Goal: Task Accomplishment & Management: Use online tool/utility

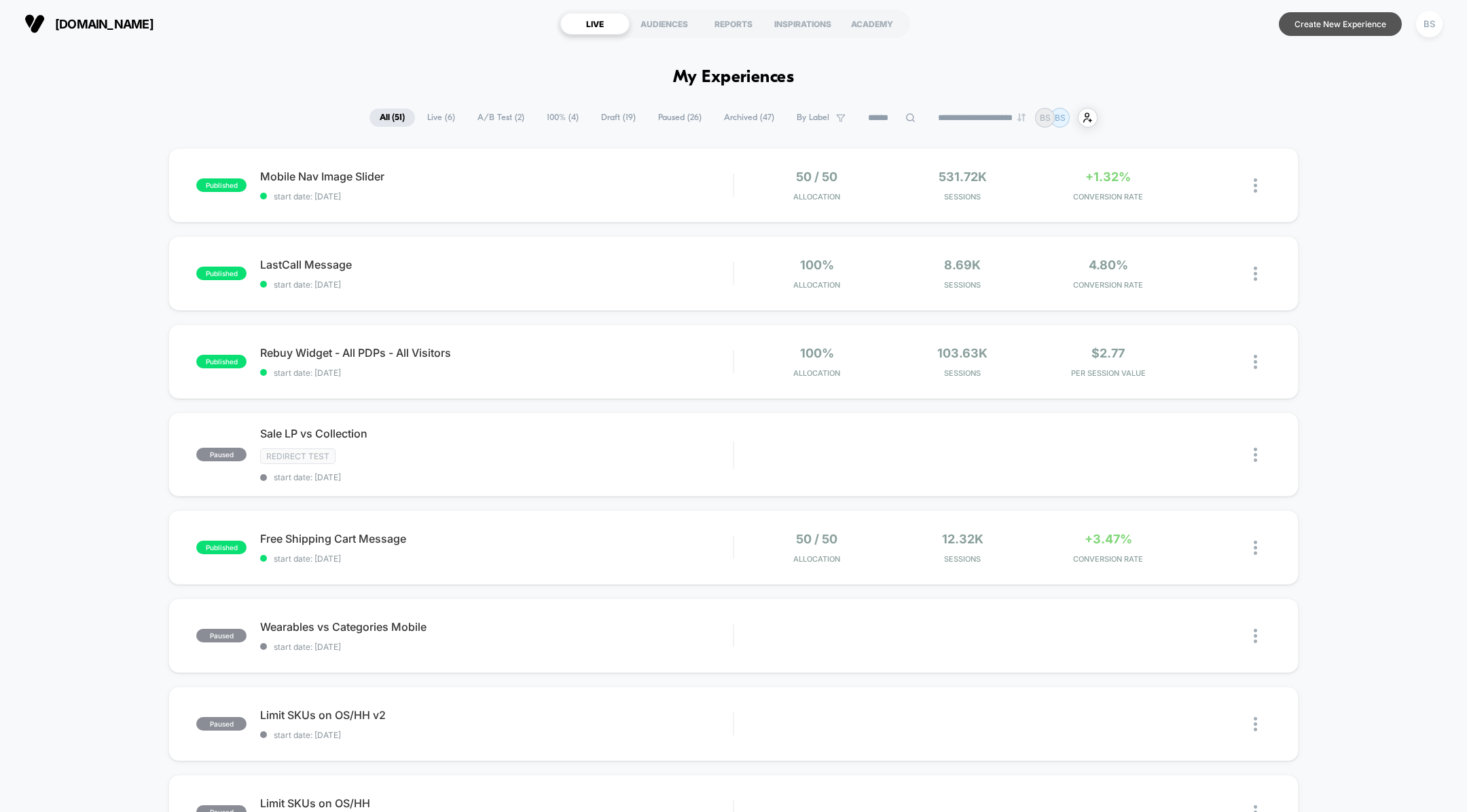
click at [1332, 24] on button "Create New Experience" at bounding box center [1340, 24] width 123 height 24
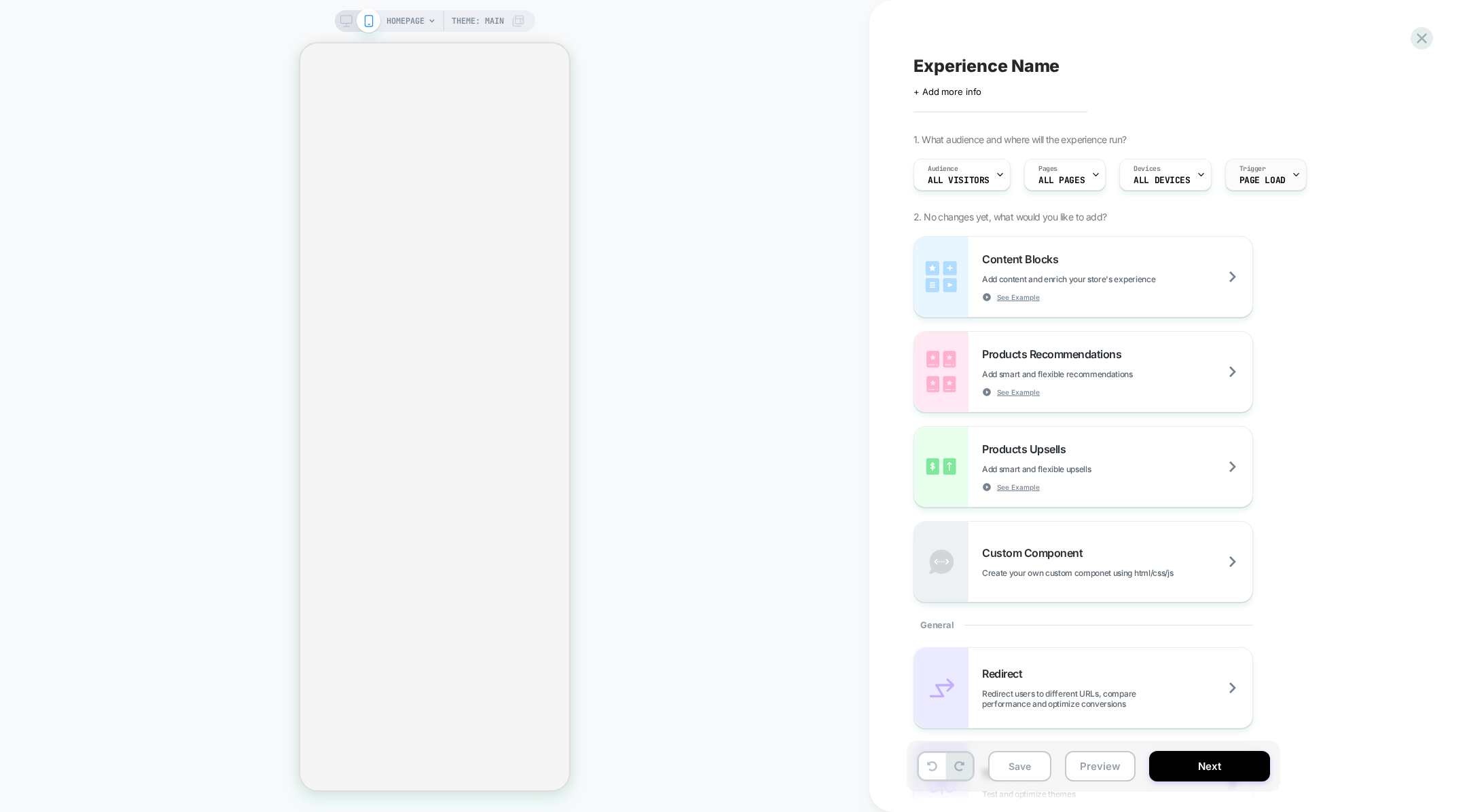
click at [1249, 183] on span "Page Load" at bounding box center [1262, 181] width 46 height 10
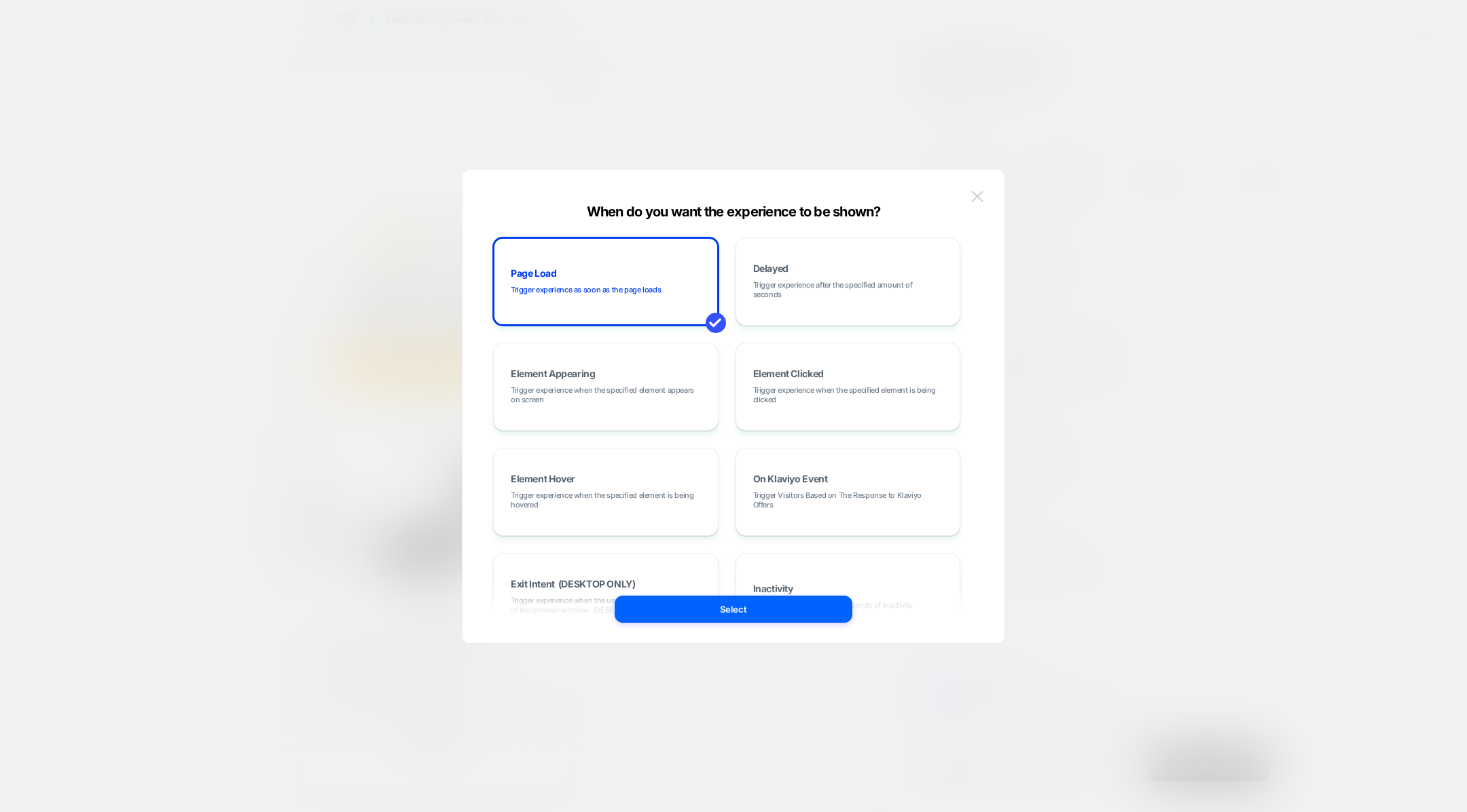
click at [985, 188] on button at bounding box center [977, 197] width 21 height 21
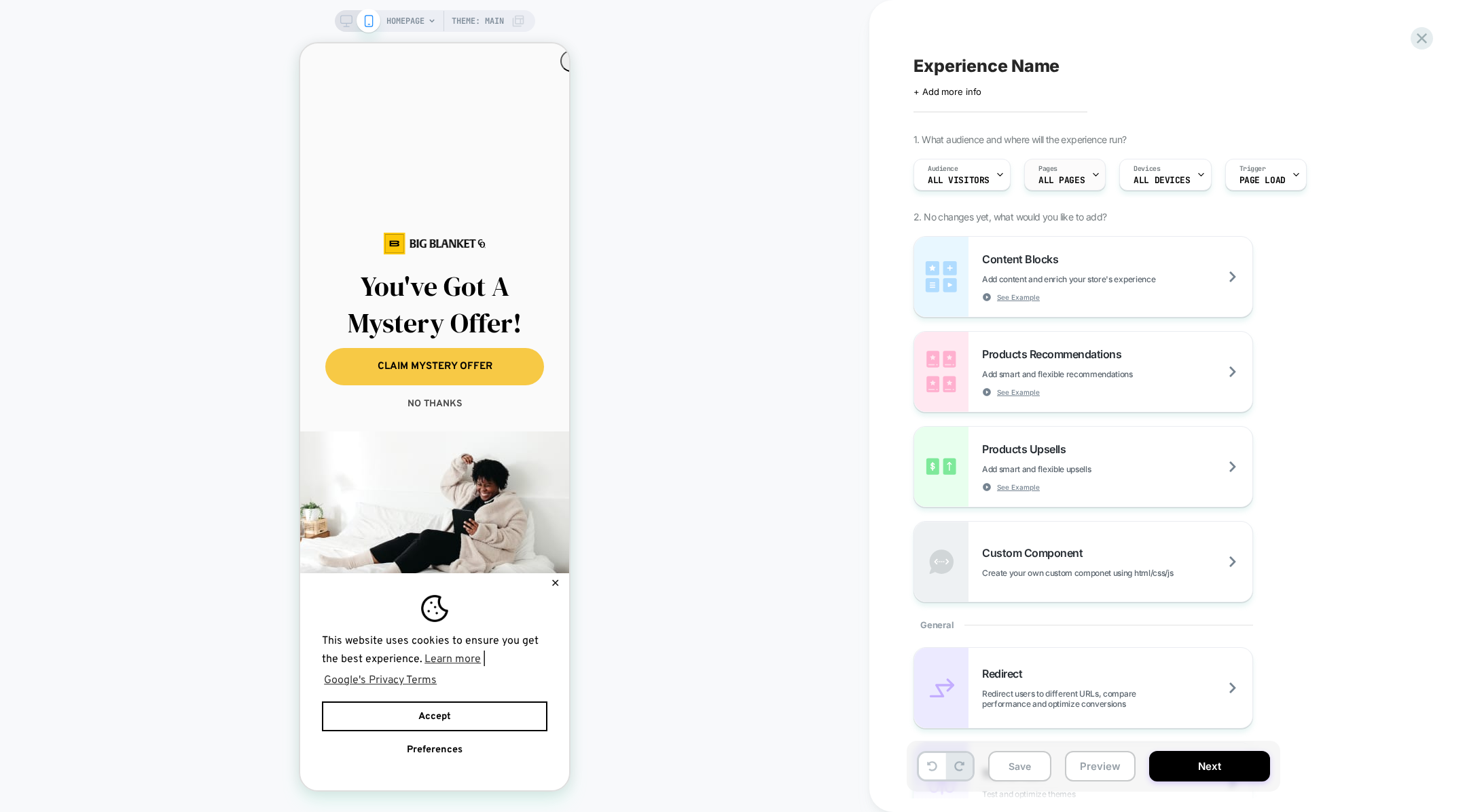
click at [1047, 177] on span "ALL PAGES" at bounding box center [1061, 181] width 46 height 10
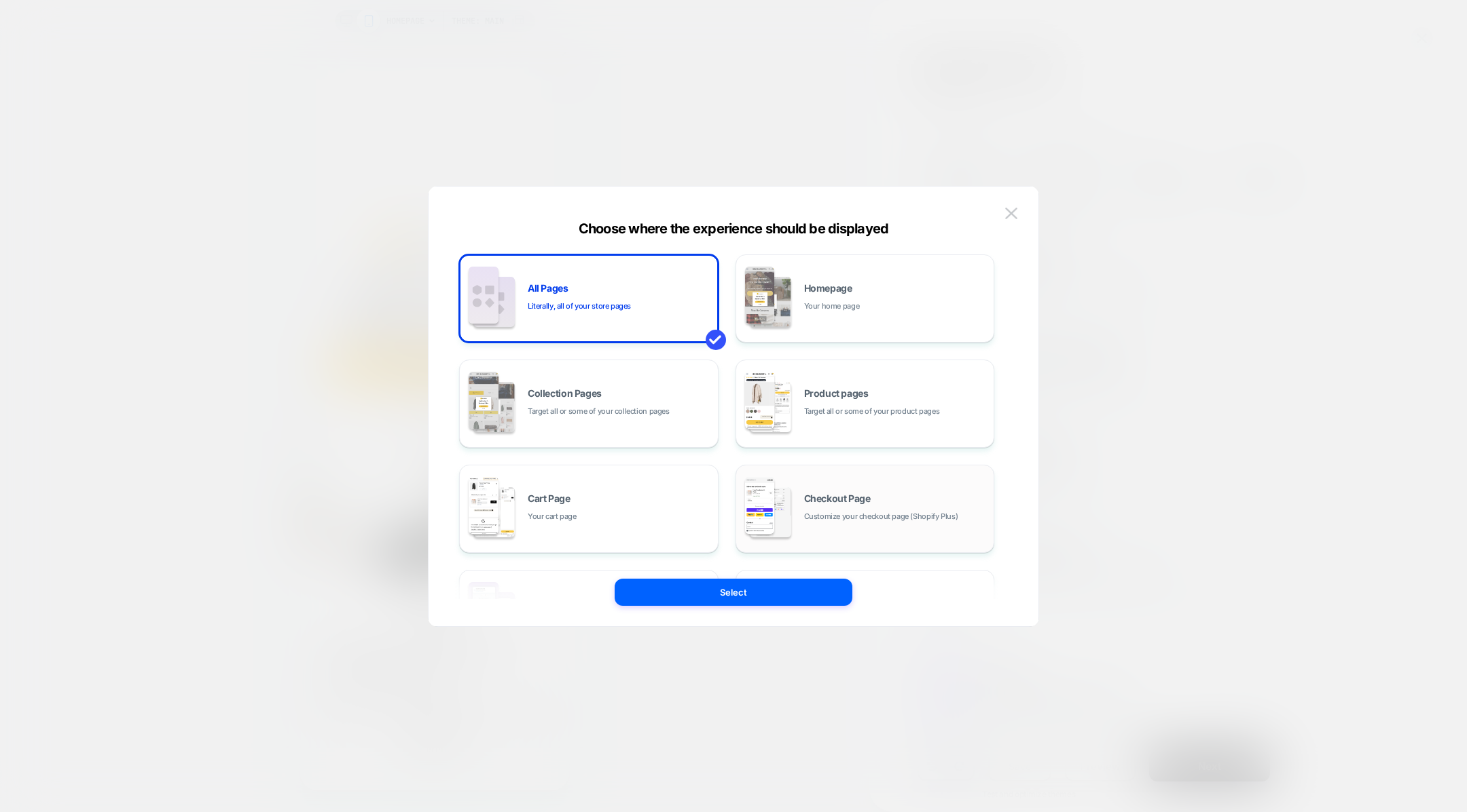
click at [817, 512] on span "Customize your checkout page (Shopify Plus)" at bounding box center [881, 517] width 155 height 13
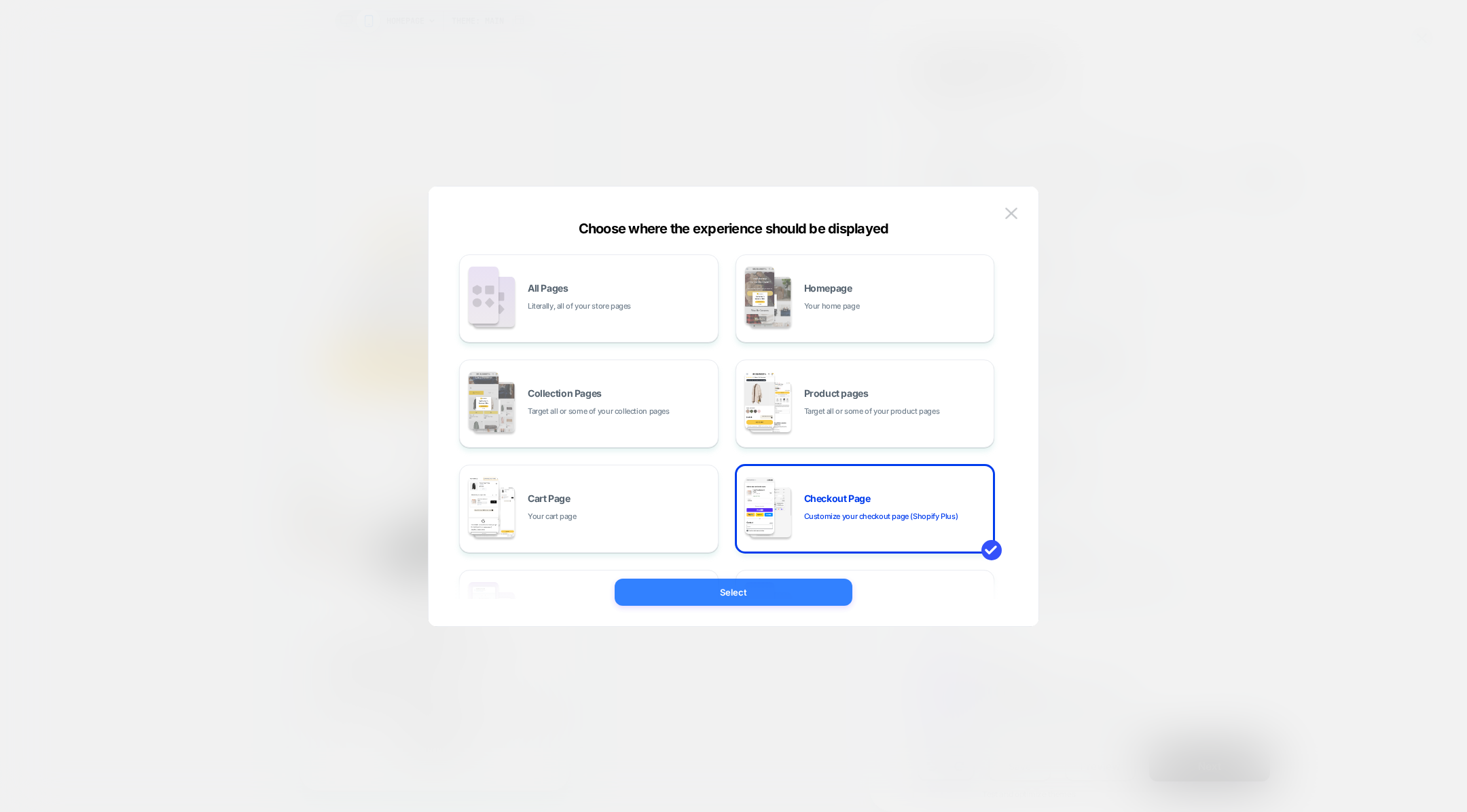
click at [764, 591] on button "Select" at bounding box center [734, 592] width 238 height 27
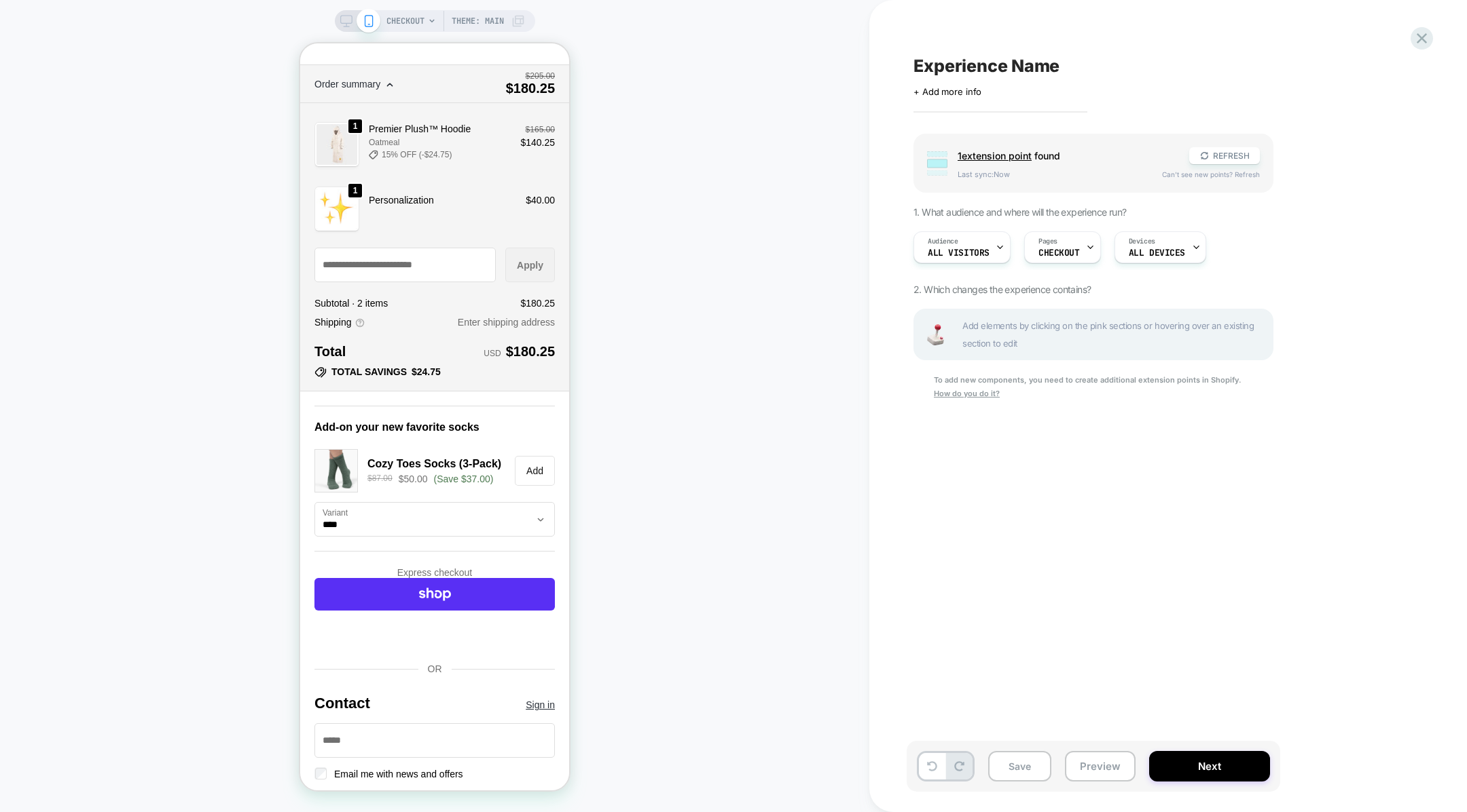
scroll to position [52, 0]
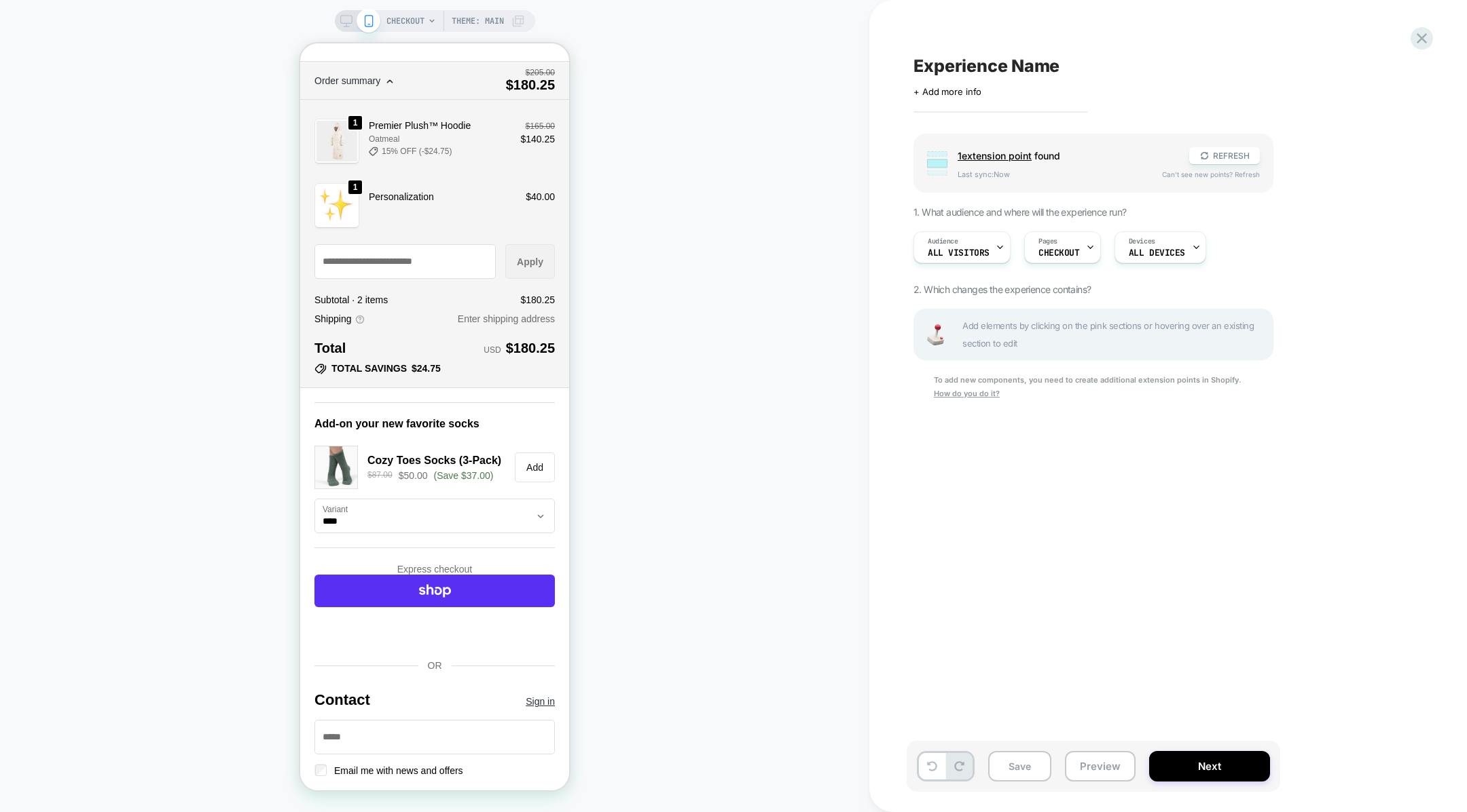
click at [336, 18] on div "CHECKOUT Theme: MAIN" at bounding box center [435, 21] width 200 height 21
click at [345, 21] on icon at bounding box center [346, 21] width 12 height 12
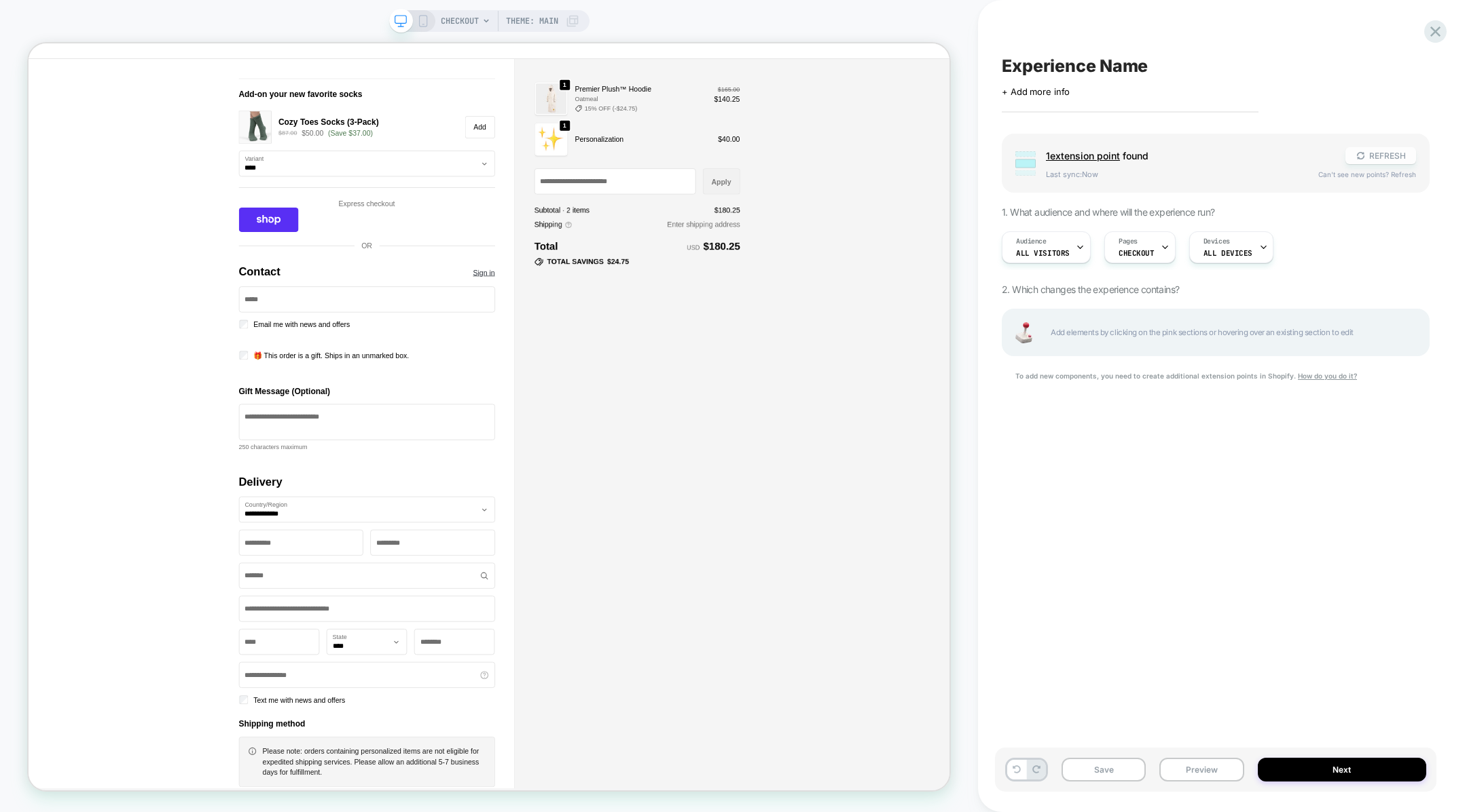
click at [1365, 158] on icon at bounding box center [1360, 155] width 10 height 10
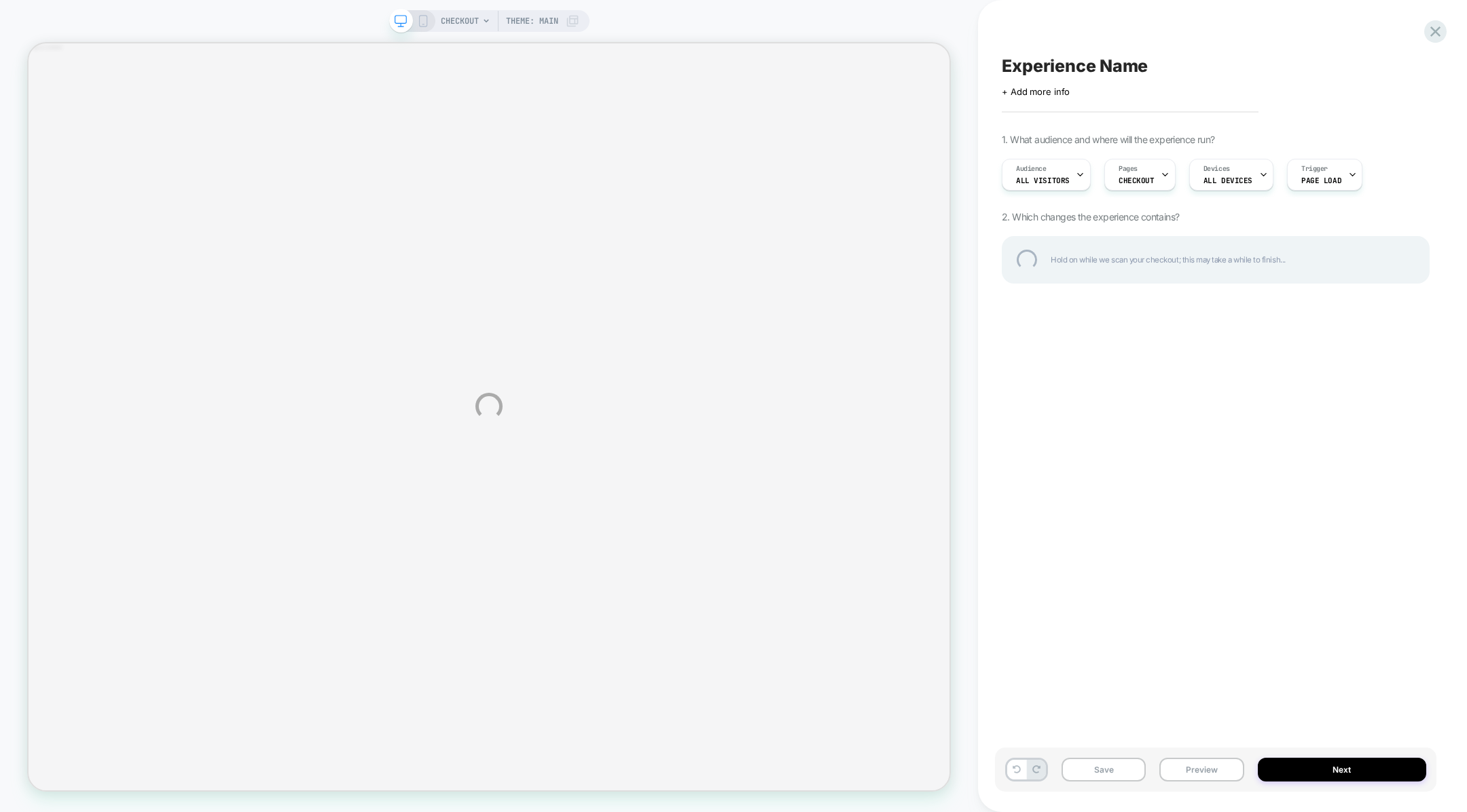
scroll to position [11597, 0]
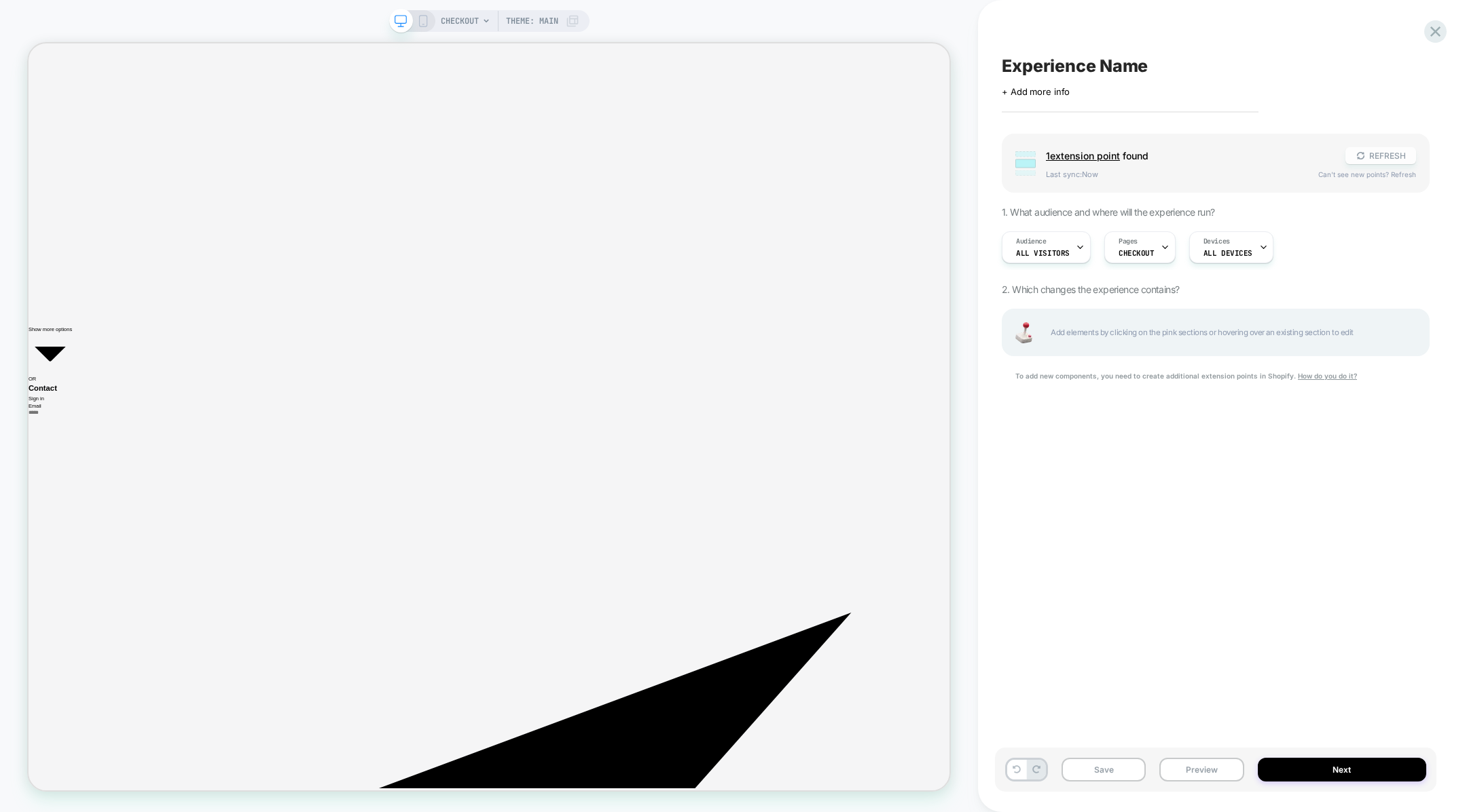
click at [1369, 149] on button "REFRESH" at bounding box center [1380, 155] width 70 height 17
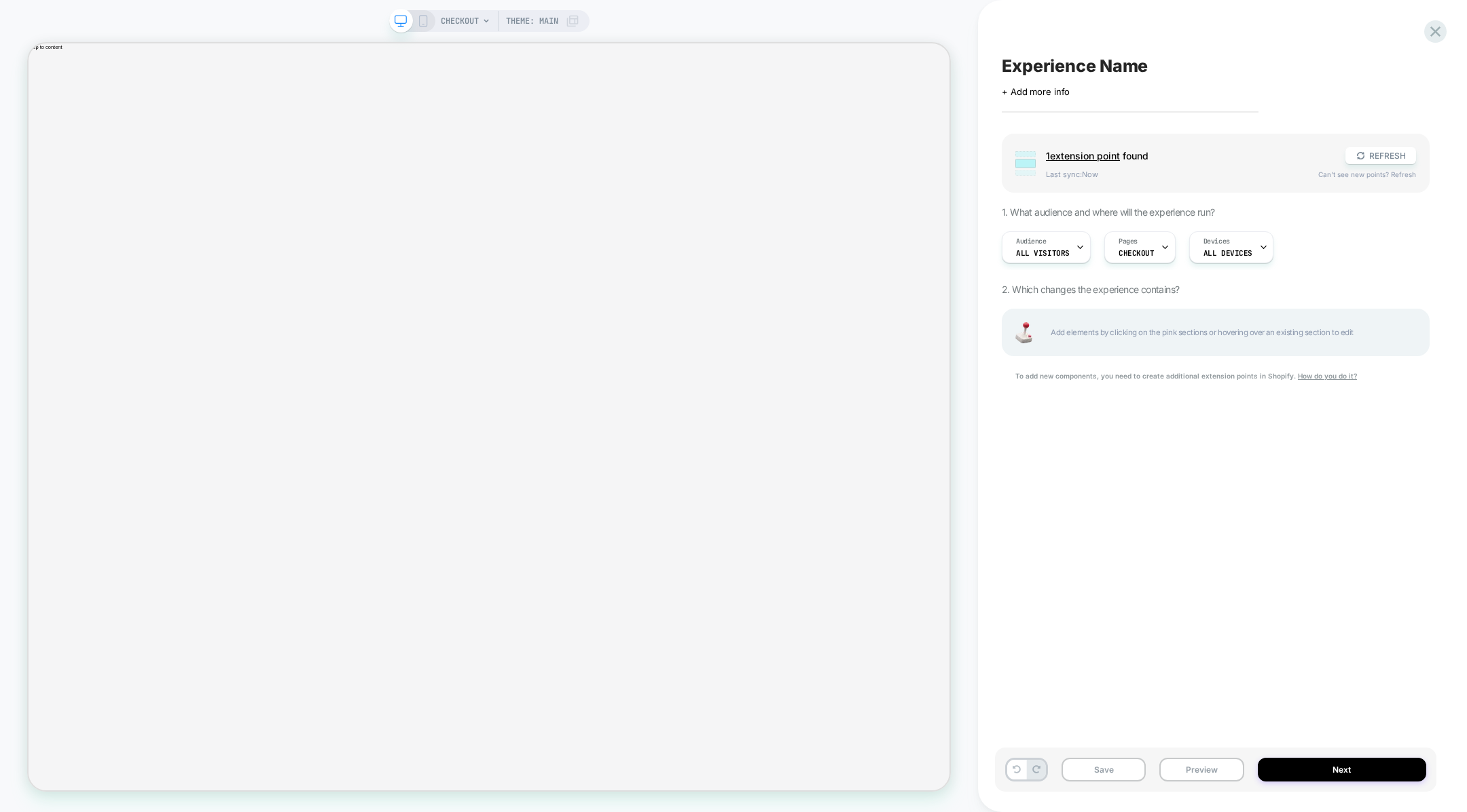
scroll to position [0, 0]
click at [419, 20] on rect at bounding box center [422, 21] width 7 height 11
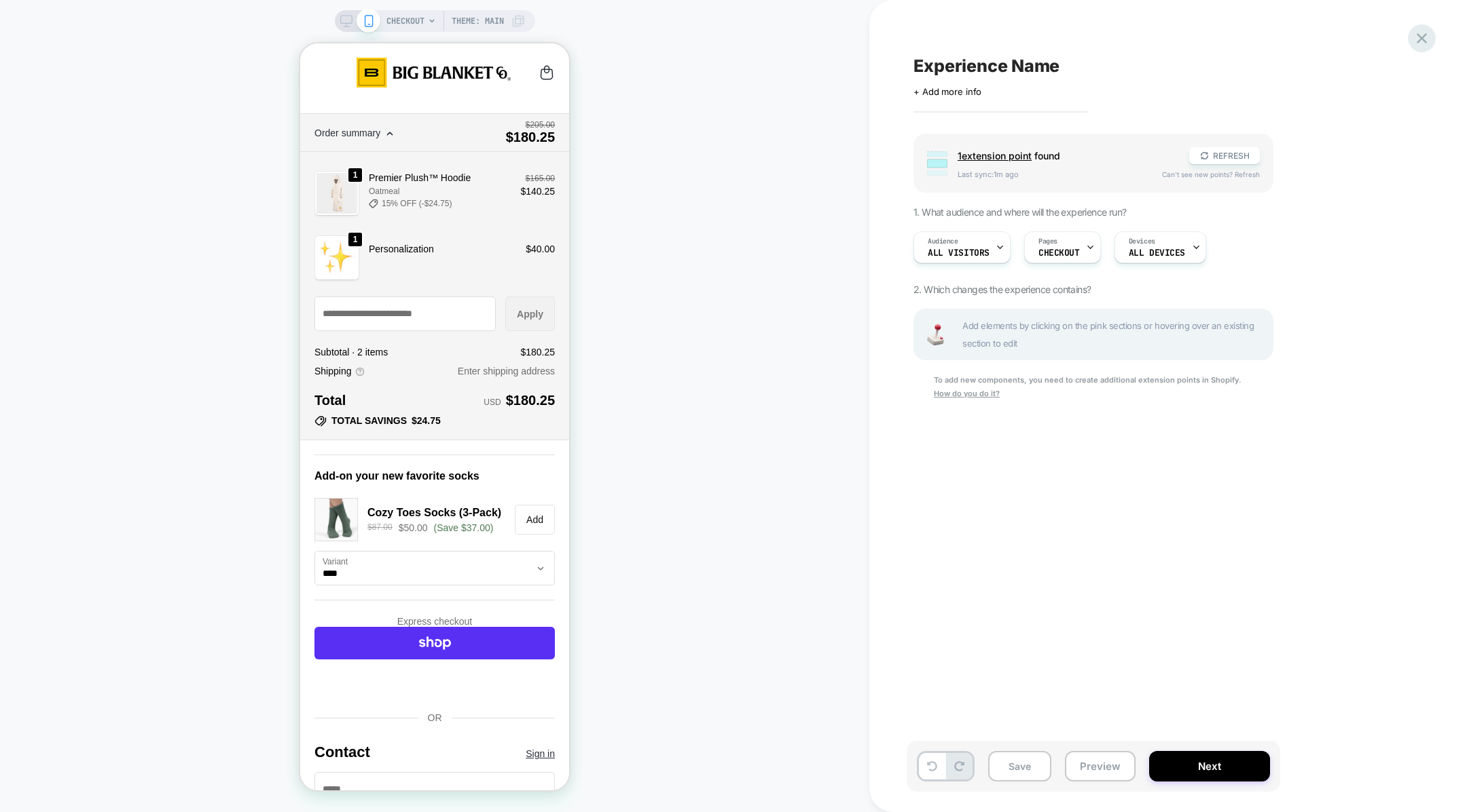
click at [1417, 41] on icon at bounding box center [1422, 38] width 10 height 10
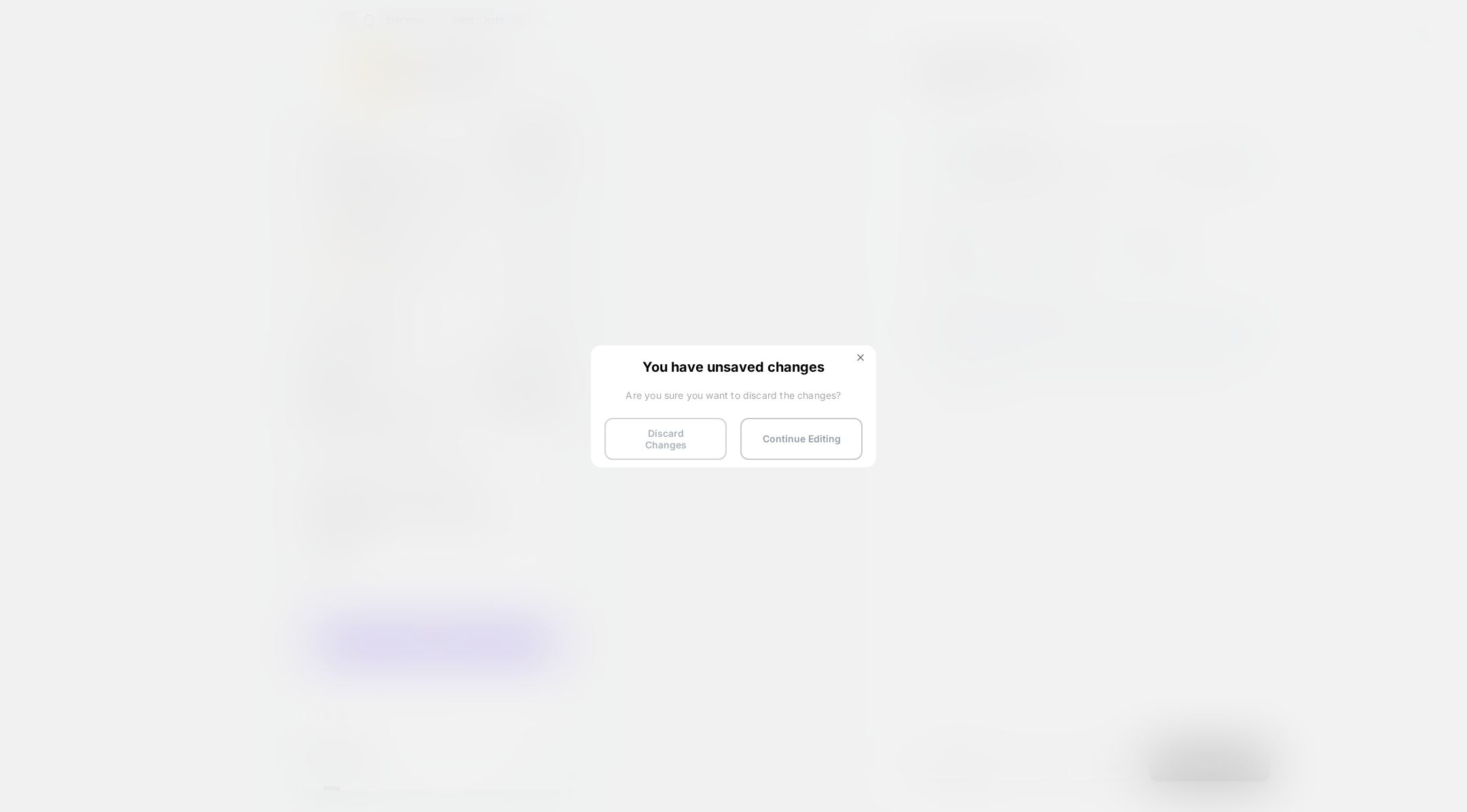
click at [710, 440] on button "Discard Changes" at bounding box center [665, 439] width 122 height 42
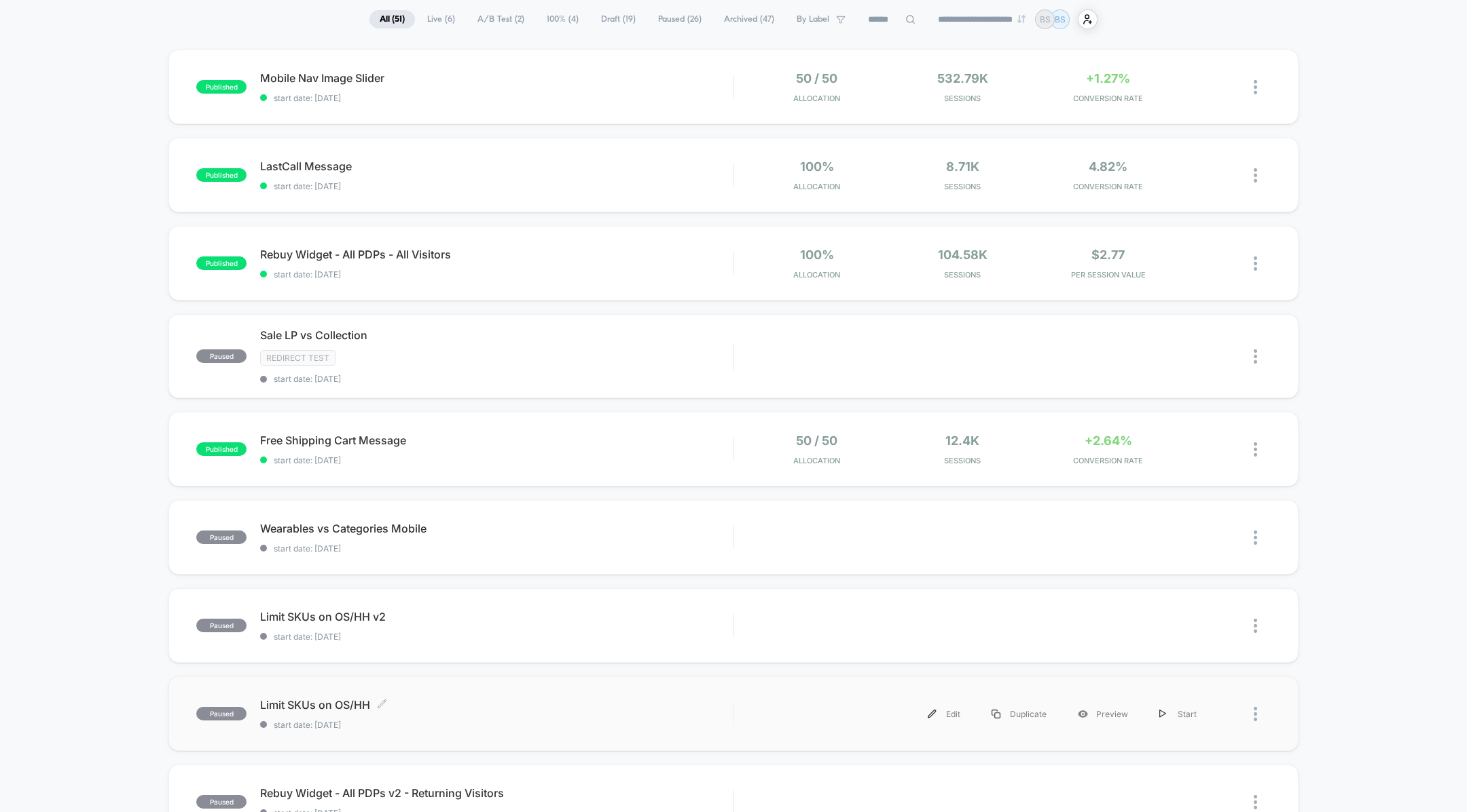
scroll to position [29, 0]
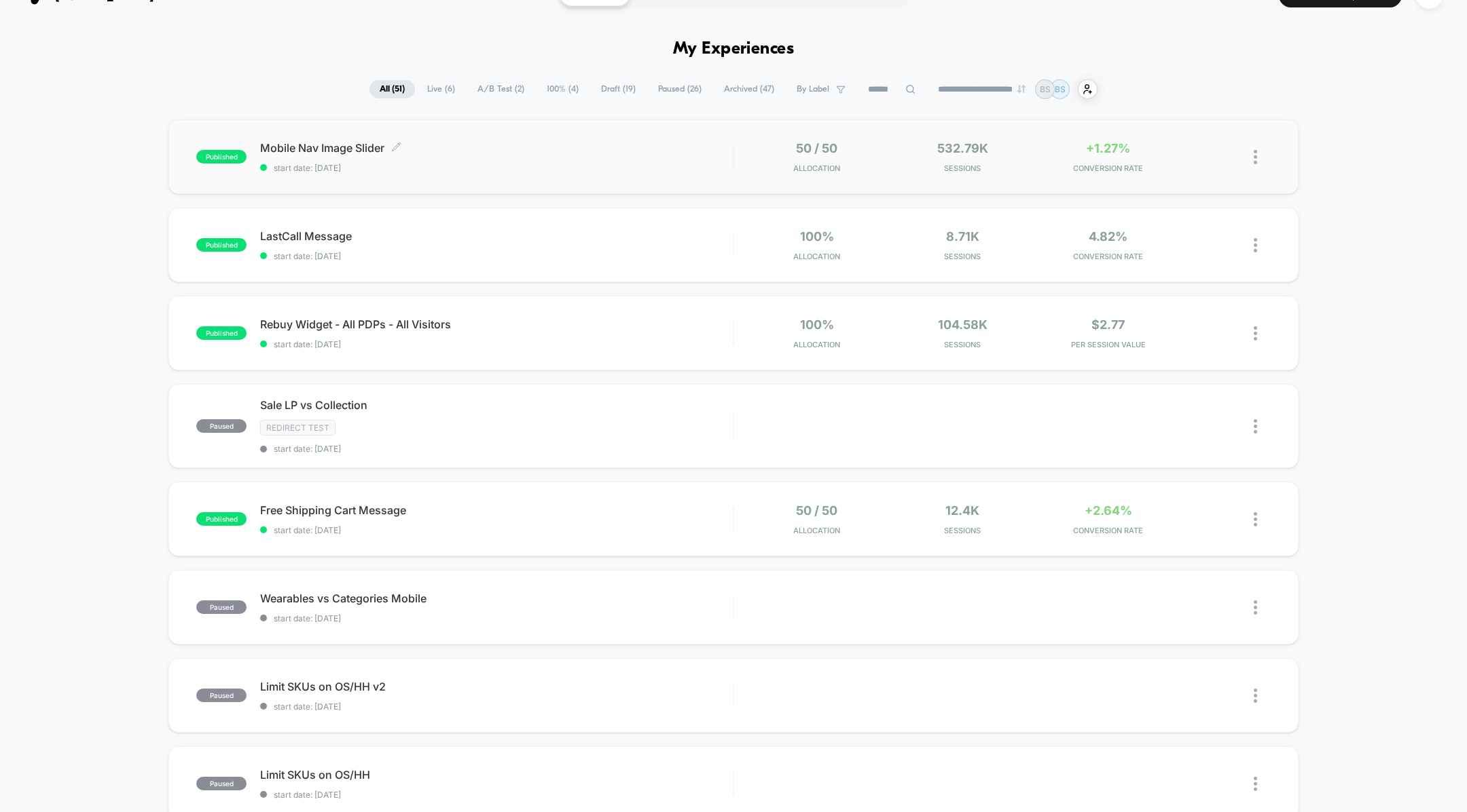
click at [599, 151] on span "Mobile Nav Image Slider Click to edit experience details" at bounding box center [497, 148] width 473 height 13
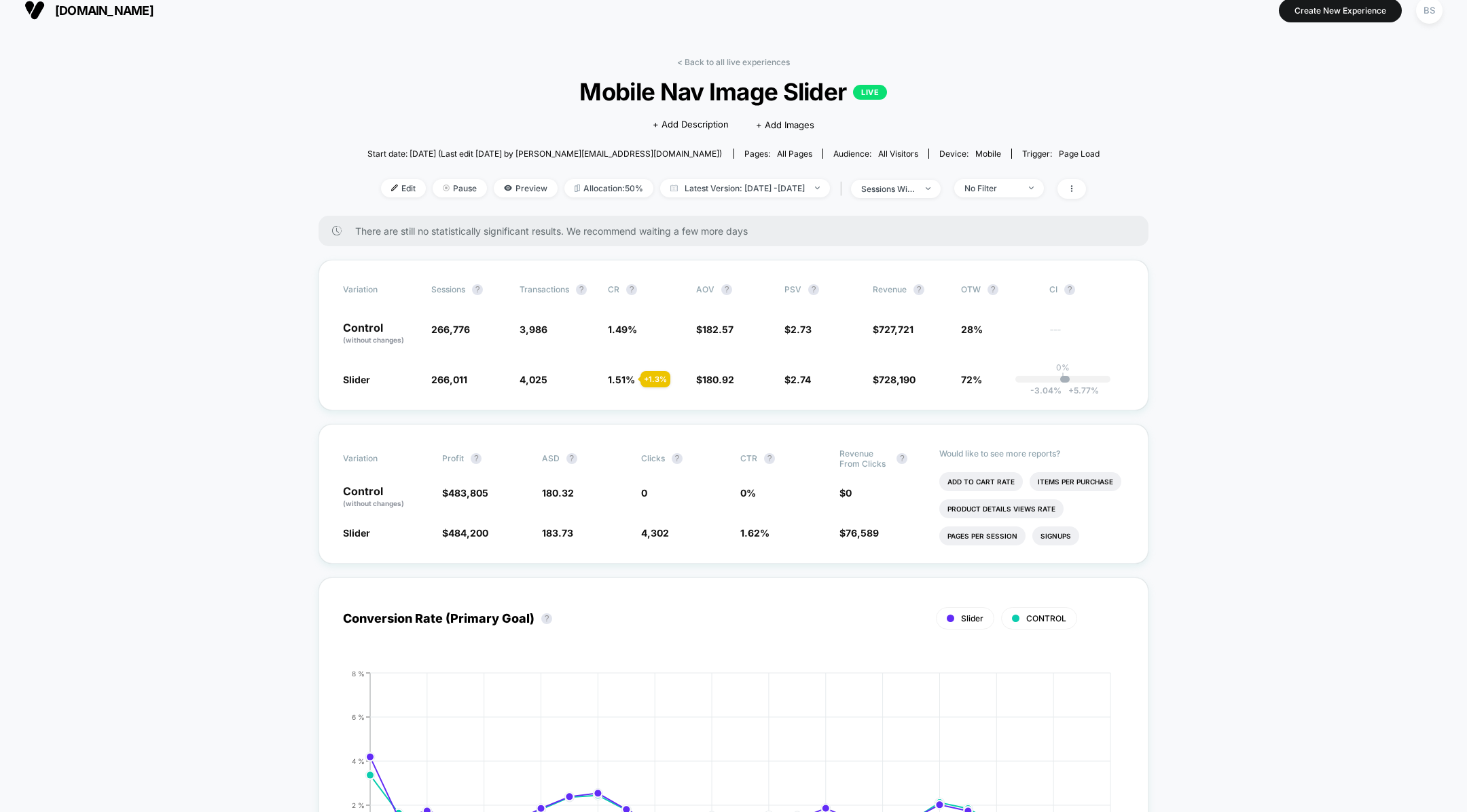
scroll to position [21, 0]
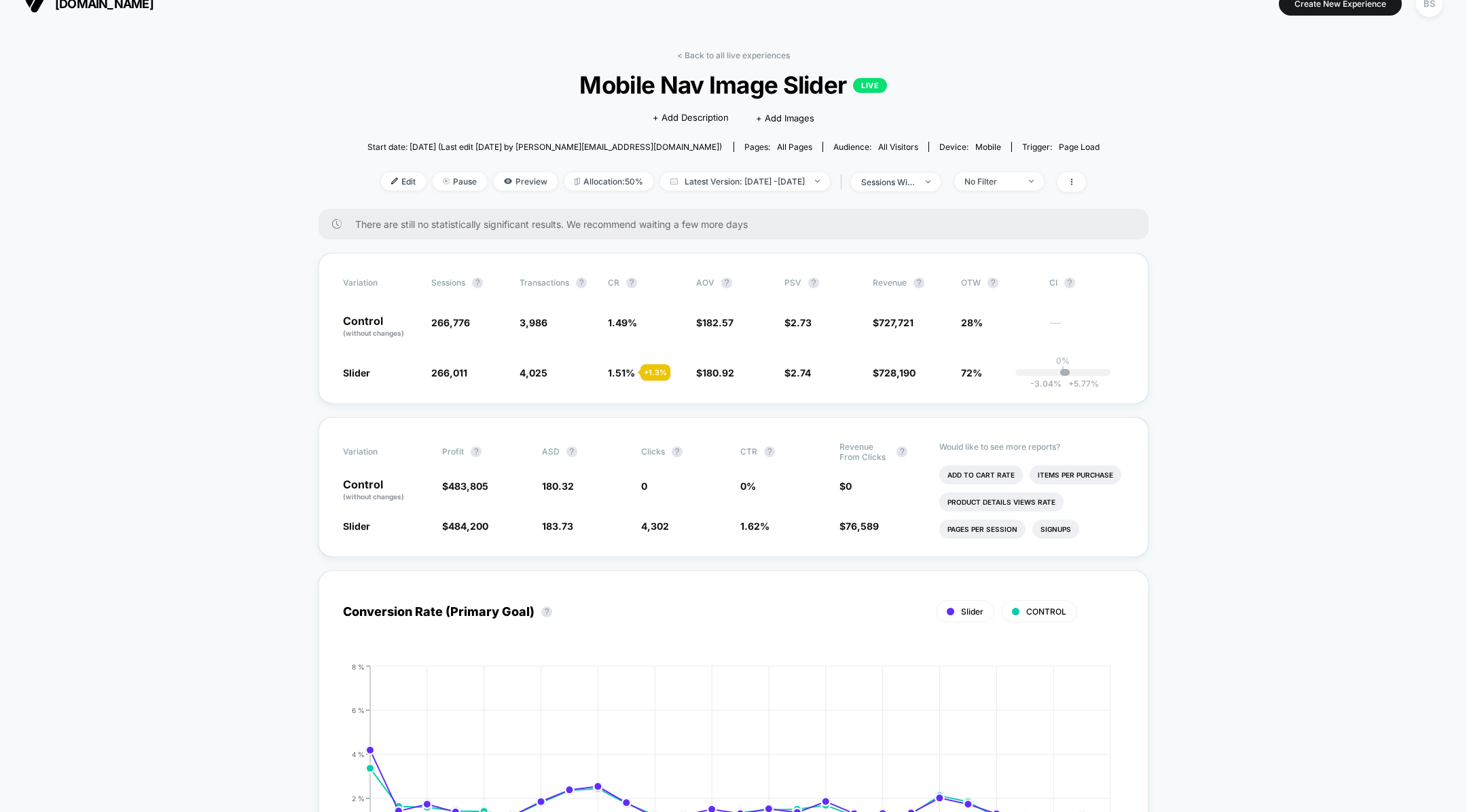
click at [696, 62] on div "< Back to all live experiences Mobile Nav Image Slider LIVE Click to edit exper…" at bounding box center [733, 130] width 733 height 159
click at [696, 55] on link "< Back to all live experiences" at bounding box center [733, 55] width 112 height 10
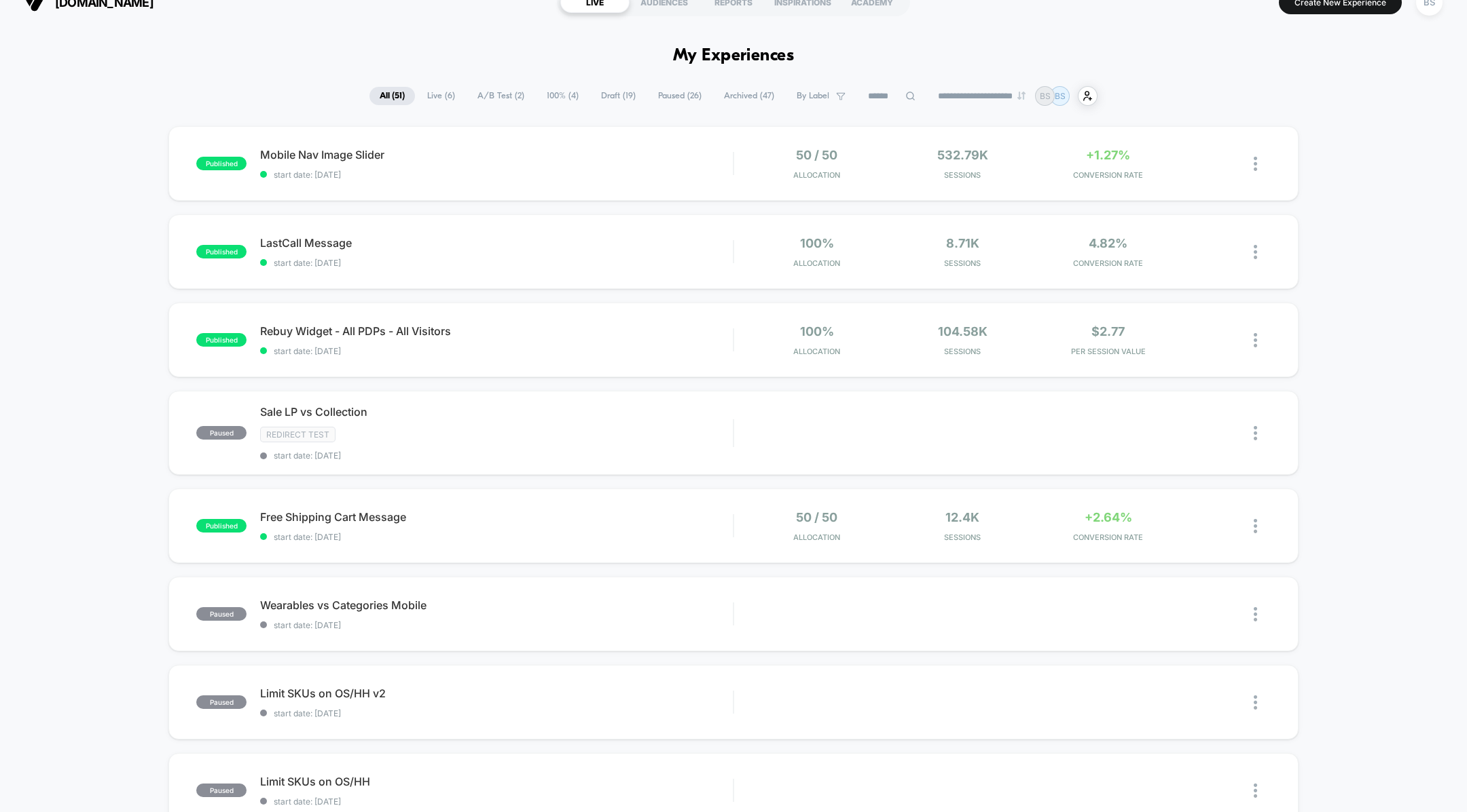
scroll to position [39, 0]
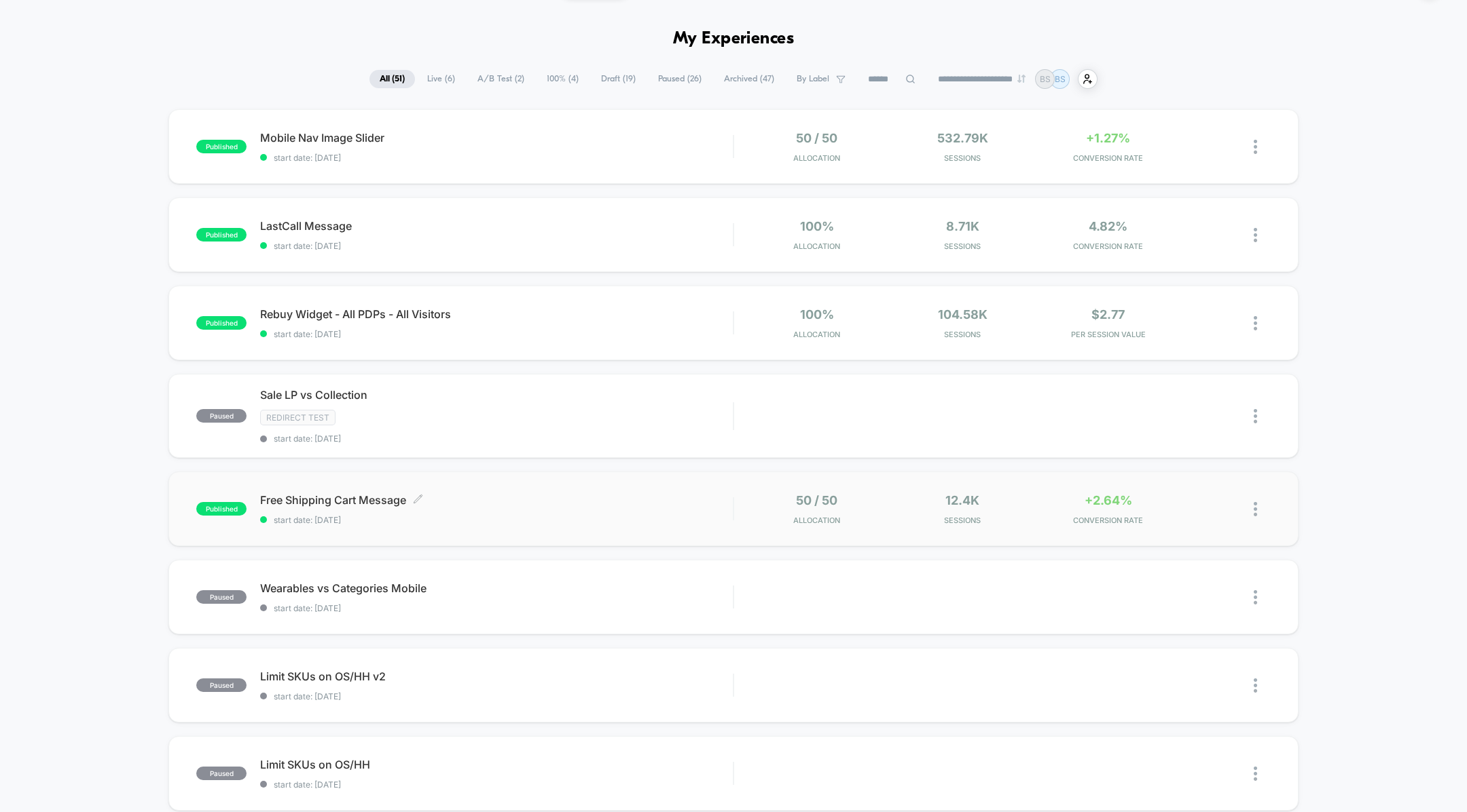
click at [621, 508] on div "Free Shipping Cart Message Click to edit experience details Click to edit exper…" at bounding box center [497, 509] width 473 height 32
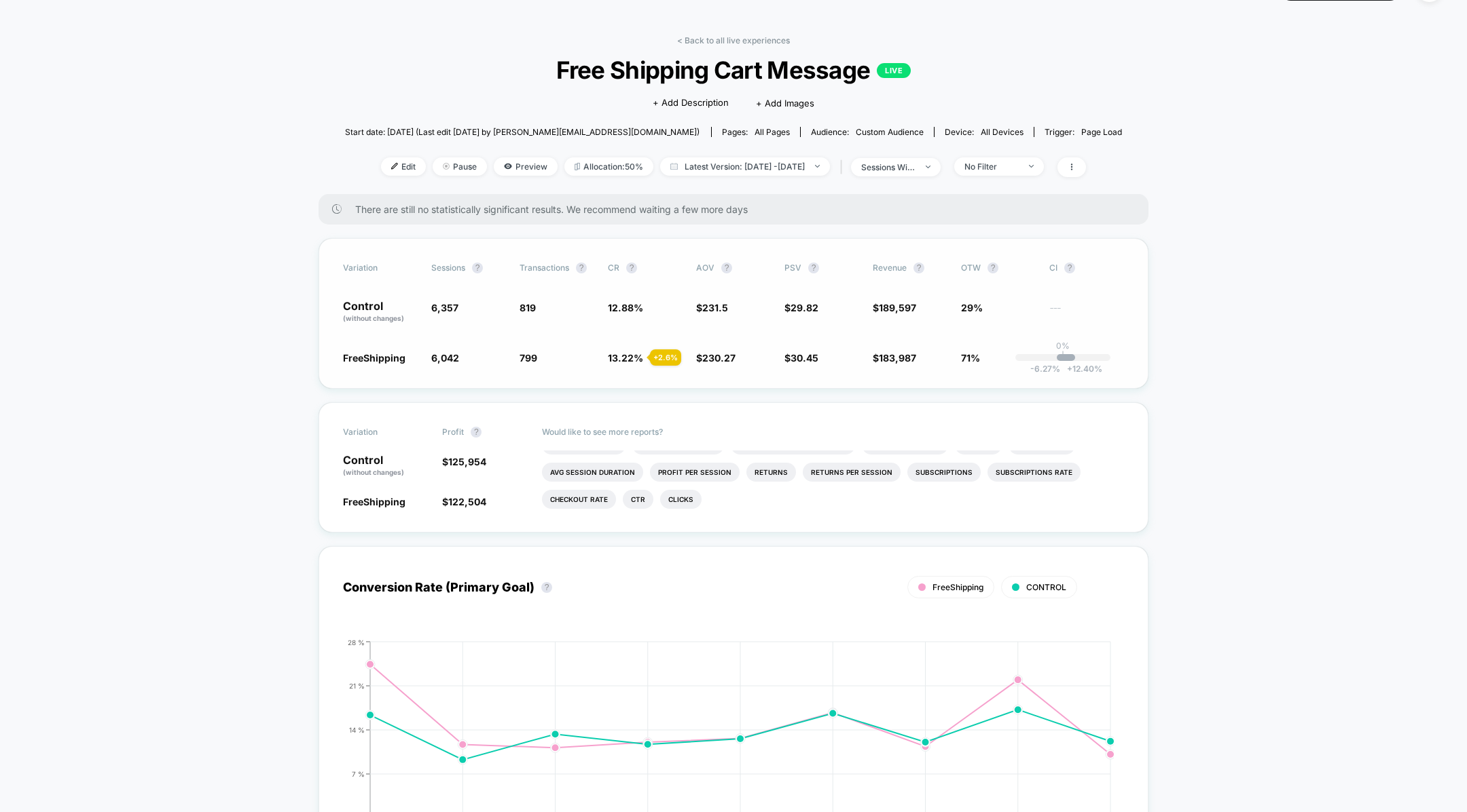
scroll to position [42, 0]
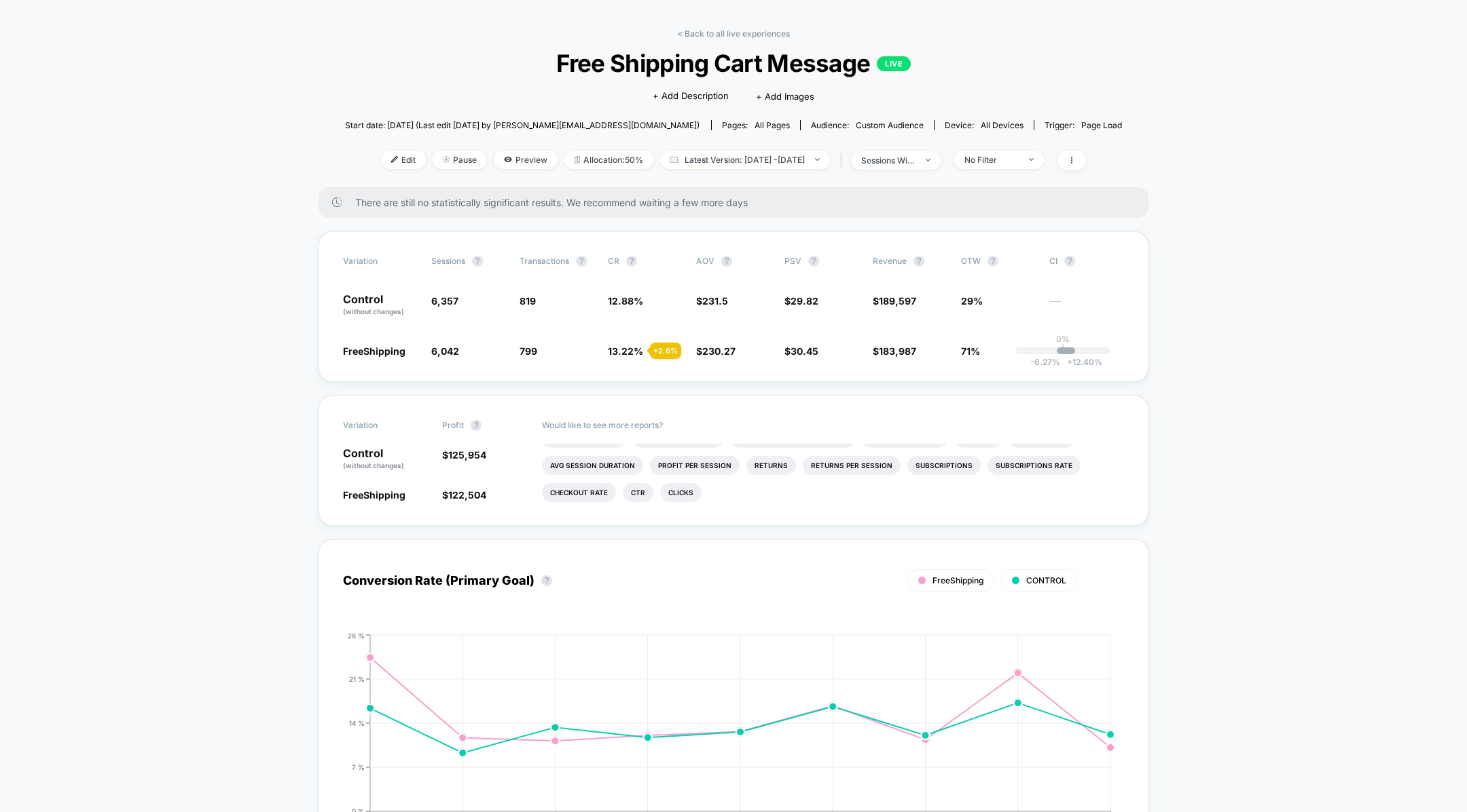
click at [741, 41] on div "< Back to all live experiences Free Shipping Cart Message LIVE Click to edit ex…" at bounding box center [733, 108] width 778 height 159
click at [745, 34] on link "< Back to all live experiences" at bounding box center [733, 34] width 112 height 10
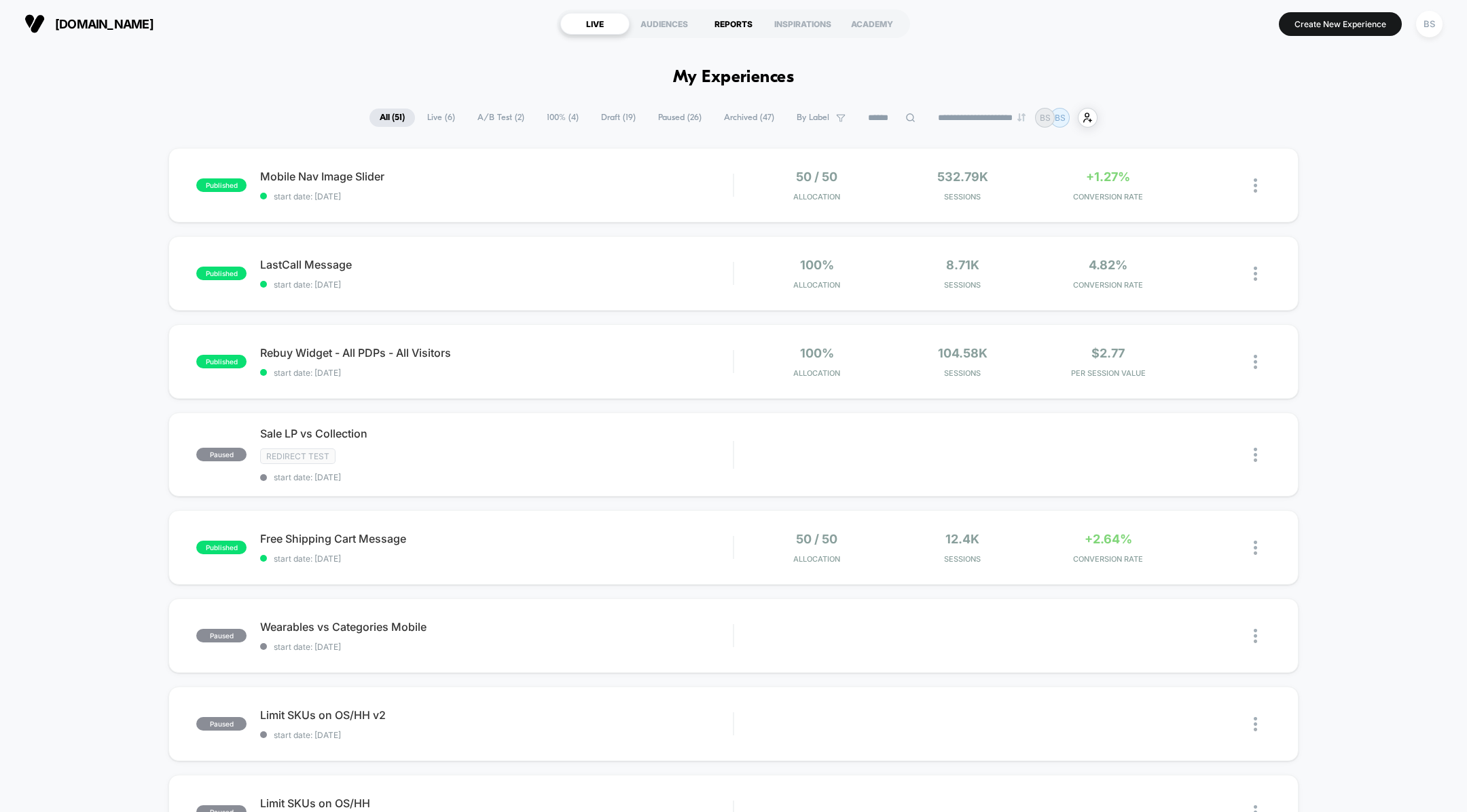
click at [744, 25] on div "REPORTS" at bounding box center [733, 24] width 69 height 21
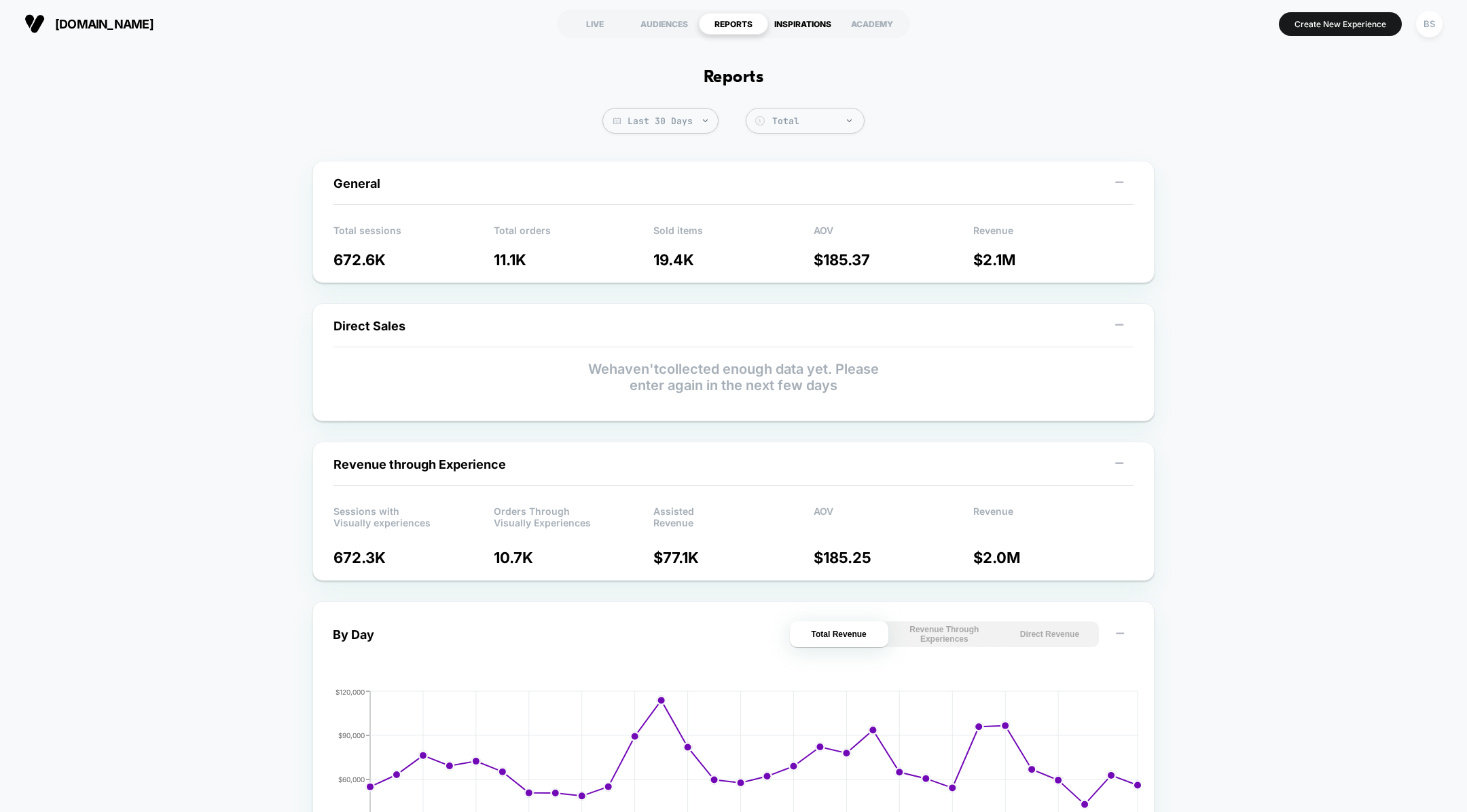
click at [809, 23] on div "INSPIRATIONS" at bounding box center [803, 24] width 69 height 21
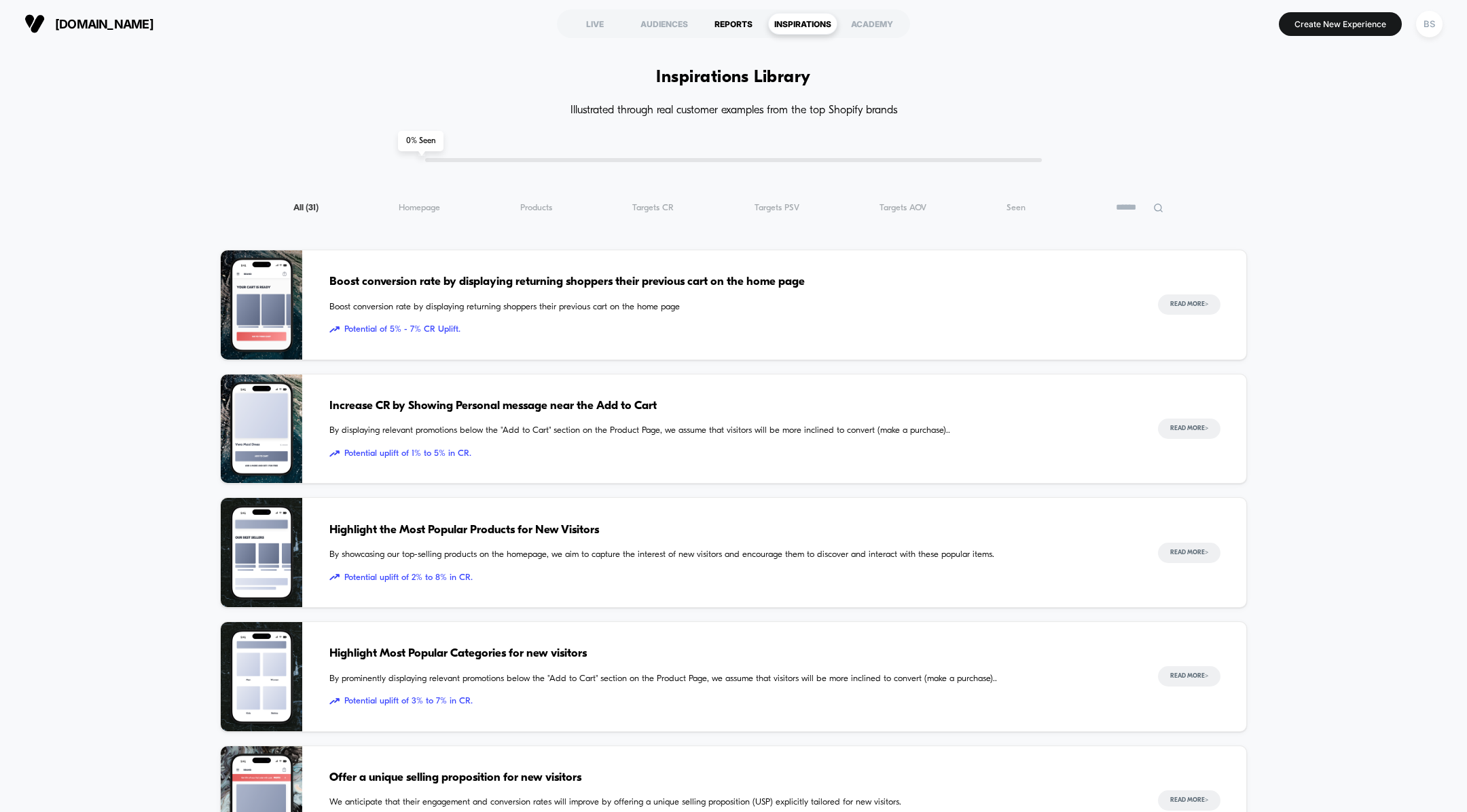
click at [729, 25] on div "REPORTS" at bounding box center [733, 24] width 69 height 21
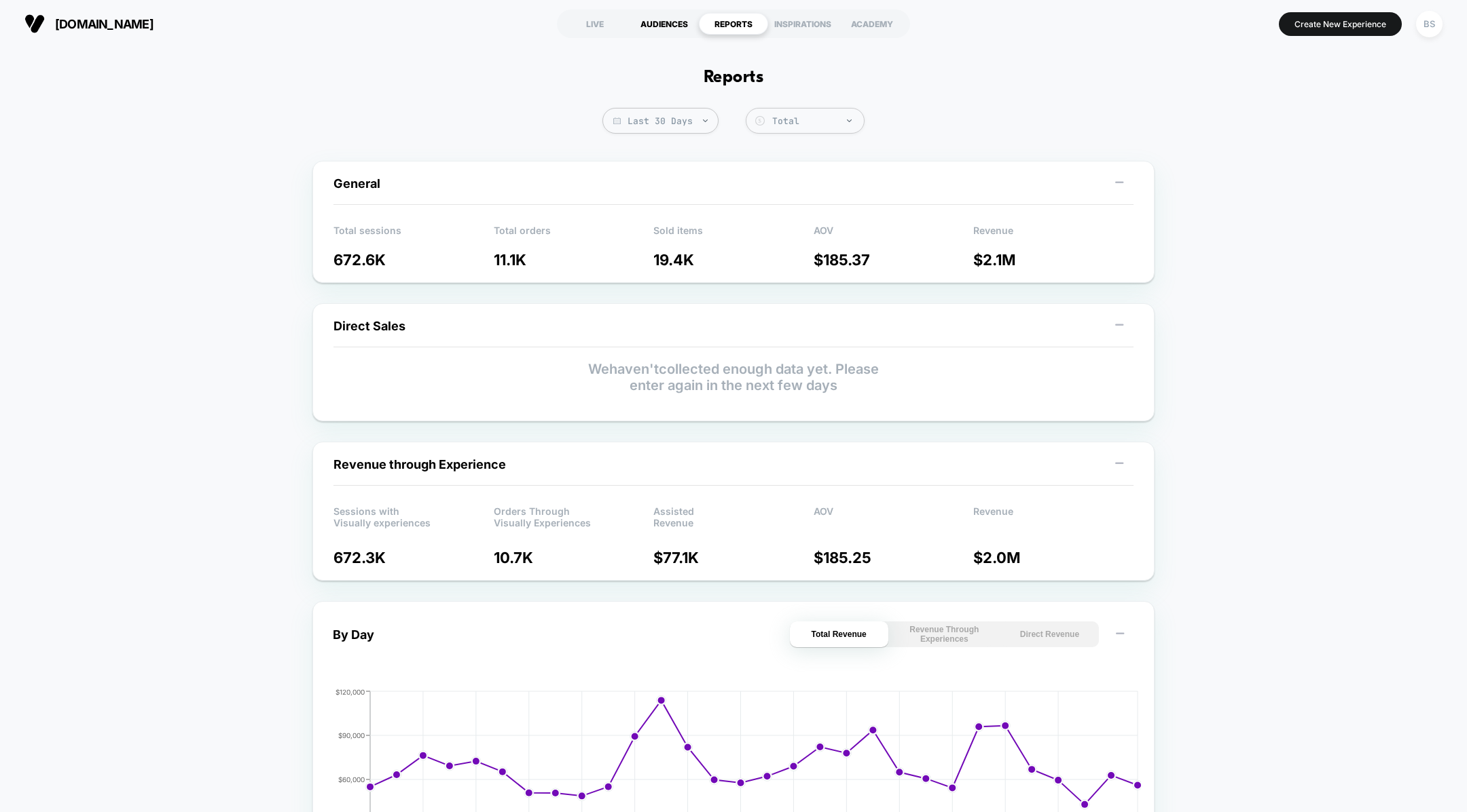
click at [653, 27] on div "AUDIENCES" at bounding box center [664, 24] width 69 height 21
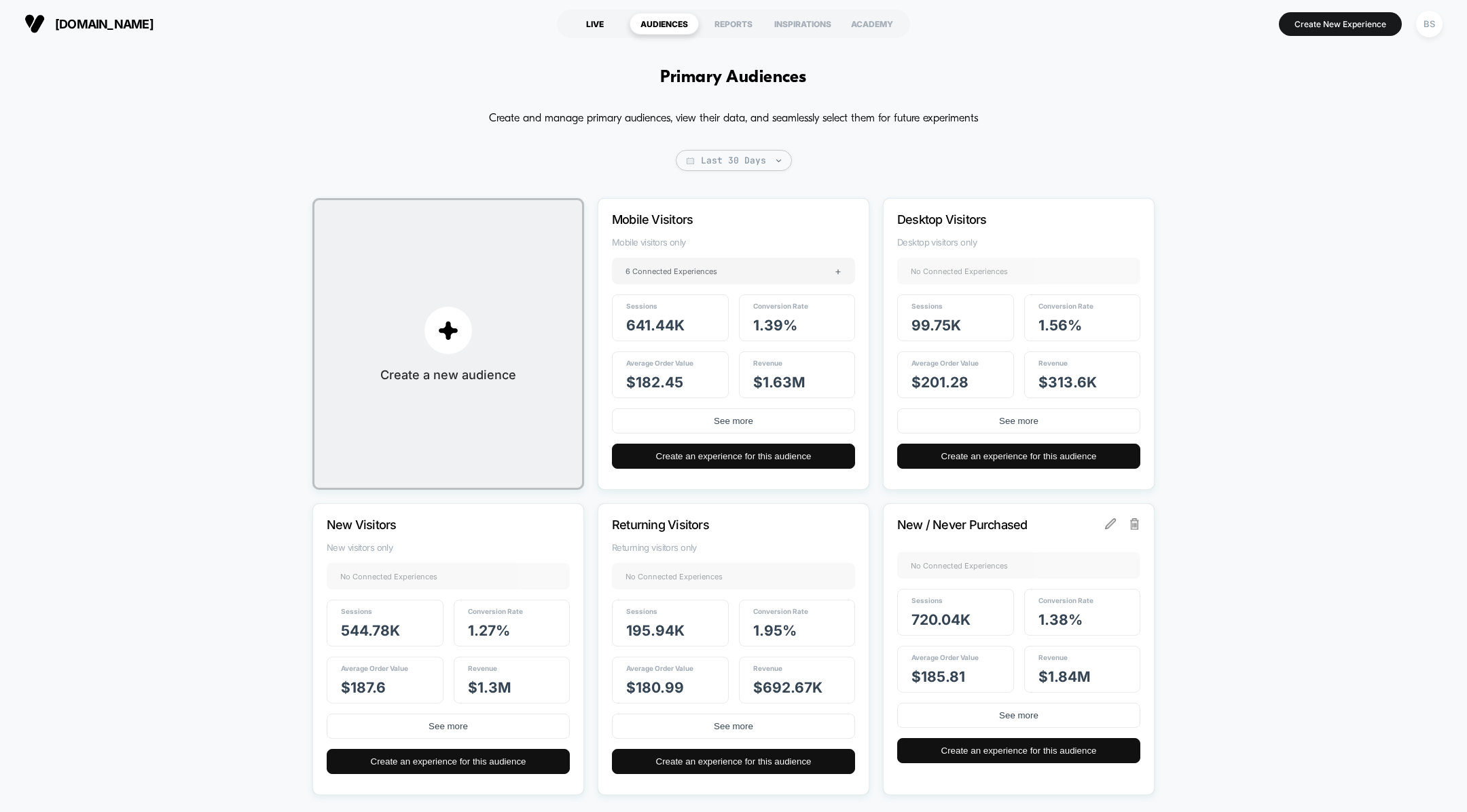
click at [599, 25] on div "LIVE" at bounding box center [595, 24] width 69 height 21
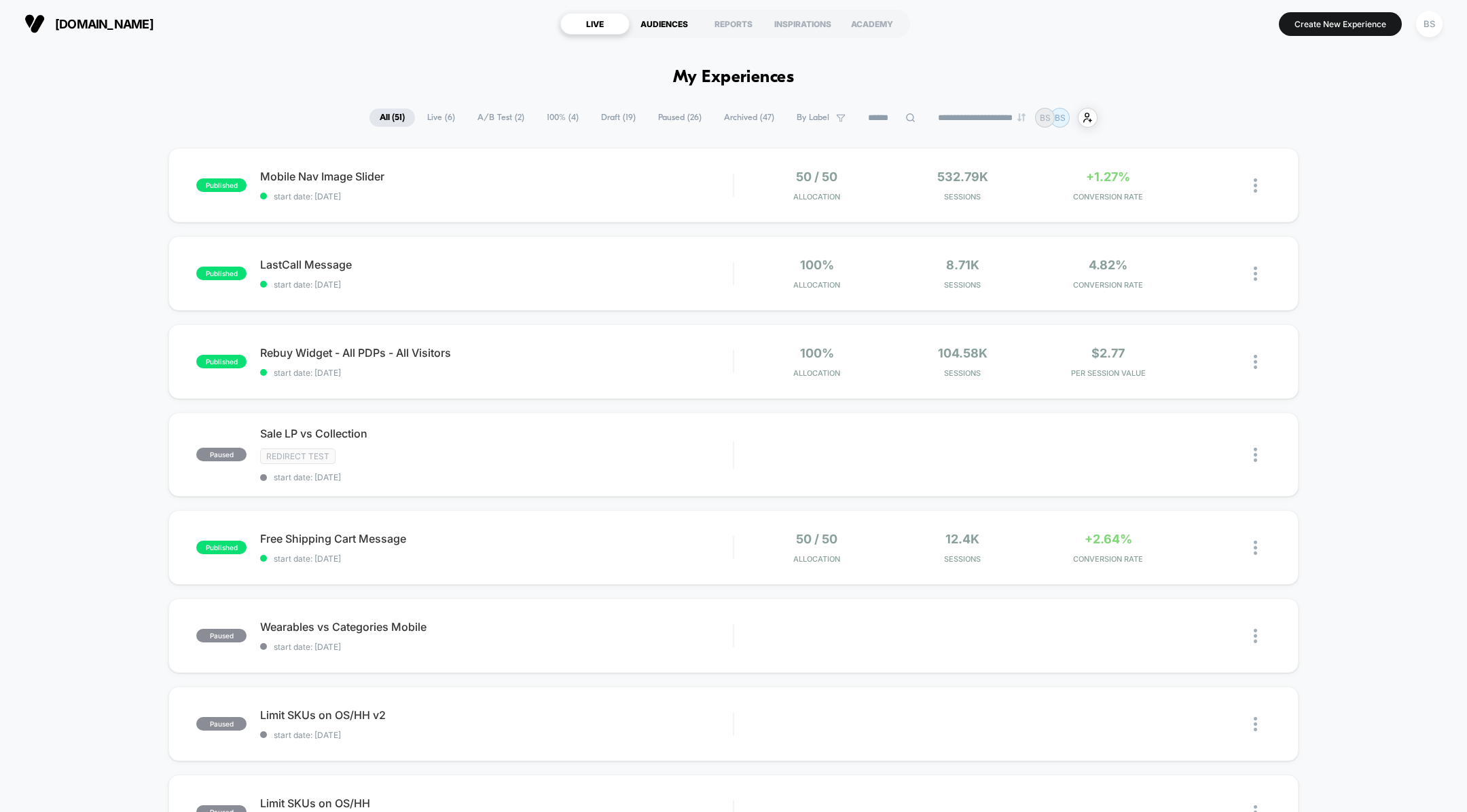
click at [683, 29] on div "AUDIENCES" at bounding box center [664, 24] width 69 height 21
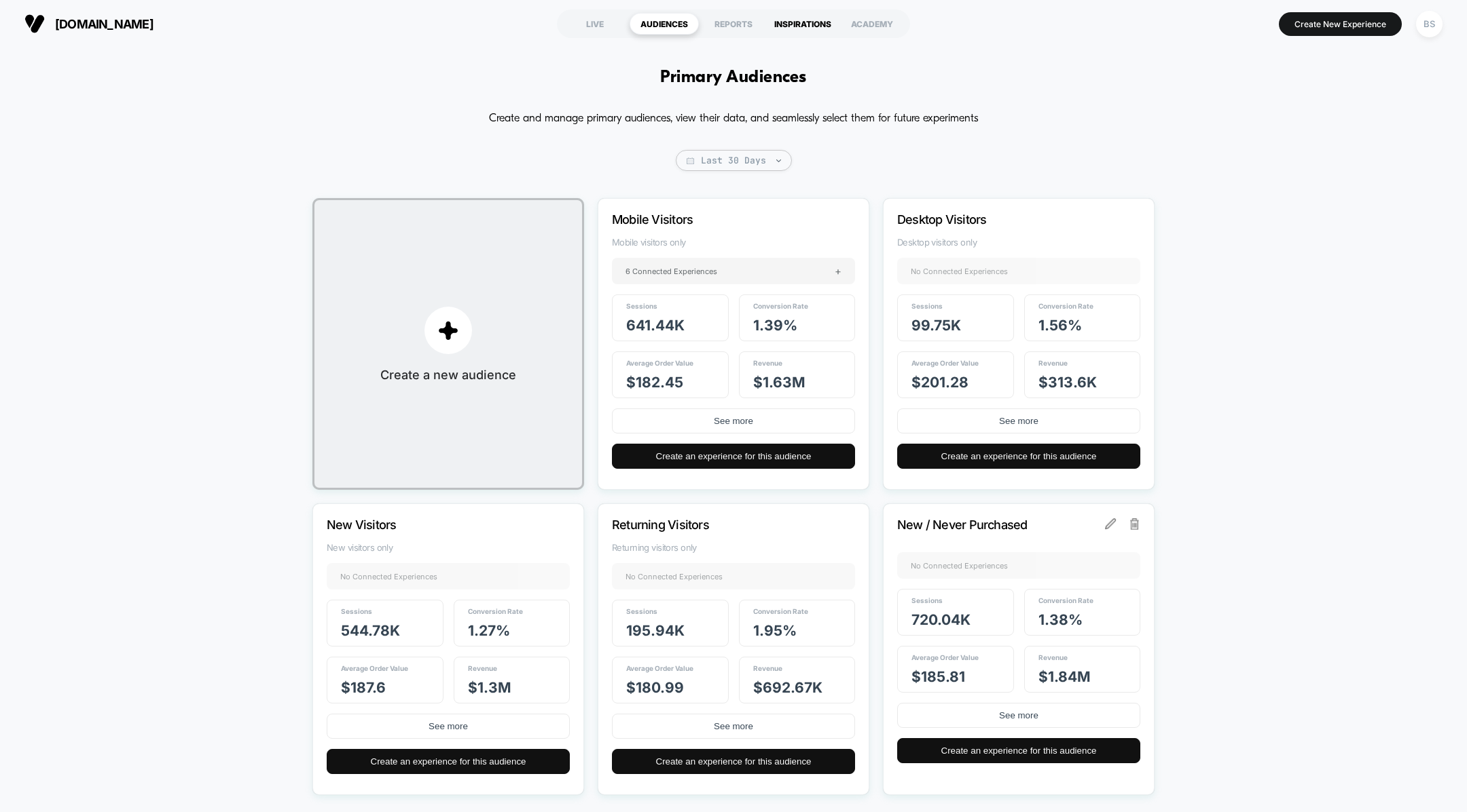
click at [793, 34] on div "INSPIRATIONS" at bounding box center [803, 24] width 69 height 21
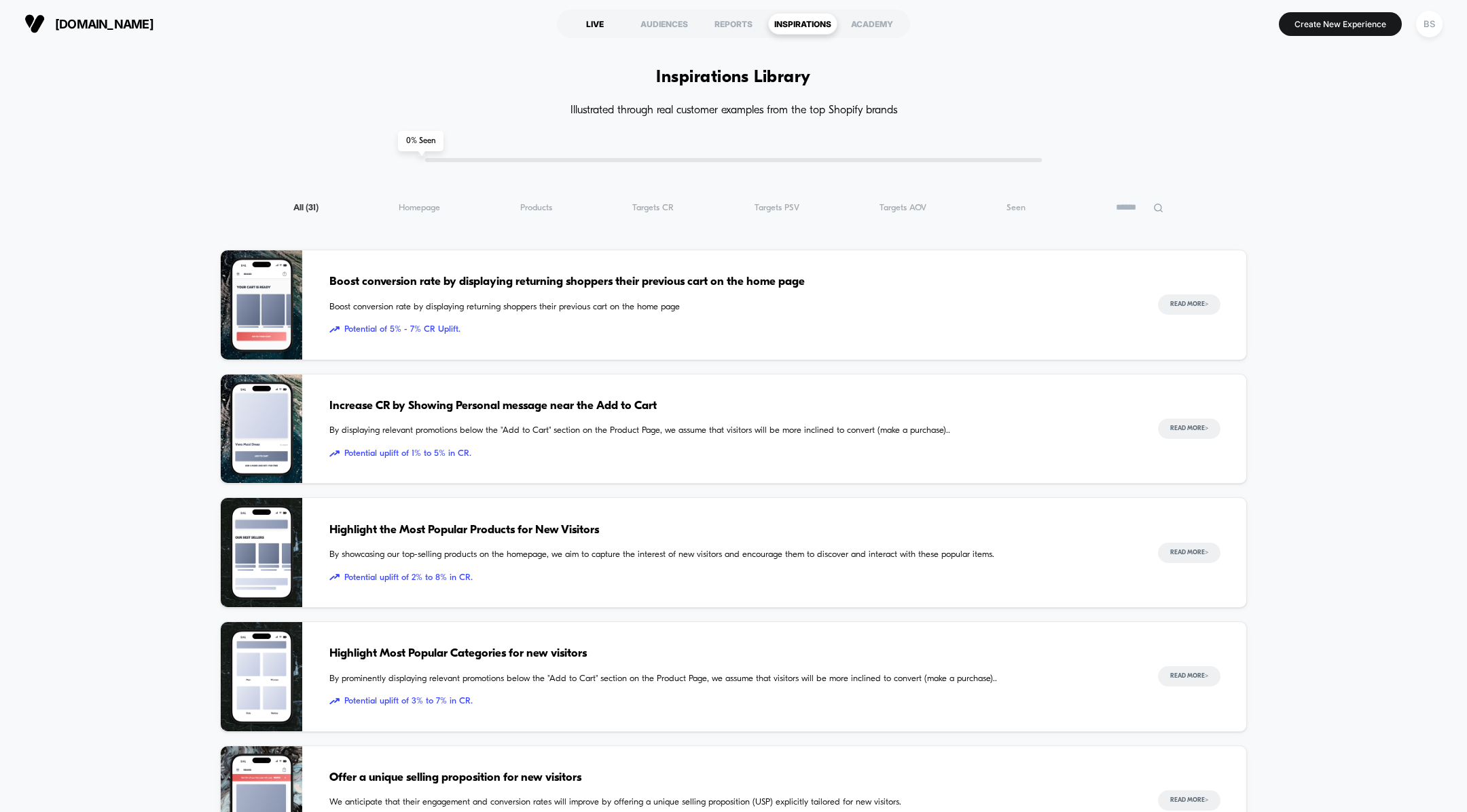
click at [593, 29] on div "LIVE" at bounding box center [595, 24] width 69 height 21
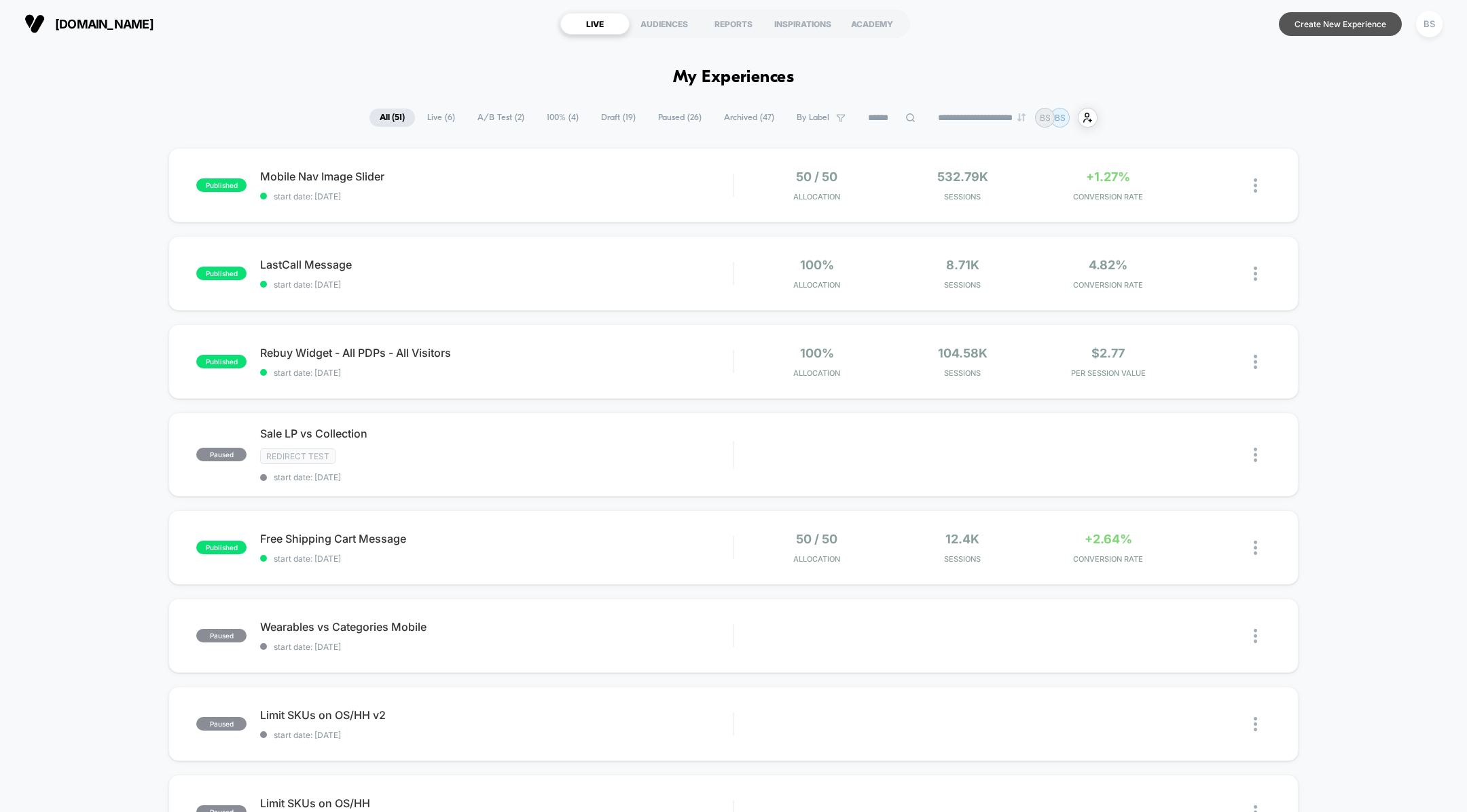
click at [1295, 24] on button "Create New Experience" at bounding box center [1340, 24] width 123 height 24
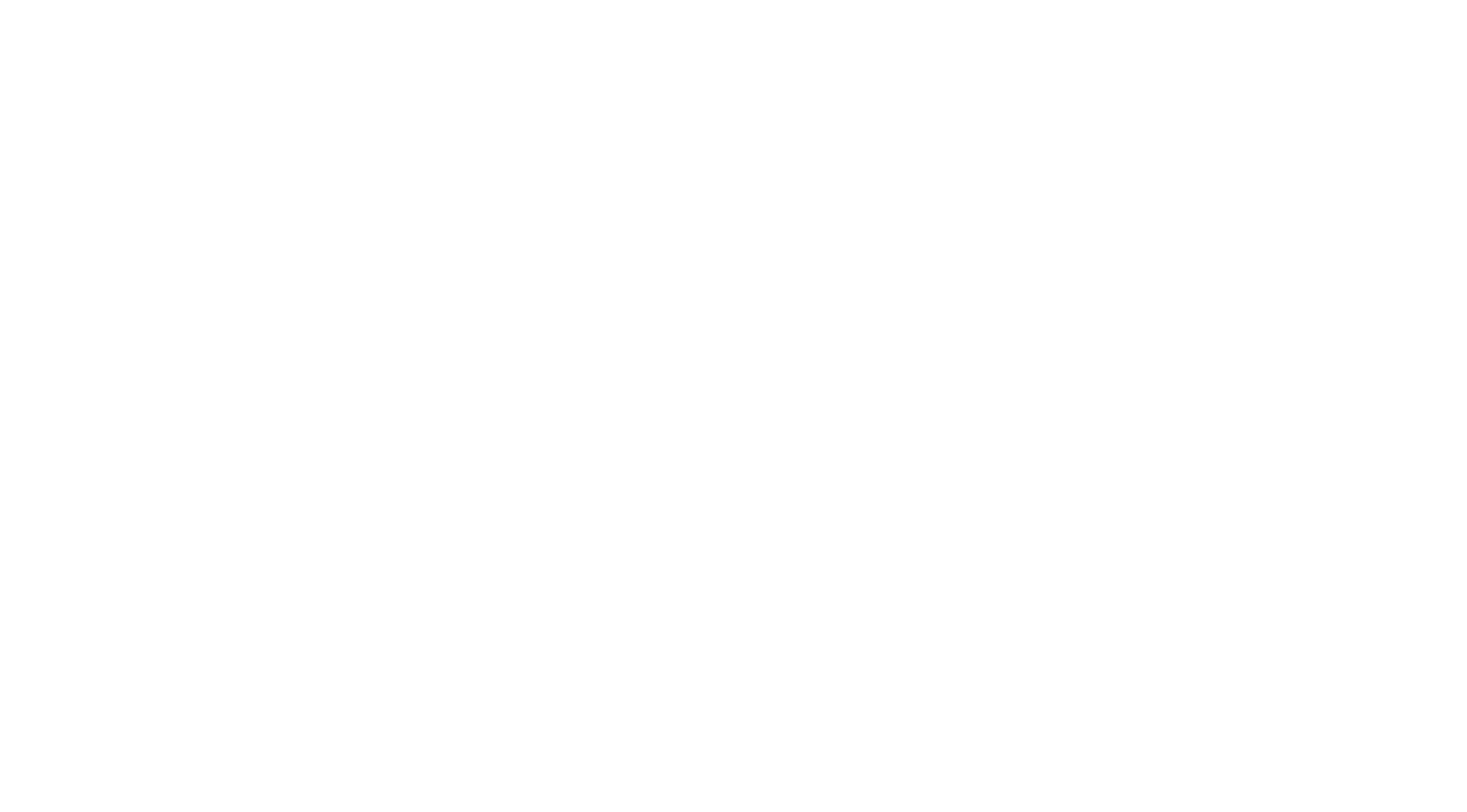
click at [1295, 24] on html "Display size not supported Unfortunately, our dashboard is not supported on a m…" at bounding box center [733, 406] width 1467 height 812
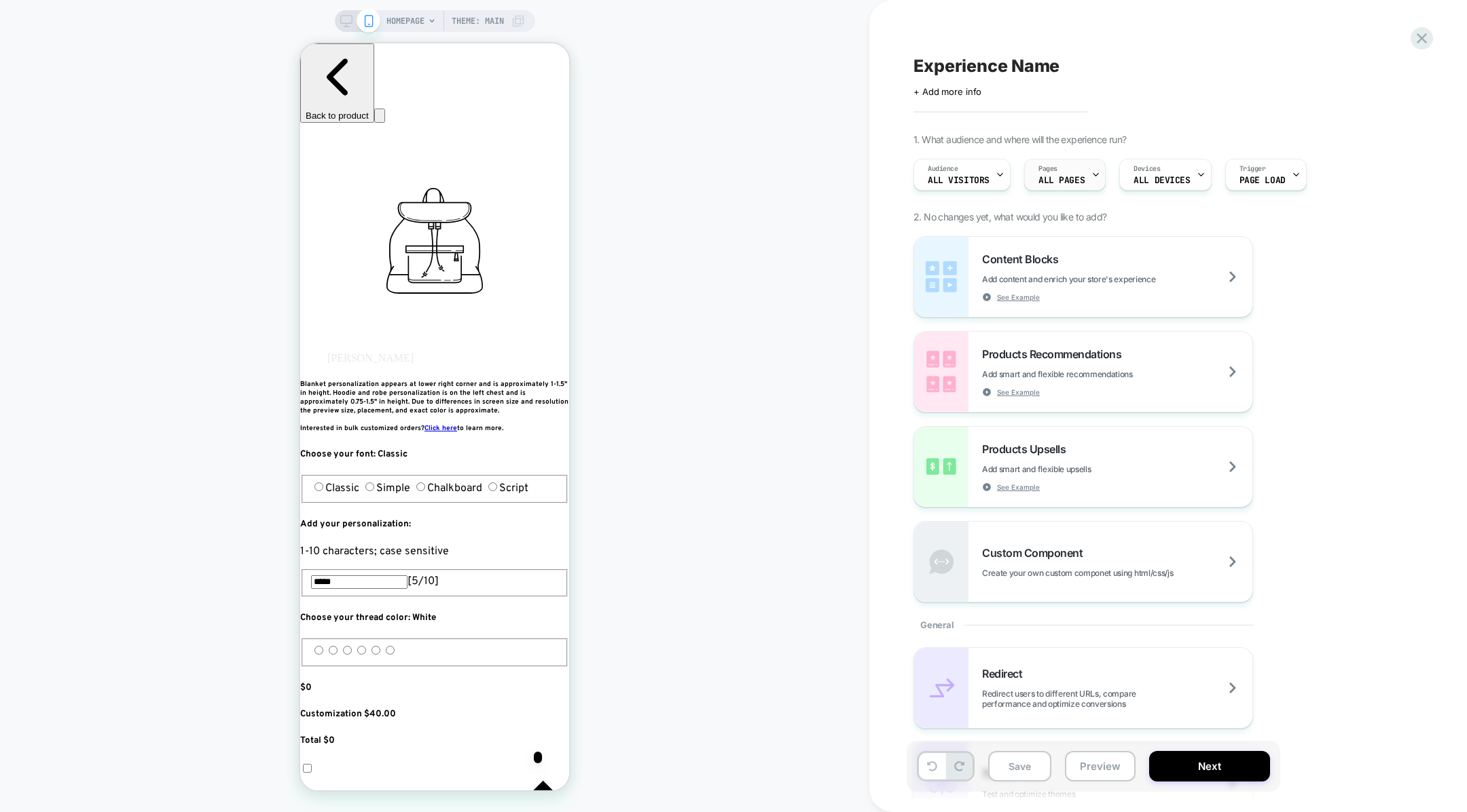
click at [1058, 171] on div "Pages ALL PAGES" at bounding box center [1061, 174] width 74 height 31
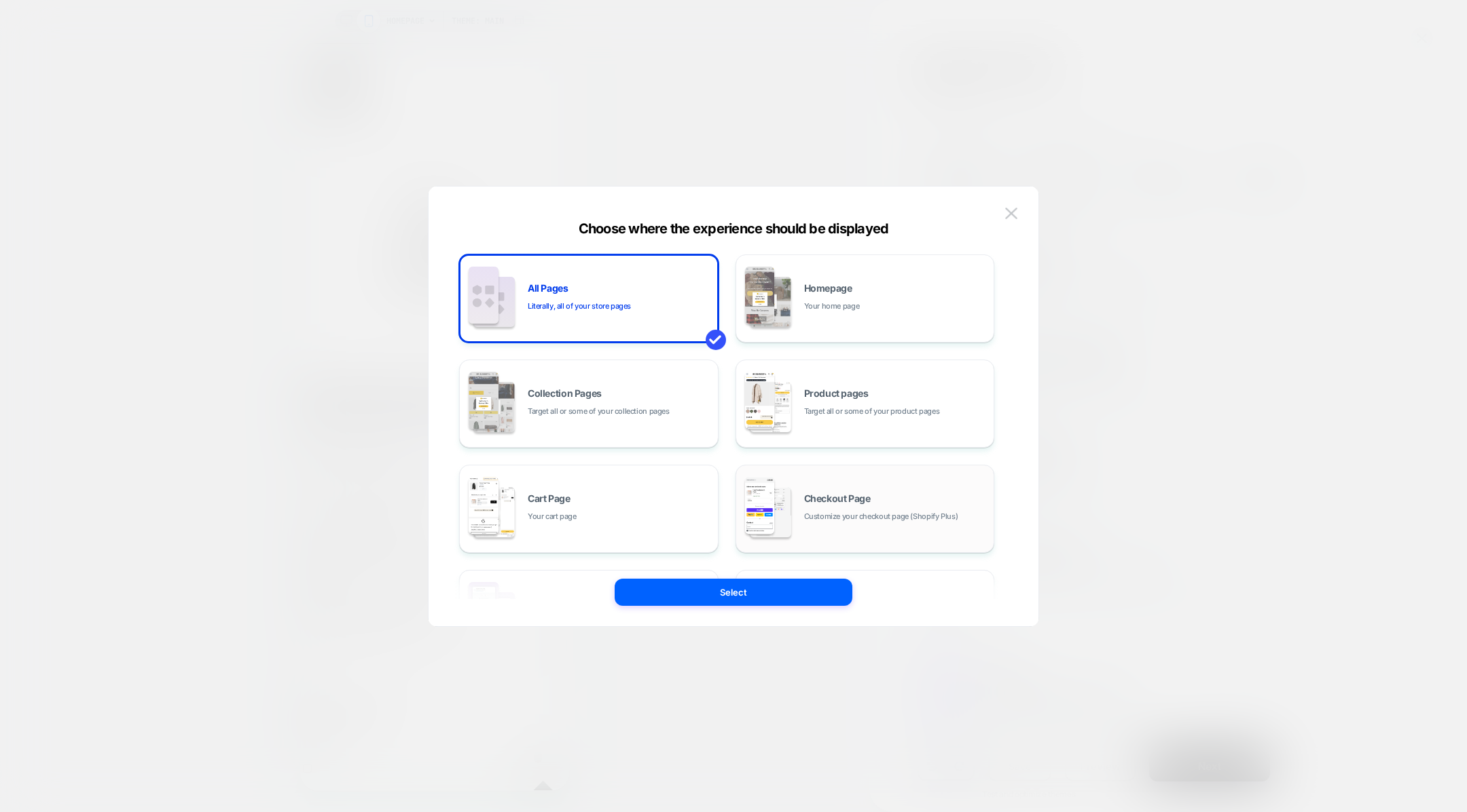
scroll to position [204, 0]
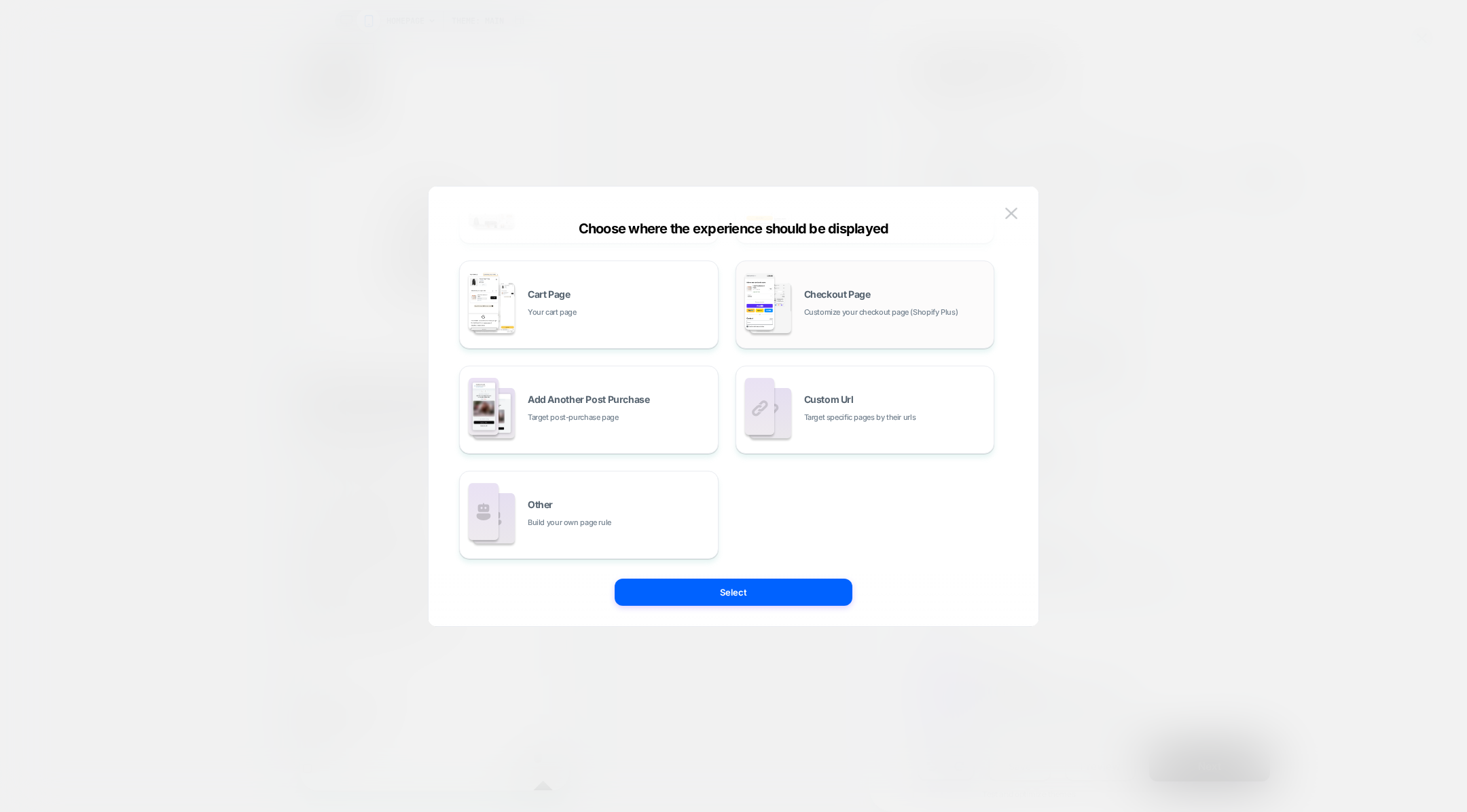
click at [830, 346] on div "Checkout Page Customize your checkout page (Shopify Plus)" at bounding box center [865, 304] width 260 height 88
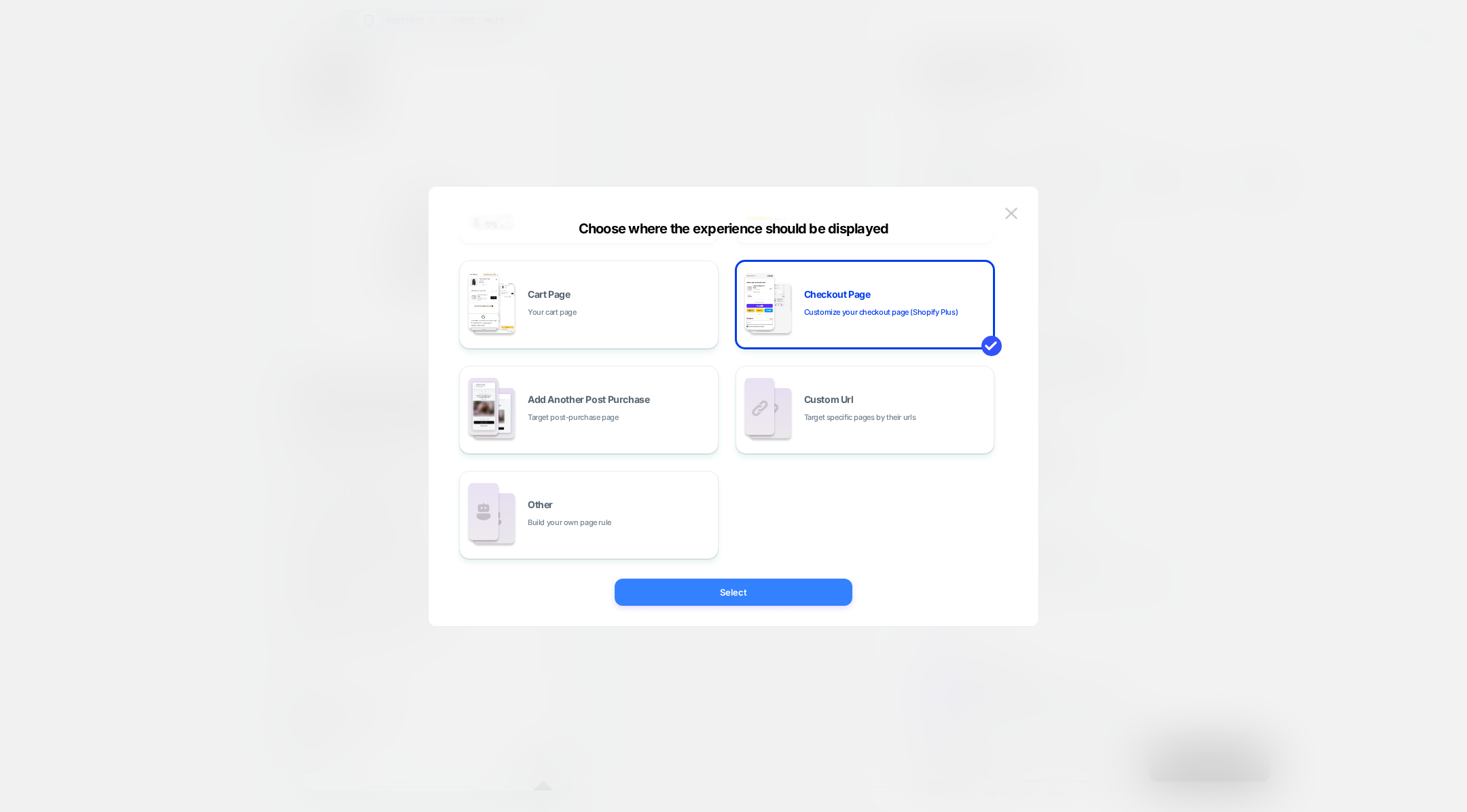
click at [717, 580] on button "Select" at bounding box center [734, 592] width 238 height 27
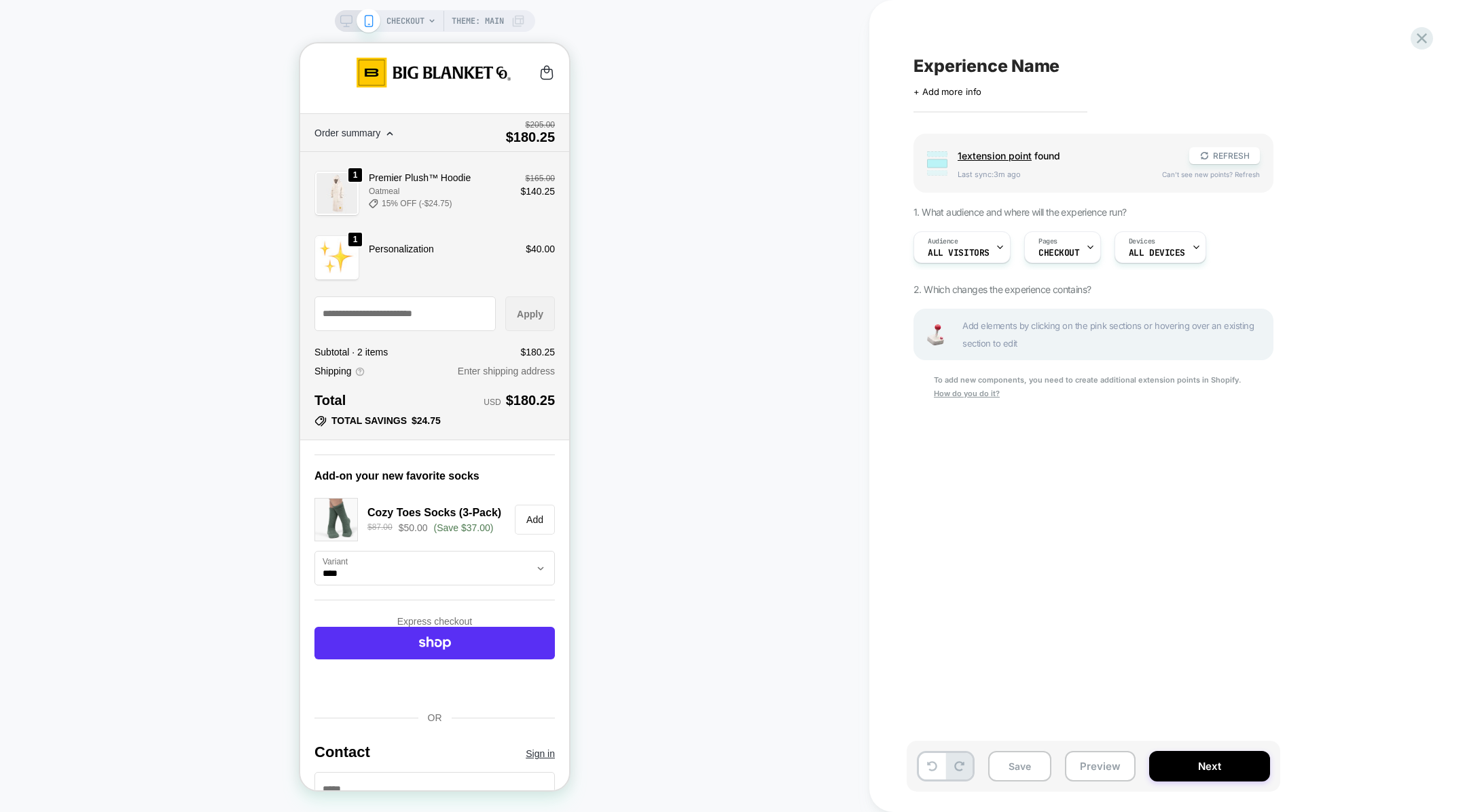
scroll to position [0, 0]
click at [343, 23] on rect at bounding box center [346, 19] width 12 height 7
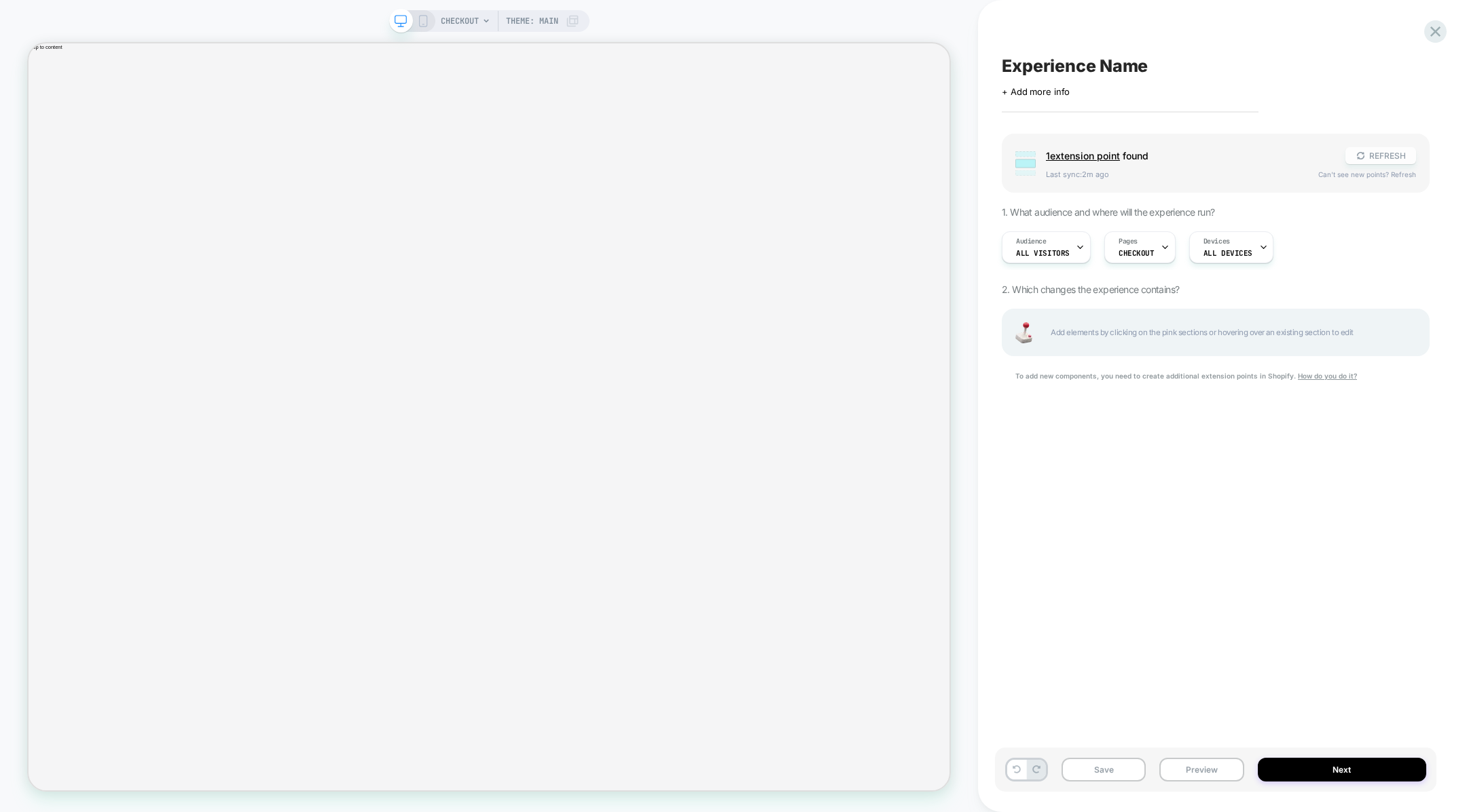
click at [1367, 156] on button "REFRESH" at bounding box center [1380, 155] width 70 height 17
click at [1429, 31] on icon at bounding box center [1435, 31] width 18 height 18
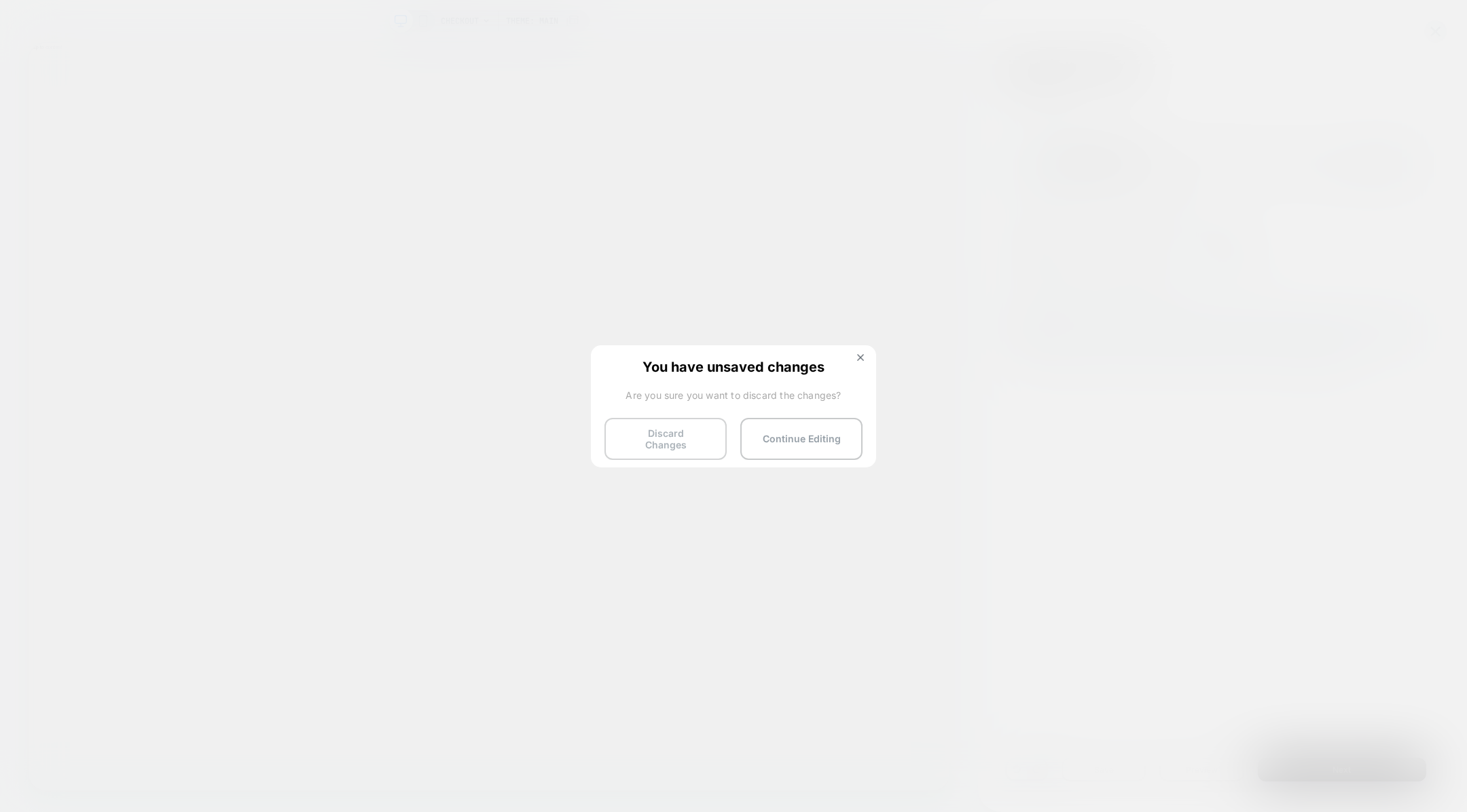
click at [691, 439] on button "Discard Changes" at bounding box center [665, 439] width 122 height 42
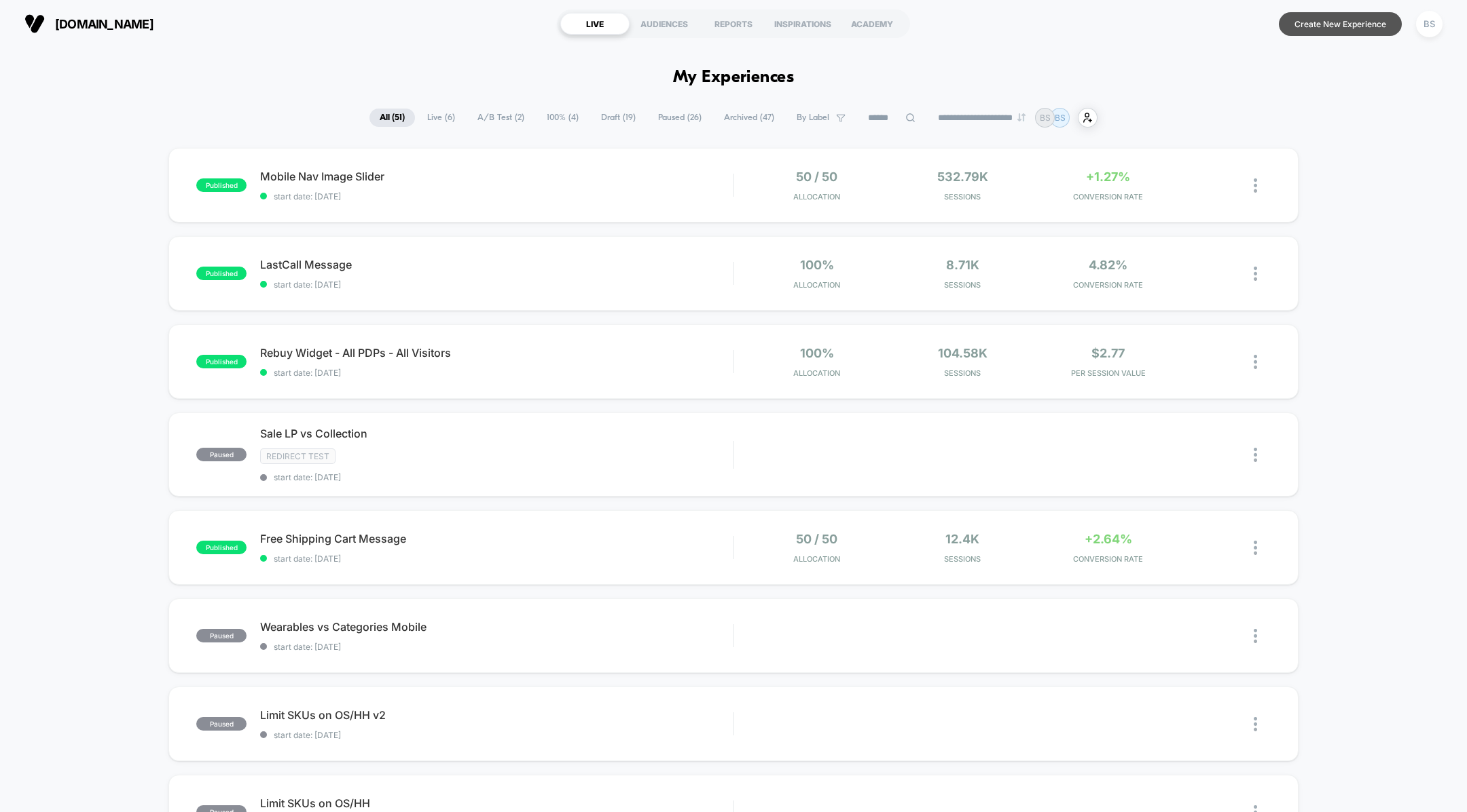
click at [1333, 21] on button "Create New Experience" at bounding box center [1340, 24] width 123 height 24
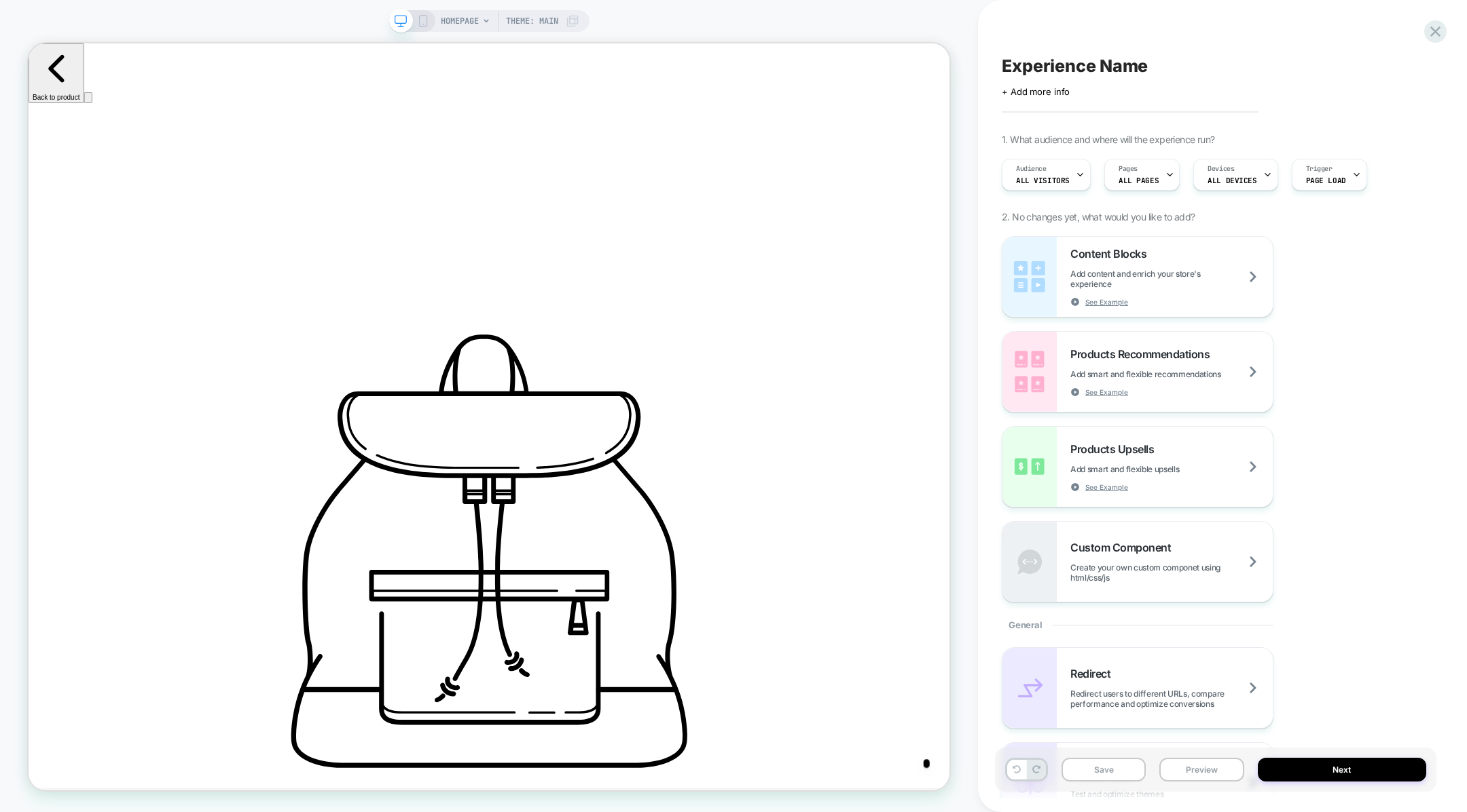
click at [1146, 171] on div "Pages ALL PAGES" at bounding box center [1138, 174] width 67 height 31
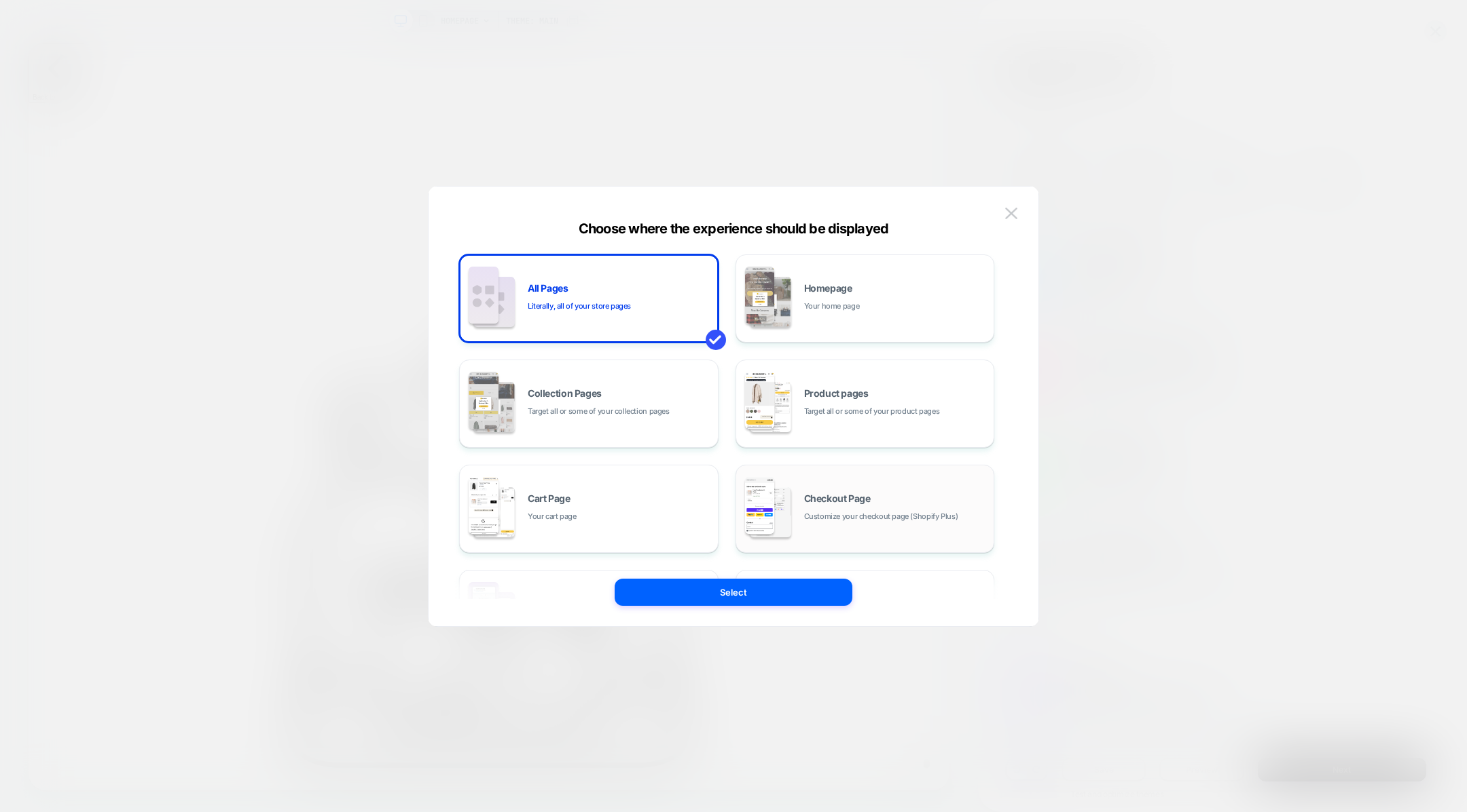
scroll to position [204, 0]
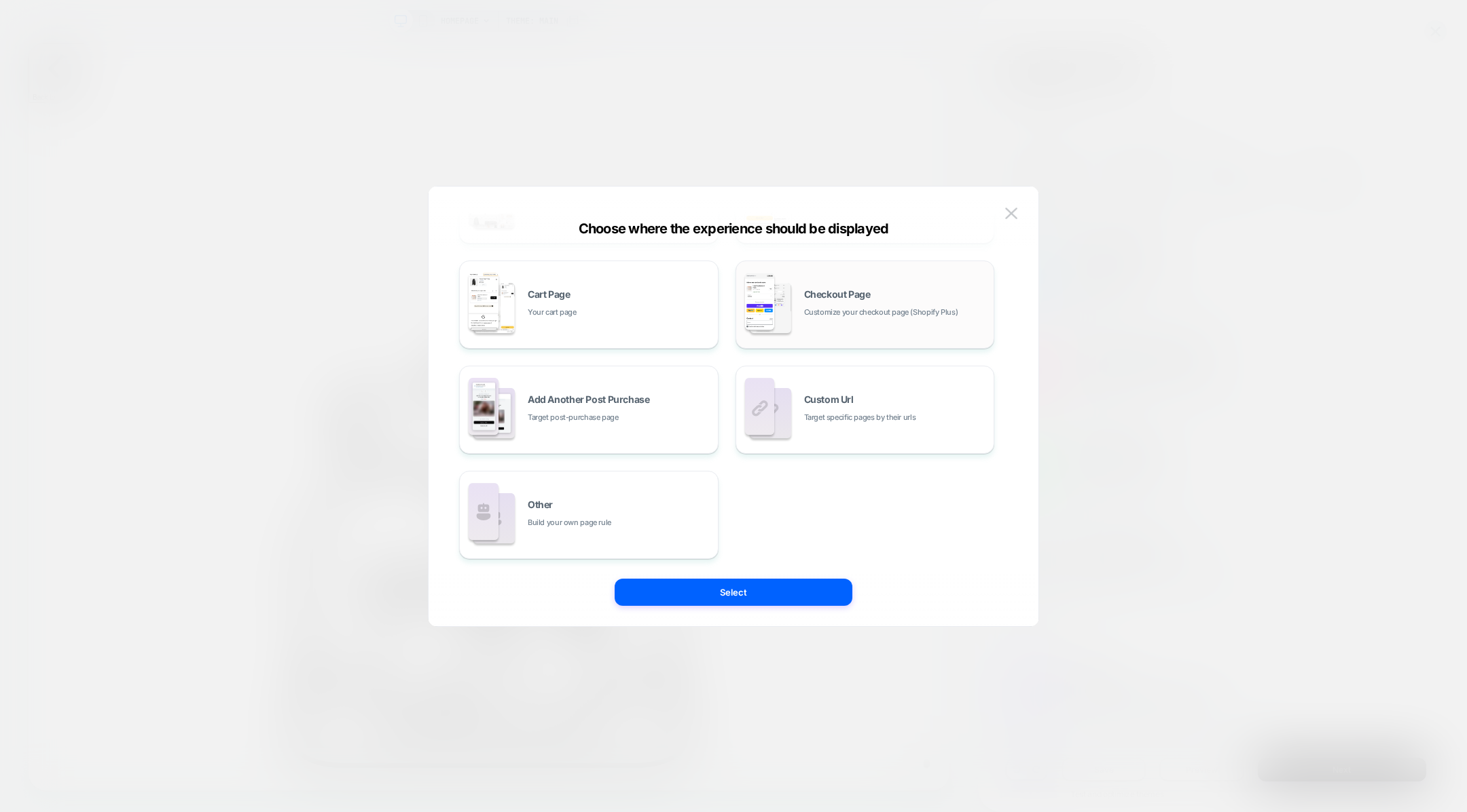
click at [850, 300] on div "Checkout Page Customize your checkout page (Shopify Plus)" at bounding box center [896, 304] width 183 height 29
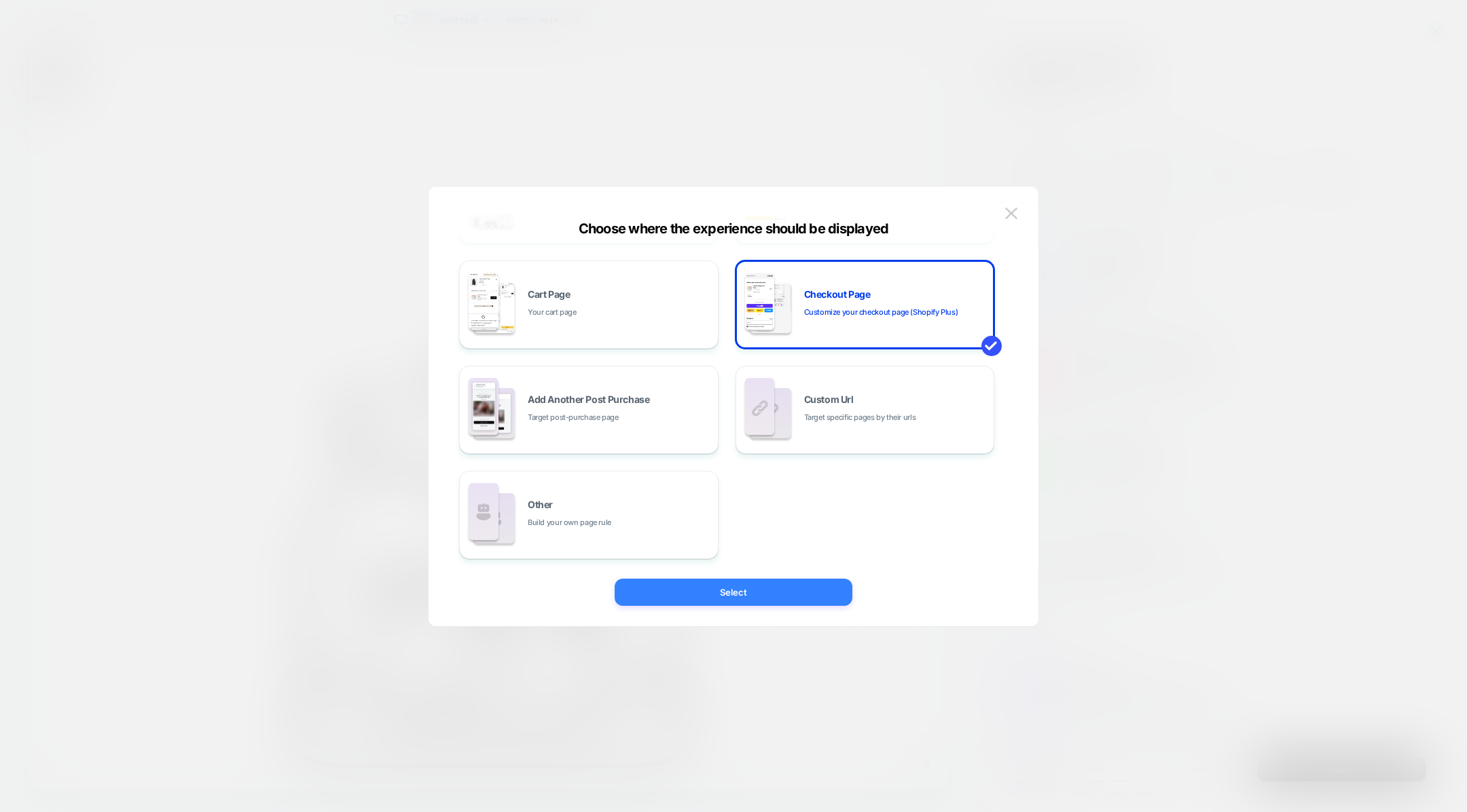
click at [770, 583] on button "Select" at bounding box center [734, 592] width 238 height 27
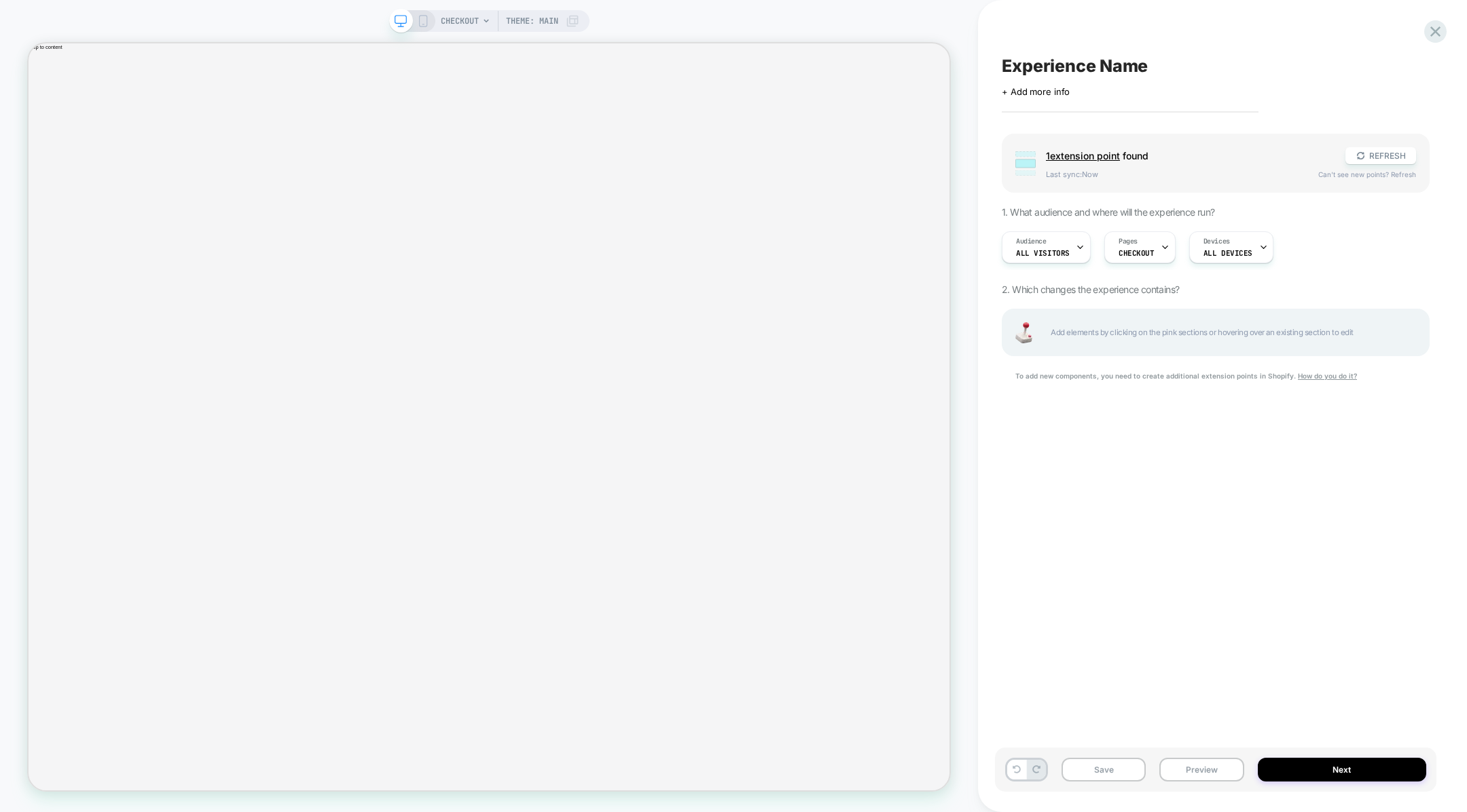
scroll to position [0, 0]
click at [1373, 166] on div "1 extension point found REFRESH Last sync: Now Can't see new points? Refresh" at bounding box center [1231, 163] width 370 height 32
click at [1373, 149] on button "REFRESH" at bounding box center [1380, 155] width 70 height 17
click at [1369, 154] on button "REFRESH" at bounding box center [1380, 155] width 70 height 17
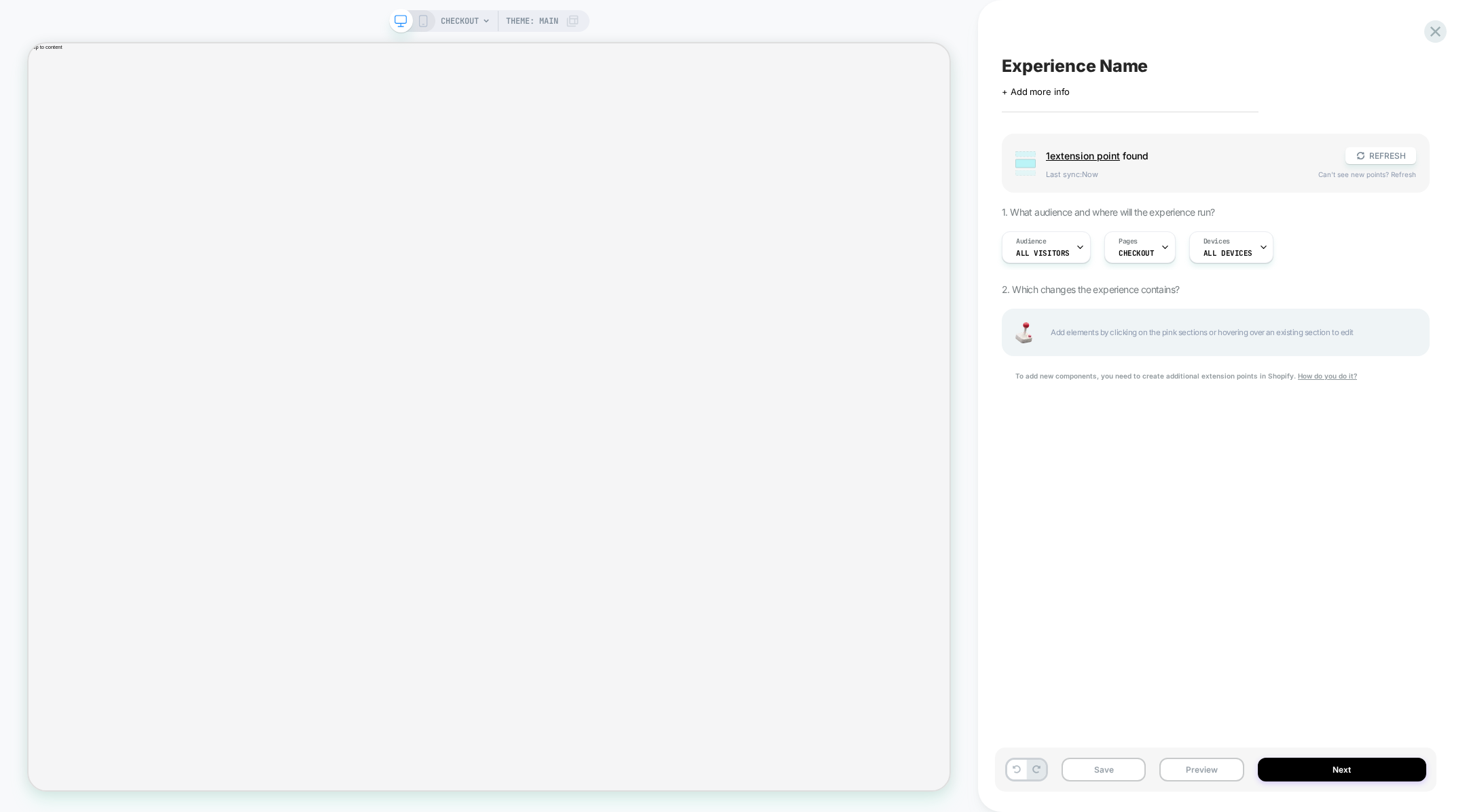
click at [426, 17] on icon at bounding box center [422, 21] width 12 height 12
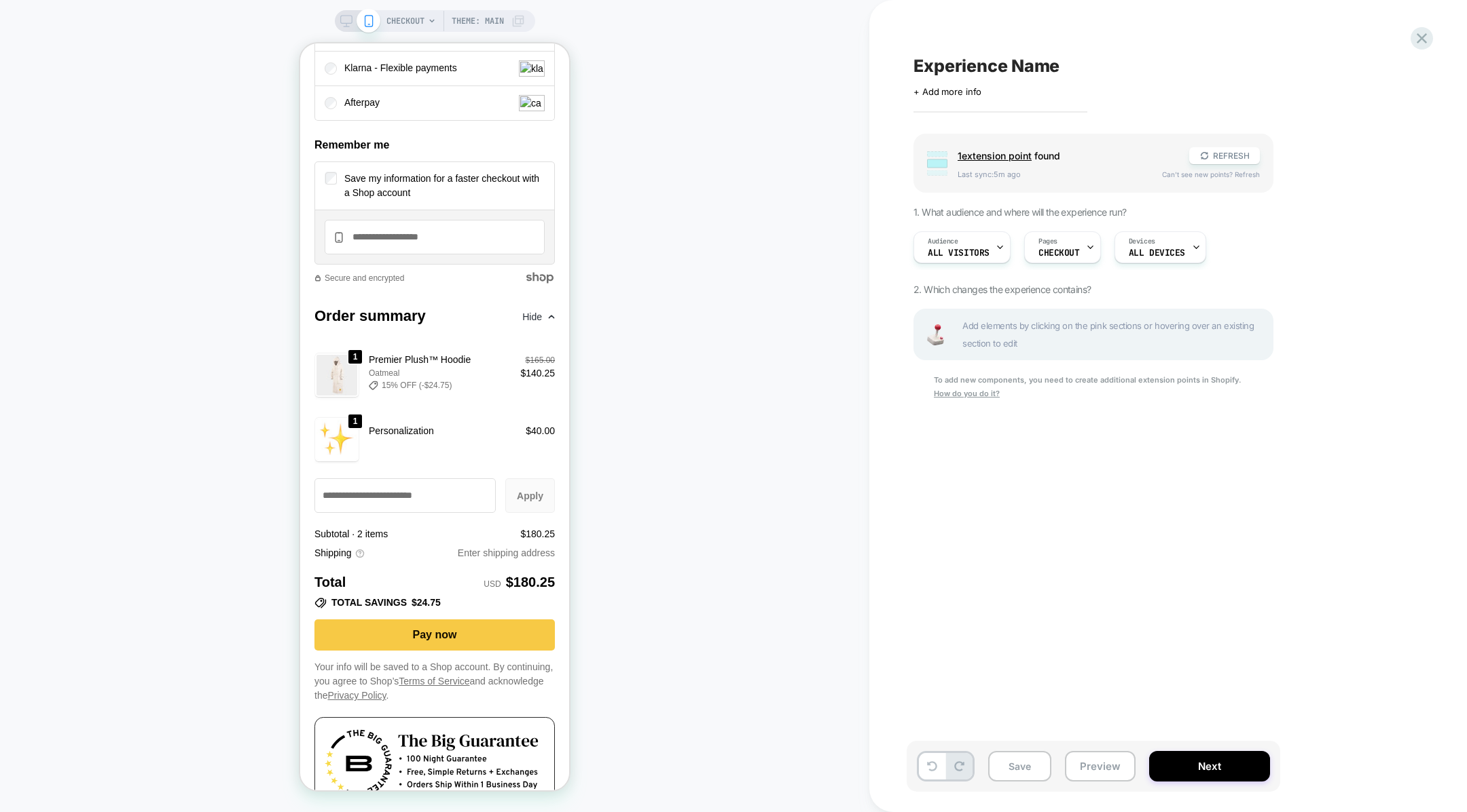
scroll to position [2277, 0]
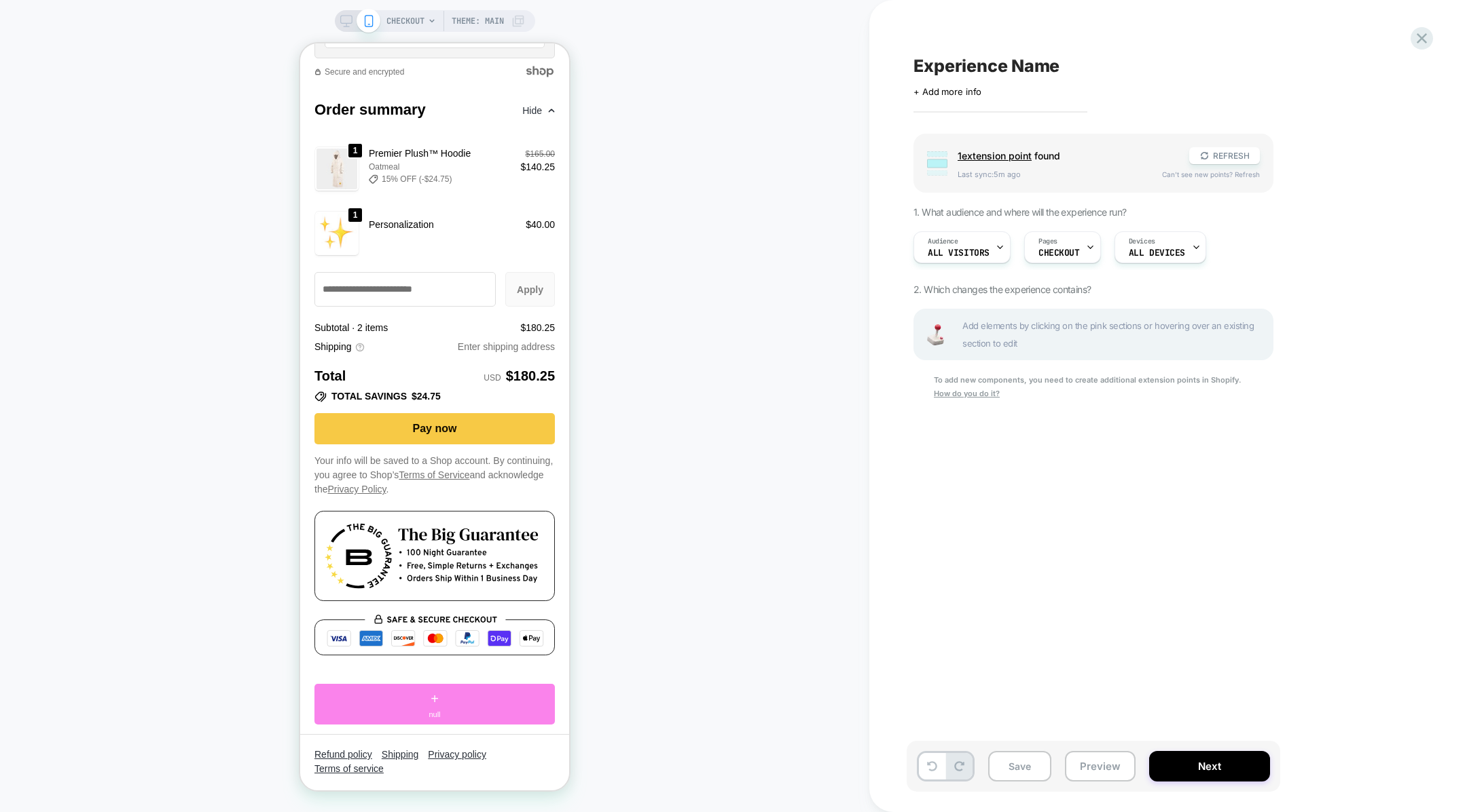
click at [436, 701] on span "+" at bounding box center [435, 699] width 8 height 21
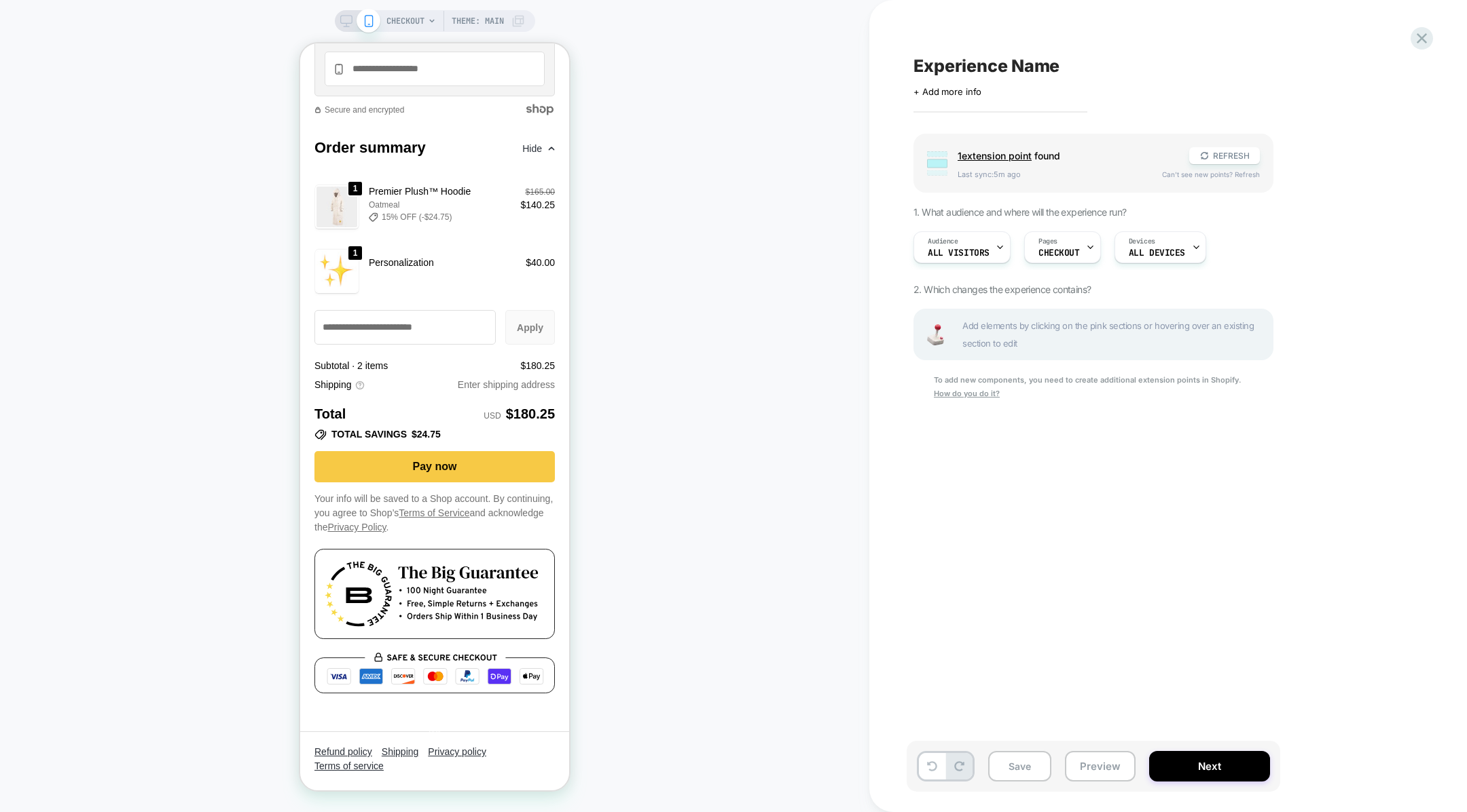
scroll to position [2267, 0]
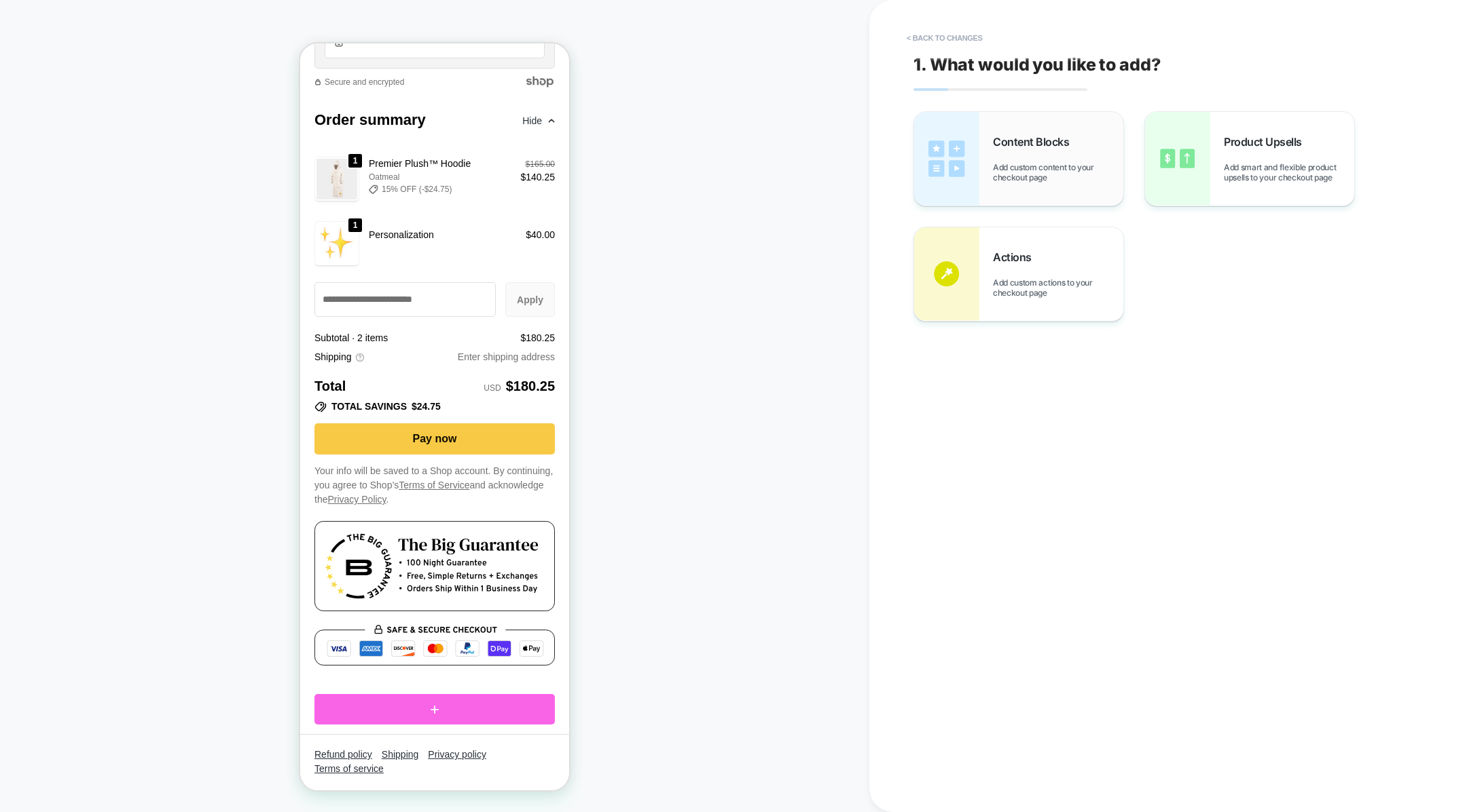
click at [984, 167] on div "Content Blocks Add custom content to your checkout page" at bounding box center [1018, 159] width 209 height 93
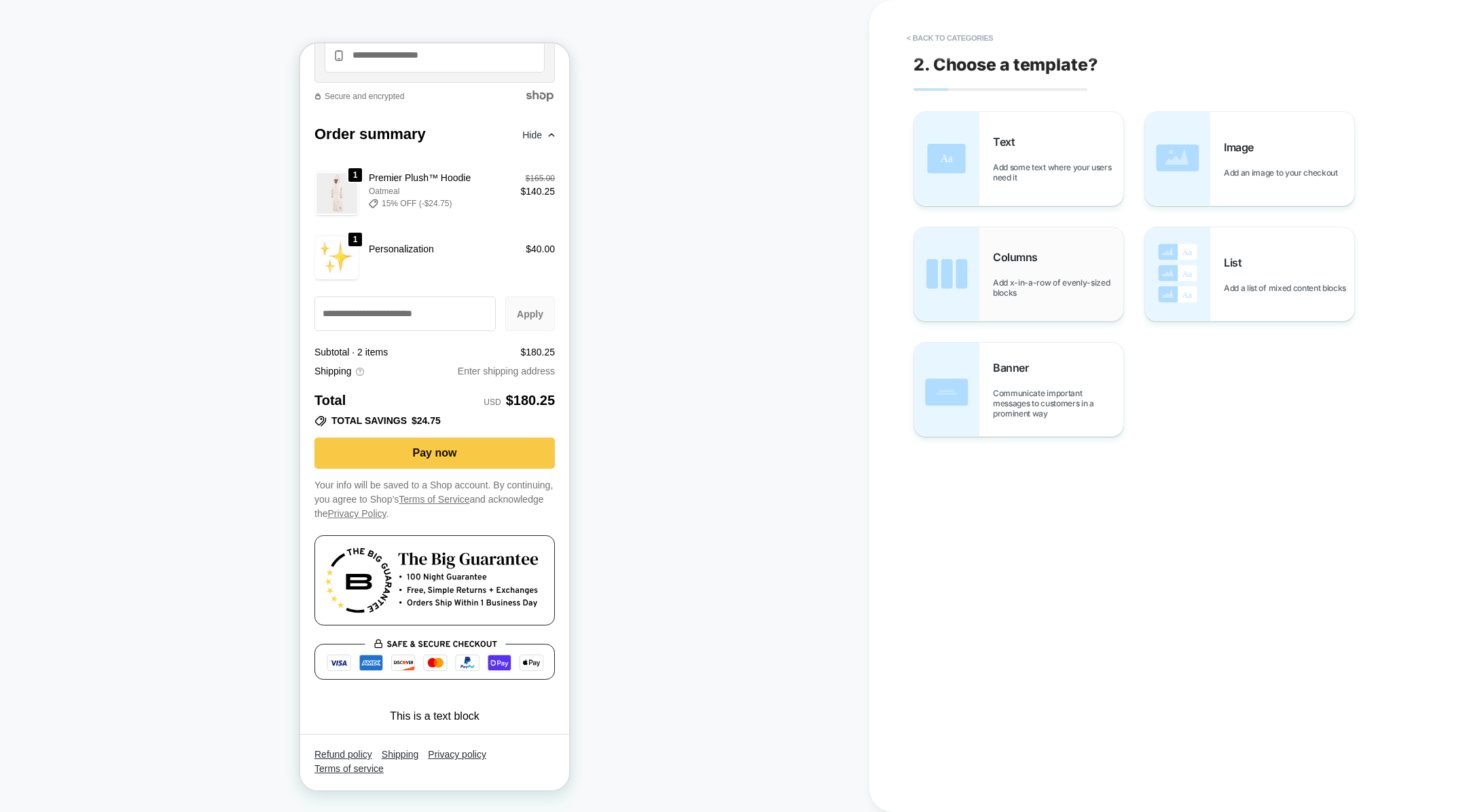
scroll to position [2277, 0]
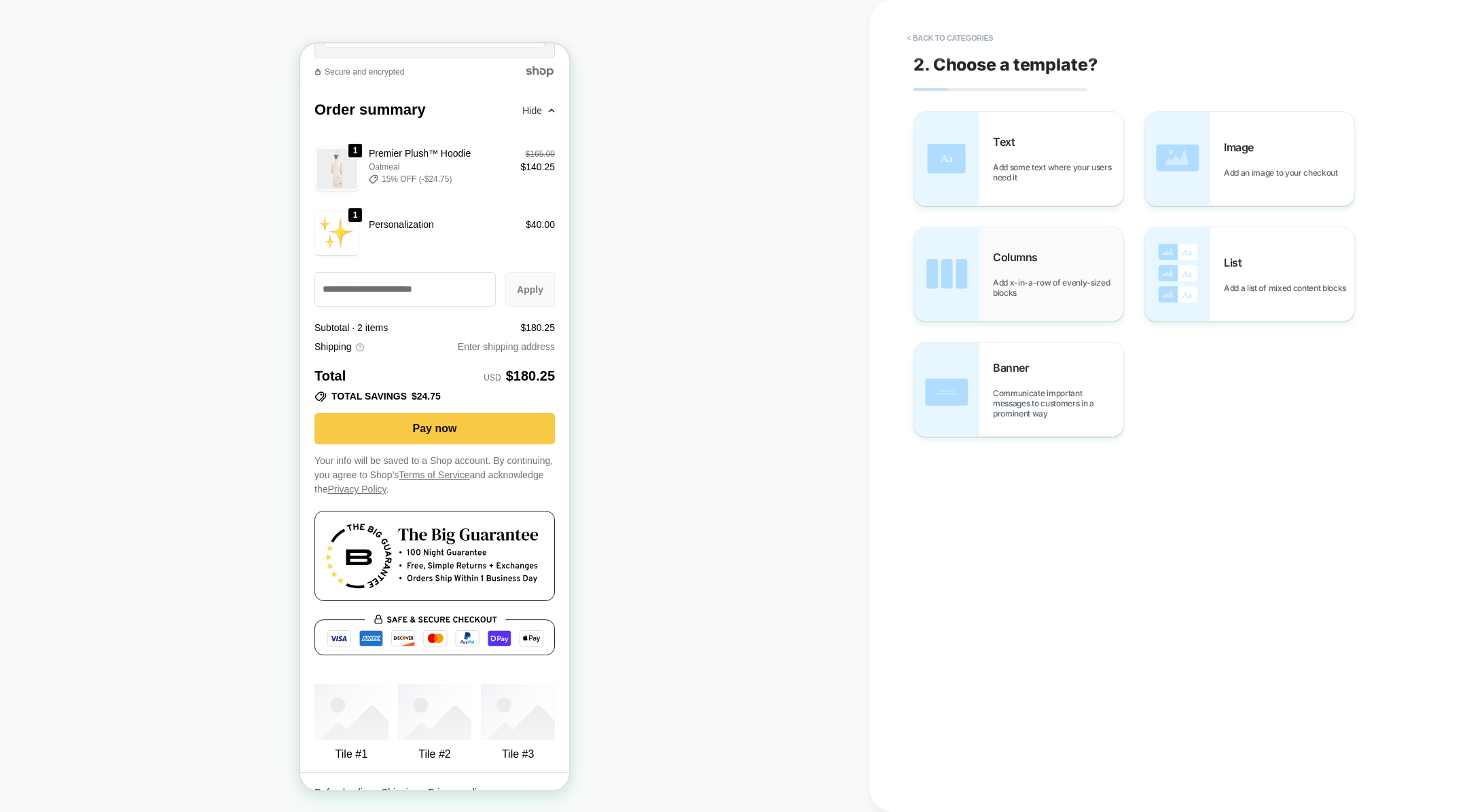
click at [1013, 292] on span "Add x-in-a-row of evenly-sized blocks" at bounding box center [1058, 287] width 131 height 21
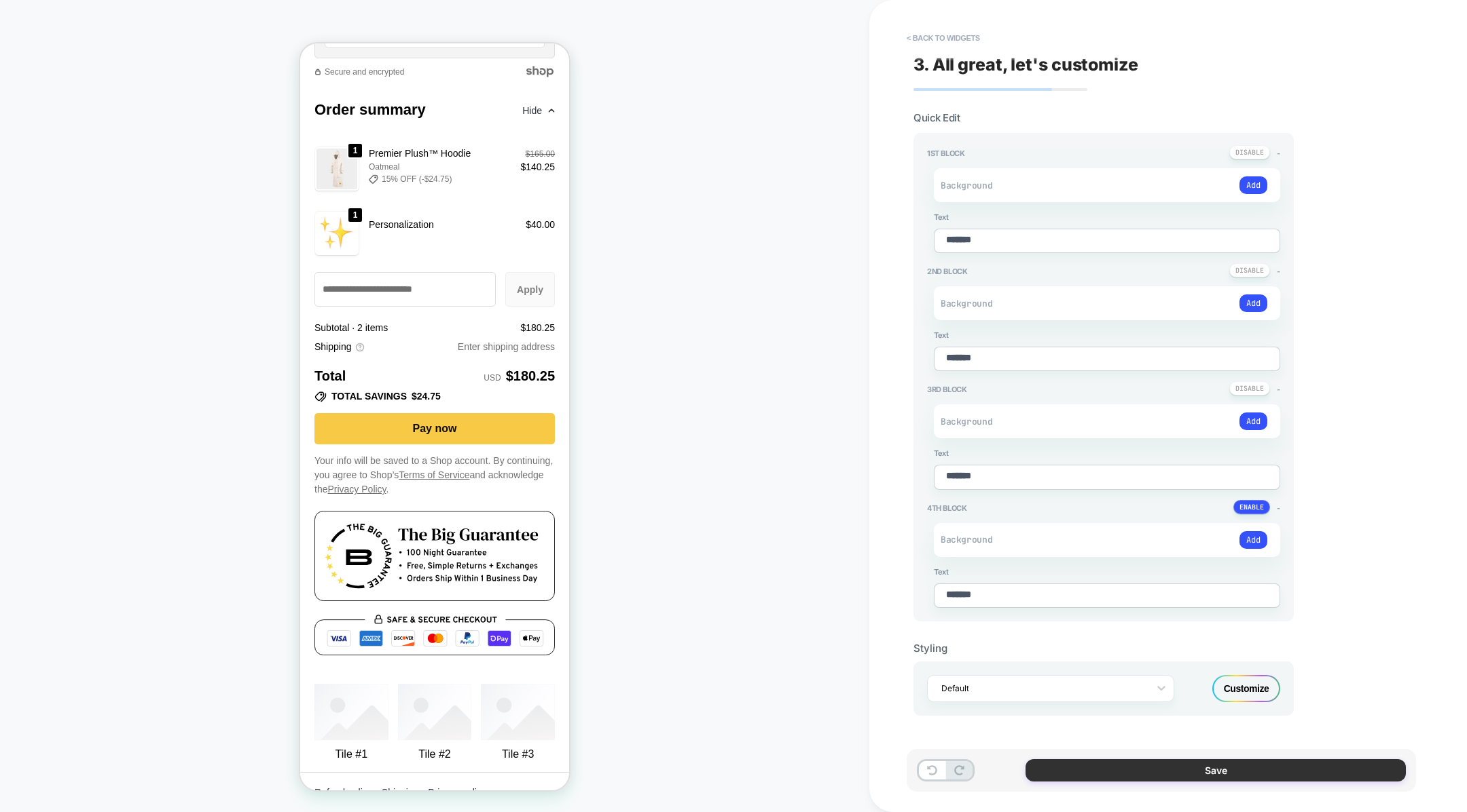
click at [1094, 764] on button "Save" at bounding box center [1216, 770] width 380 height 22
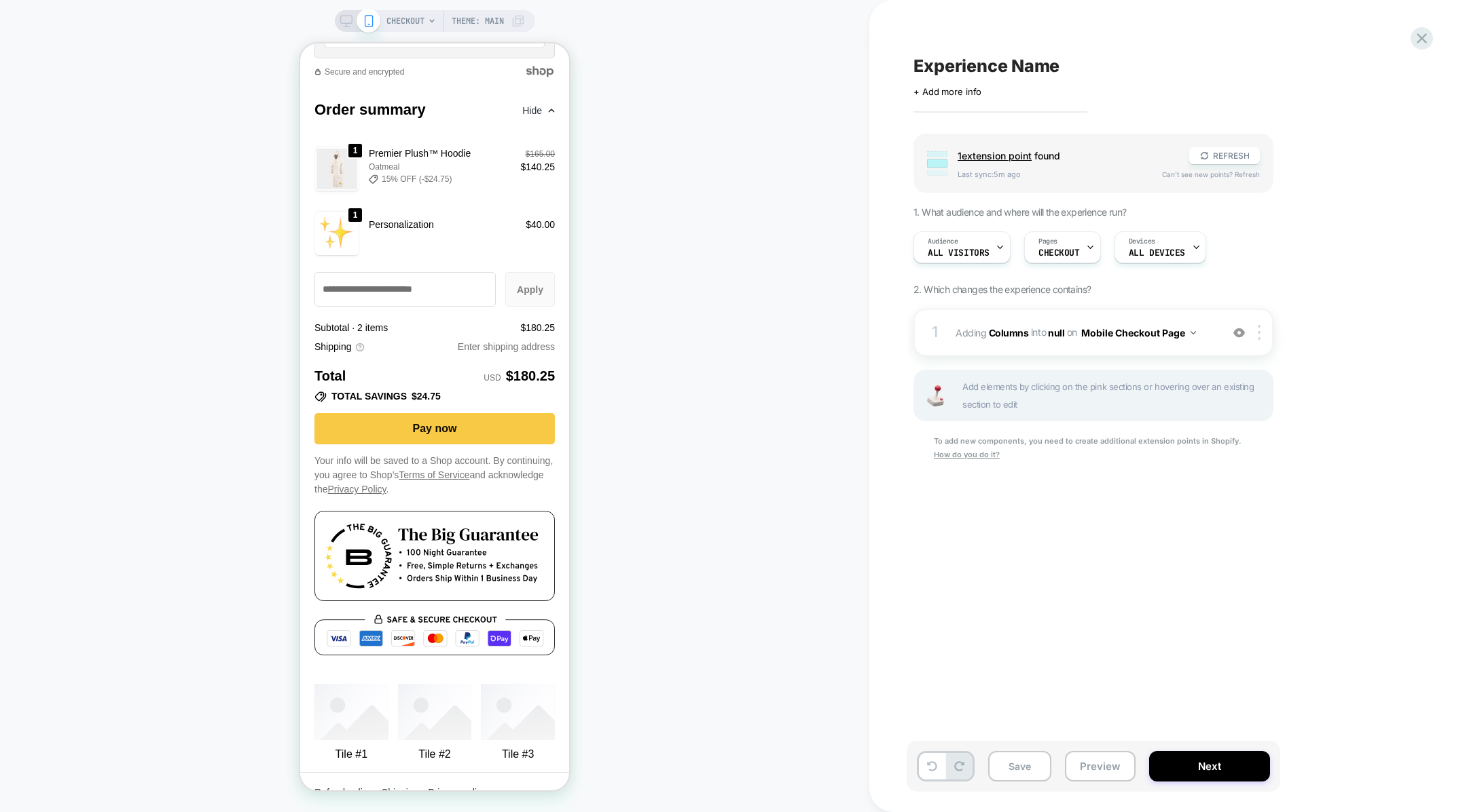
click at [1021, 391] on span "Add elements by clicking on the pink sections or hovering over an existing sect…" at bounding box center [1113, 396] width 302 height 36
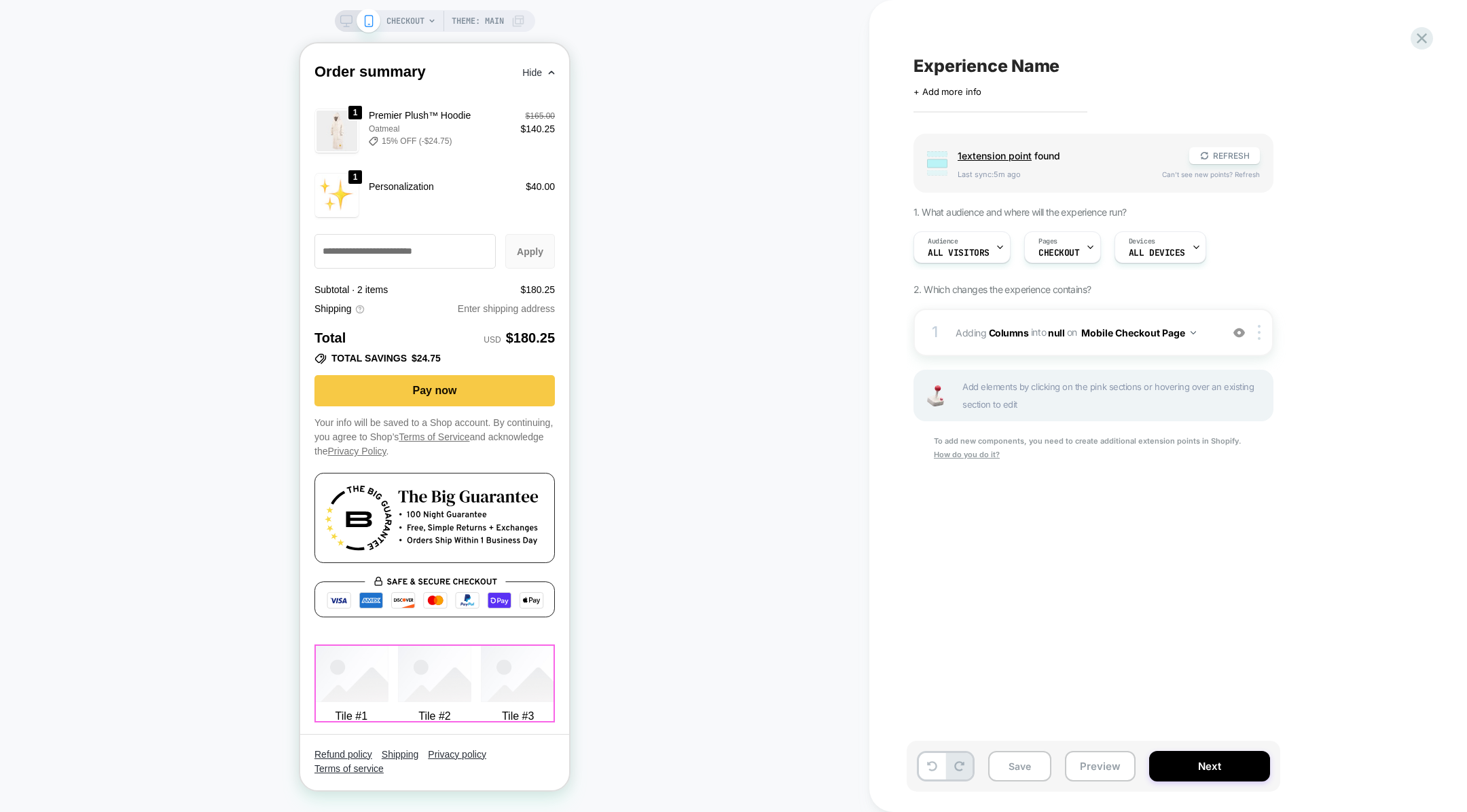
click at [478, 672] on div "Tile #1 Tile #2 Tile #3" at bounding box center [434, 685] width 241 height 78
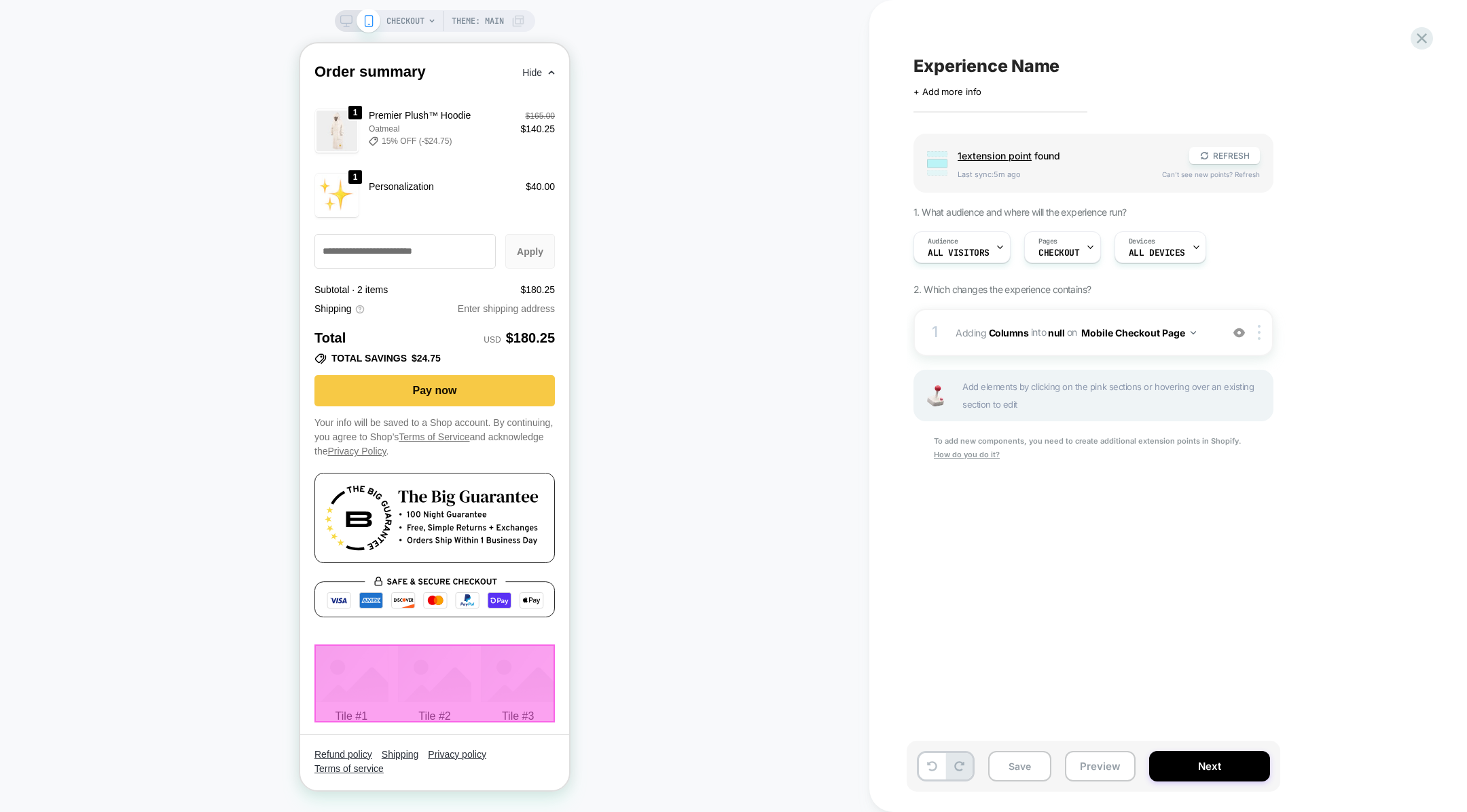
click at [453, 707] on div at bounding box center [434, 684] width 241 height 78
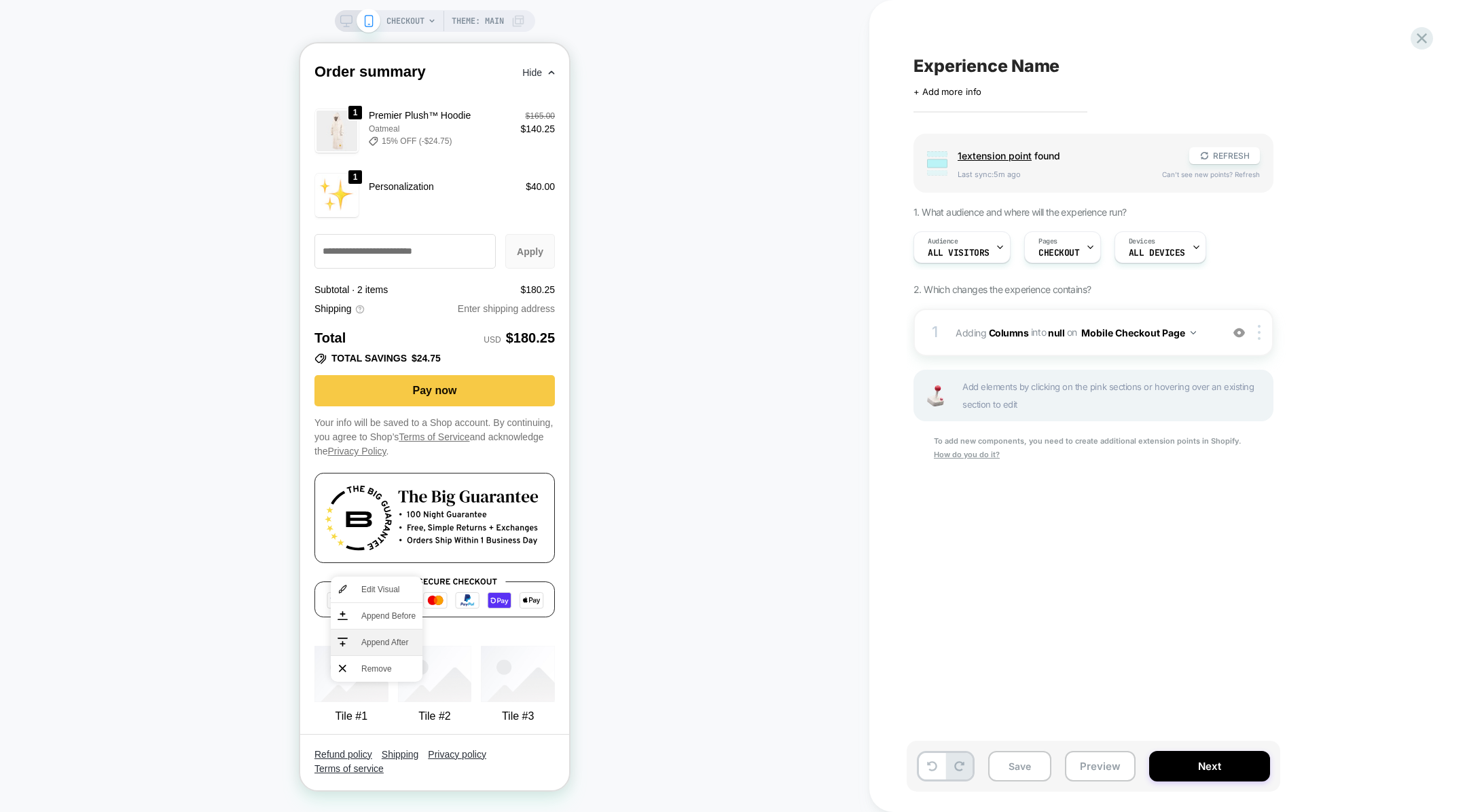
click at [386, 643] on span "Append After" at bounding box center [388, 643] width 55 height 12
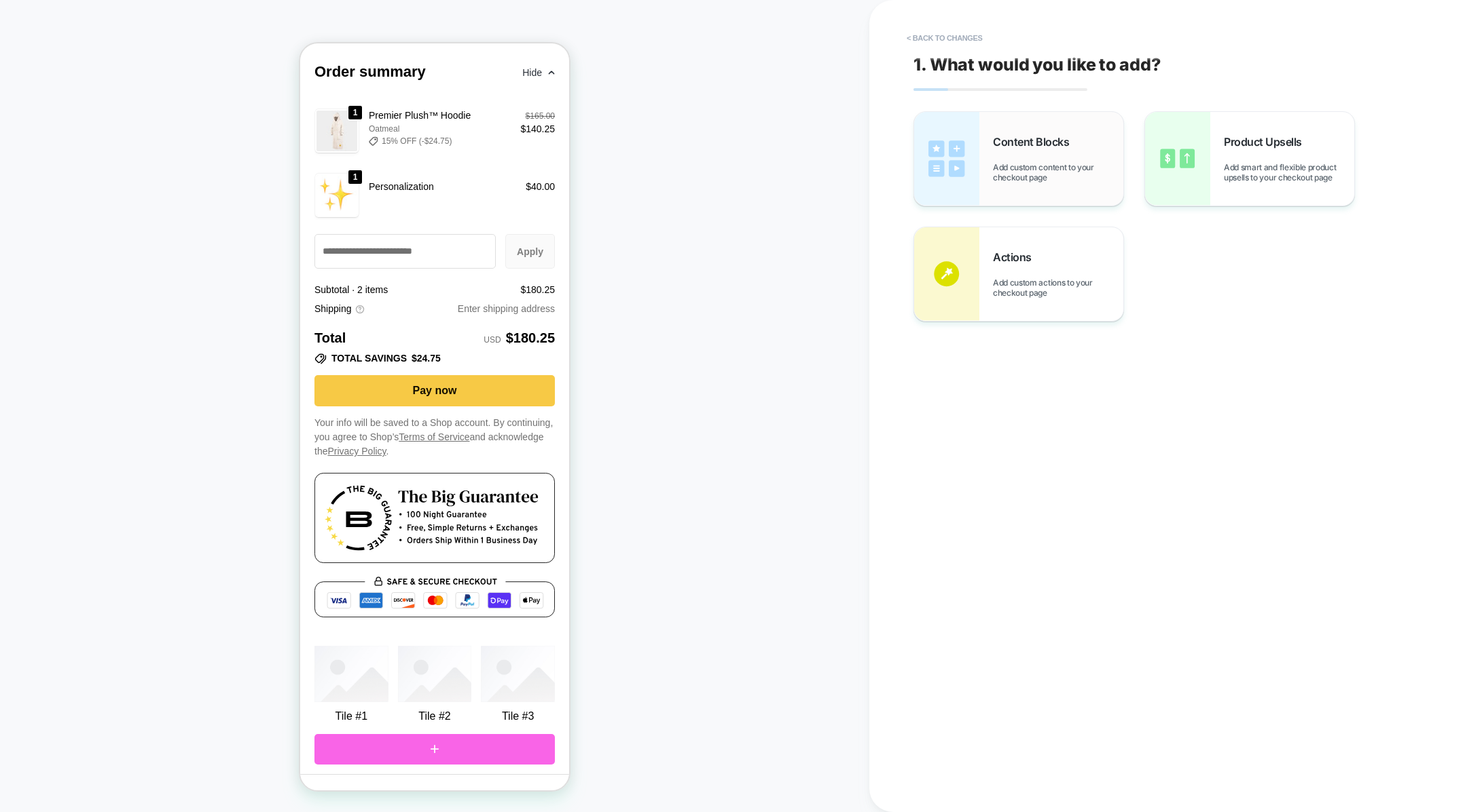
click at [996, 159] on div "Content Blocks Add custom content to your checkout page" at bounding box center [1058, 159] width 131 height 48
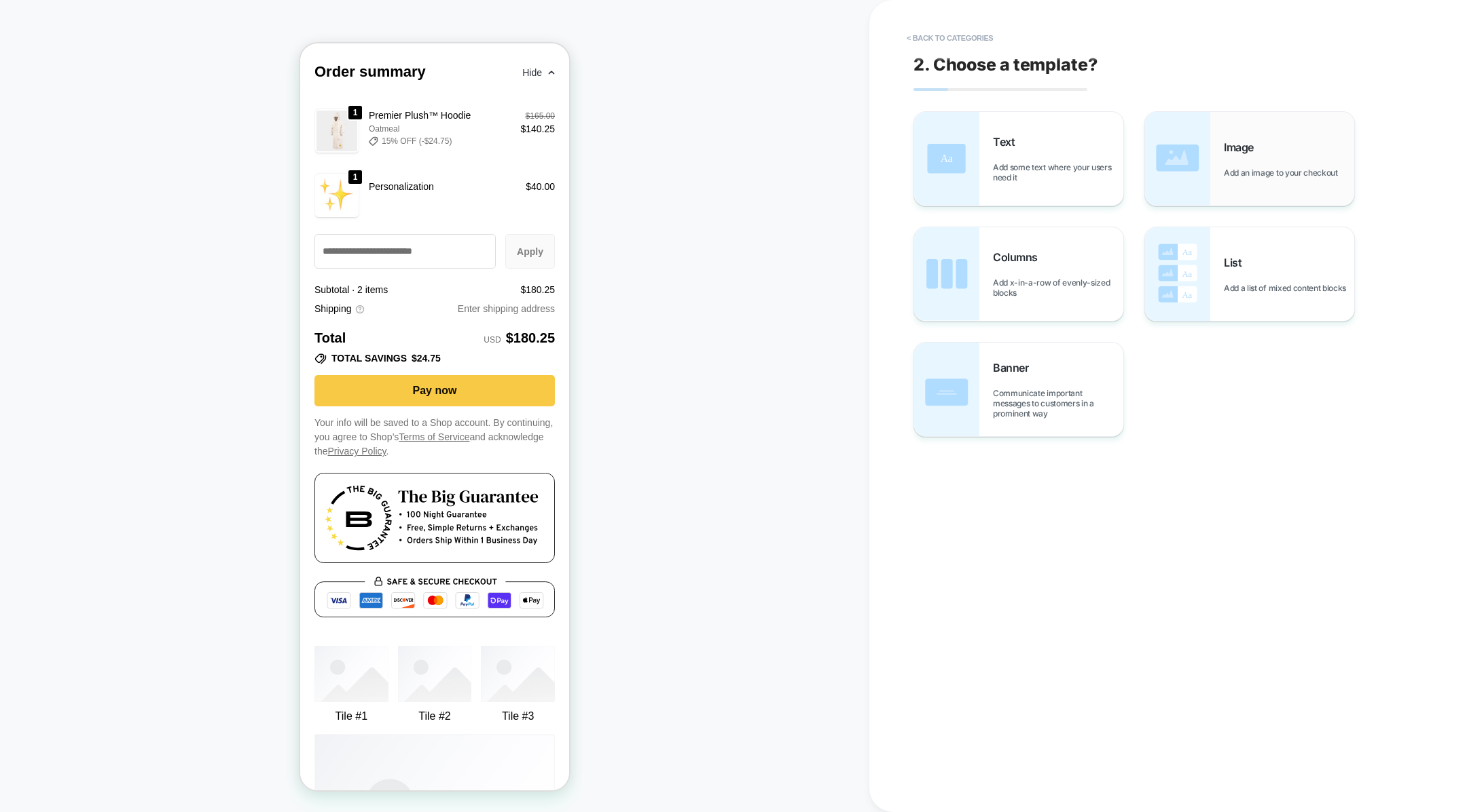
click at [1206, 158] on img at bounding box center [1177, 159] width 65 height 93
type textarea "*"
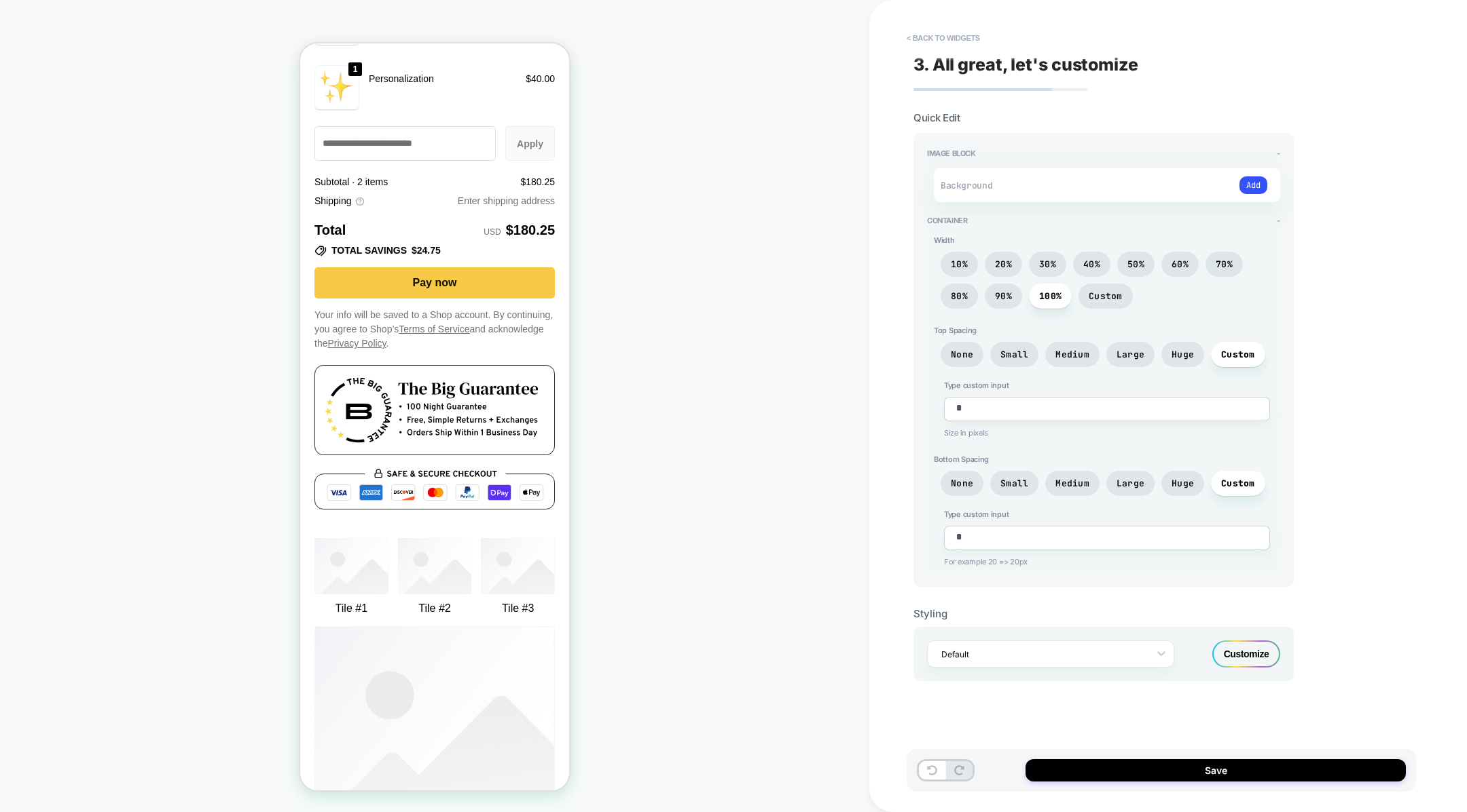
scroll to position [2414, 0]
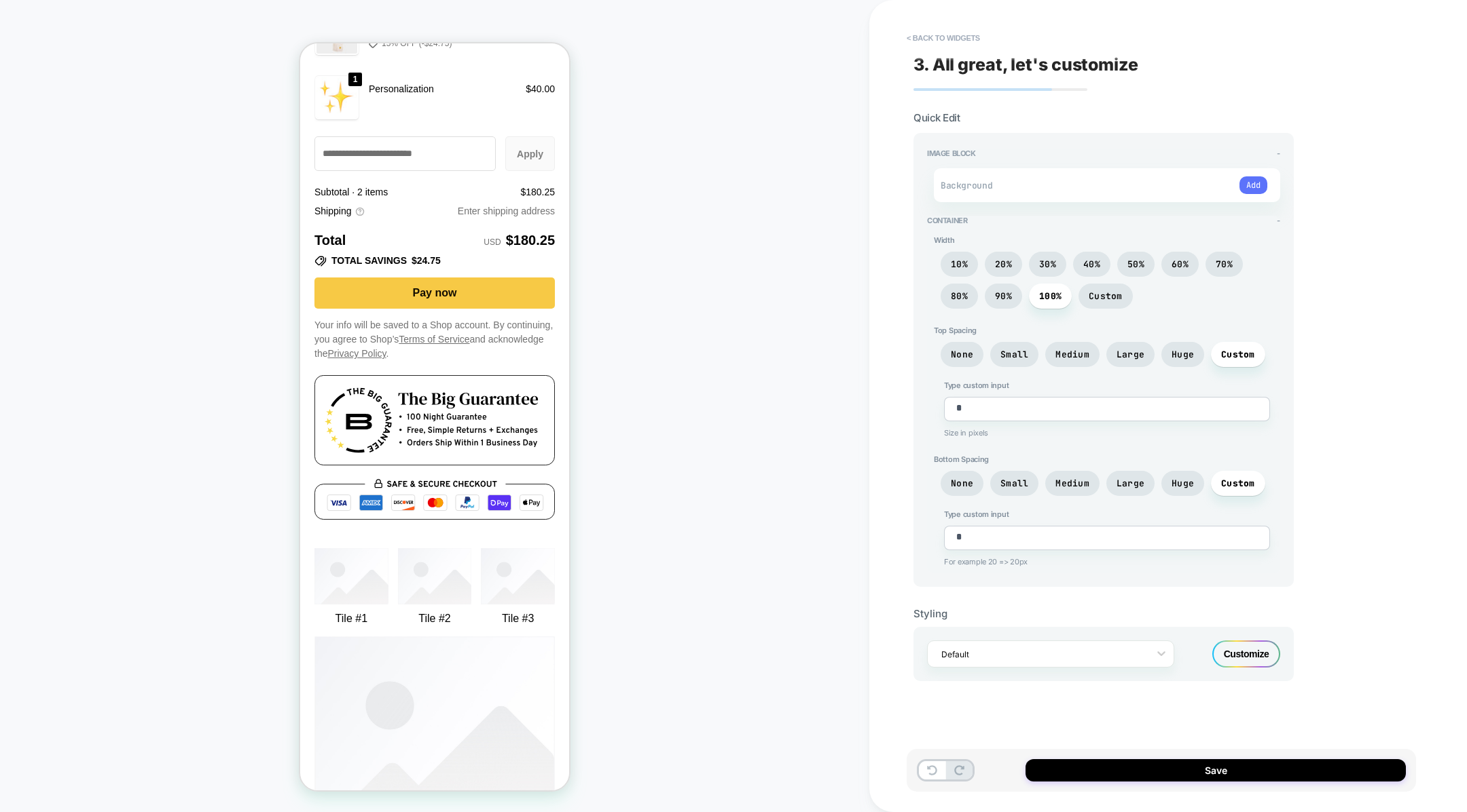
click at [1248, 181] on button "Add" at bounding box center [1253, 185] width 28 height 17
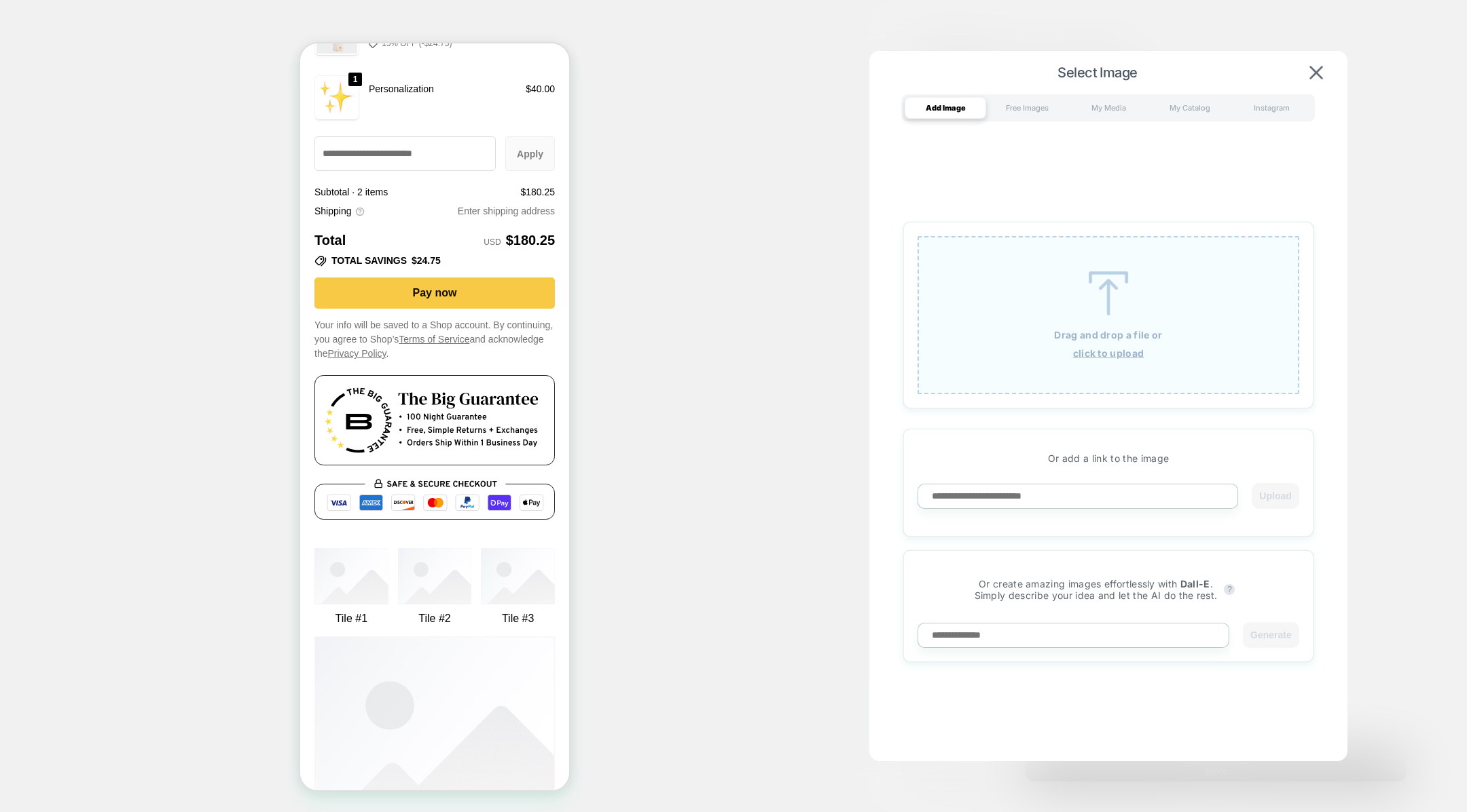
click at [1069, 500] on input at bounding box center [1078, 496] width 321 height 25
paste input "**********"
type input "**********"
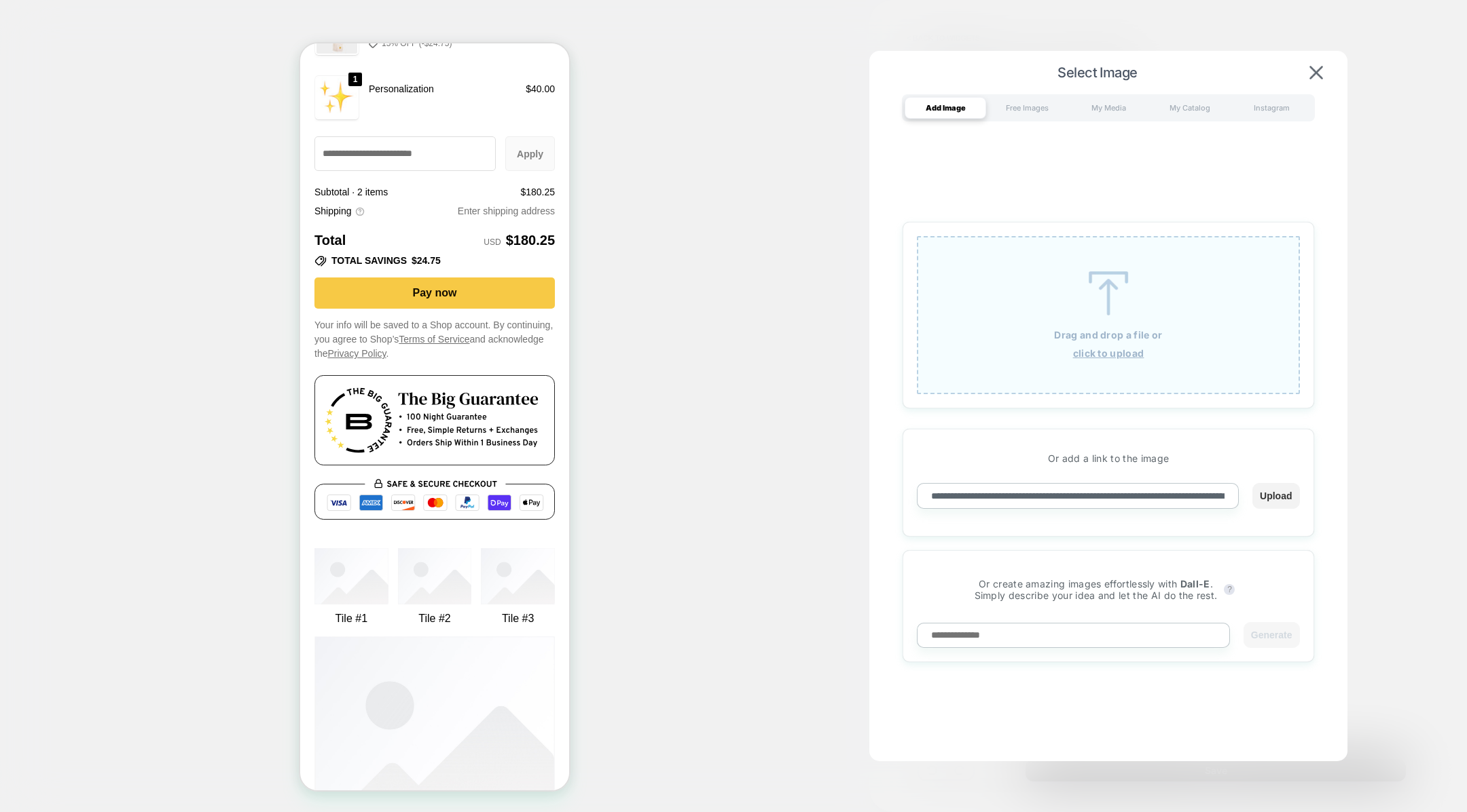
click at [1276, 493] on button "Upload" at bounding box center [1275, 496] width 47 height 26
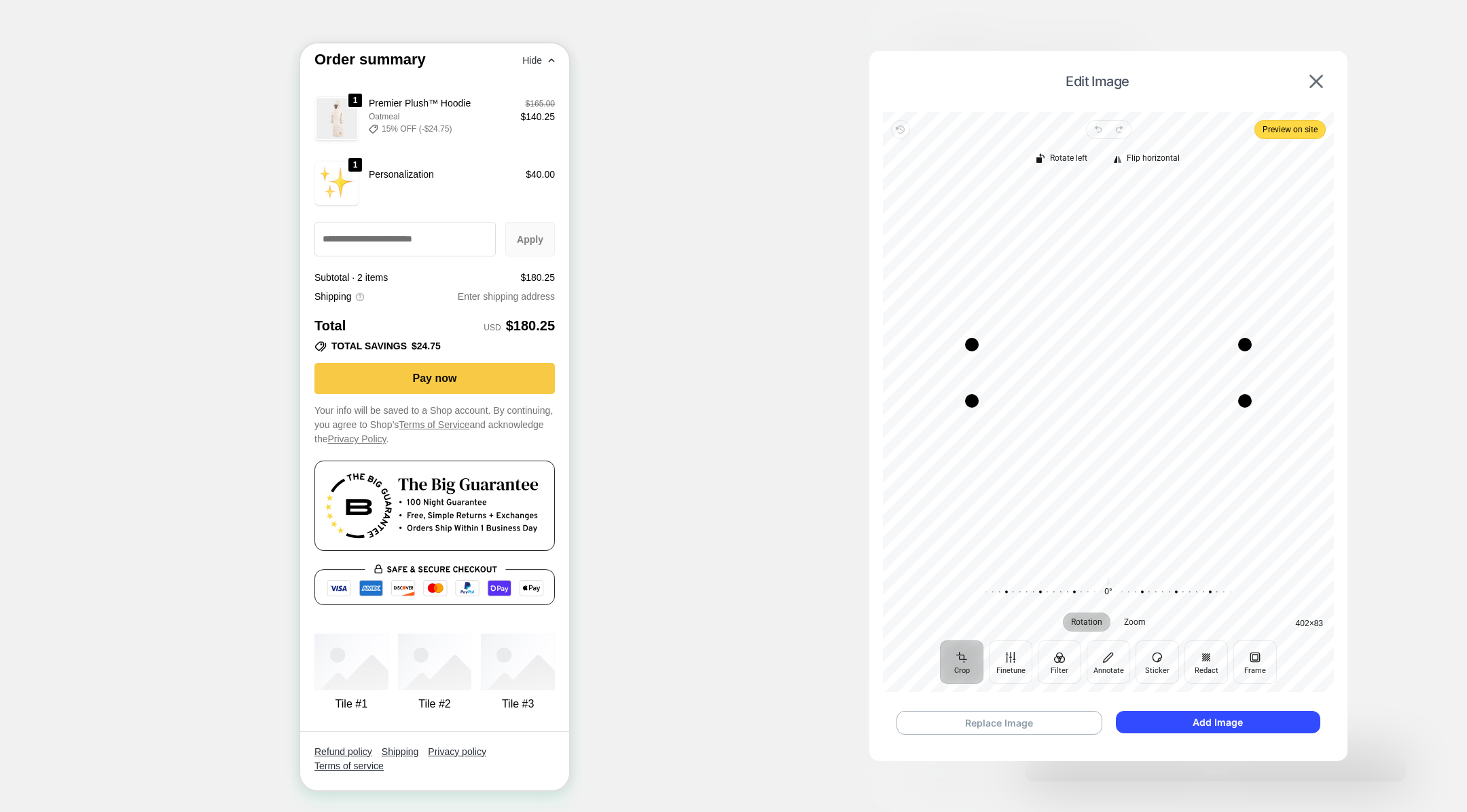
scroll to position [2375, 0]
click at [1189, 722] on button "Add Image" at bounding box center [1217, 722] width 204 height 22
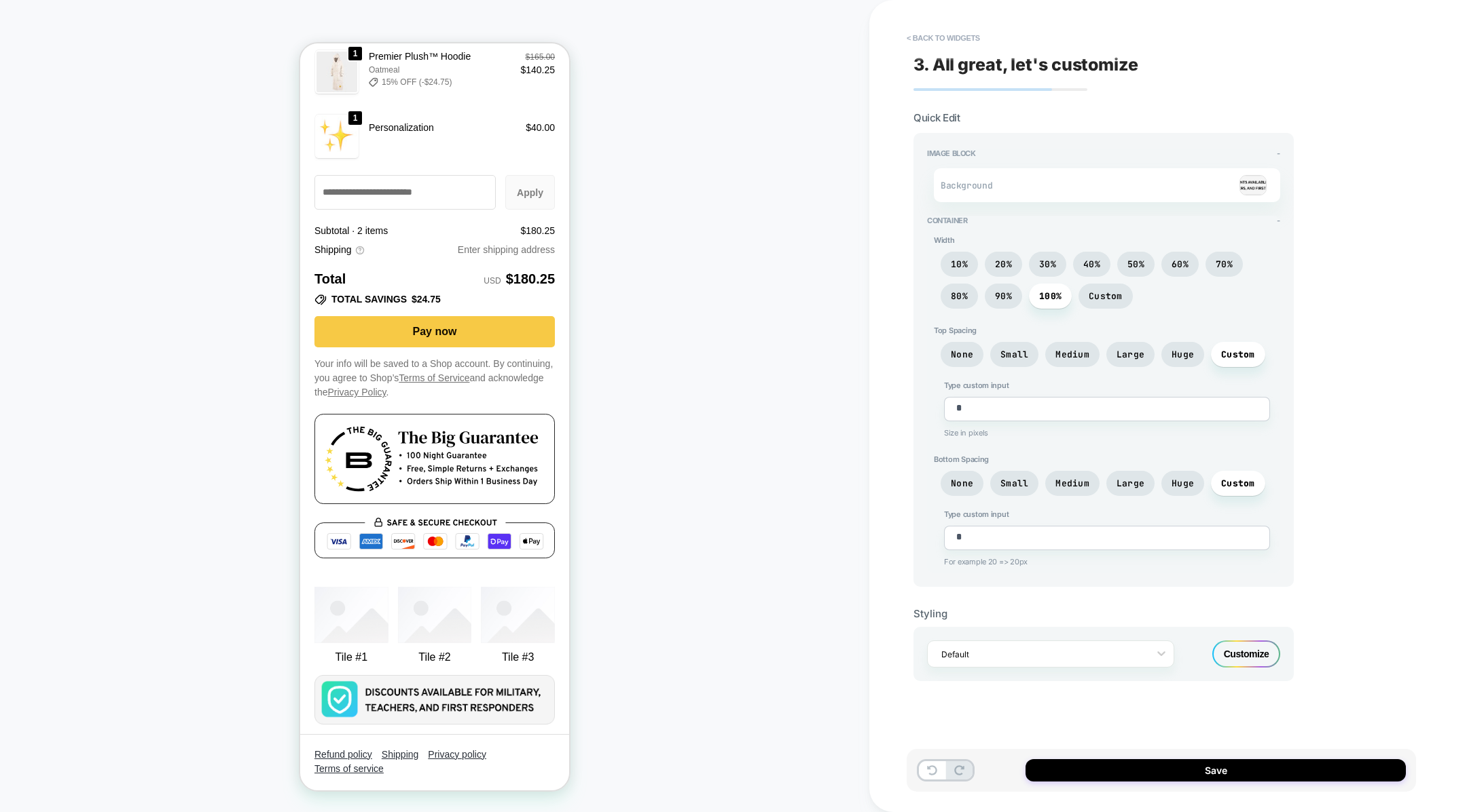
click at [1026, 176] on div "Background" at bounding box center [1107, 185] width 346 height 34
click at [1250, 178] on img at bounding box center [1252, 185] width 27 height 21
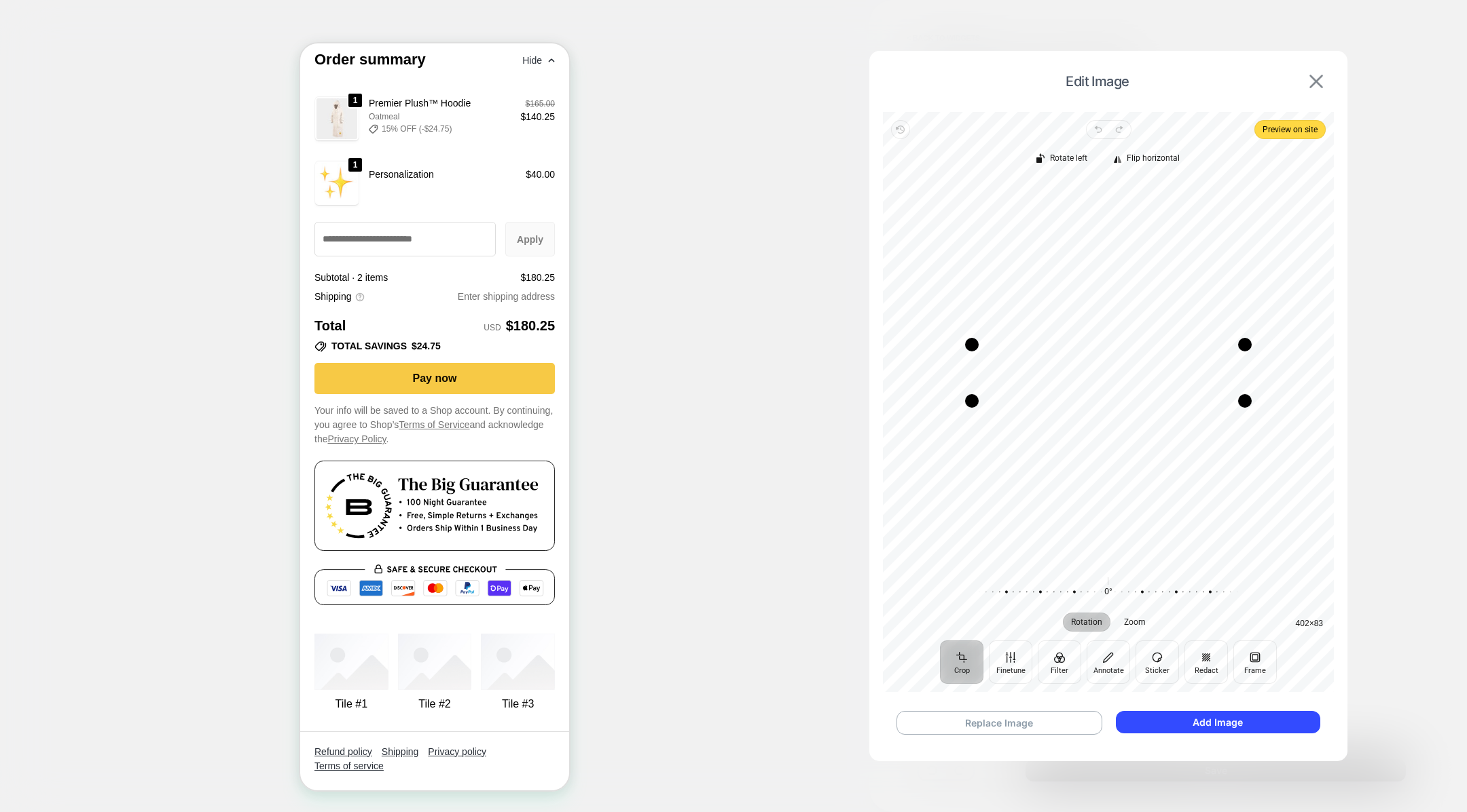
click at [1307, 81] on button at bounding box center [1316, 82] width 21 height 15
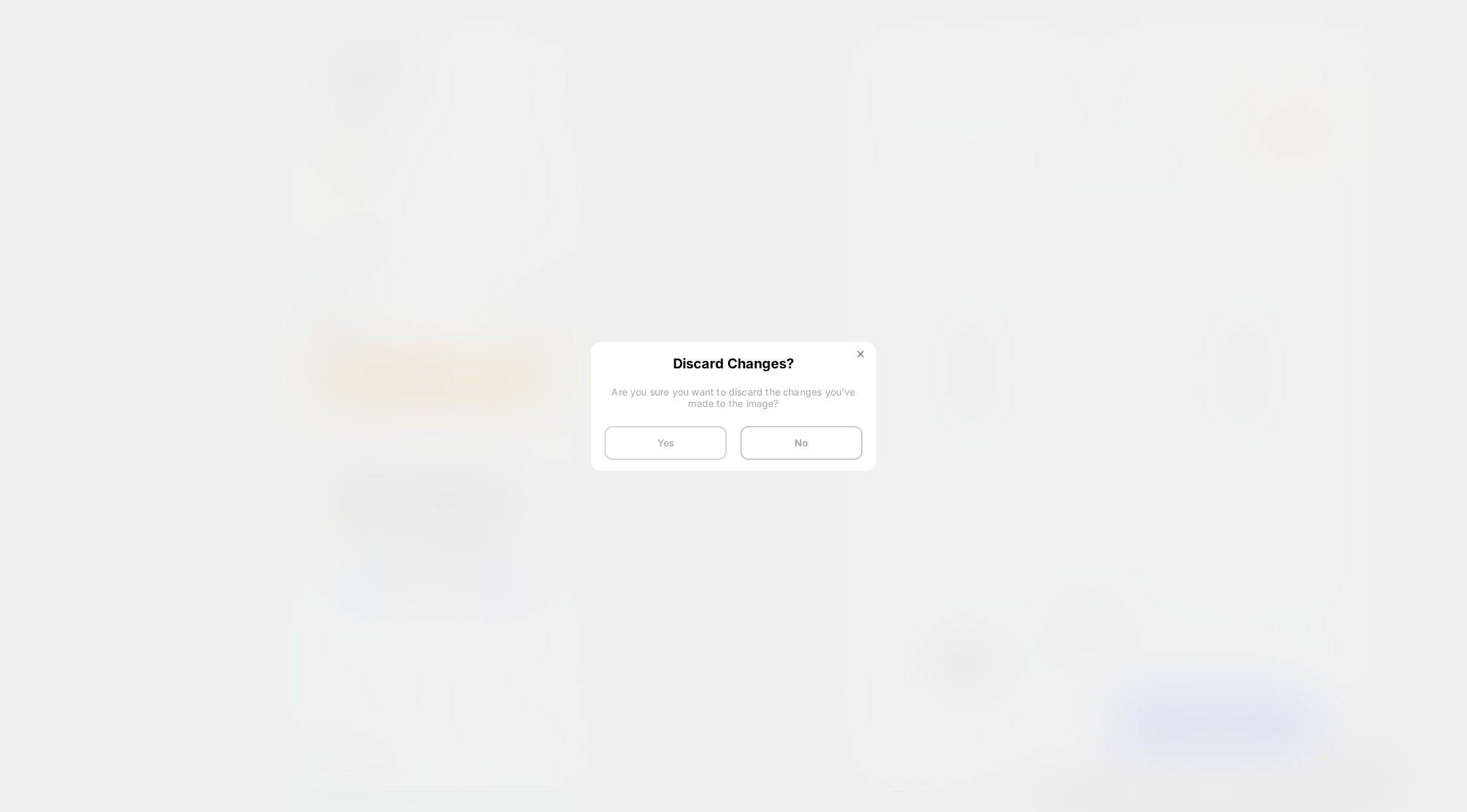
click at [679, 447] on button "Yes" at bounding box center [665, 443] width 122 height 34
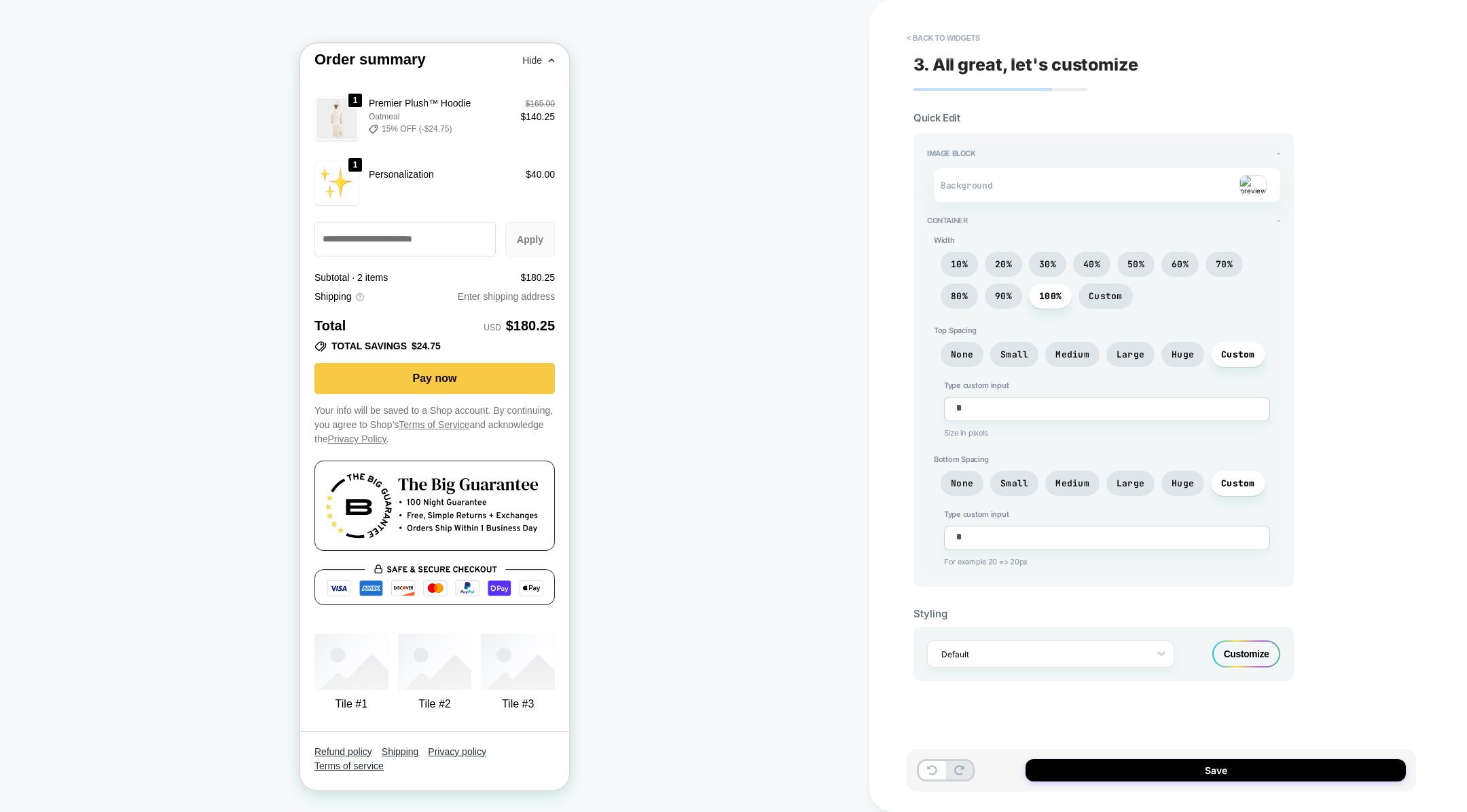
click at [1221, 641] on div "Customize" at bounding box center [1246, 654] width 68 height 27
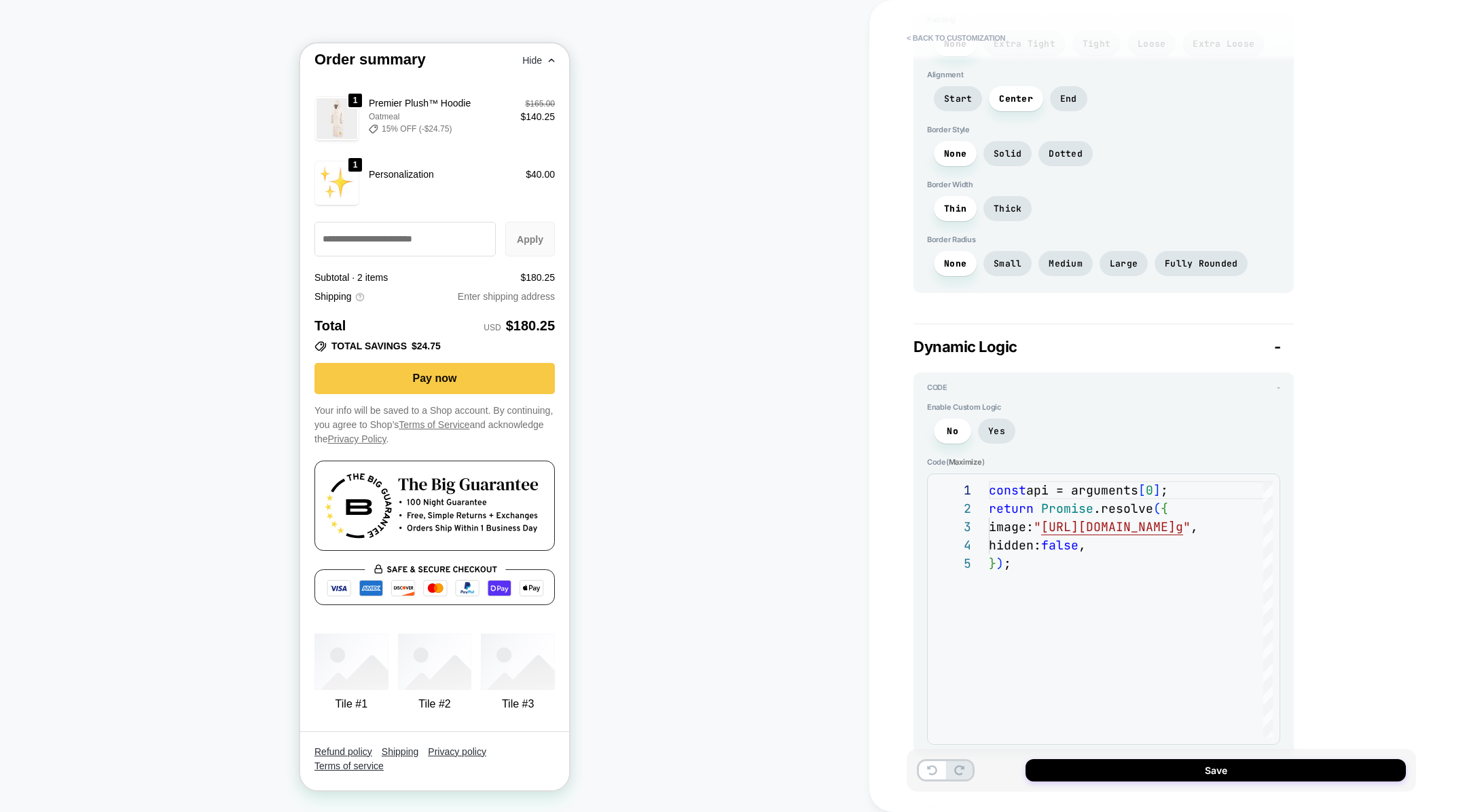
scroll to position [804, 0]
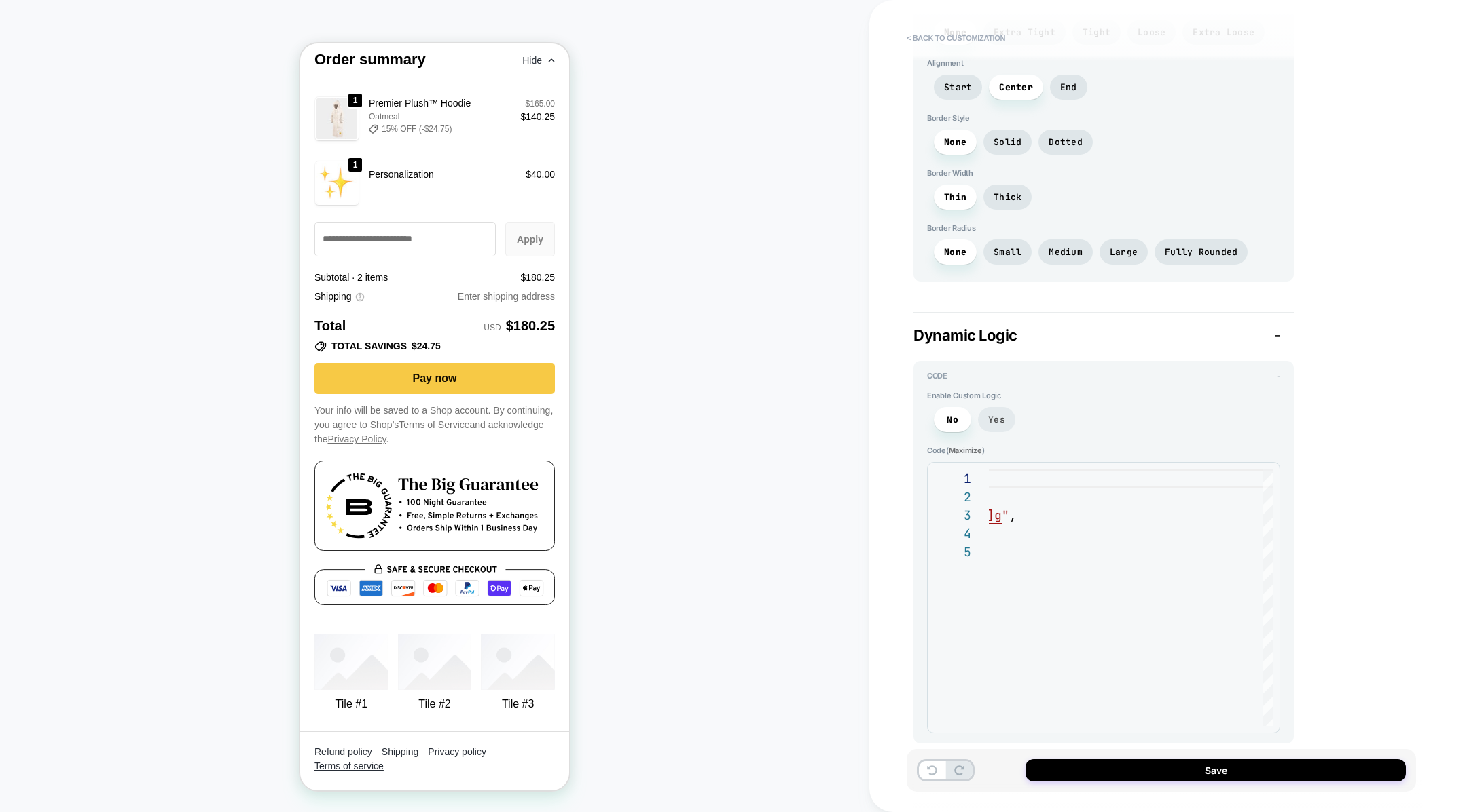
click at [998, 418] on span "Yes" at bounding box center [996, 420] width 37 height 25
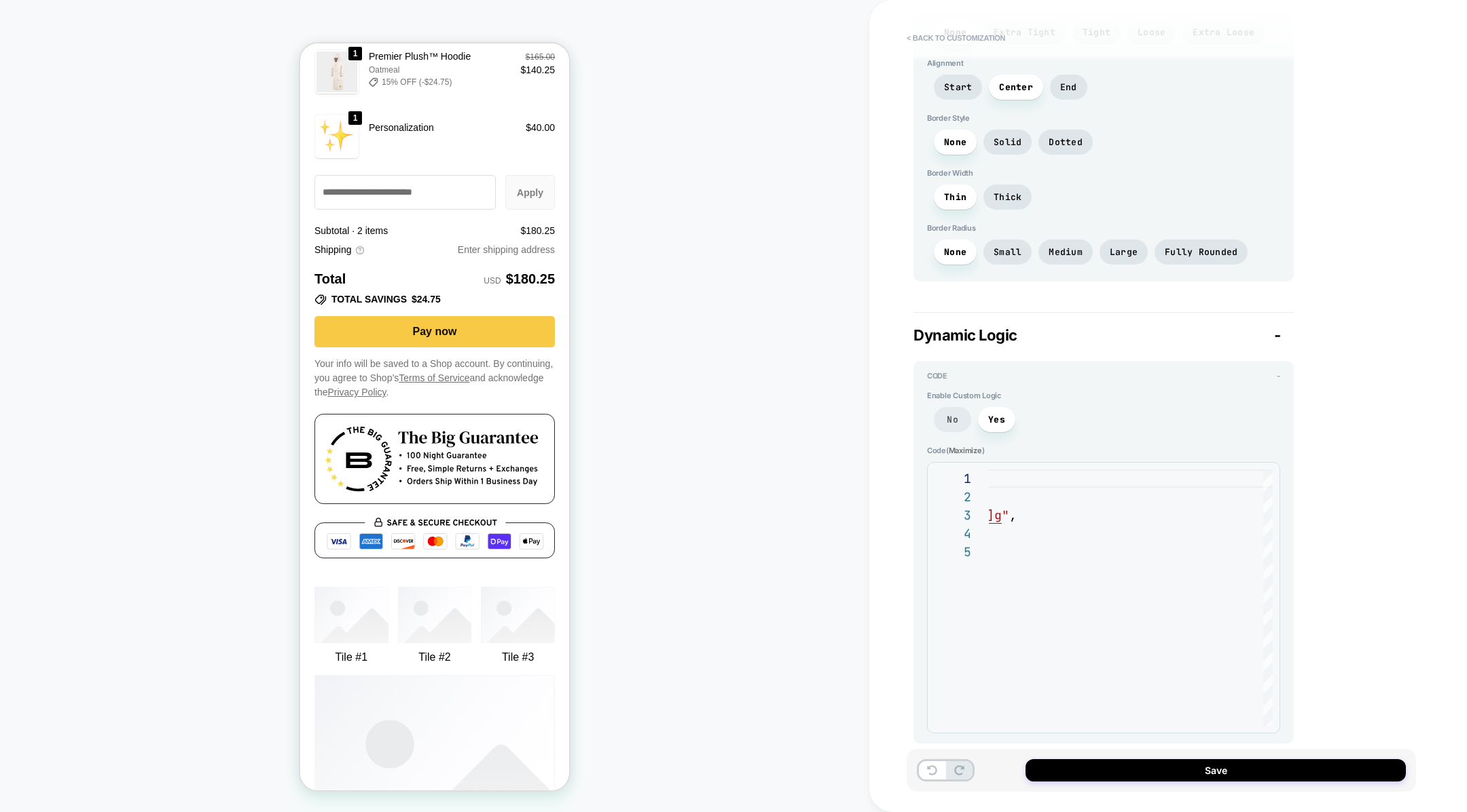
click at [948, 414] on span "No" at bounding box center [952, 420] width 12 height 12
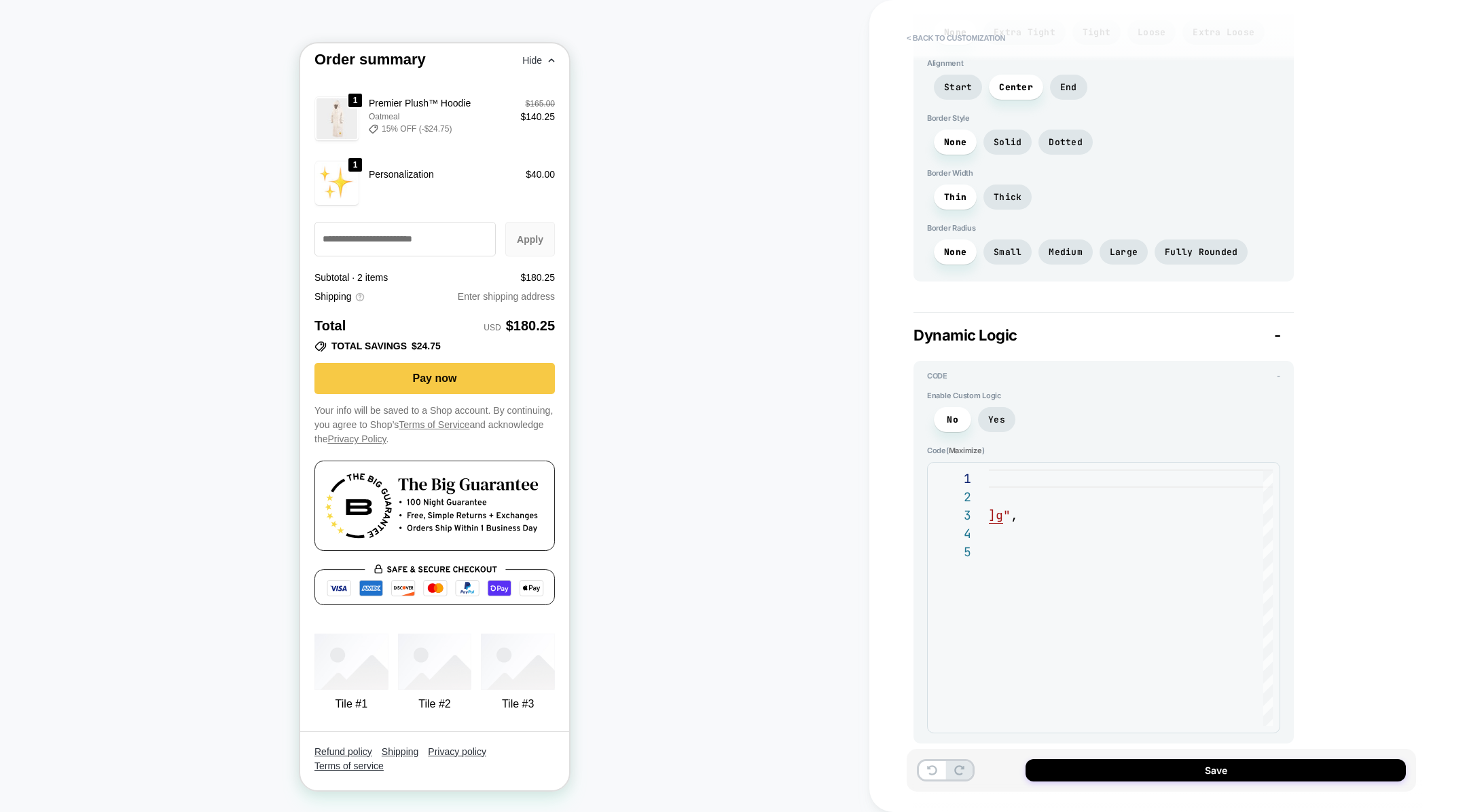
click at [994, 421] on div "No Yes" at bounding box center [1103, 423] width 353 height 32
click at [995, 414] on span "Yes" at bounding box center [996, 420] width 17 height 12
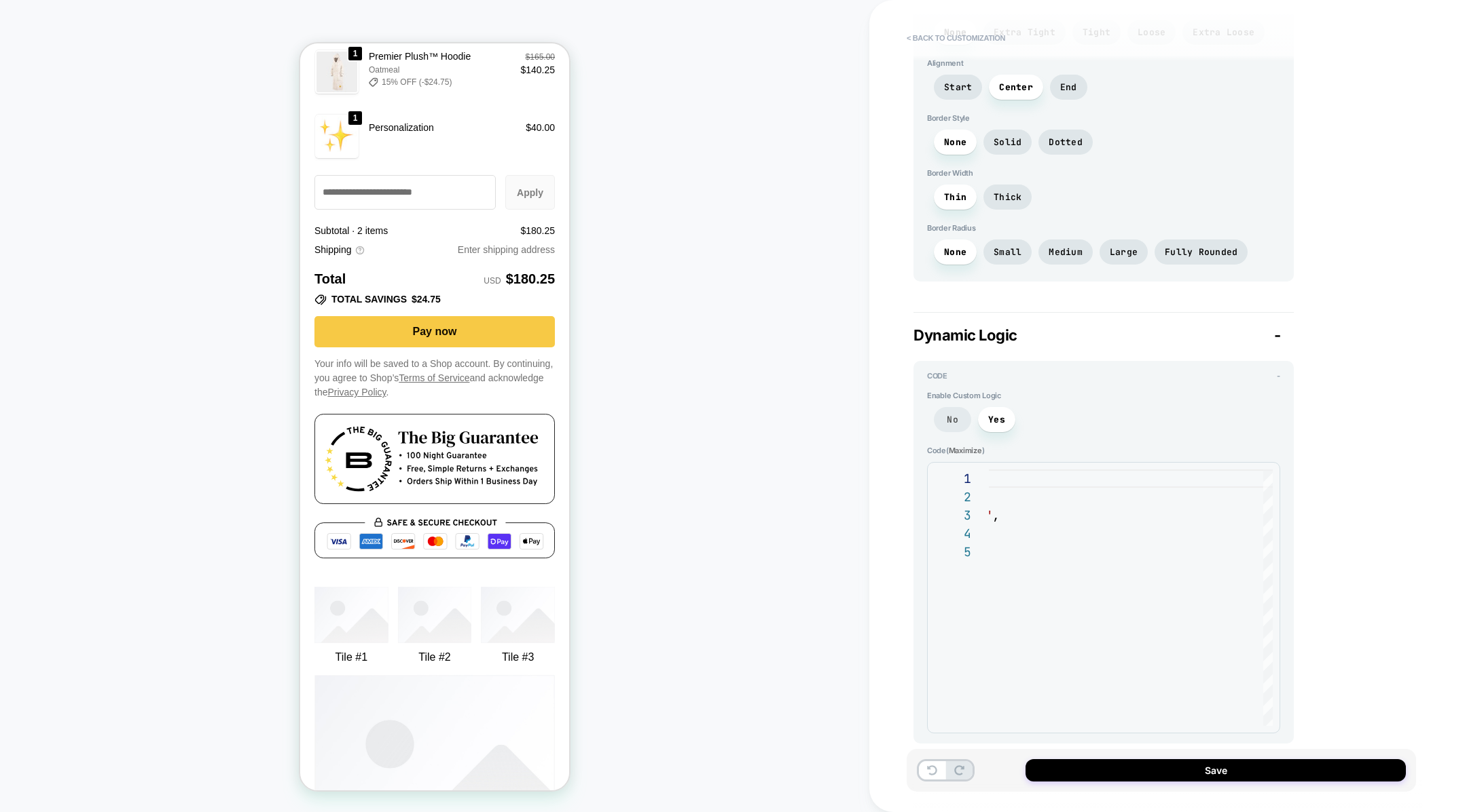
click at [954, 407] on span "No" at bounding box center [952, 420] width 37 height 25
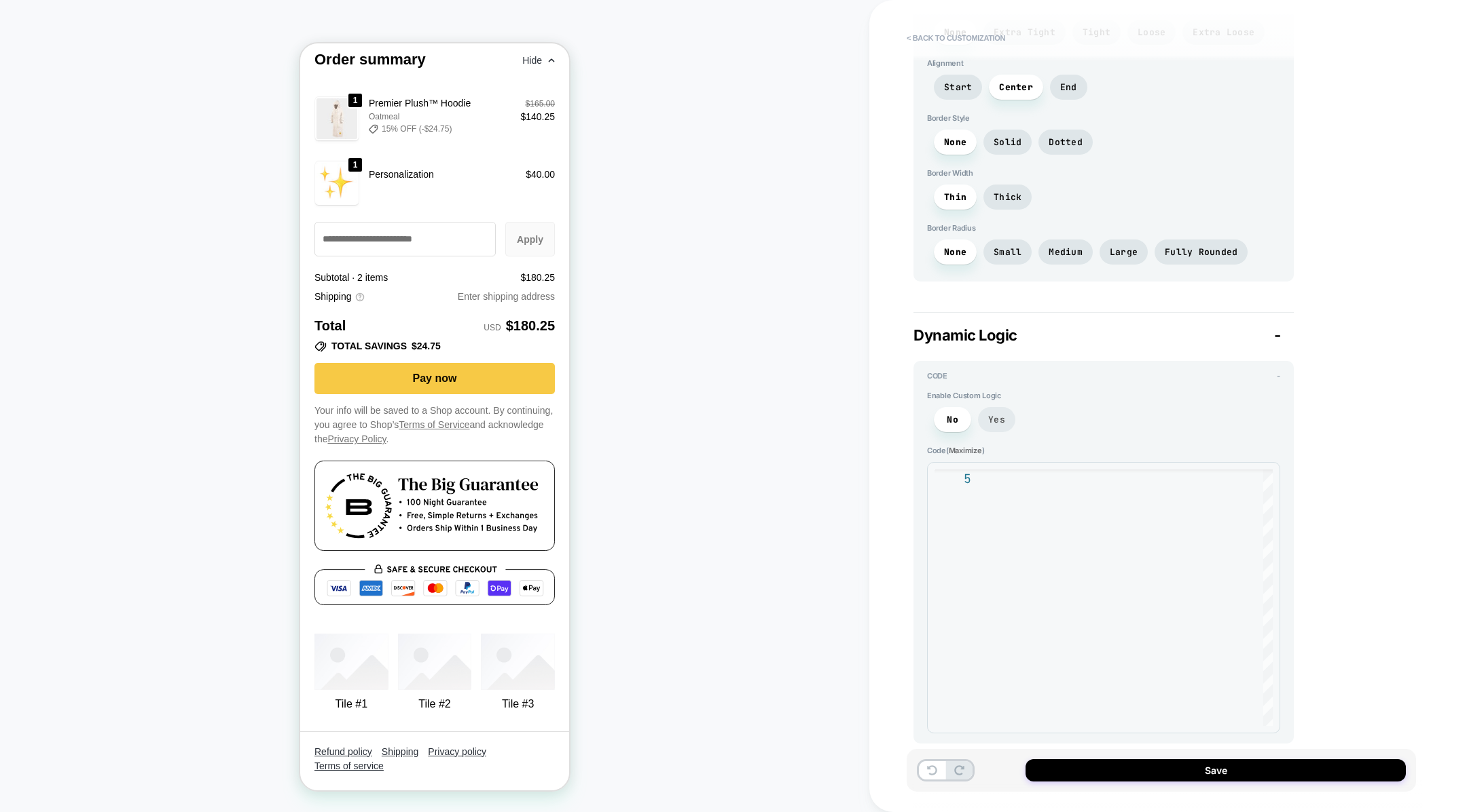
click at [1007, 410] on span "Yes" at bounding box center [996, 420] width 37 height 25
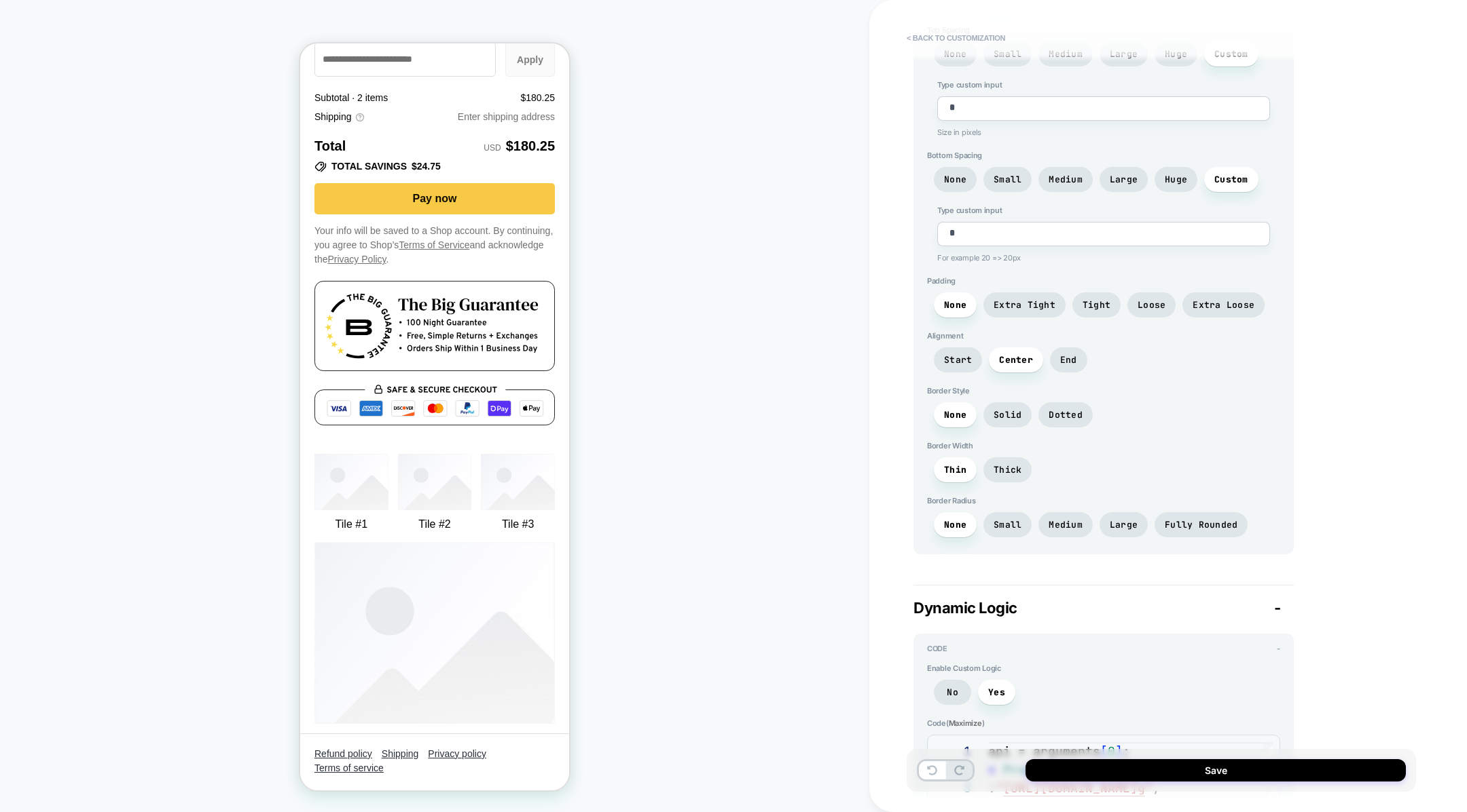
scroll to position [0, 0]
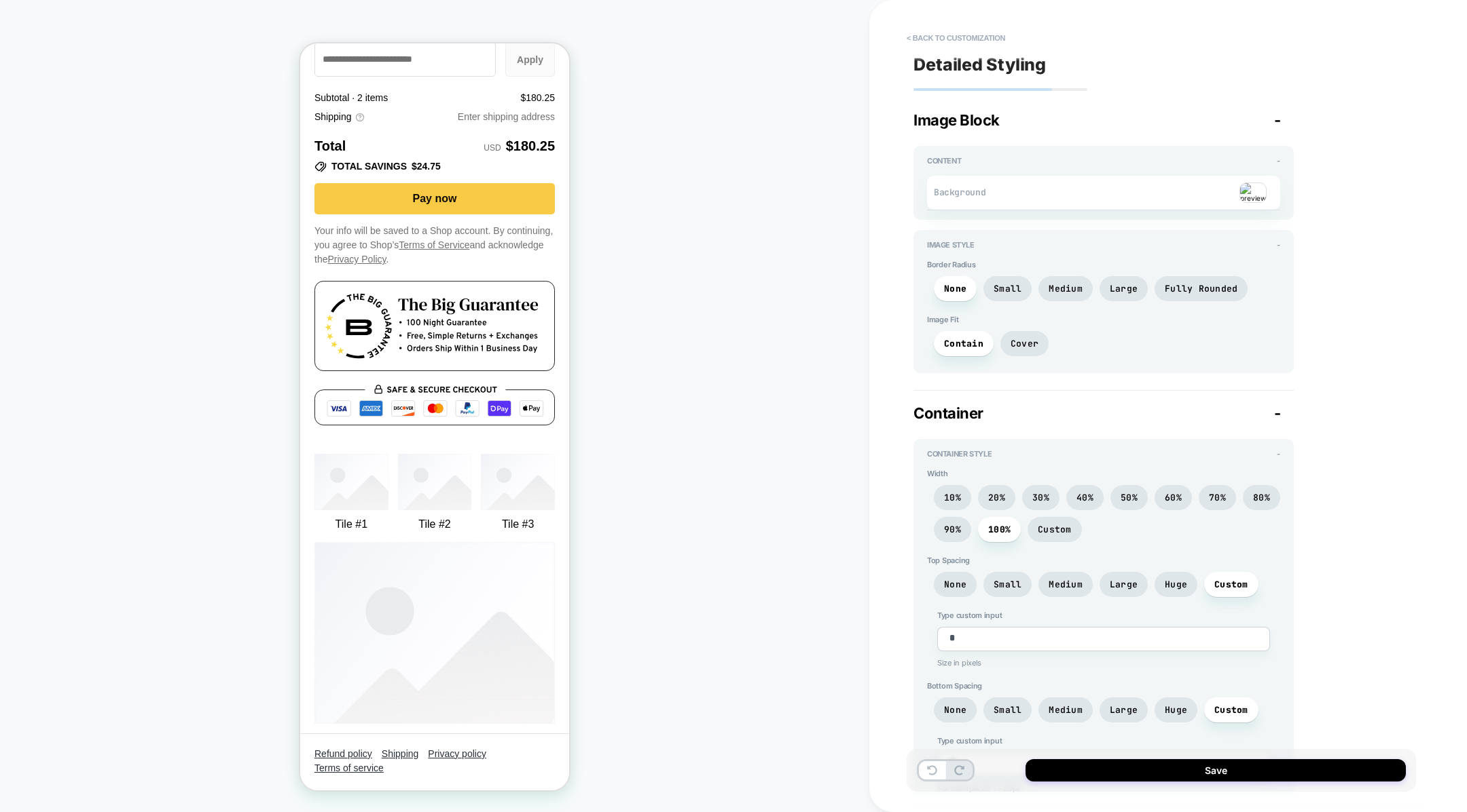
click at [1250, 189] on img at bounding box center [1252, 192] width 27 height 21
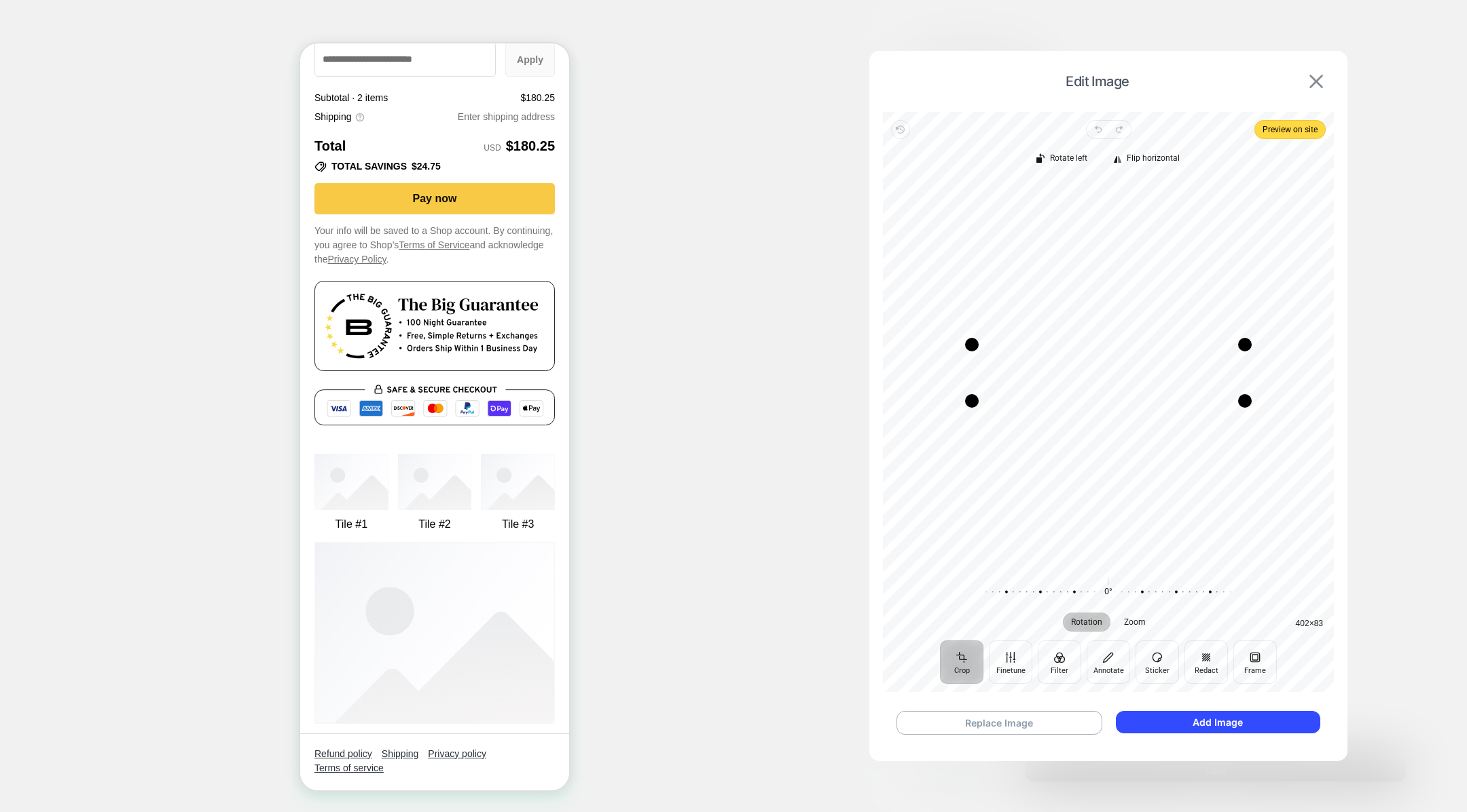
click at [1321, 74] on button at bounding box center [1316, 82] width 21 height 15
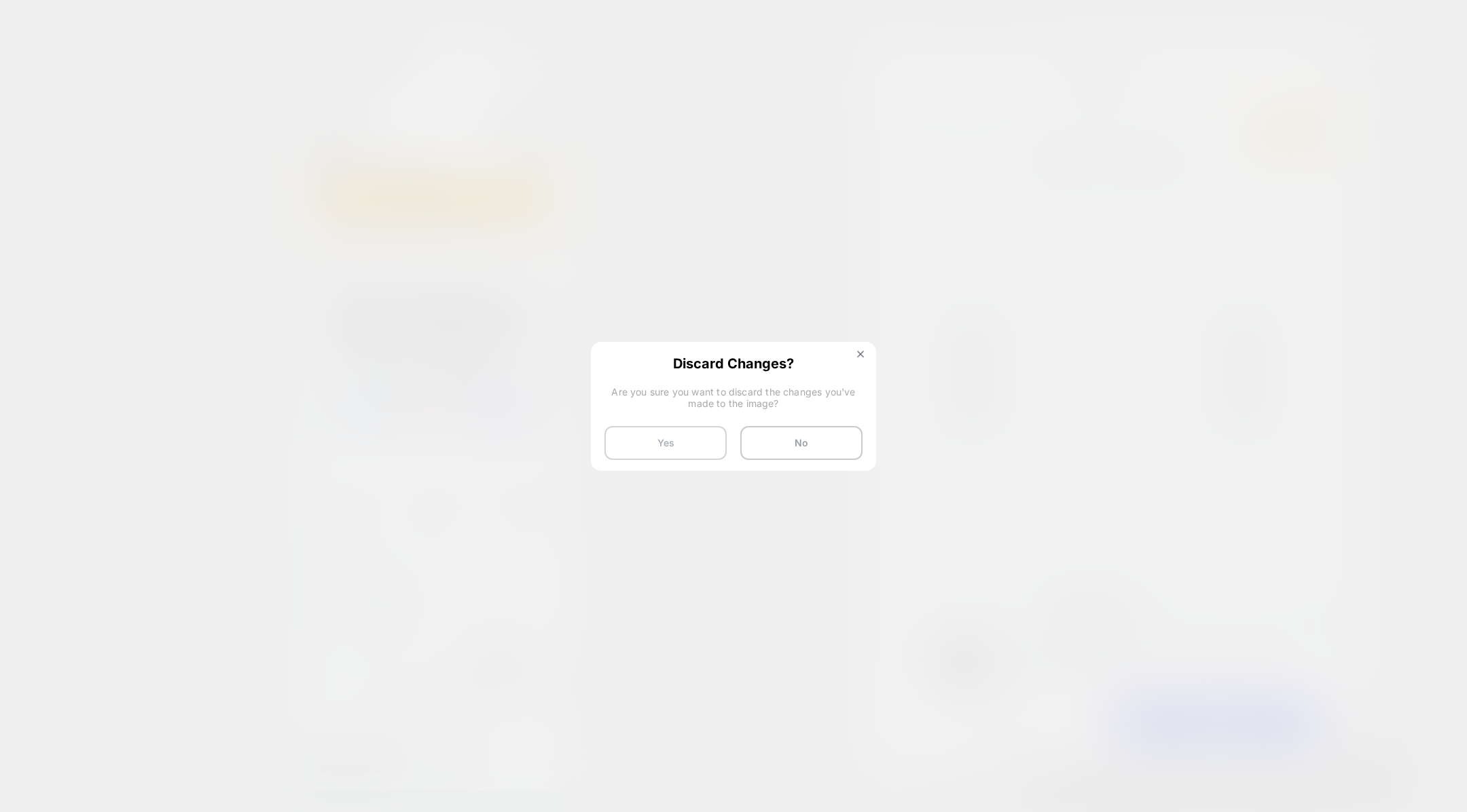
click at [640, 444] on button "Yes" at bounding box center [665, 443] width 122 height 34
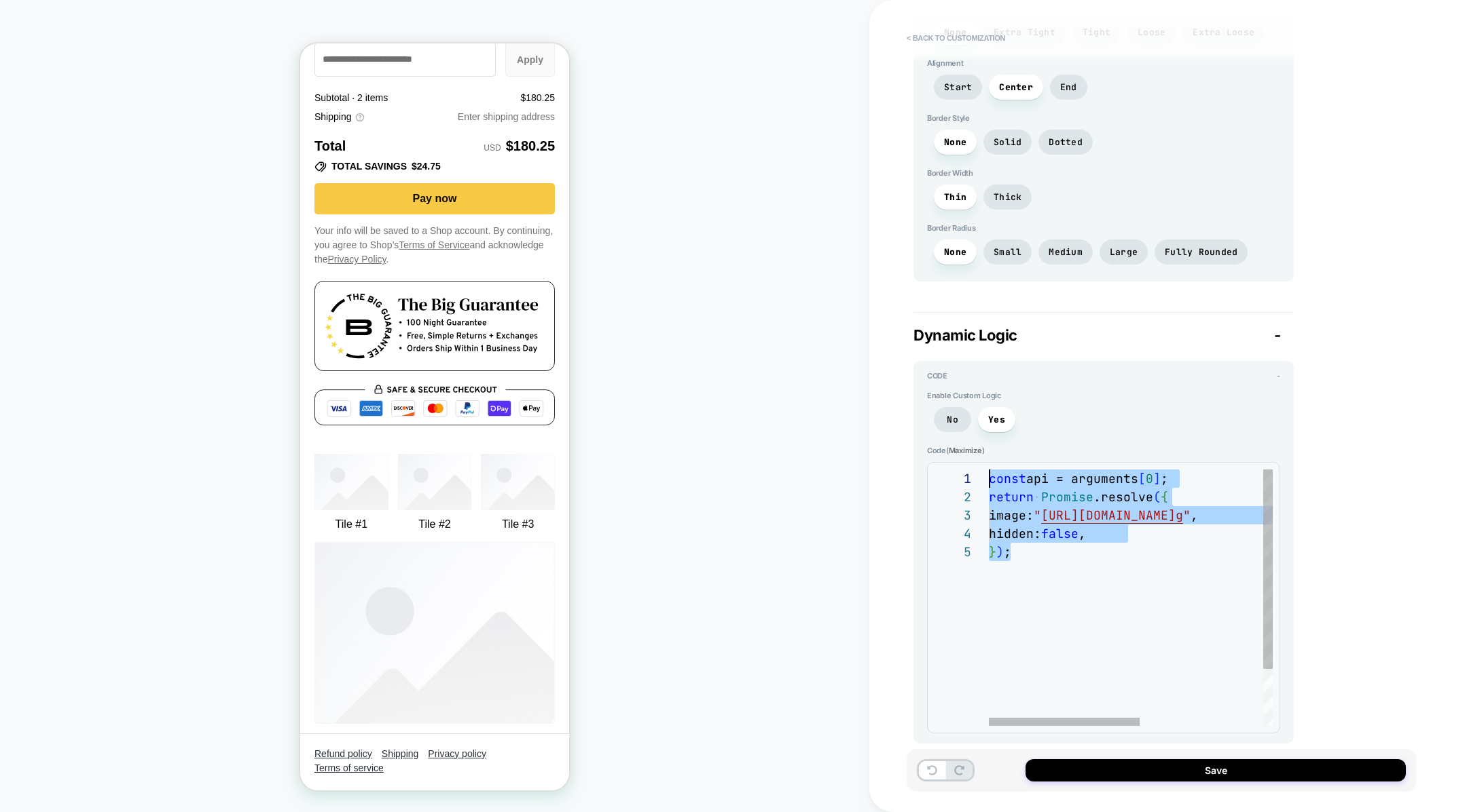
drag, startPoint x: 1058, startPoint y: 550, endPoint x: 943, endPoint y: 400, distance: 189.0
click at [988, 470] on div "} ) ; hidden: false , image: " https://sdk.loomi-prod.xyz/widgets/placeholder.j…" at bounding box center [1246, 634] width 516 height 330
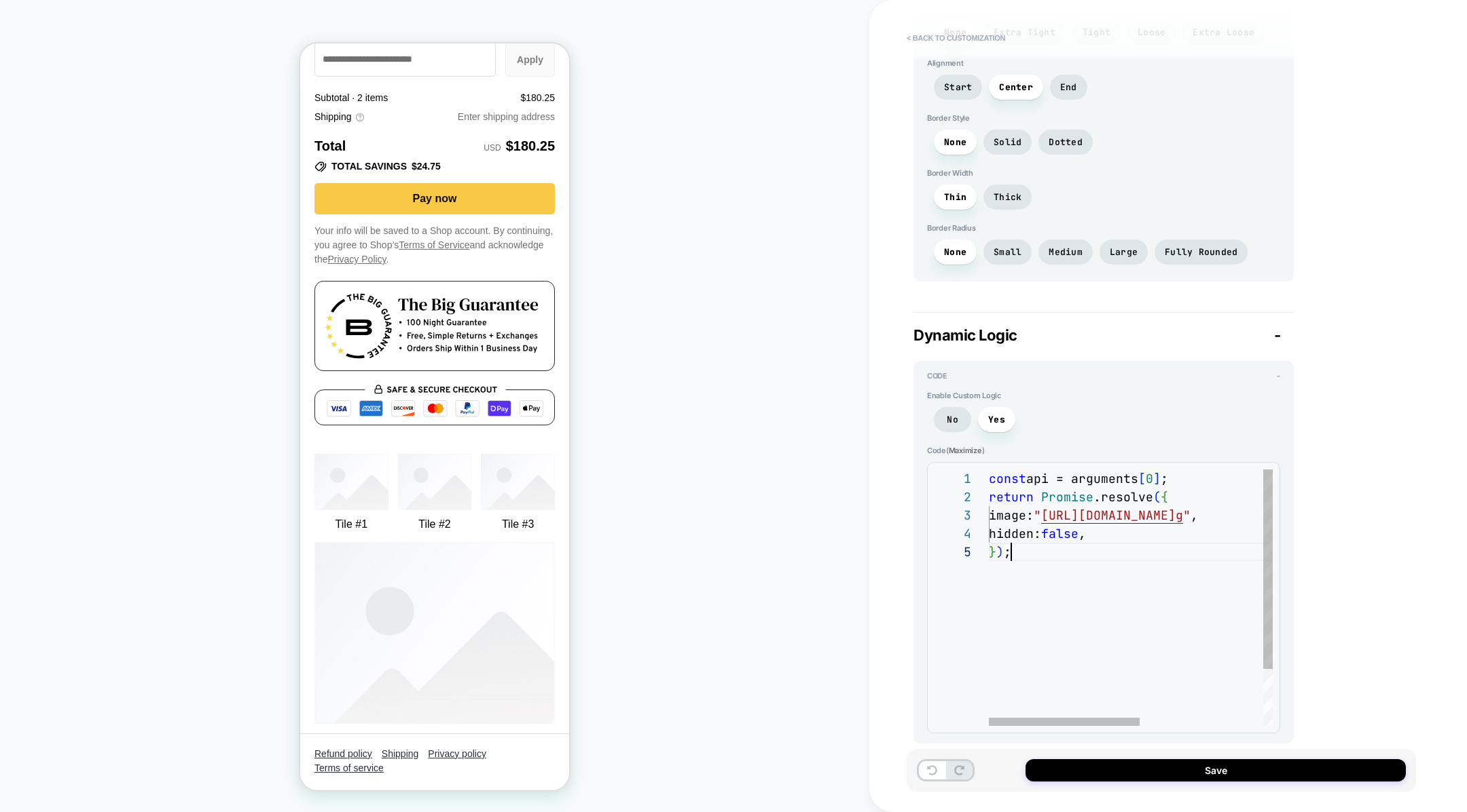
scroll to position [74, 21]
click at [1076, 569] on div "} ) ; hidden: false , image: " https://sdk.loomi-prod.xyz/widgets/placeholder.j…" at bounding box center [1246, 634] width 516 height 330
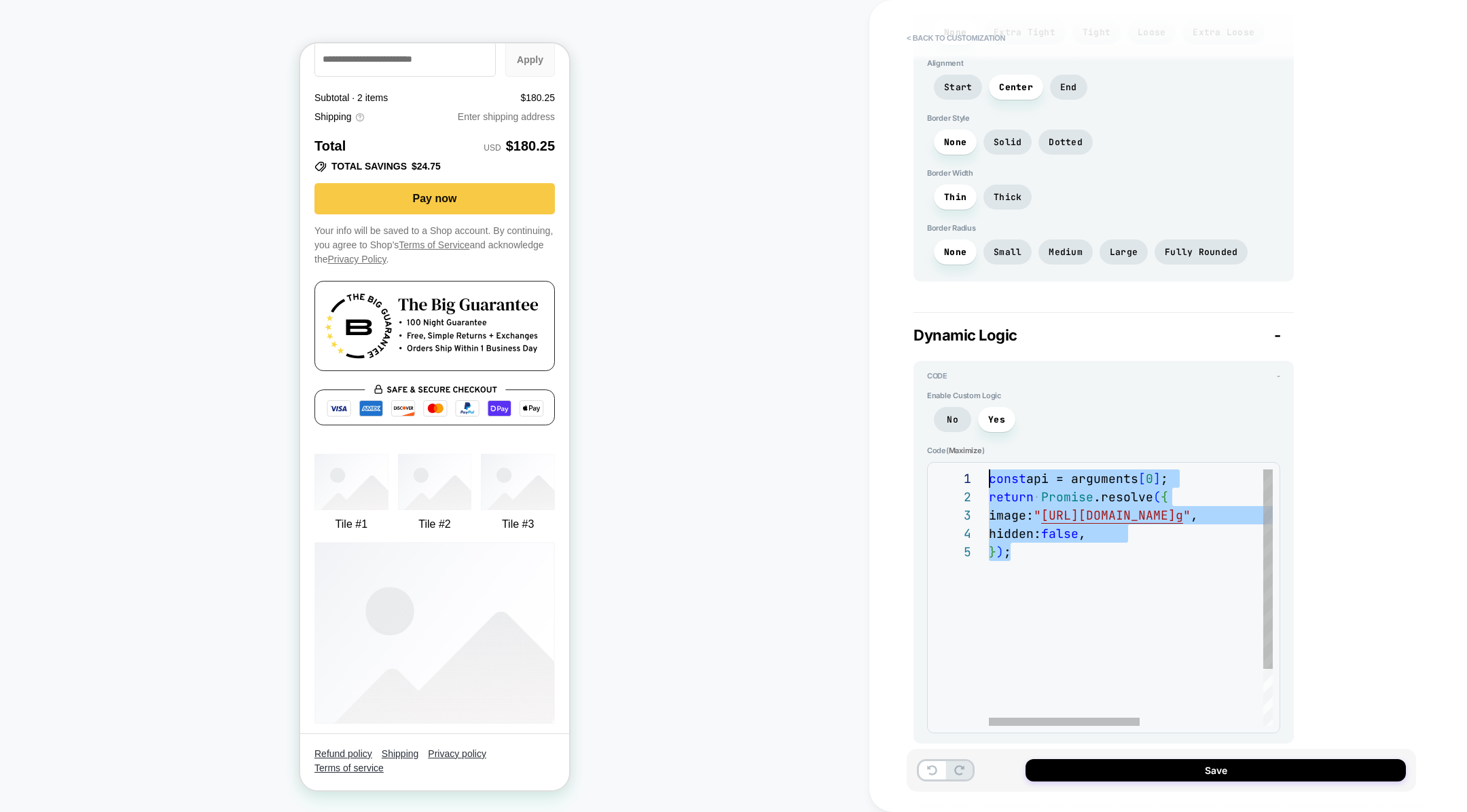
scroll to position [0, 0]
drag, startPoint x: 1075, startPoint y: 569, endPoint x: 988, endPoint y: 450, distance: 147.4
click at [988, 470] on div "} ) ; hidden: false , image: " https://sdk.loomi-prod.xyz/widgets/placeholder.j…" at bounding box center [1246, 634] width 516 height 330
type textarea "*"
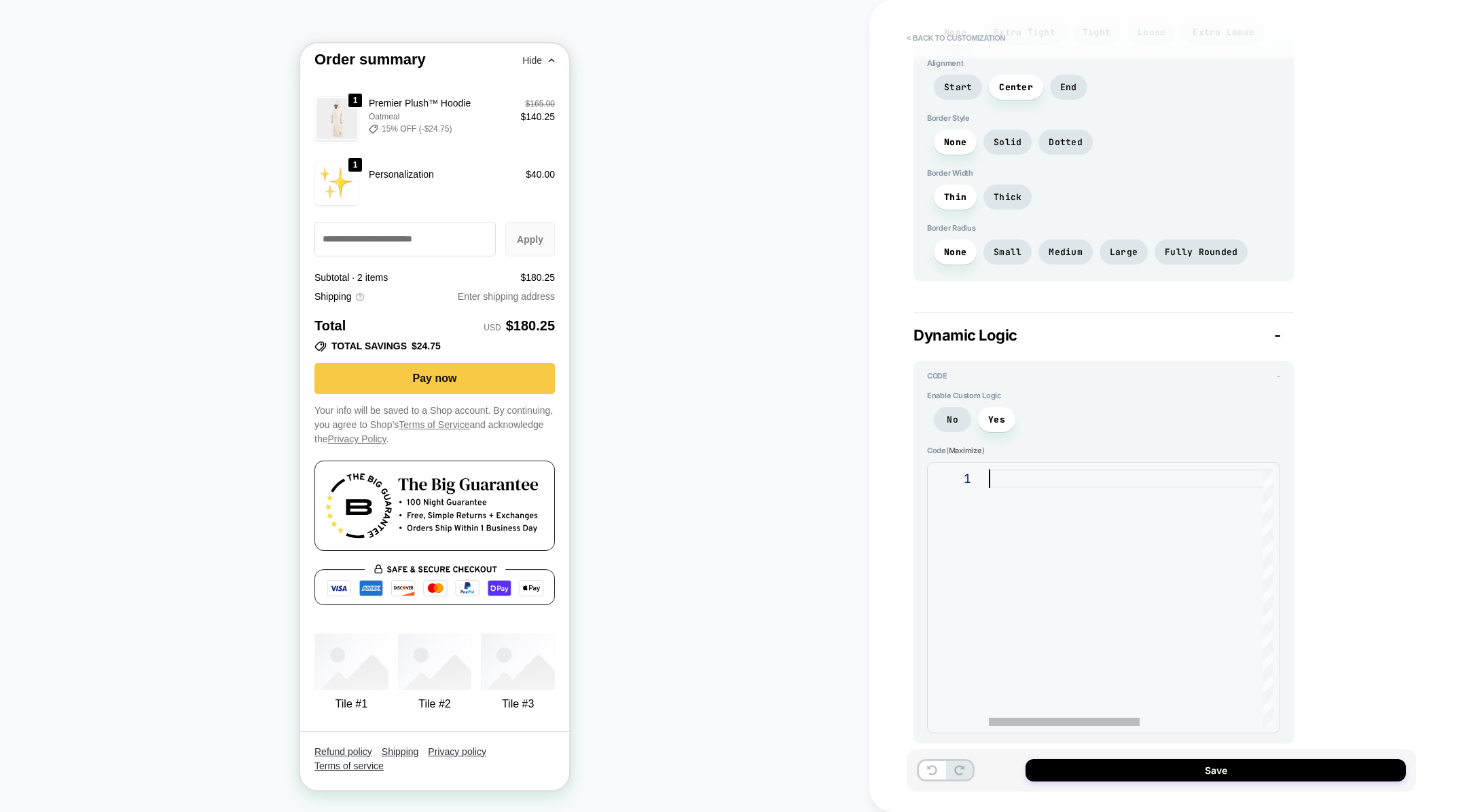
scroll to position [2325, 0]
type textarea "*"
type textarea "**********"
type textarea "*"
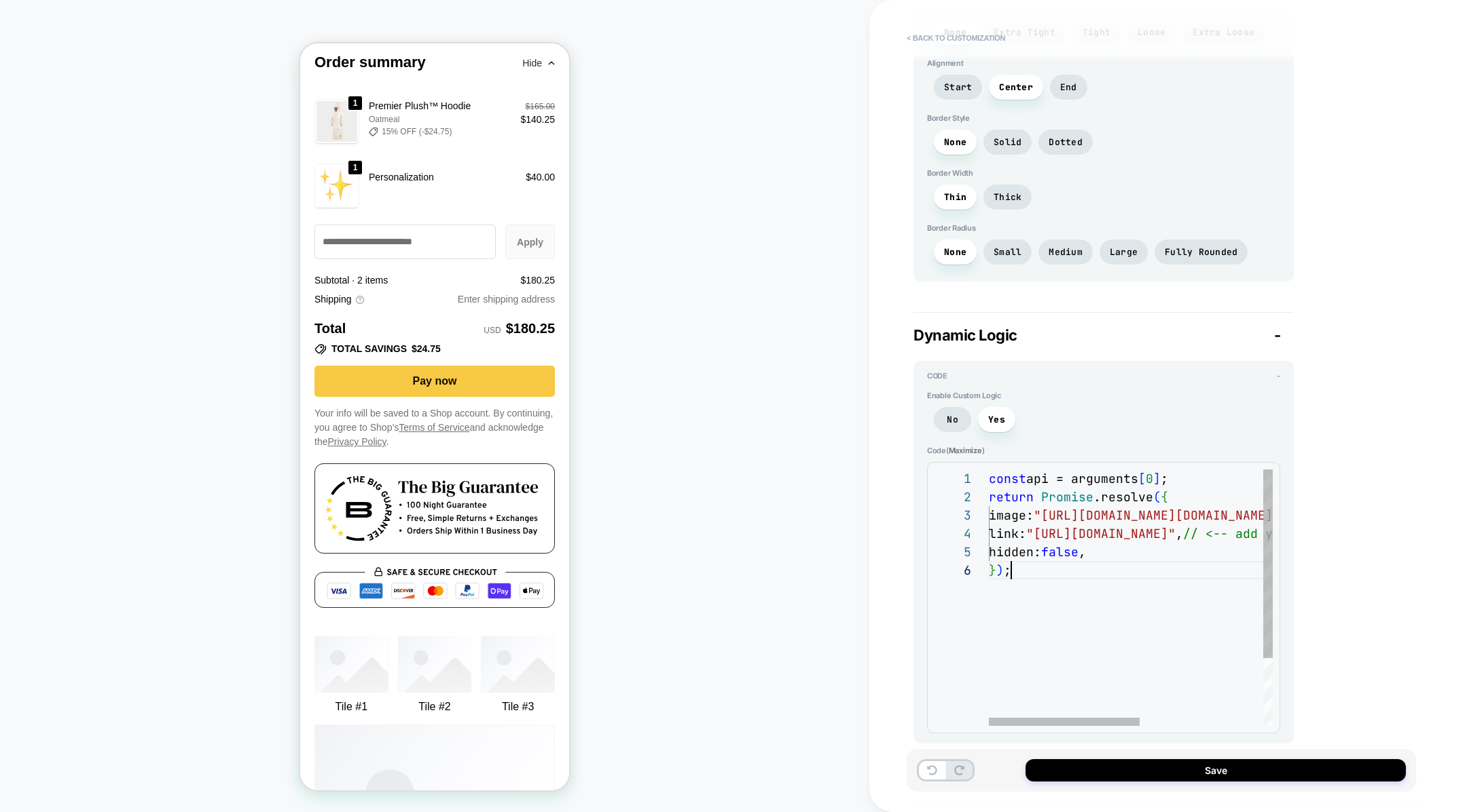
scroll to position [2508, 0]
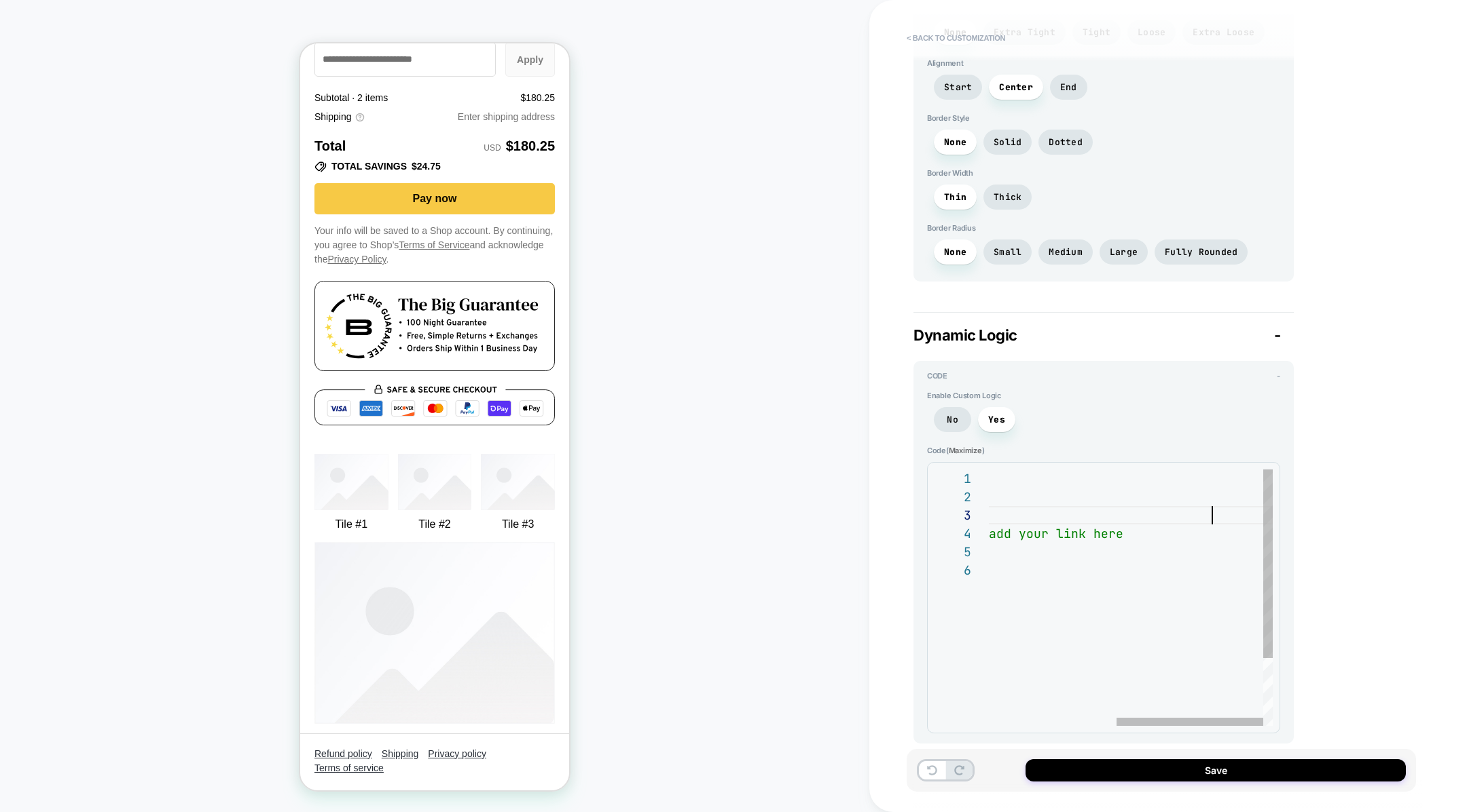
click at [1208, 503] on div "const api = arguments [ 0 ] ; return Promise .resolve ( { image: " https://sdk.…" at bounding box center [1007, 643] width 531 height 348
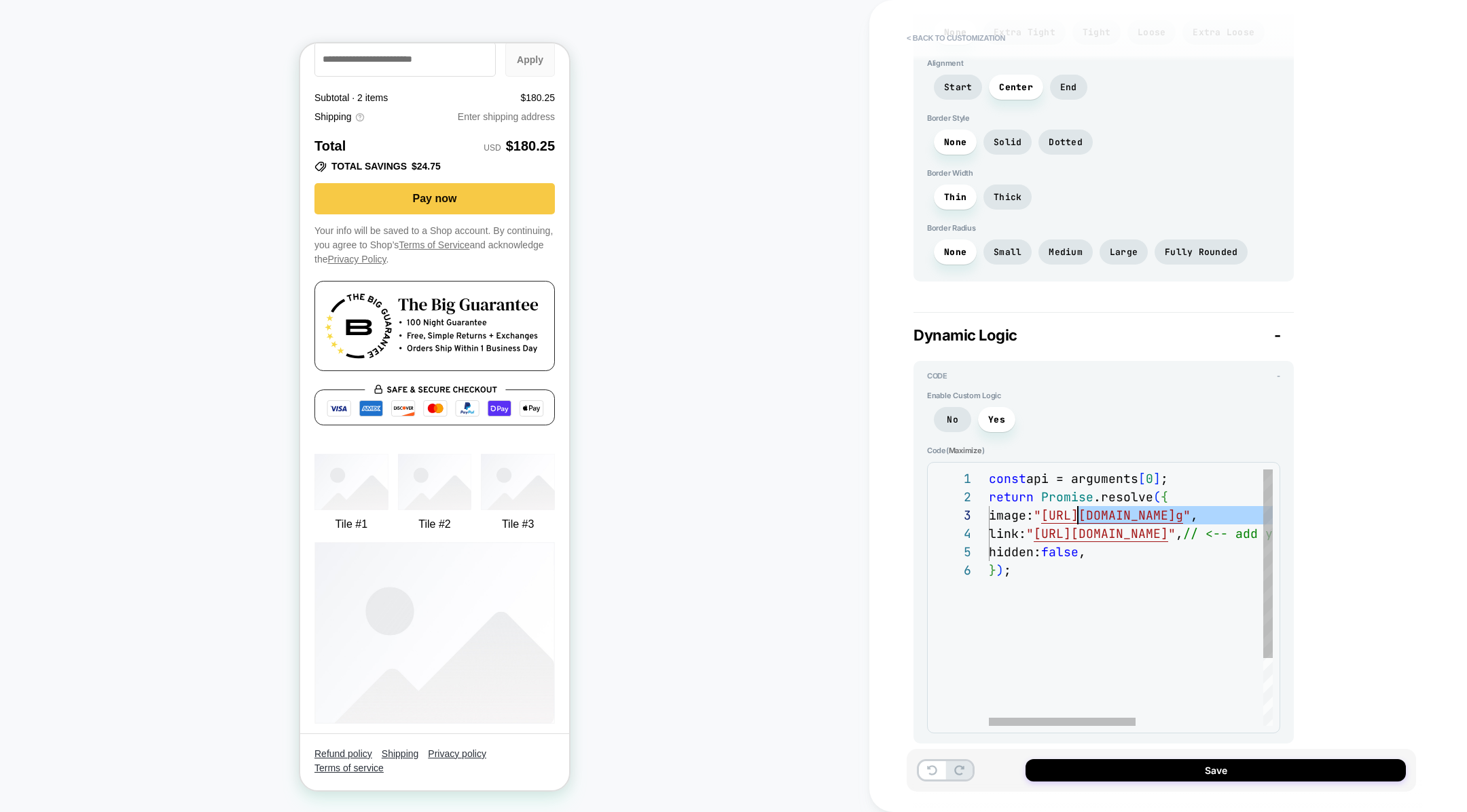
scroll to position [36, 88]
drag, startPoint x: 1204, startPoint y: 503, endPoint x: 1079, endPoint y: 511, distance: 125.3
click at [1079, 511] on div "const api = arguments [ 0 ] ; return Promise .resolve ( { image: " https://sdk.…" at bounding box center [1254, 643] width 531 height 348
type textarea "**********"
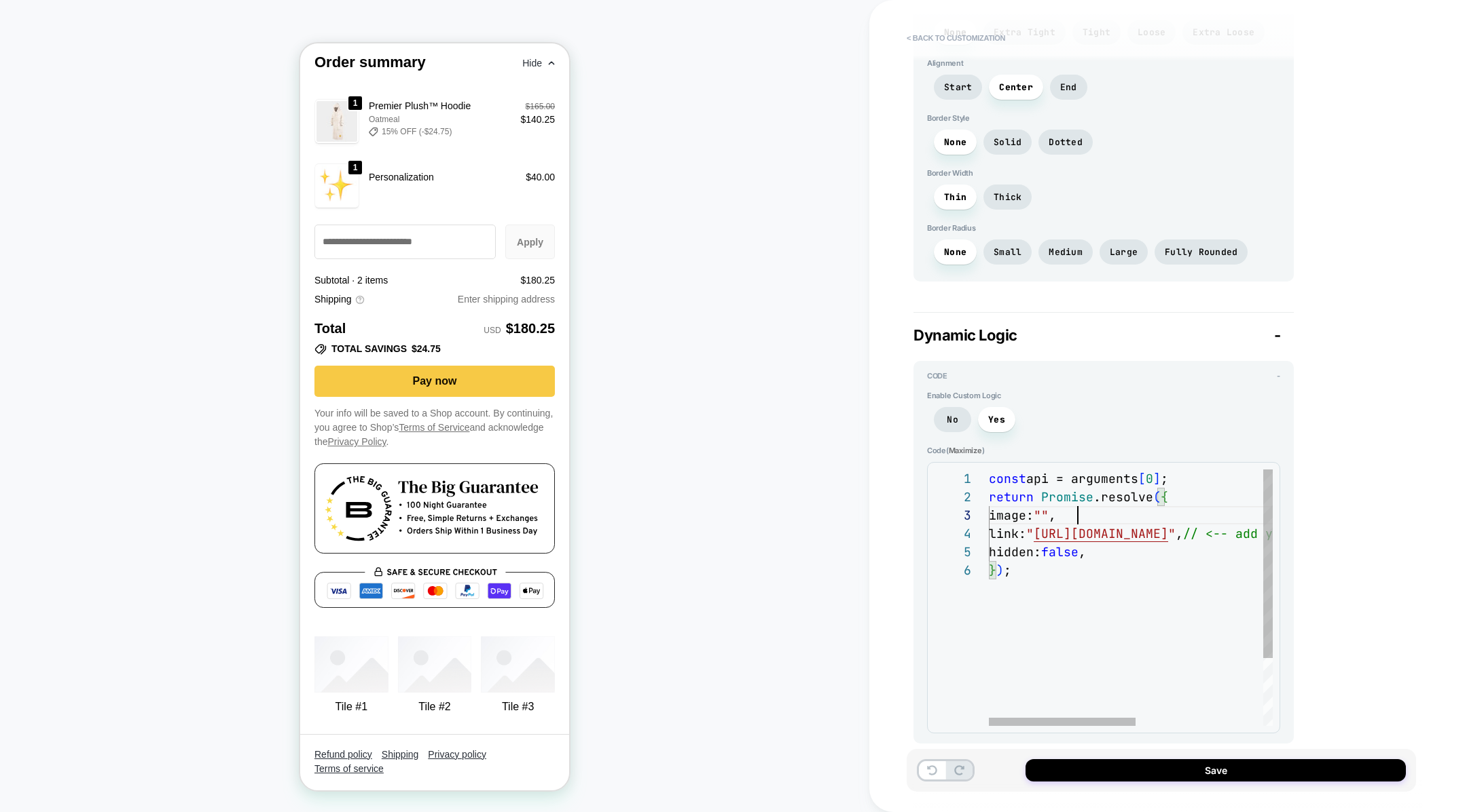
type textarea "*"
type textarea "**********"
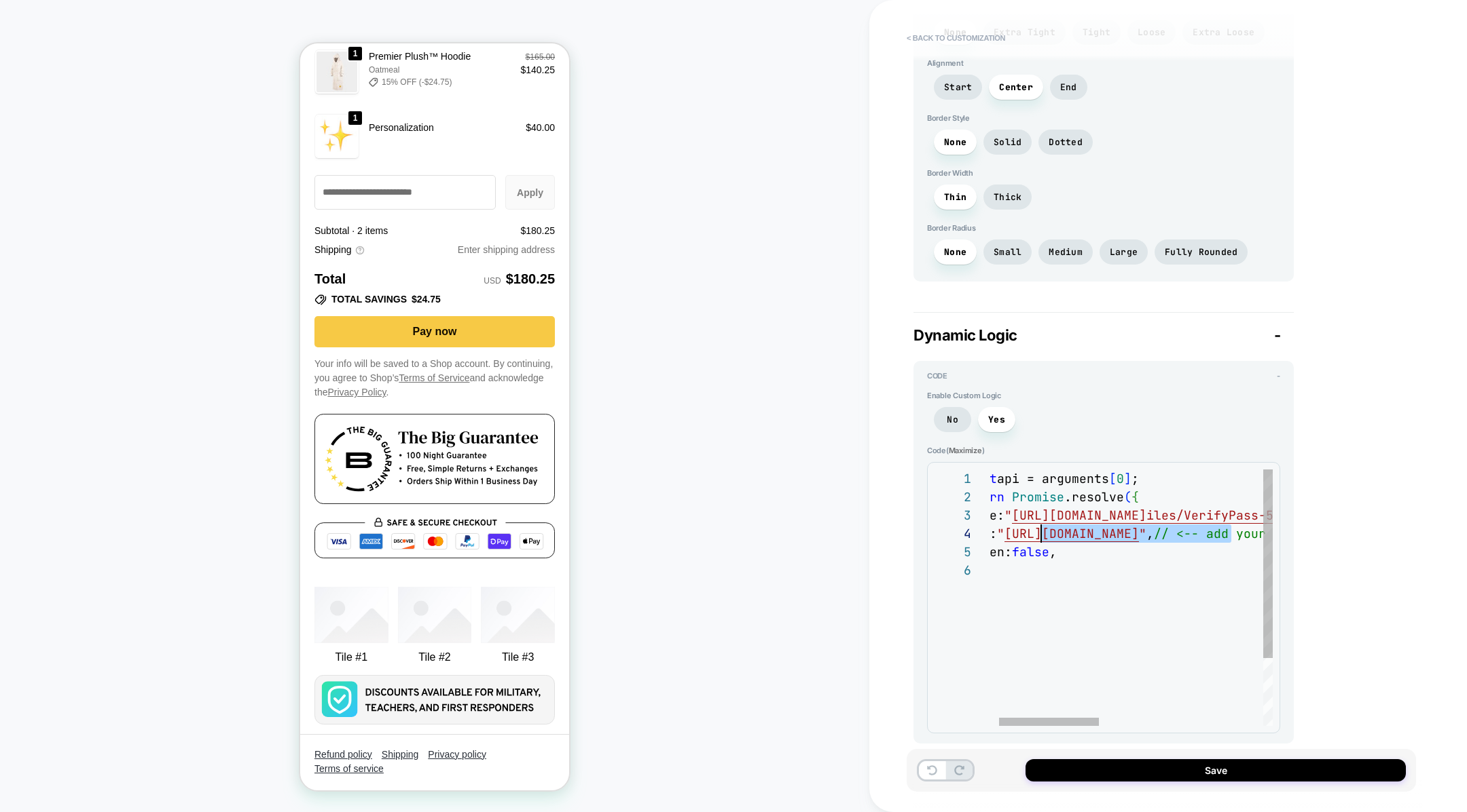
scroll to position [55, 80]
drag, startPoint x: 1227, startPoint y: 523, endPoint x: 1041, endPoint y: 522, distance: 186.0
click at [1041, 522] on div "const api = arguments [ 0 ] ; return Promise .resolve ( { image: " https://cdn.…" at bounding box center [1349, 643] width 779 height 348
type textarea "*"
type textarea "**********"
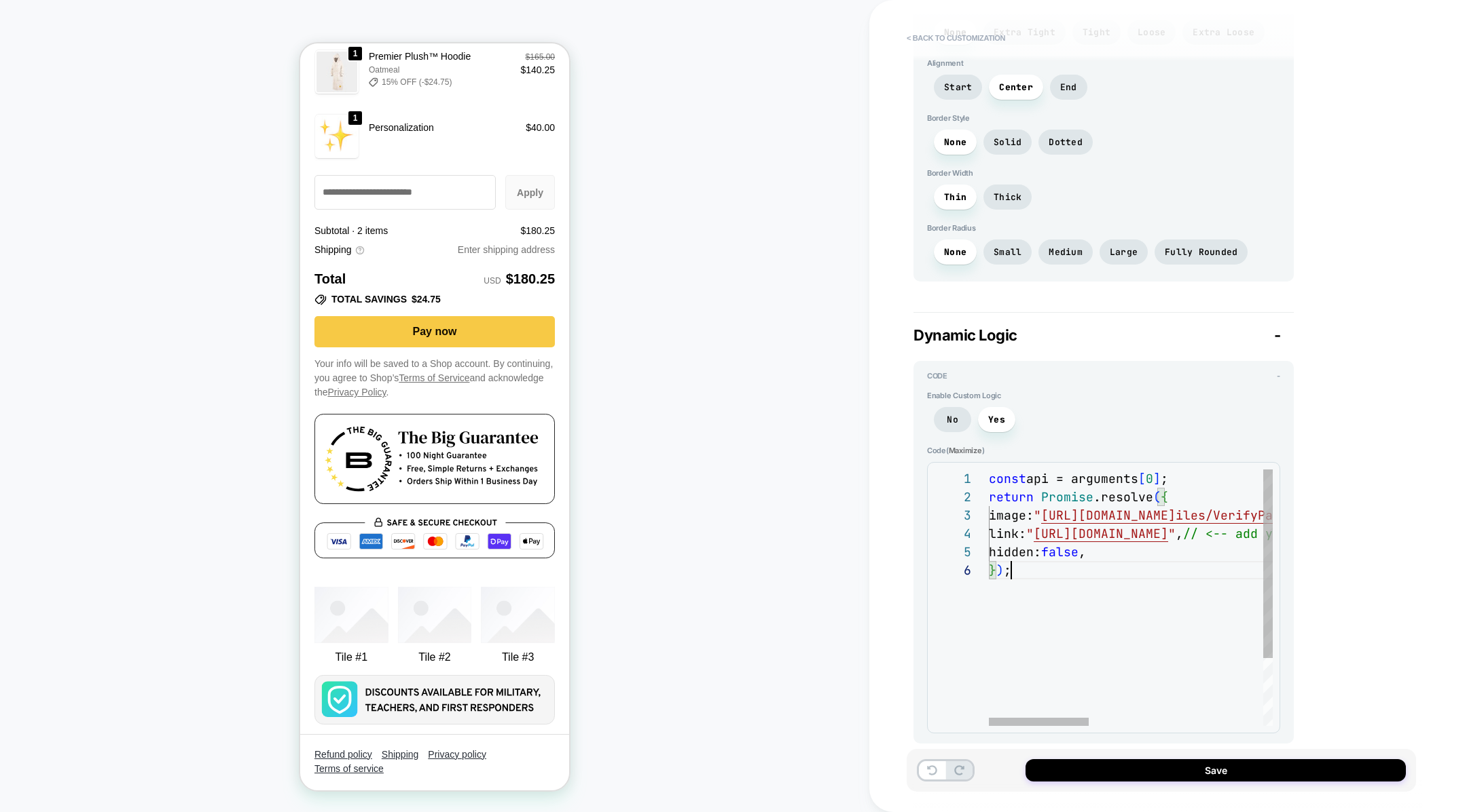
scroll to position [92, 21]
click at [1054, 629] on div "const api = arguments [ 0 ] ; return Promise .resolve ( { image: " https://cdn.…" at bounding box center [1378, 643] width 779 height 348
type textarea "*"
type textarea "**********"
type textarea "*"
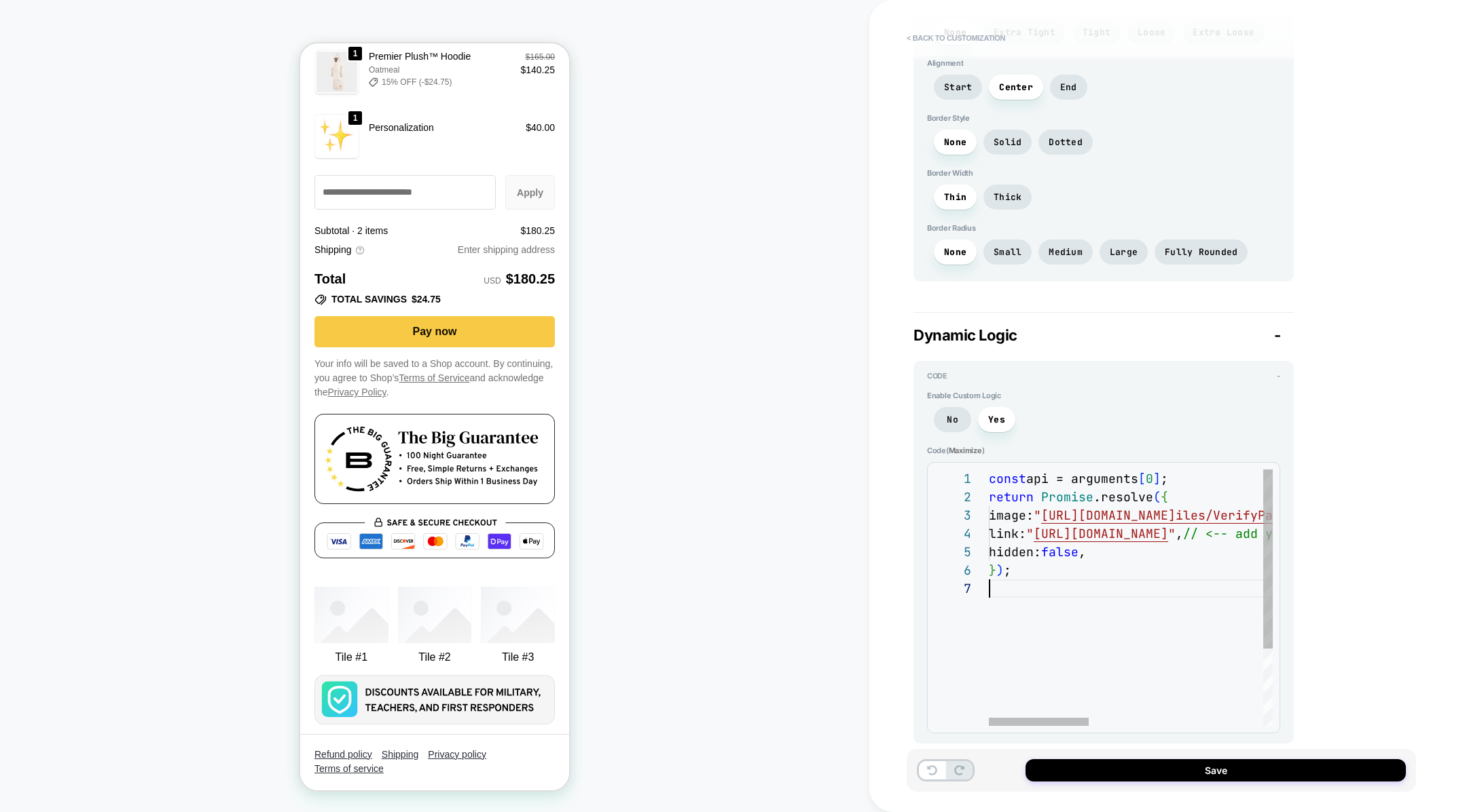
type textarea "**********"
type textarea "*"
type textarea "**********"
type textarea "*"
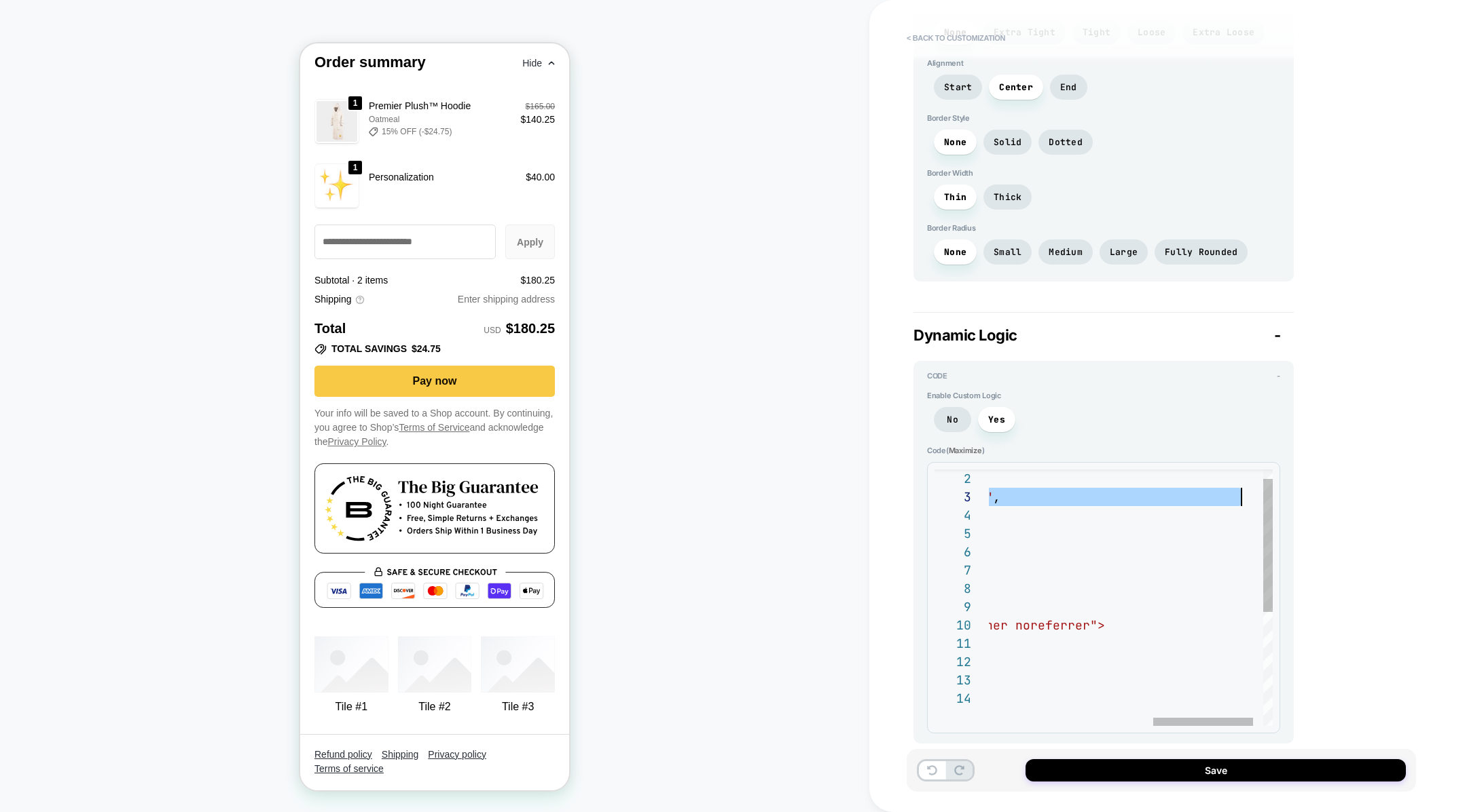
scroll to position [36, 725]
drag, startPoint x: 1079, startPoint y: 484, endPoint x: 1246, endPoint y: 487, distance: 167.0
click at [1246, 487] on div "return Promise .resolve ( { image: " https://cdn.shopify.com/s/files/1/0113/932…" at bounding box center [912, 698] width 779 height 495
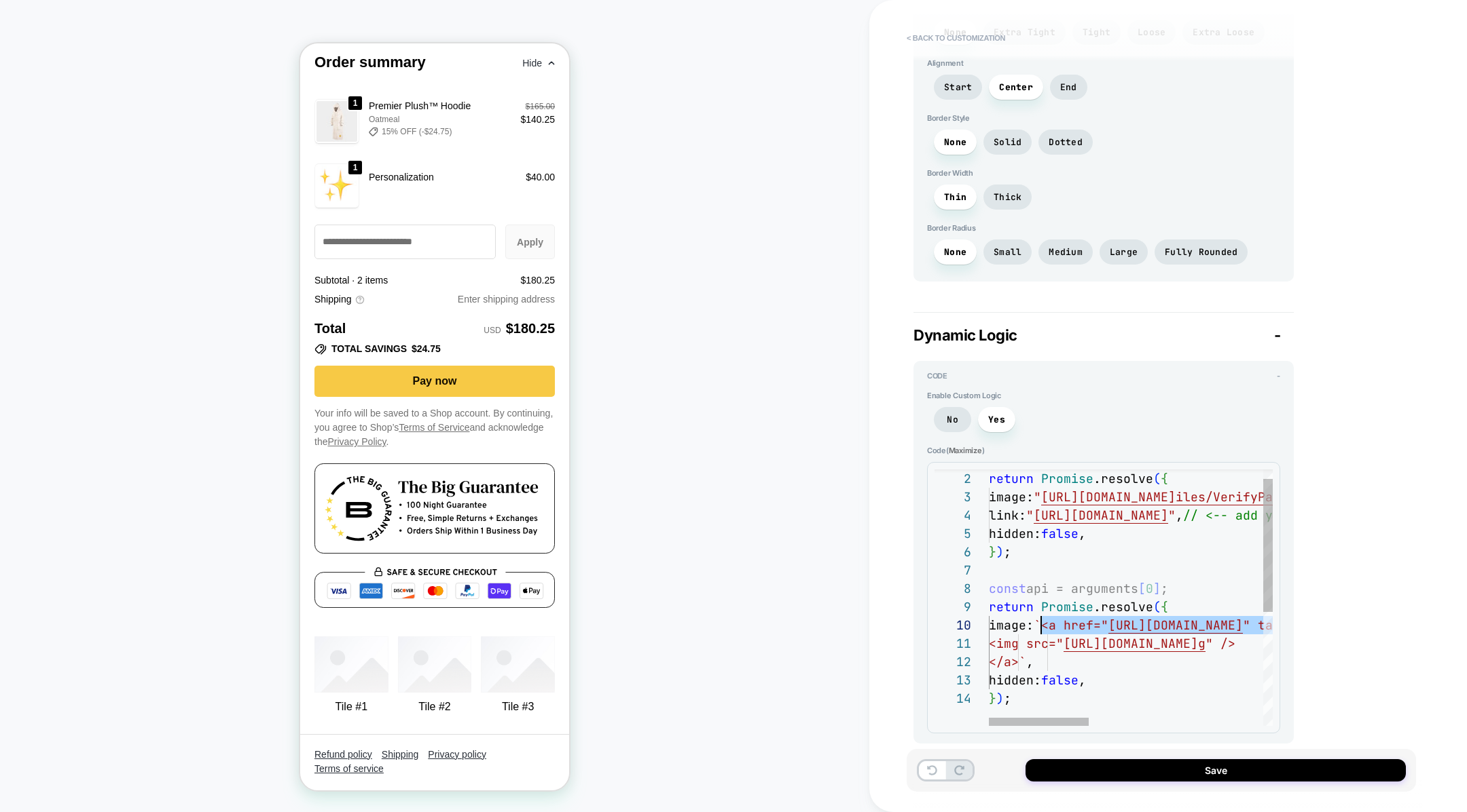
scroll to position [165, 51]
drag, startPoint x: 1158, startPoint y: 611, endPoint x: 1037, endPoint y: 615, distance: 121.1
click at [1037, 615] on div "return Promise .resolve ( { image: " https://cdn.shopify.com/s/files/1/0113/932…" at bounding box center [1378, 698] width 779 height 495
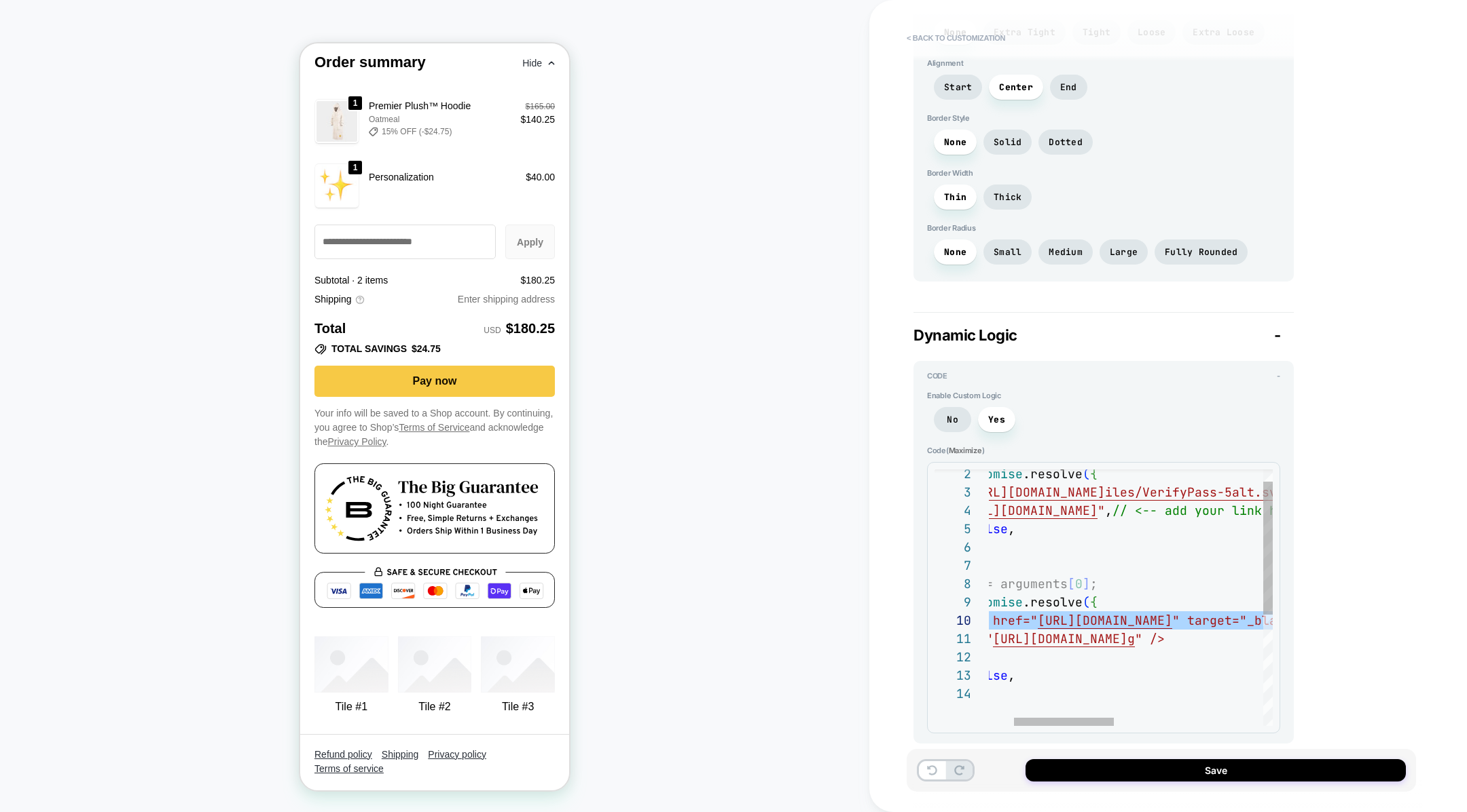
click at [1098, 617] on div "return Promise .resolve ( { image: " https://cdn.shopify.com/s/files/1/0113/932…" at bounding box center [1307, 694] width 779 height 495
type textarea "**********"
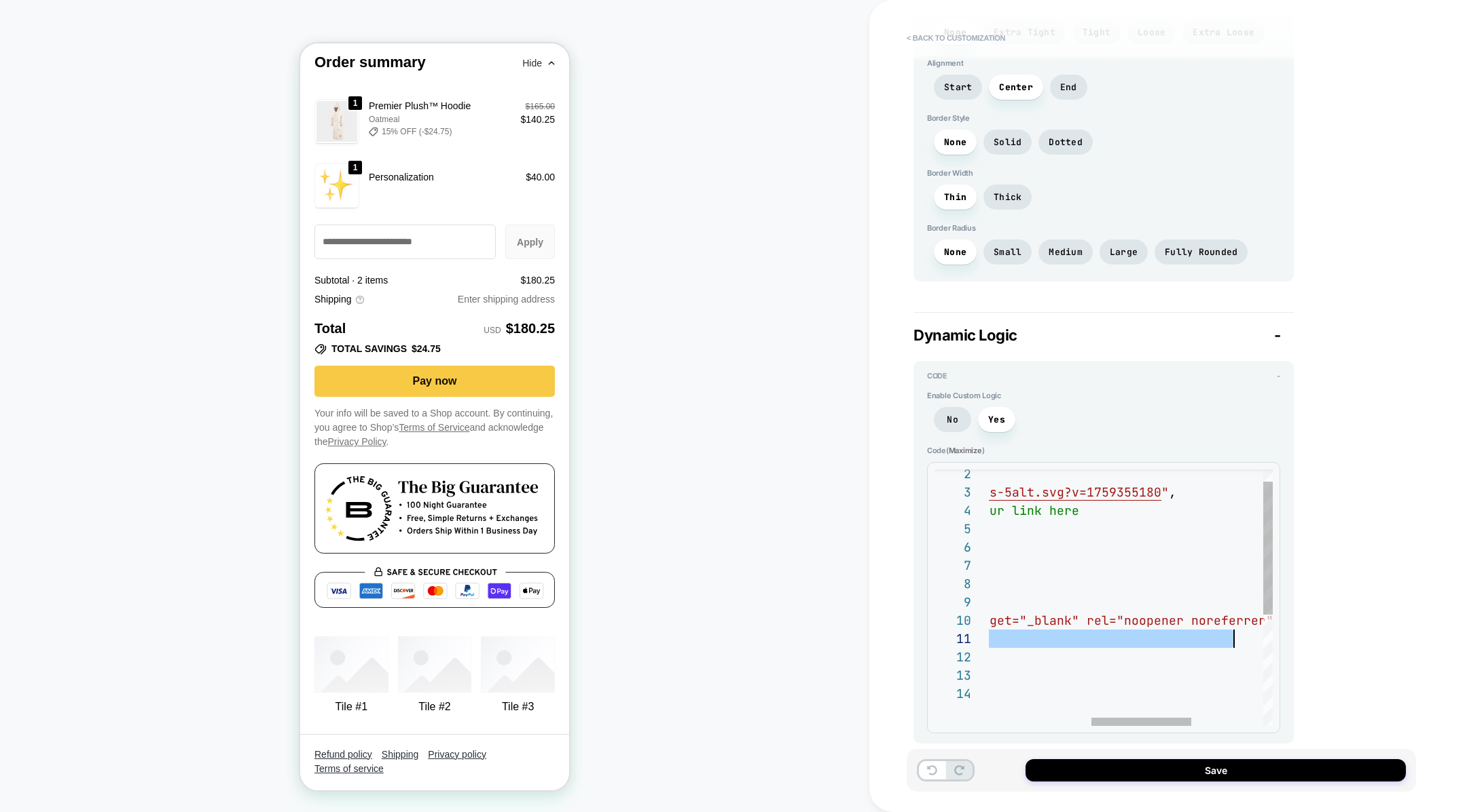
drag, startPoint x: 1079, startPoint y: 632, endPoint x: 1231, endPoint y: 632, distance: 152.0
click at [1231, 632] on div "return Promise .resolve ( { image: " https://cdn.shopify.com/s/files/1/0113/932…" at bounding box center [1088, 694] width 779 height 495
type textarea "*"
type textarea "**********"
type textarea "*"
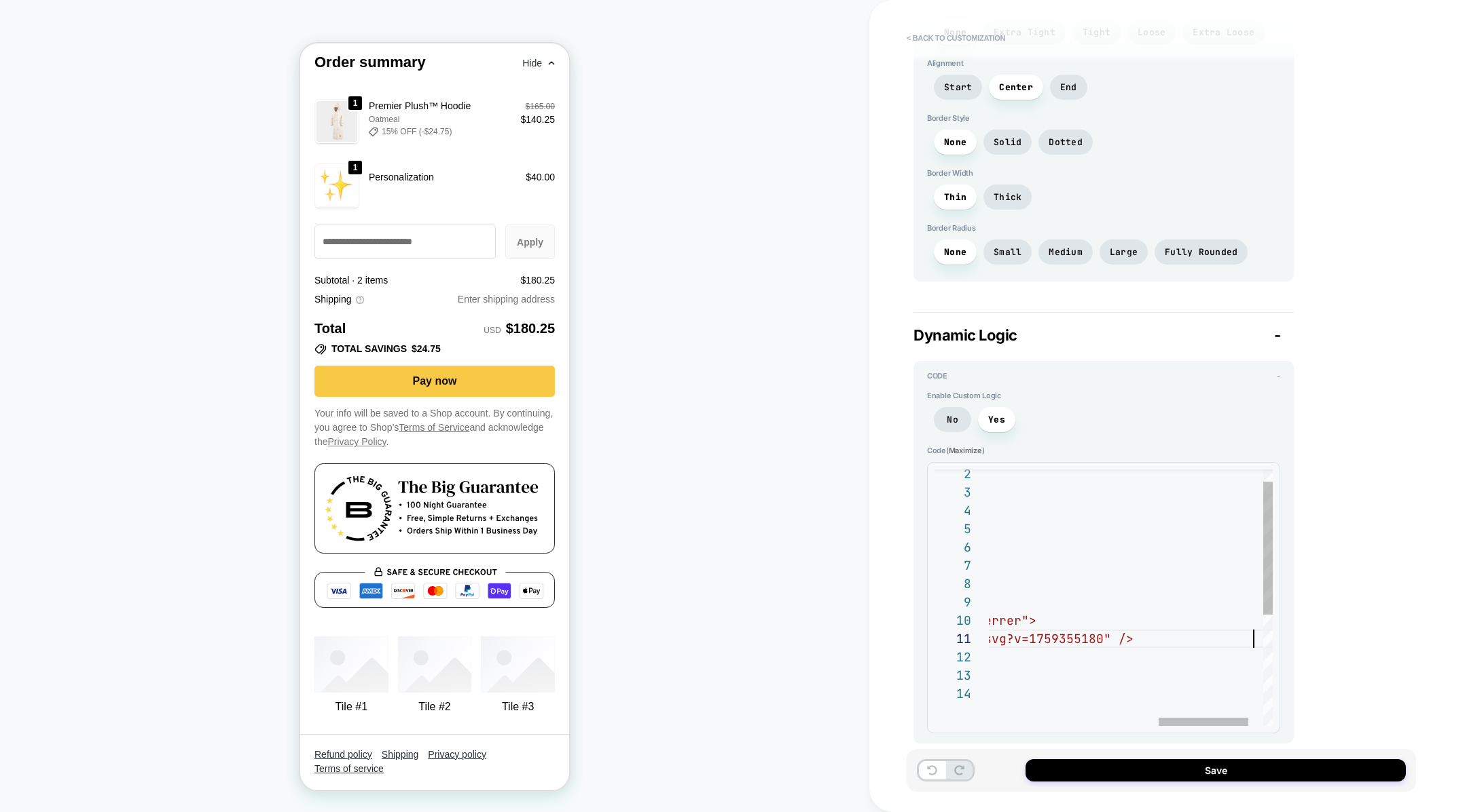
scroll to position [0, 798]
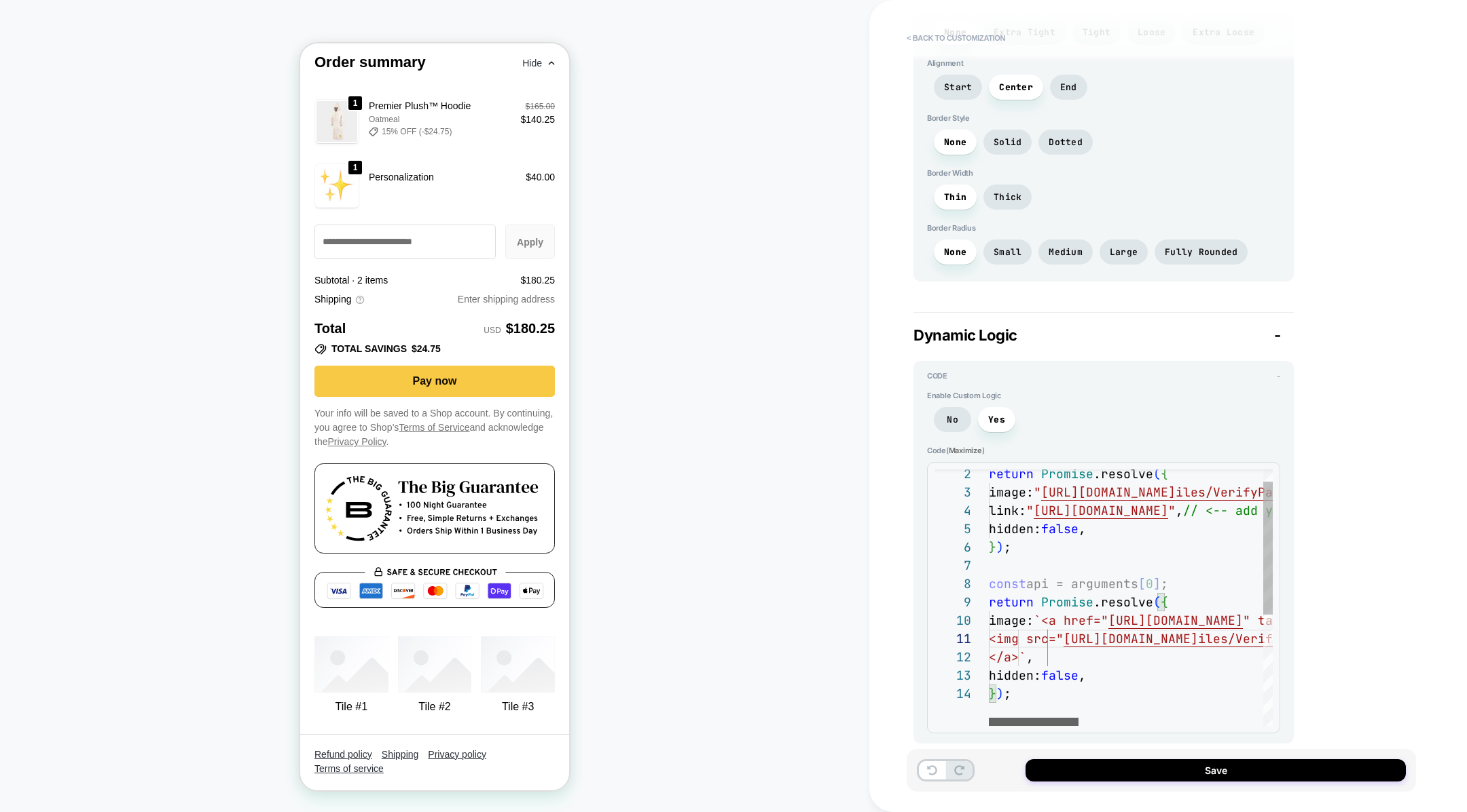
click at [988, 718] on div at bounding box center [1033, 722] width 89 height 8
type textarea "**********"
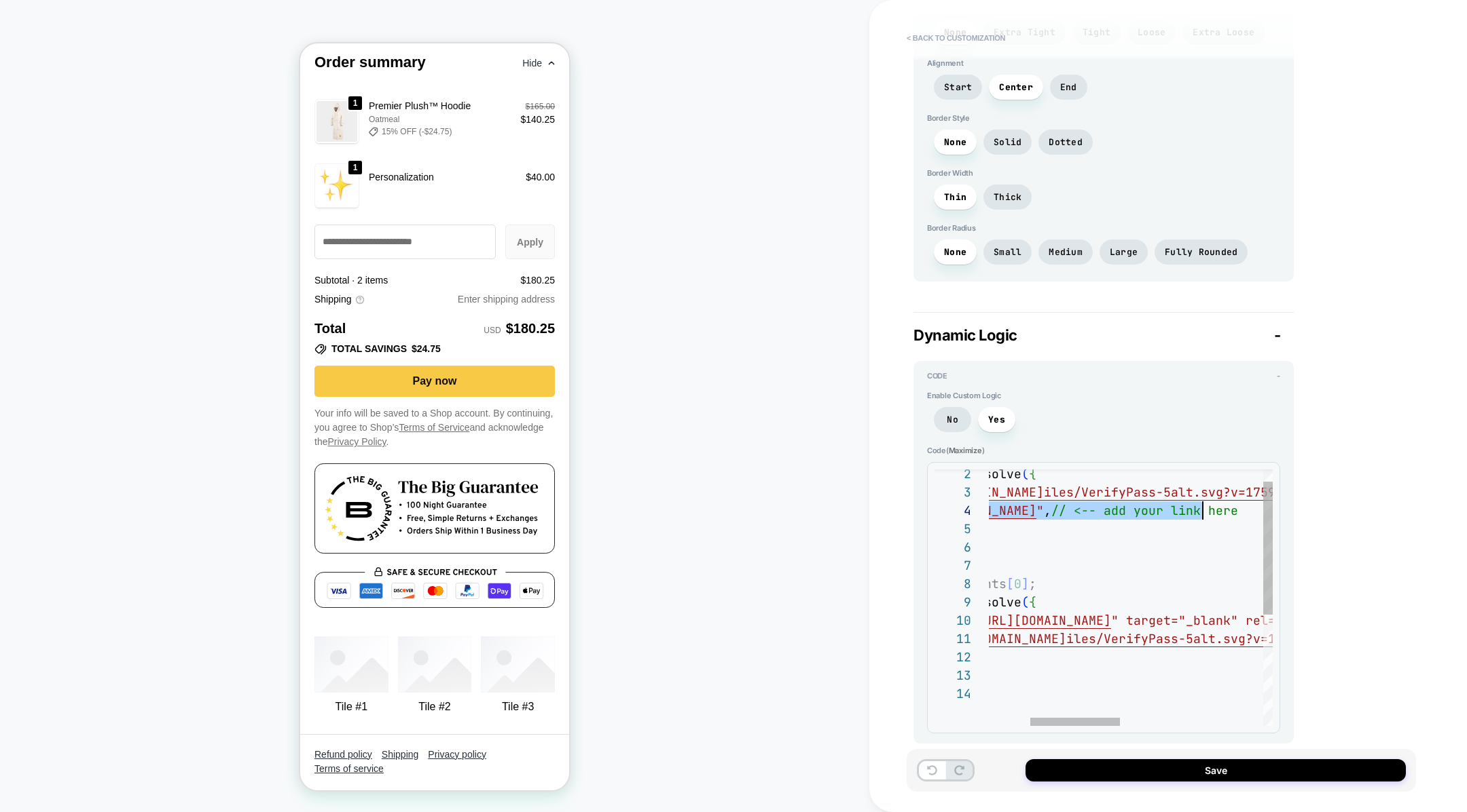
scroll to position [55, 352]
drag, startPoint x: 1069, startPoint y: 496, endPoint x: 1208, endPoint y: 492, distance: 139.1
click at [1208, 492] on div "return Promise .resolve ( { image: " https://cdn.shopify.com/s/files/1/0113/932…" at bounding box center [1290, 694] width 867 height 495
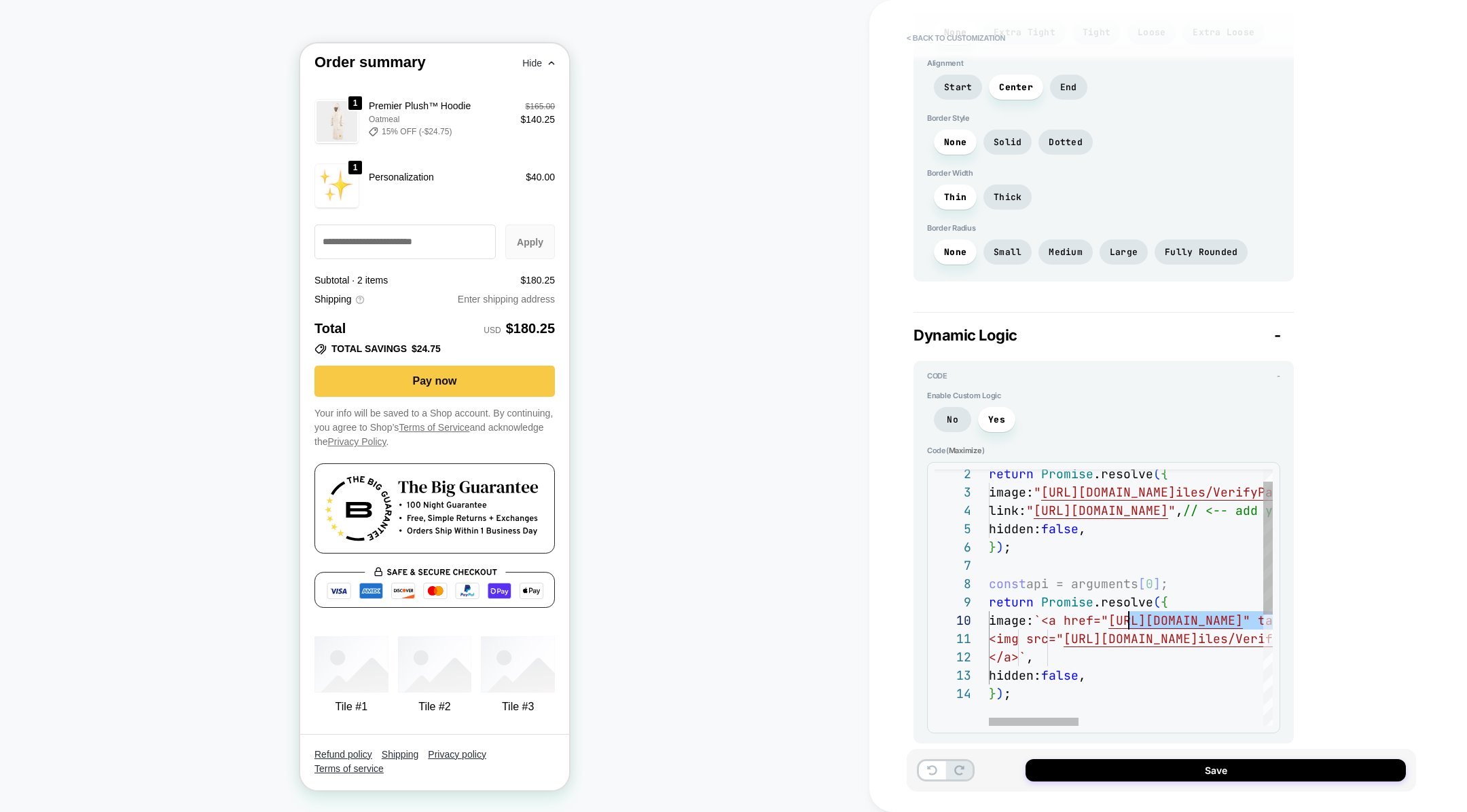
drag, startPoint x: 1189, startPoint y: 608, endPoint x: 1126, endPoint y: 605, distance: 63.1
click at [1126, 605] on div "return Promise .resolve ( { image: " https://cdn.shopify.com/s/files/1/0113/932…" at bounding box center [1422, 694] width 867 height 495
type textarea "*"
type textarea "**********"
type textarea "*"
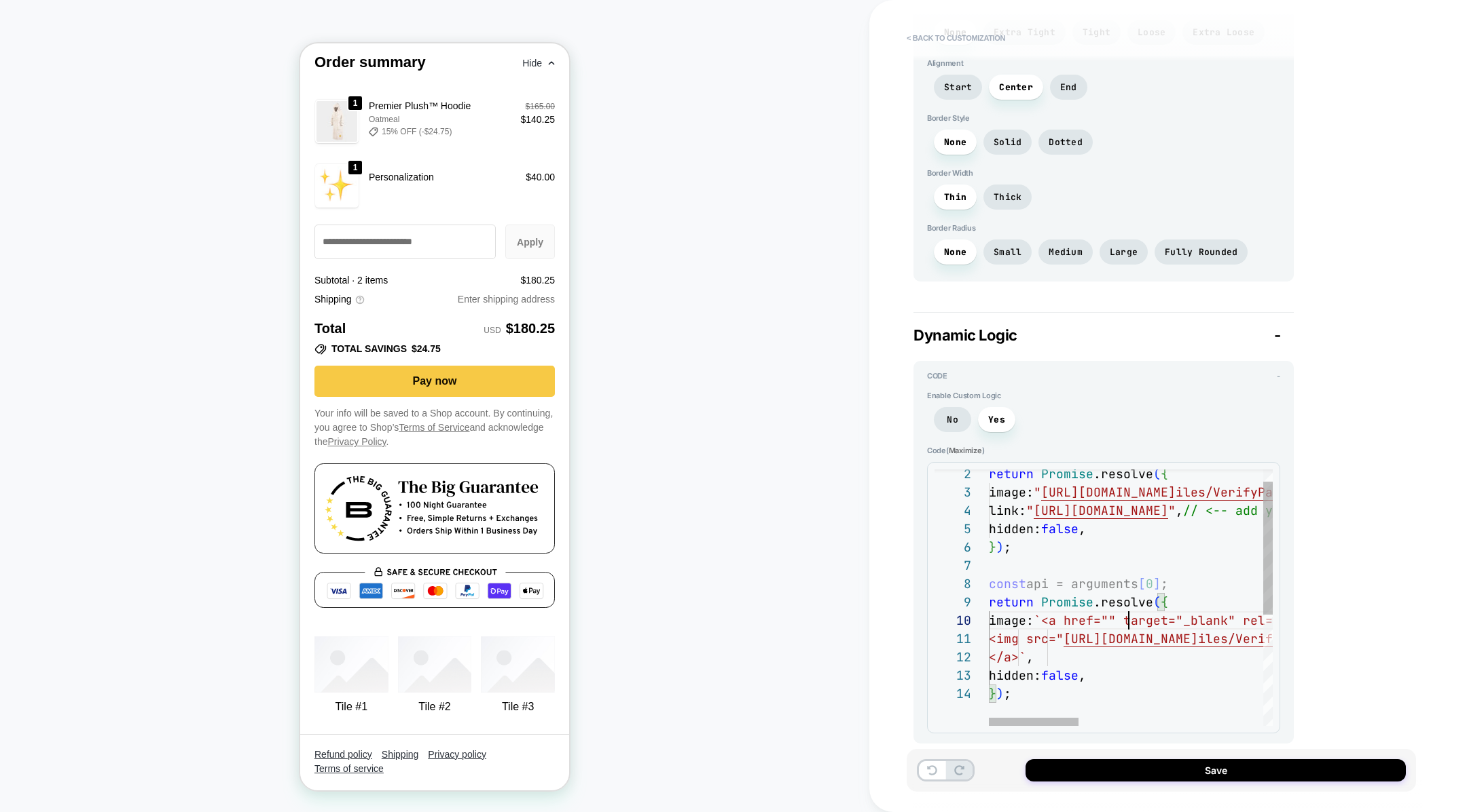
type textarea "**********"
type textarea "*"
click at [1089, 702] on div "return Promise .resolve ( { image: " https://cdn.shopify.com/s/files/1/0113/932…" at bounding box center [1400, 694] width 867 height 495
click at [993, 718] on div at bounding box center [1033, 722] width 89 height 8
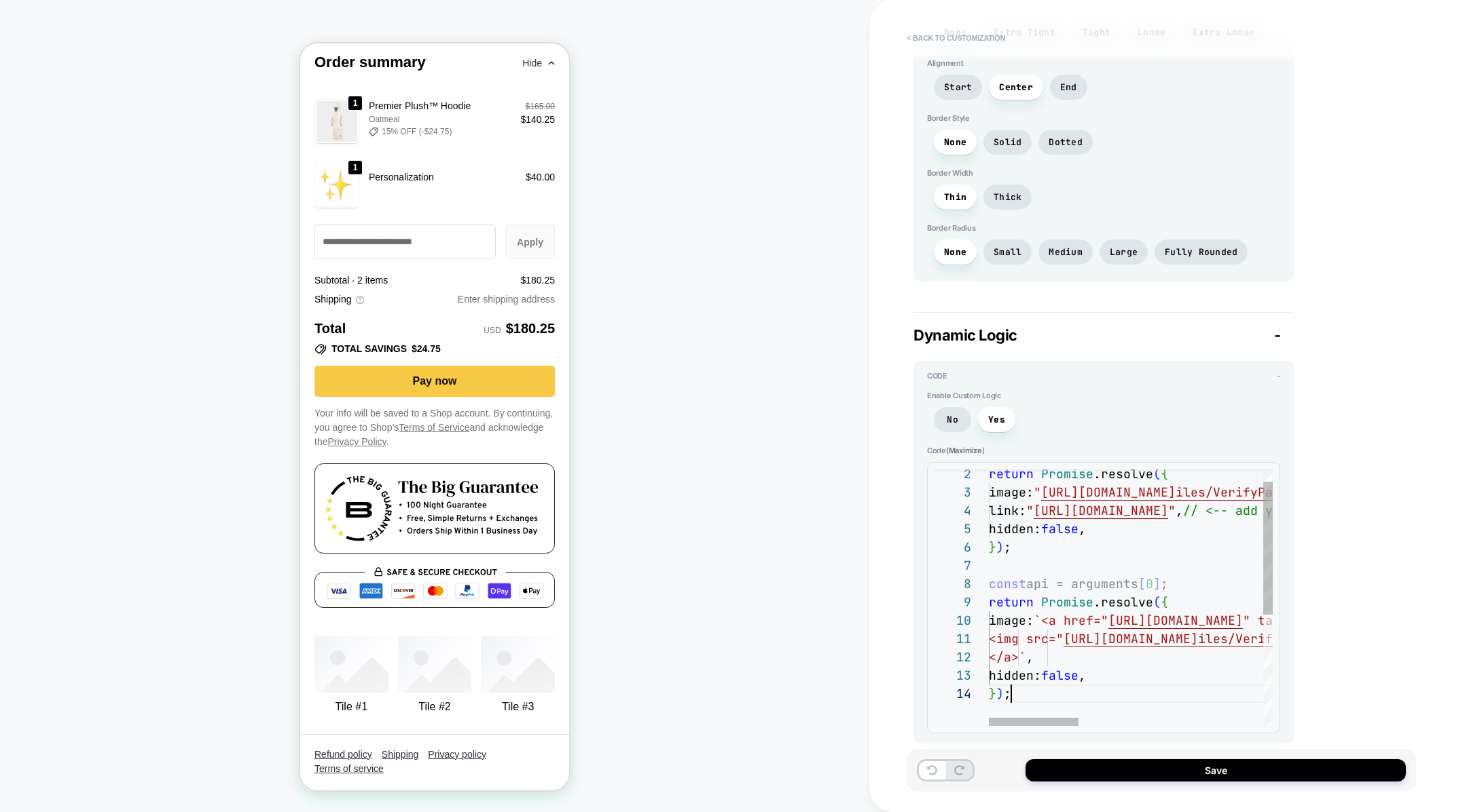
type textarea "**********"
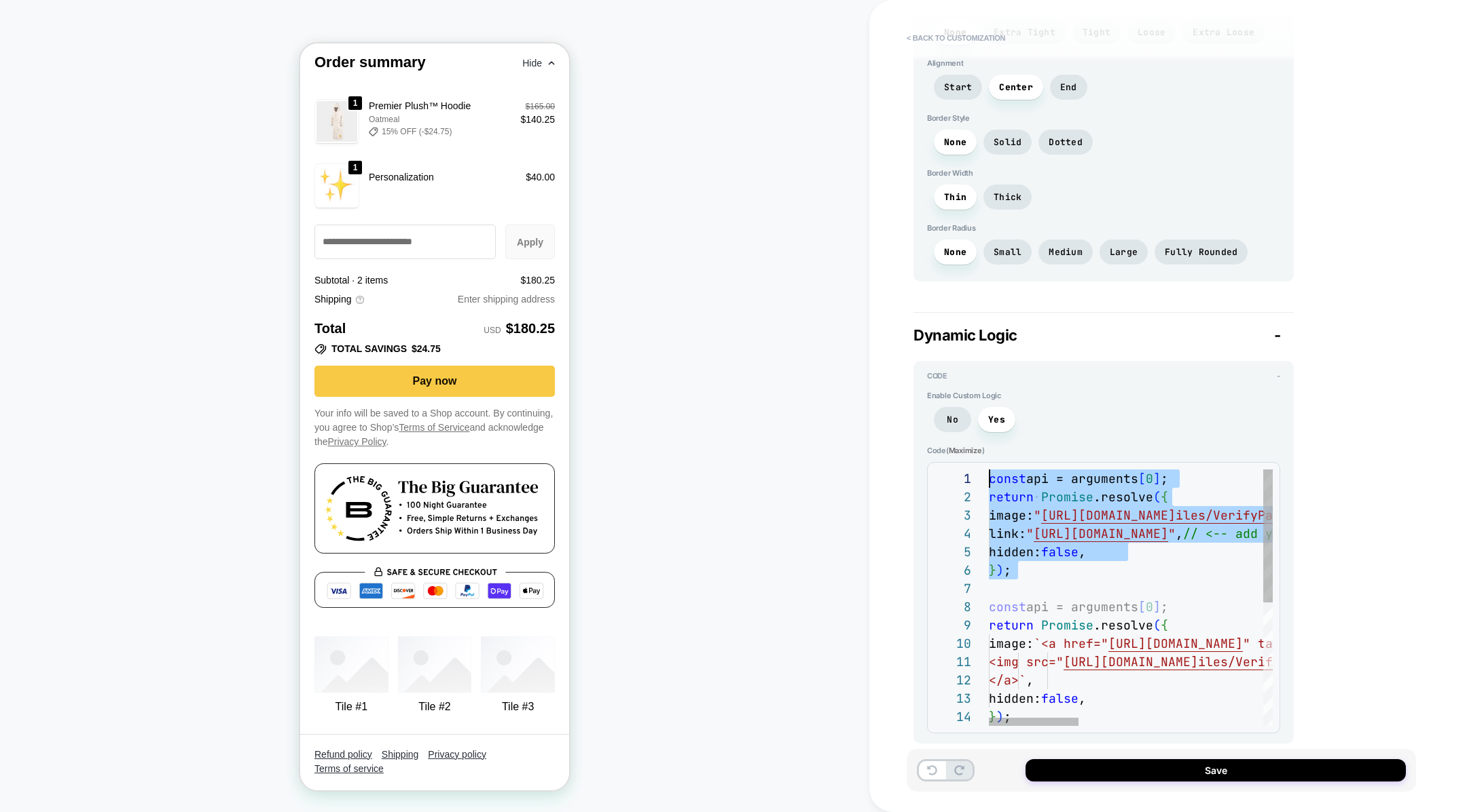
drag, startPoint x: 1031, startPoint y: 553, endPoint x: 935, endPoint y: 371, distance: 205.8
click at [988, 470] on div "return Promise .resolve ( { image: " https://cdn.shopify.com/s/files/1/0113/932…" at bounding box center [1422, 717] width 867 height 495
type textarea "*"
type textarea "**********"
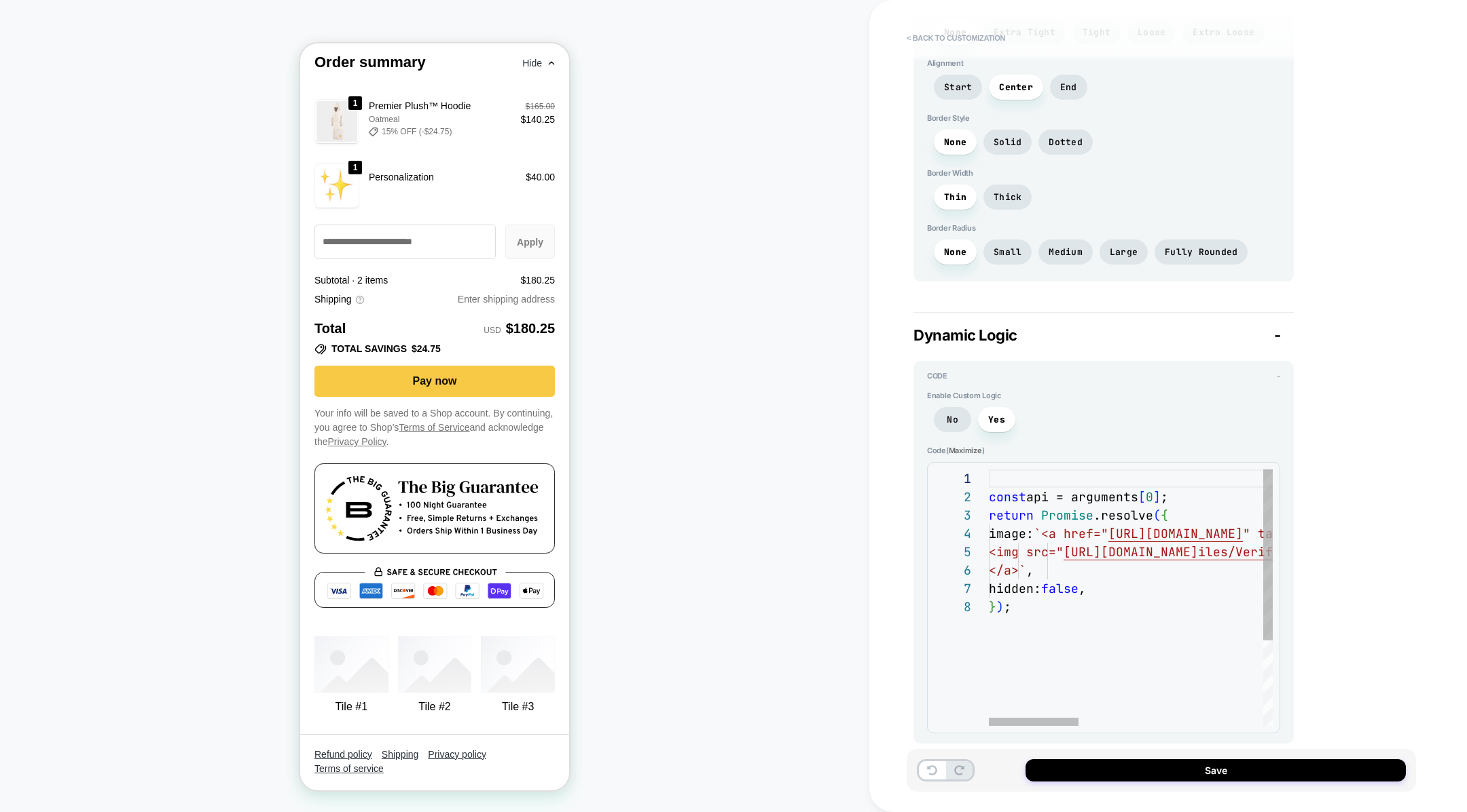
click at [988, 489] on span "const" at bounding box center [1007, 496] width 37 height 16
click at [992, 489] on div "const api = arguments [ 0 ] ; return Promise .resolve ( { image: `<a href=" [UR…" at bounding box center [1422, 662] width 867 height 385
type textarea "*"
type textarea "**********"
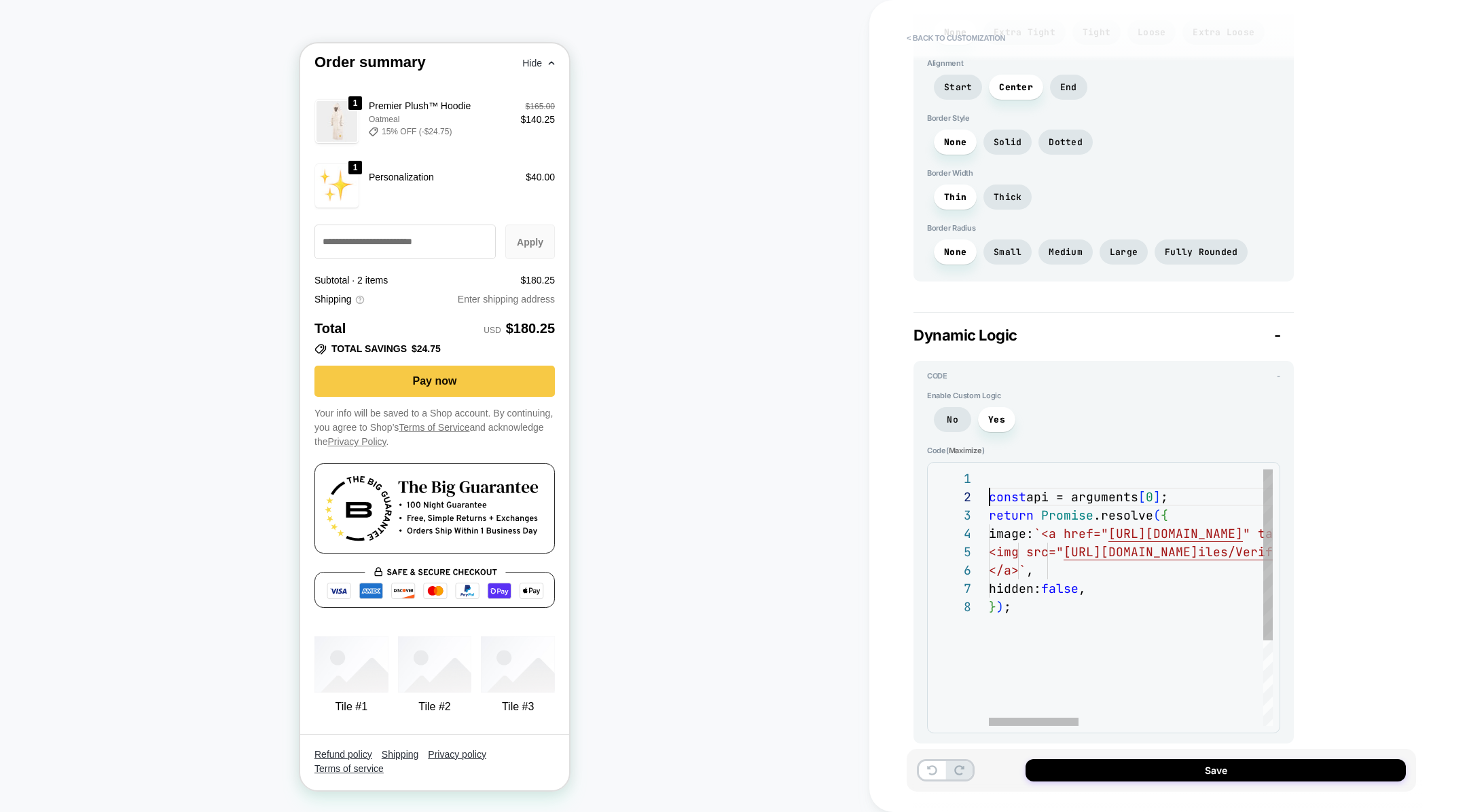
type textarea "*"
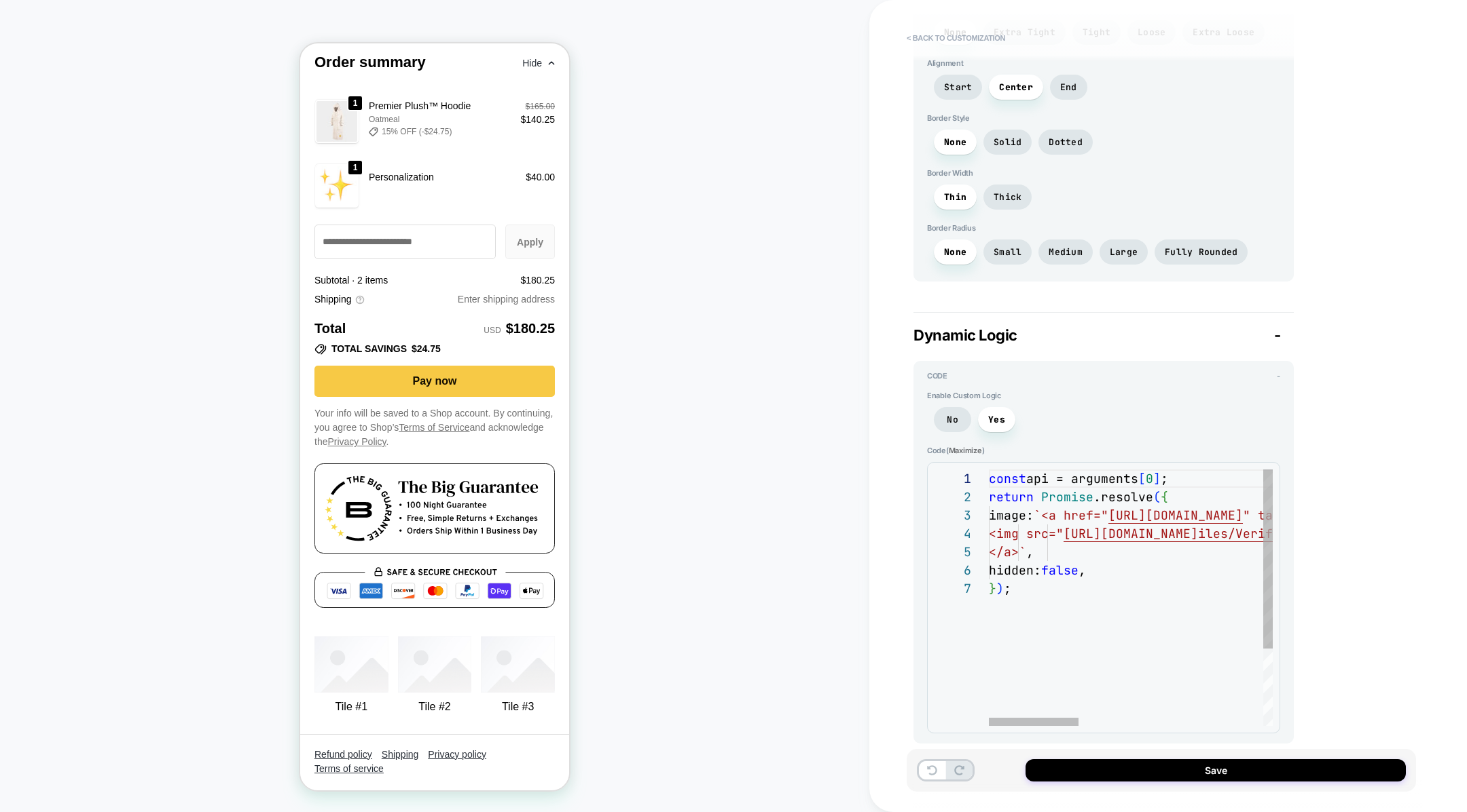
scroll to position [109, 21]
click at [1041, 611] on div "return Promise .resolve ( { image: `<a href=" https://verifypass.com/auth/bdbcd…" at bounding box center [1422, 653] width 867 height 367
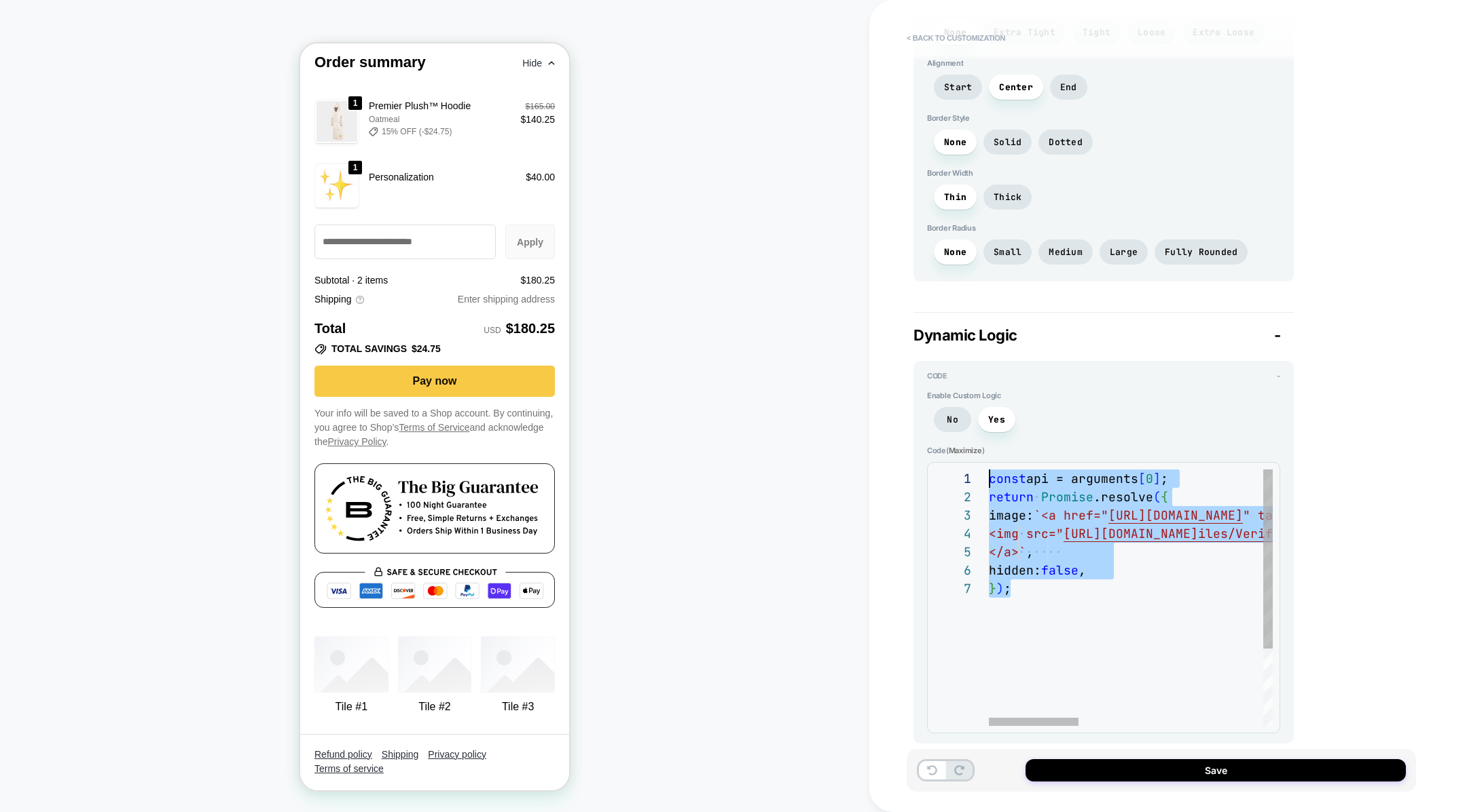
drag, startPoint x: 1071, startPoint y: 634, endPoint x: 963, endPoint y: 419, distance: 240.6
click at [988, 470] on div "return Promise .resolve ( { image: `<a href=" https://verifypass.com/auth/bdbcd…" at bounding box center [1422, 653] width 867 height 367
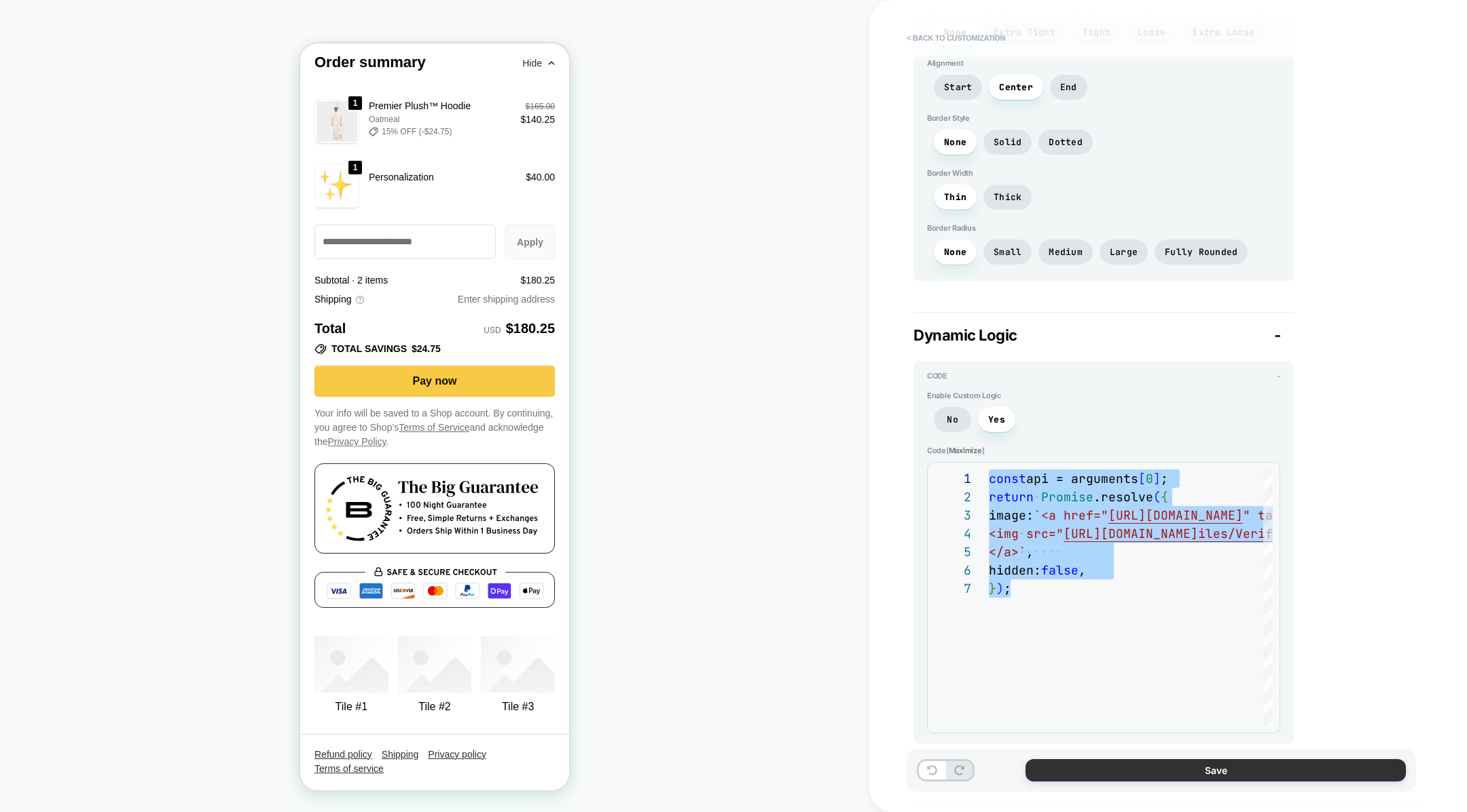
type textarea "**********"
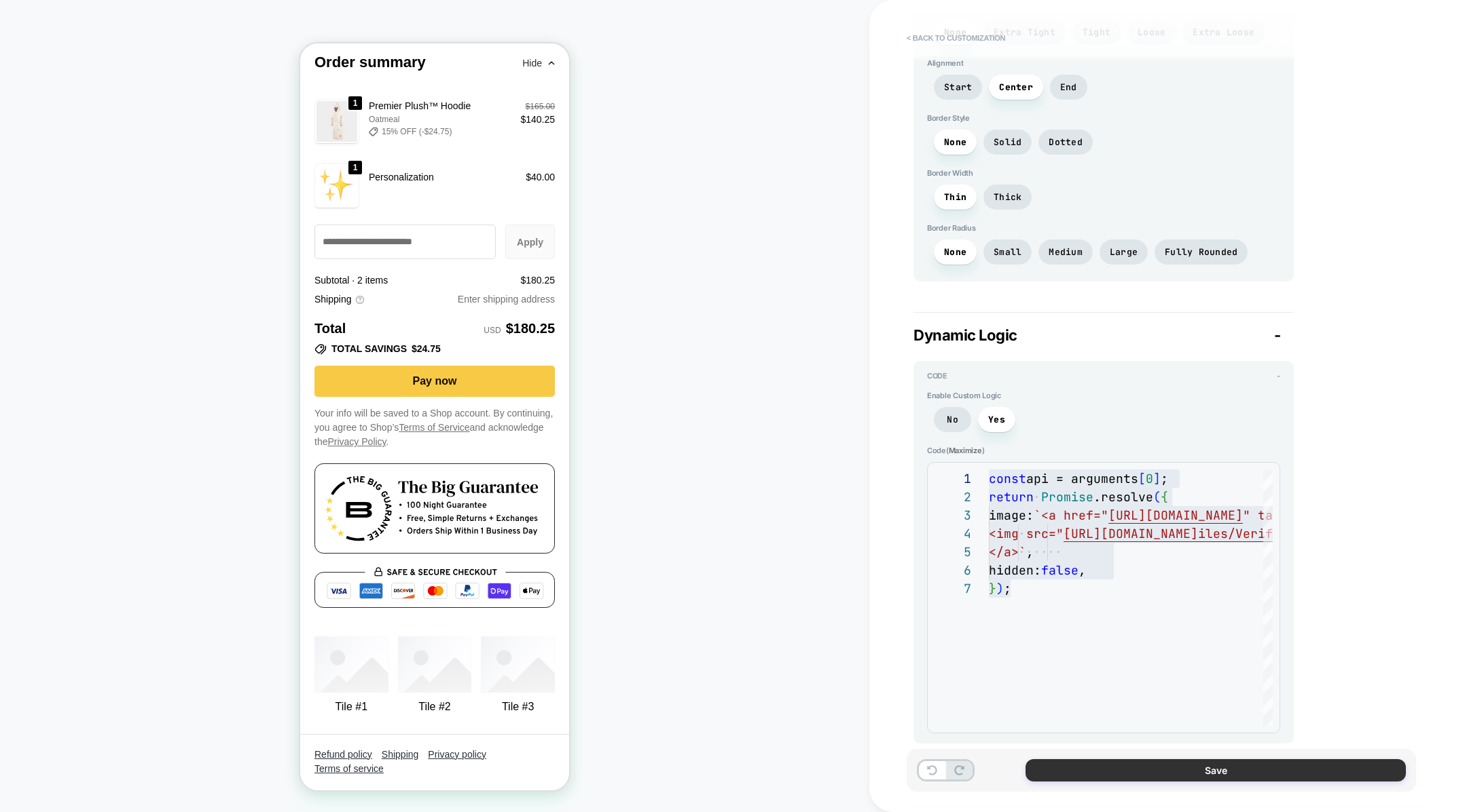
click at [1069, 776] on button "Save" at bounding box center [1216, 770] width 380 height 22
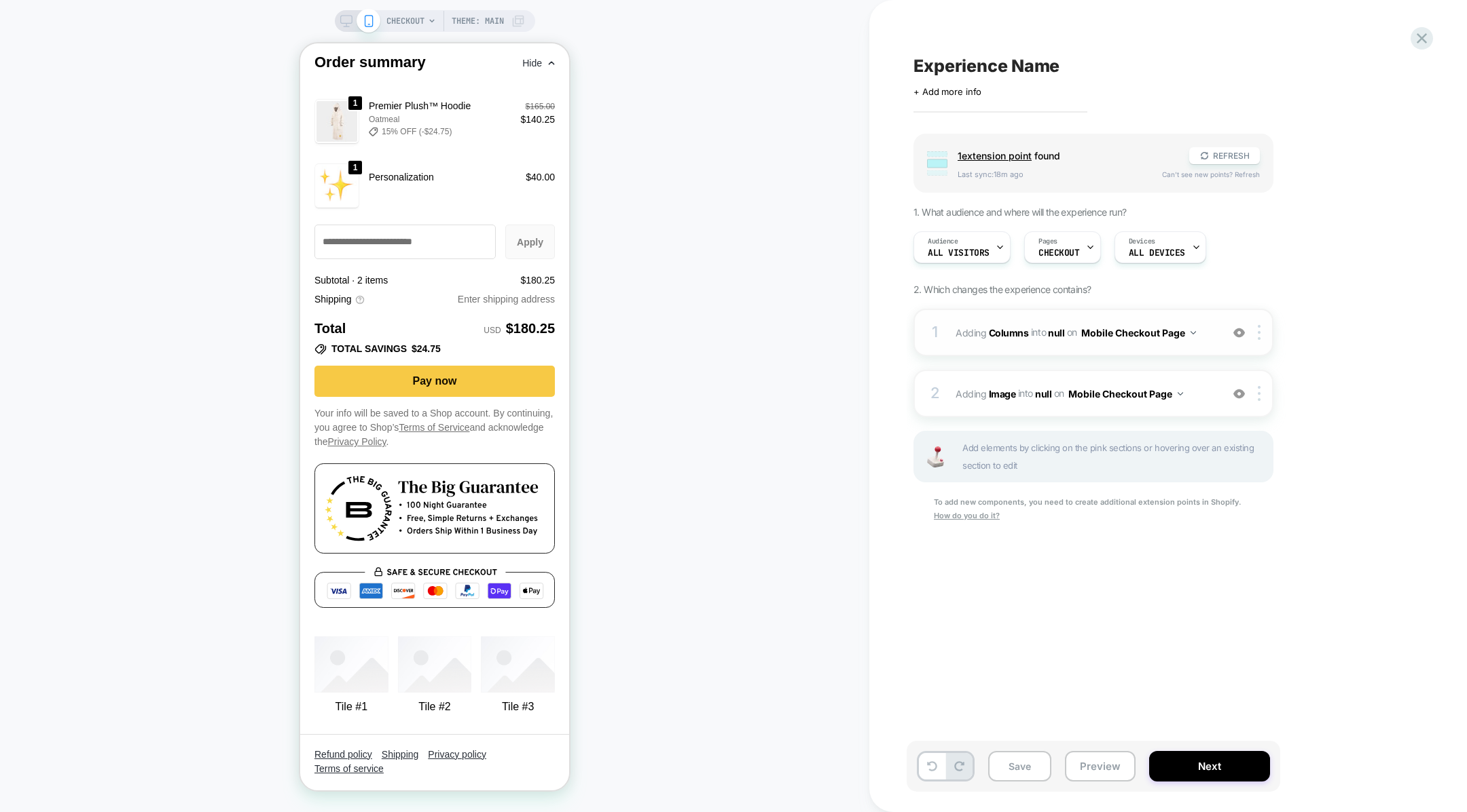
drag, startPoint x: 950, startPoint y: 401, endPoint x: 955, endPoint y: 335, distance: 66.2
click at [954, 336] on div "1 #_loomi_addon_1759365748171 Adding Columns INTO null null on Mobile Checkout …" at bounding box center [1093, 433] width 360 height 249
click at [1091, 770] on button "Preview" at bounding box center [1099, 767] width 70 height 31
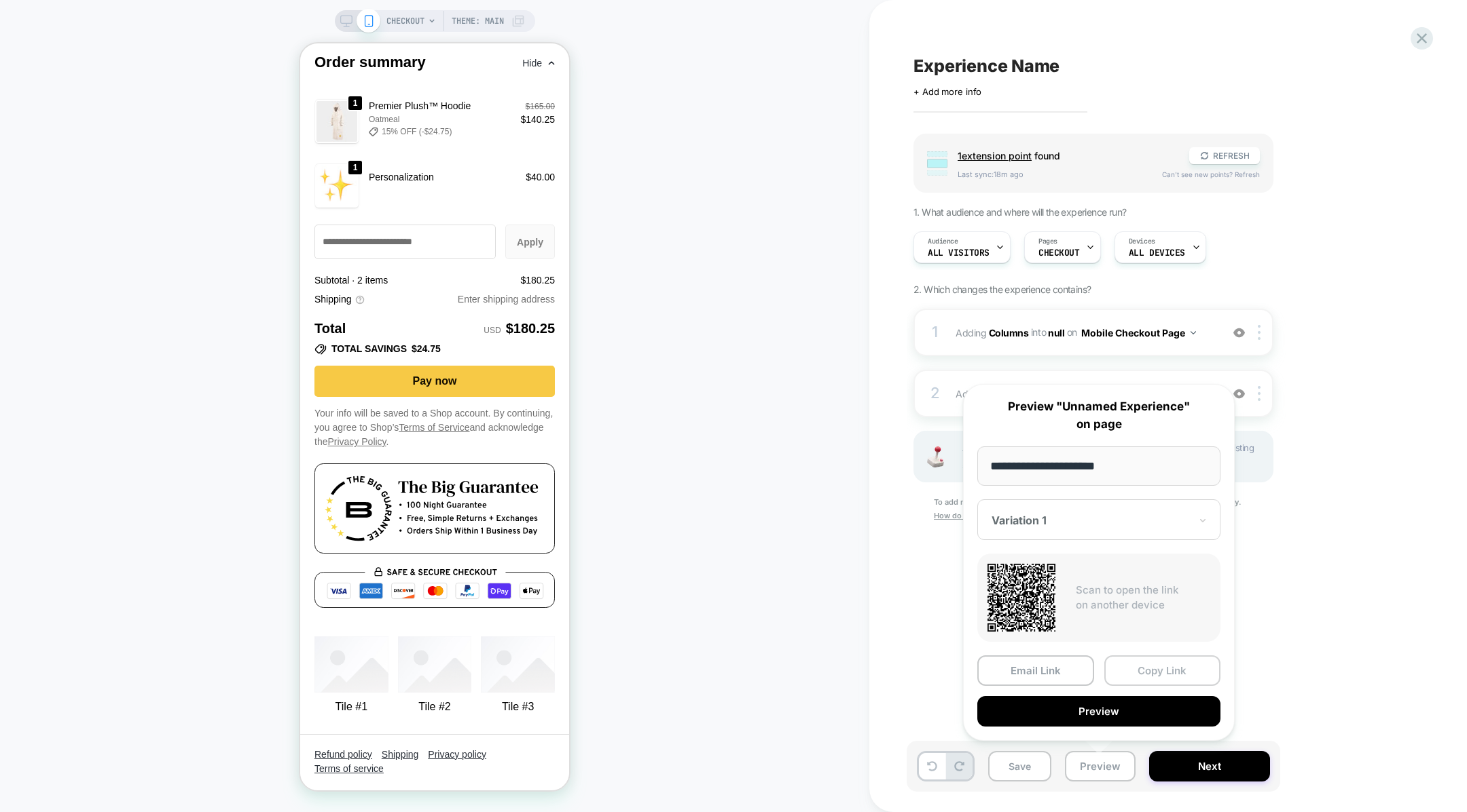
click at [1145, 678] on button "Copy Link" at bounding box center [1162, 671] width 117 height 31
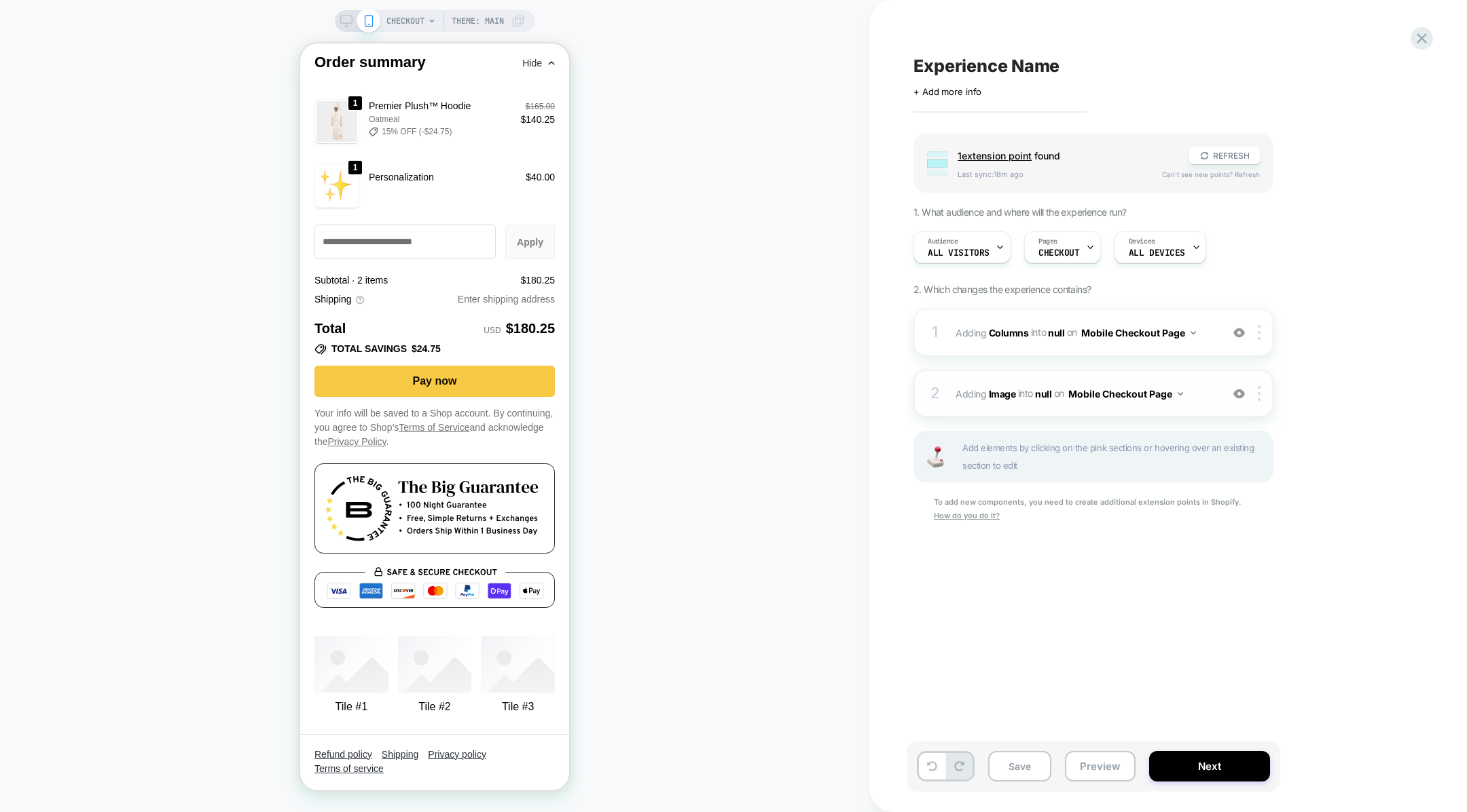
click at [1050, 392] on span "#_loomi_addon_1759365772493 Adding Image INTO null null on Mobile Checkout Page" at bounding box center [1084, 394] width 259 height 20
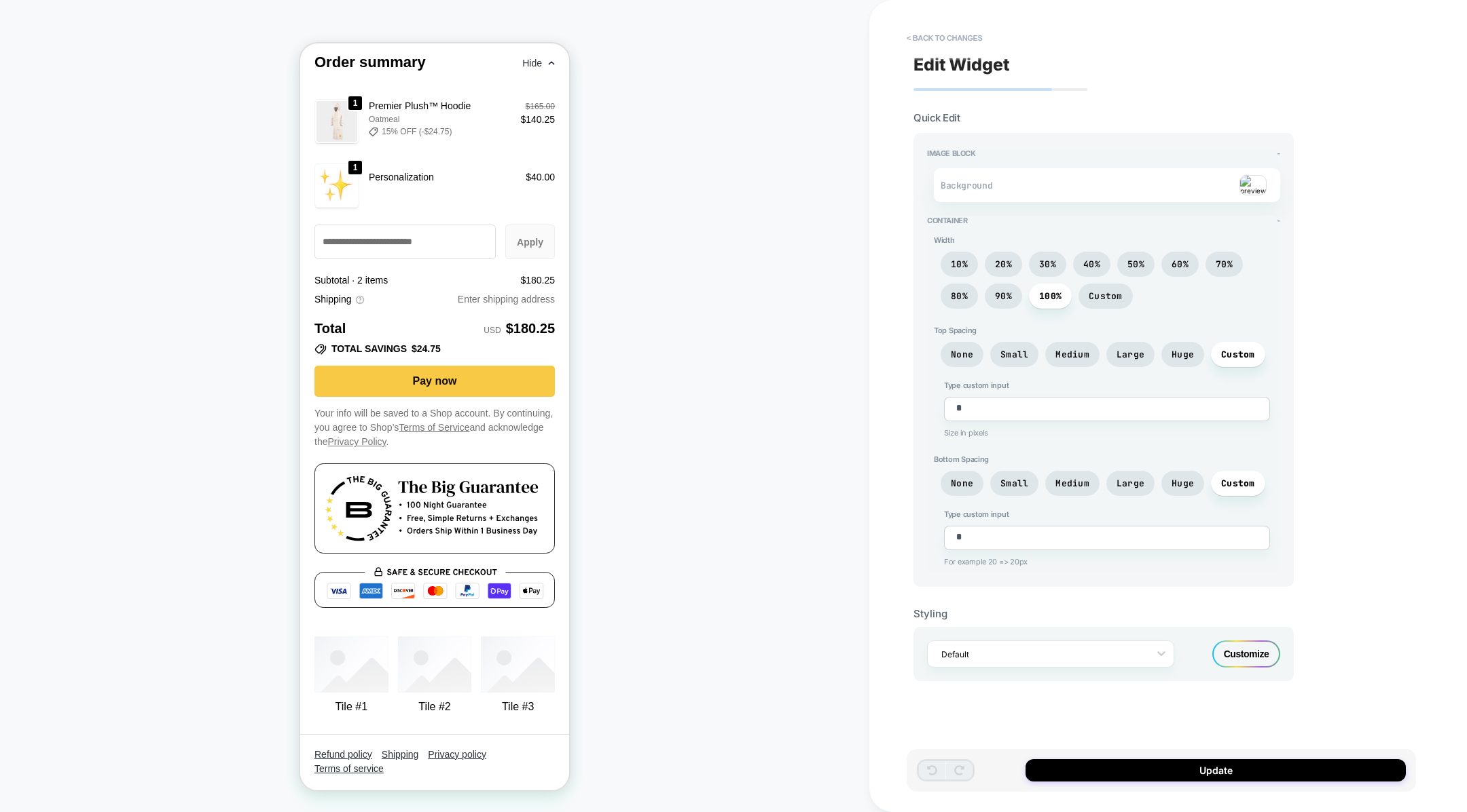
click at [1243, 184] on img at bounding box center [1252, 185] width 27 height 21
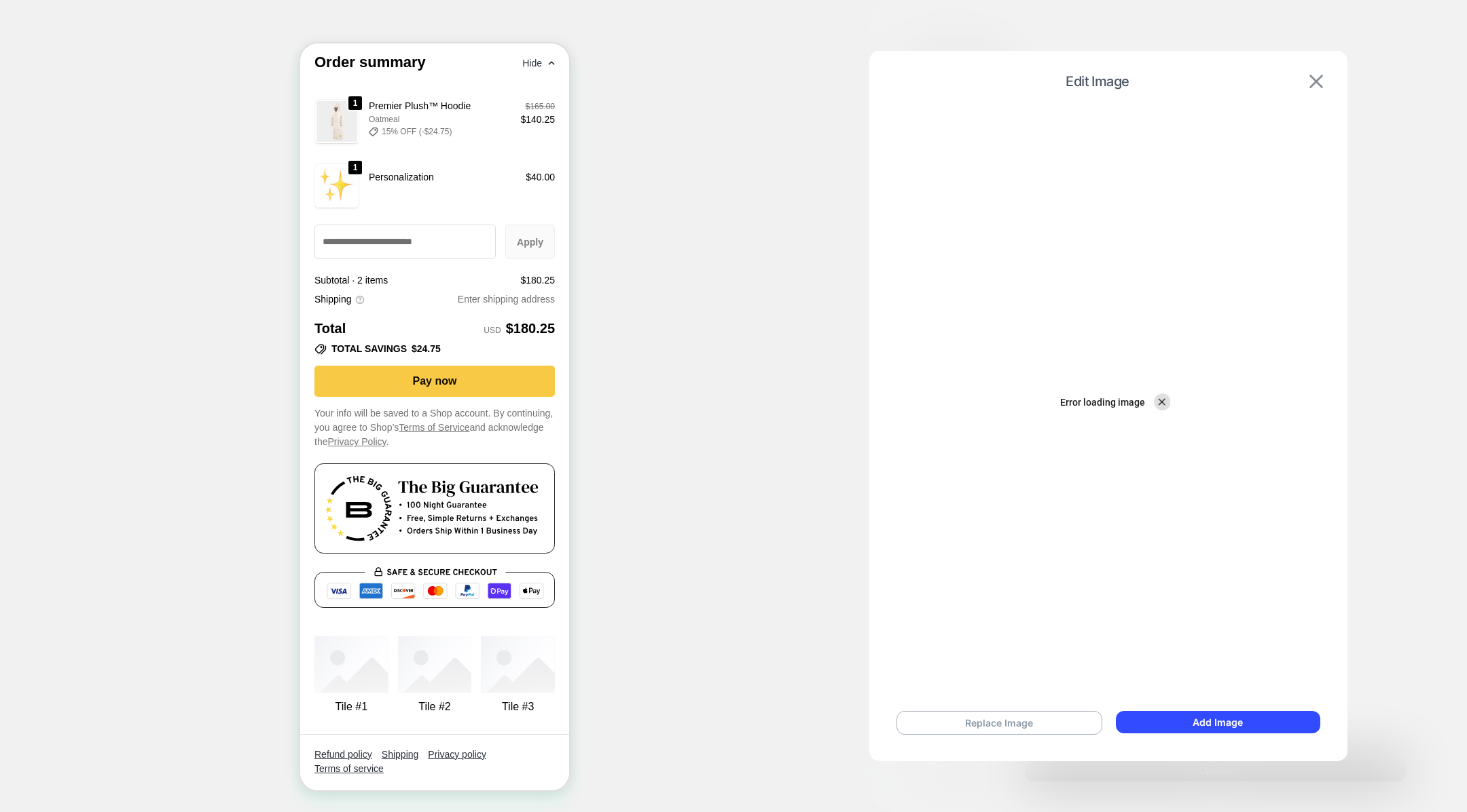
click at [1322, 76] on button at bounding box center [1316, 82] width 21 height 15
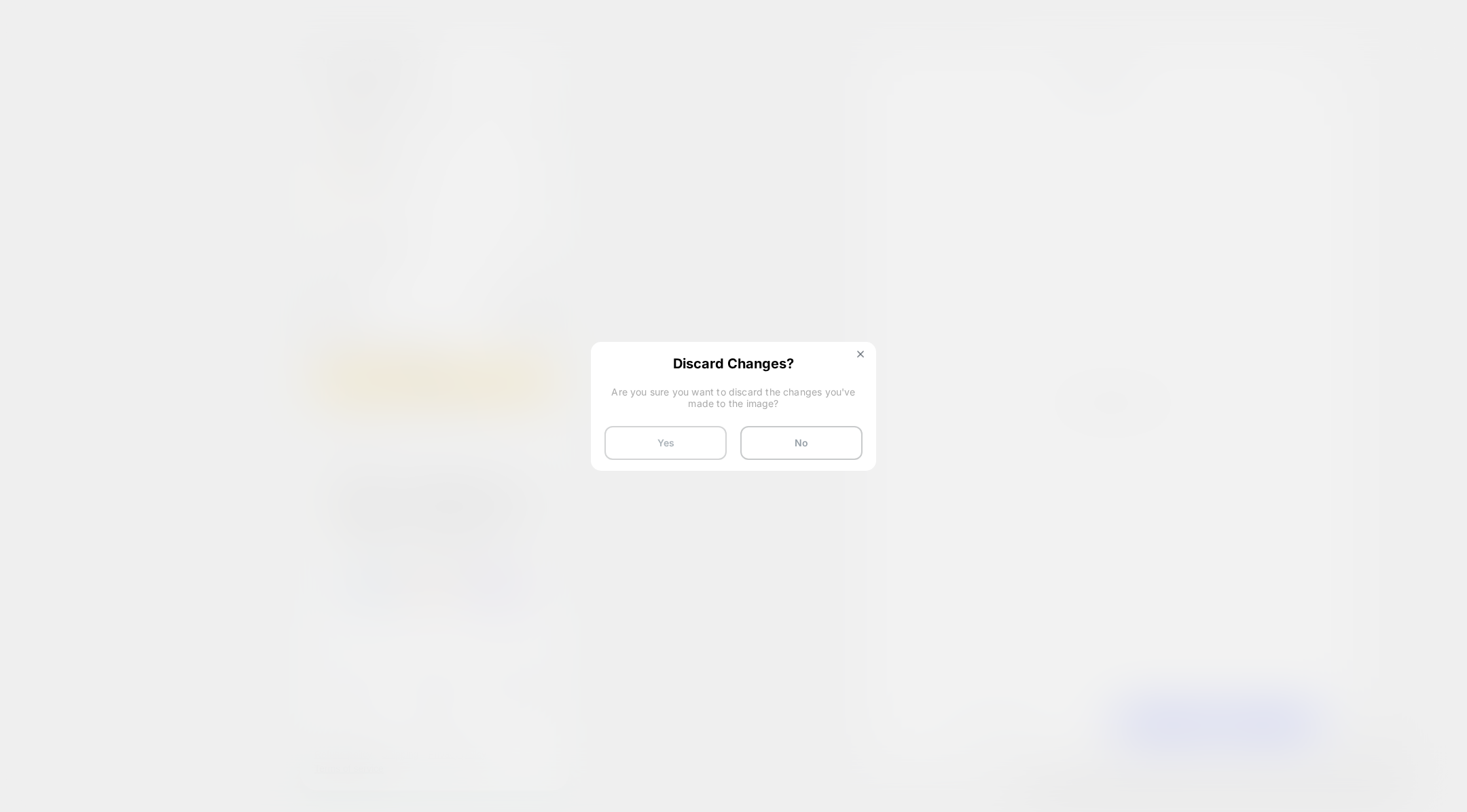
click at [696, 440] on button "Yes" at bounding box center [665, 443] width 122 height 34
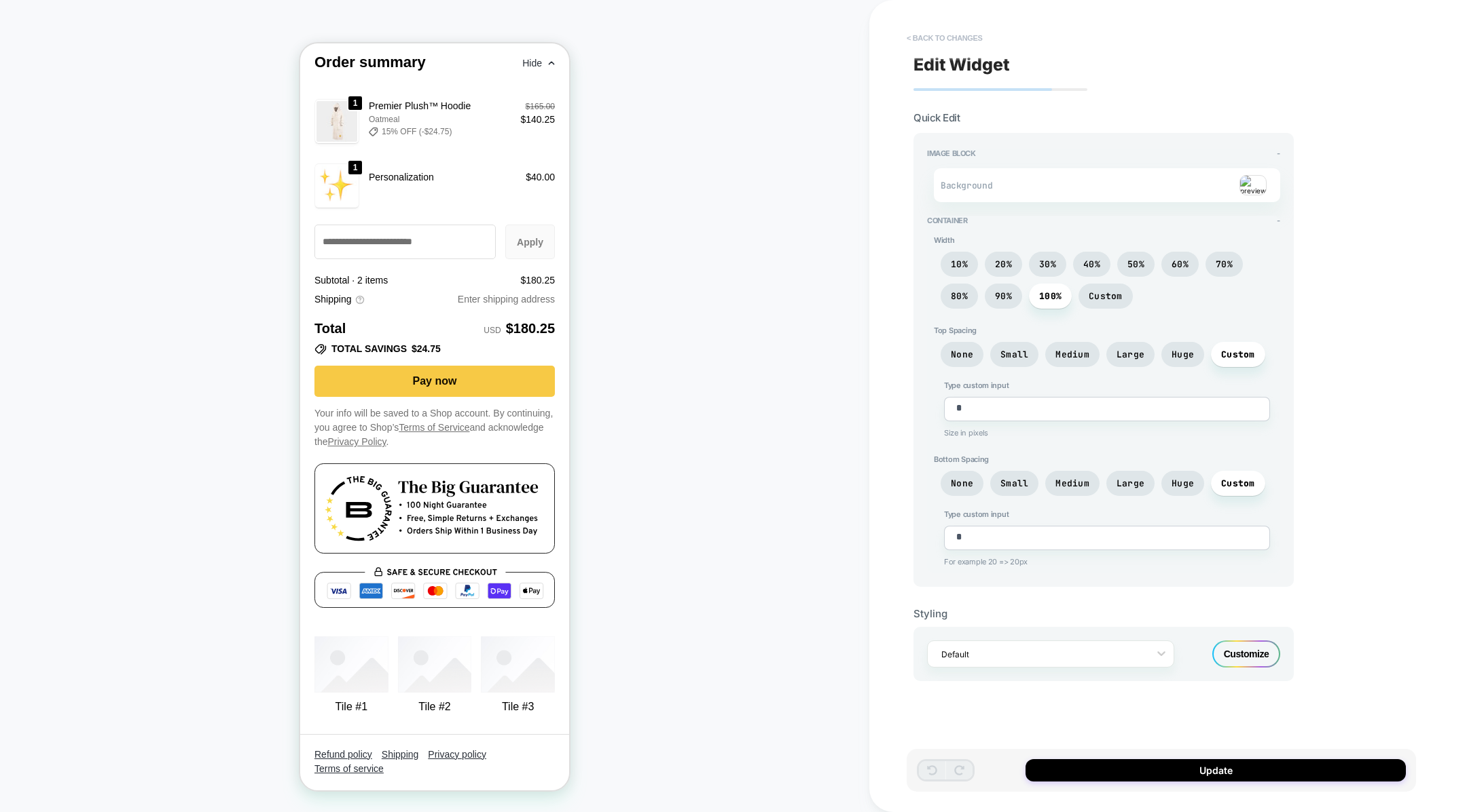
click at [900, 35] on button "< Back to changes" at bounding box center [945, 38] width 89 height 21
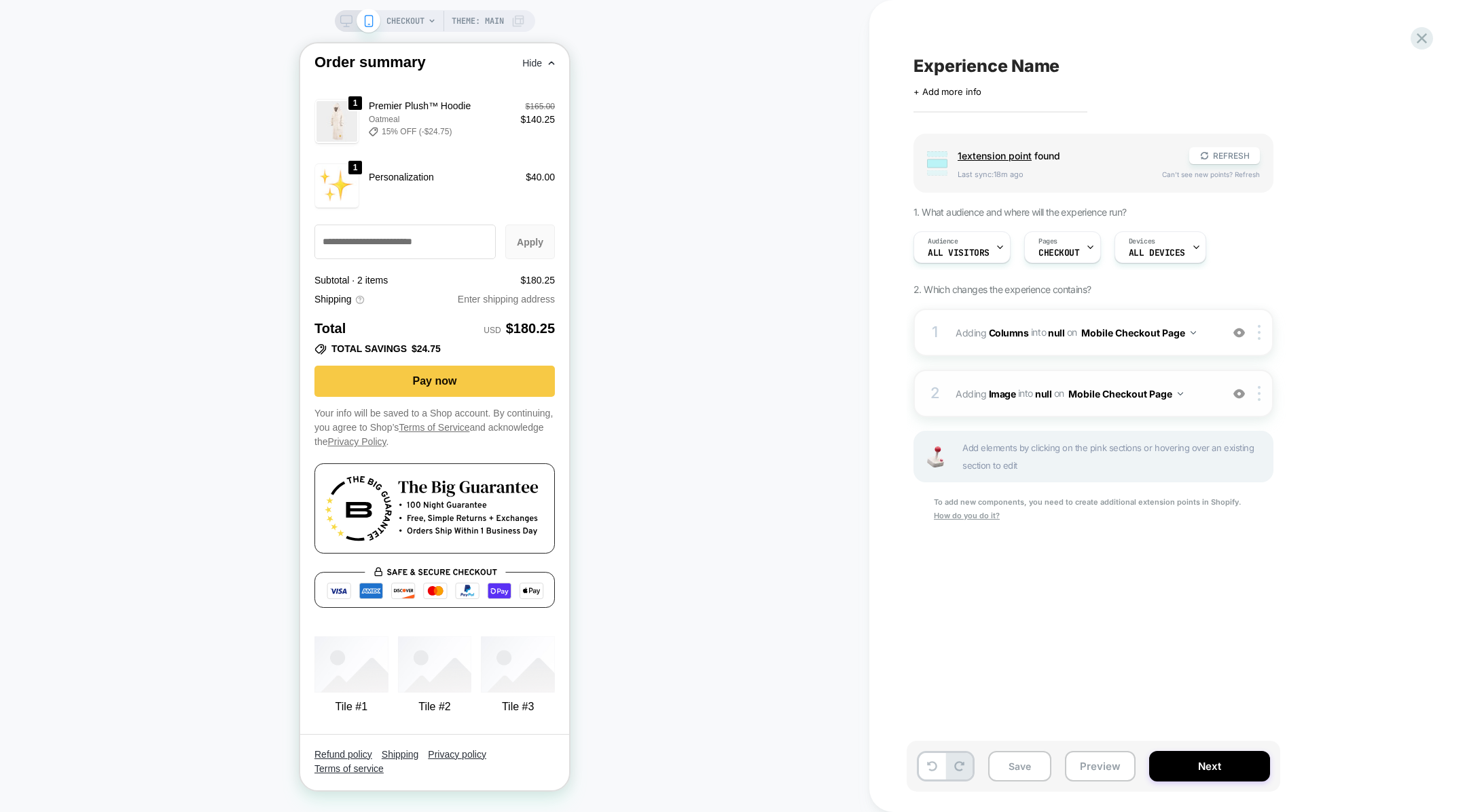
click at [1009, 408] on div "2 #_loomi_addon_1759365772493 Adding Image INTO null null on Mobile Checkout Pa…" at bounding box center [1093, 394] width 360 height 48
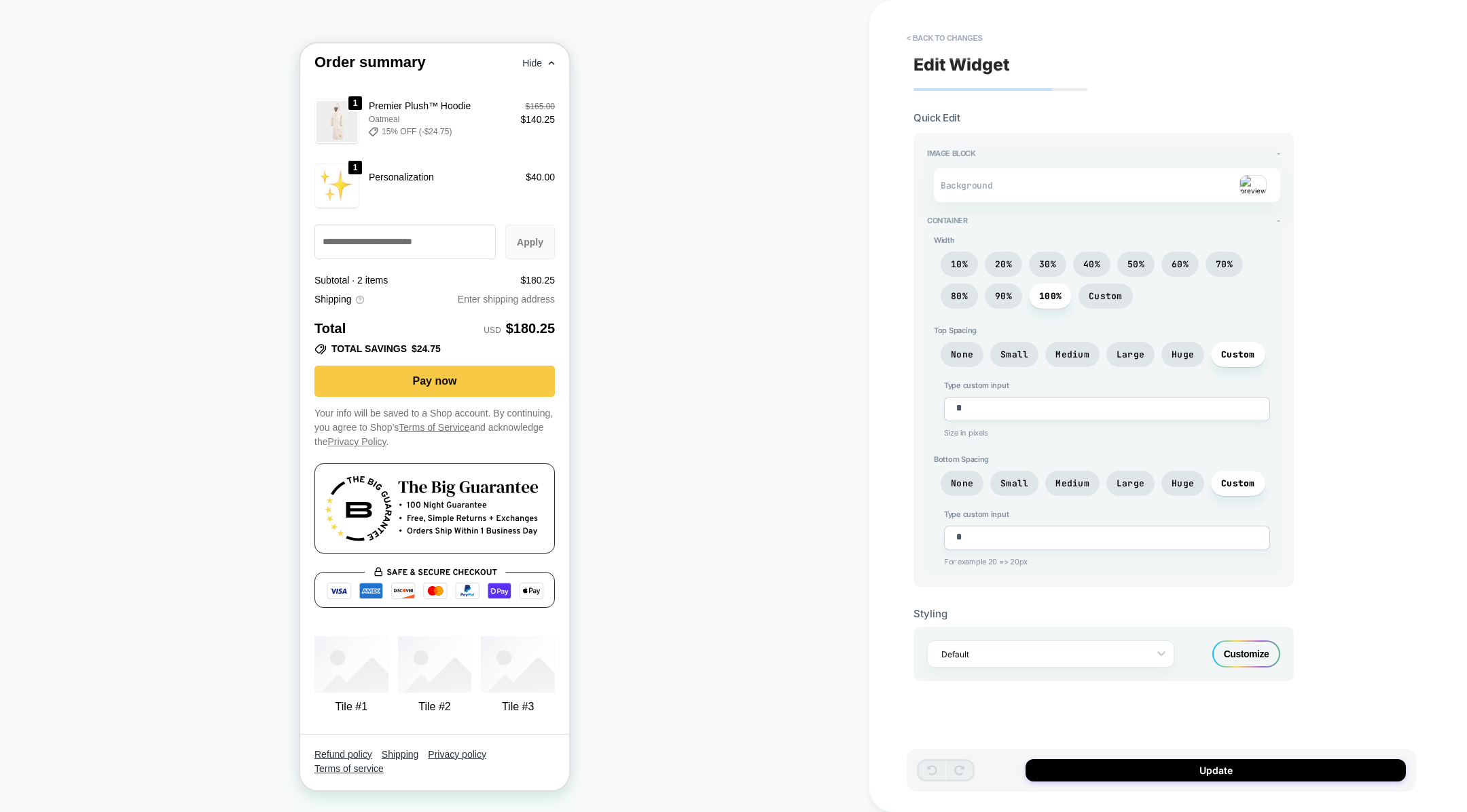
click at [1069, 188] on div at bounding box center [1157, 185] width 217 height 21
click at [1235, 641] on div "Customize" at bounding box center [1246, 654] width 68 height 27
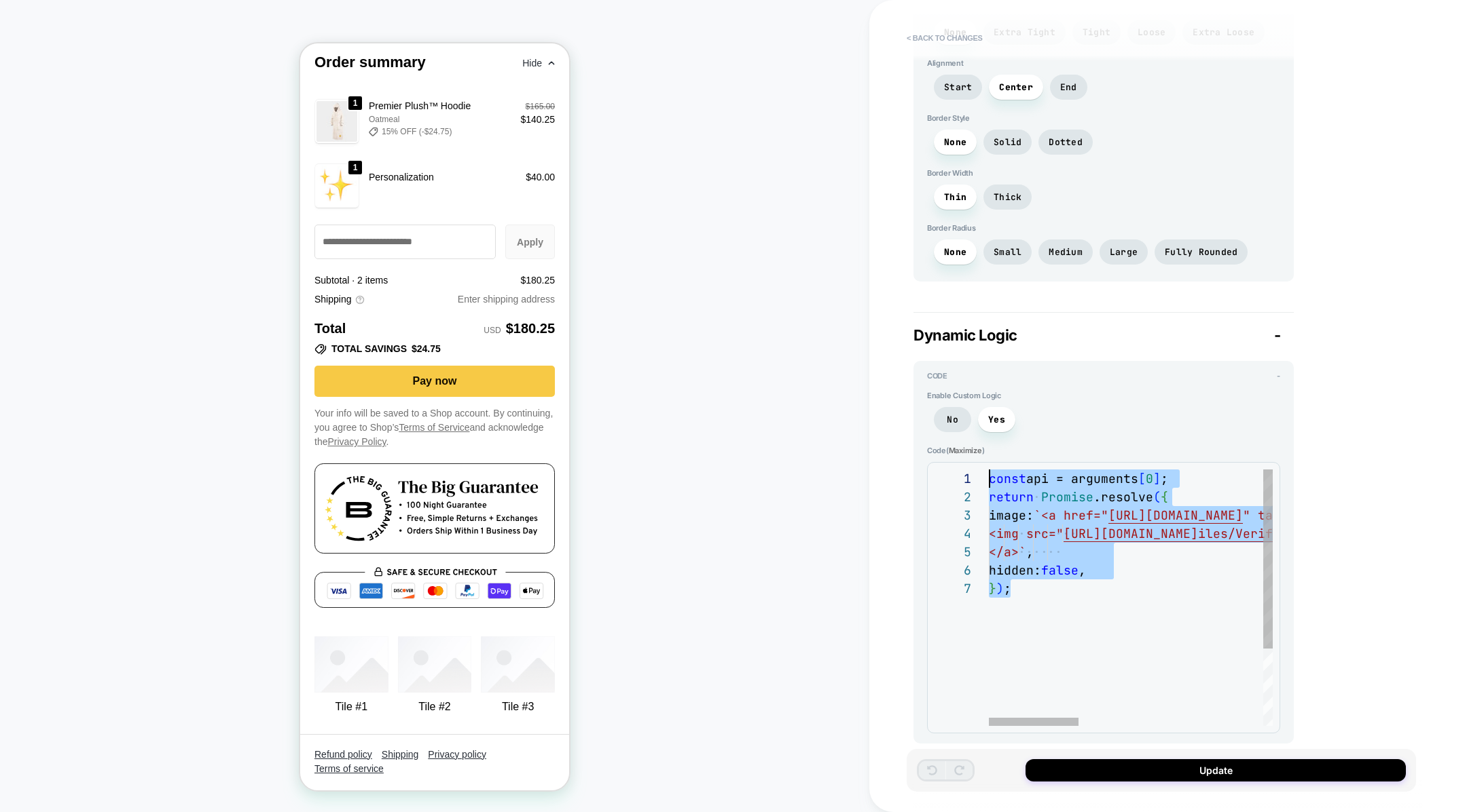
drag, startPoint x: 1102, startPoint y: 641, endPoint x: 1033, endPoint y: 404, distance: 246.8
click at [1033, 470] on div "const api = arguments [ 0 ] ; return Promise .resolve ( { image: `<a href=" [UR…" at bounding box center [1422, 653] width 867 height 367
type textarea "*"
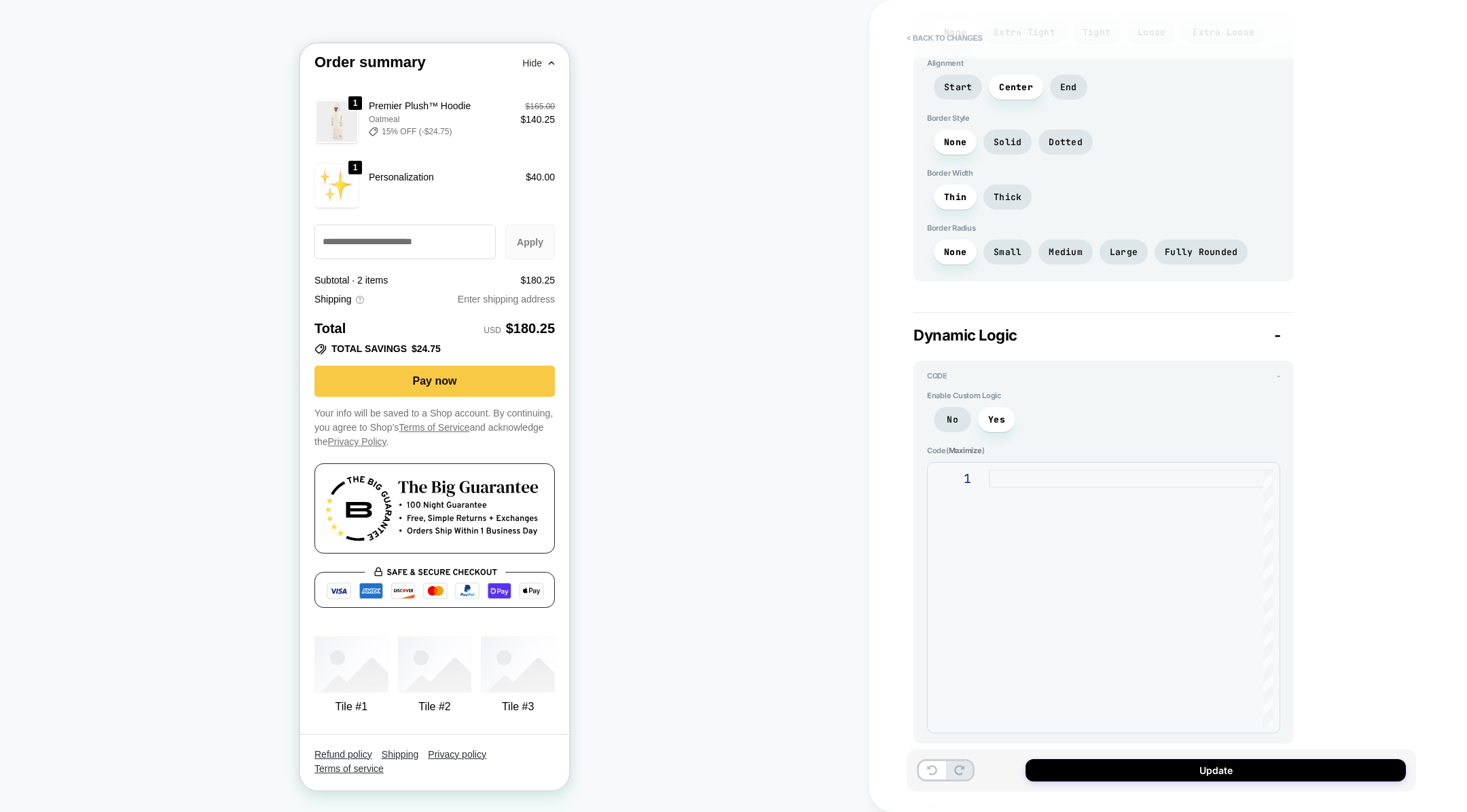
click at [932, 407] on div "No Yes" at bounding box center [1103, 423] width 353 height 32
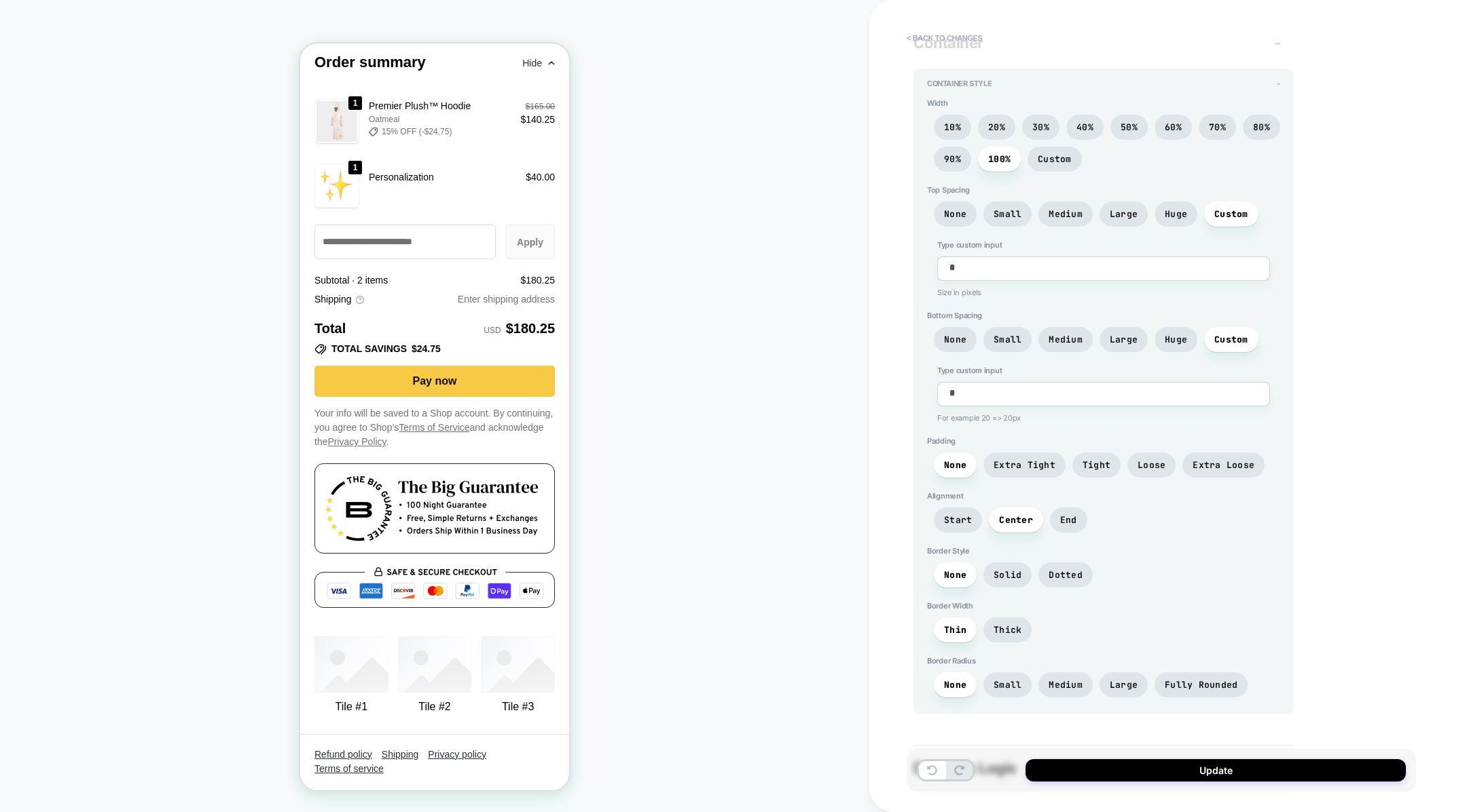
scroll to position [160, 0]
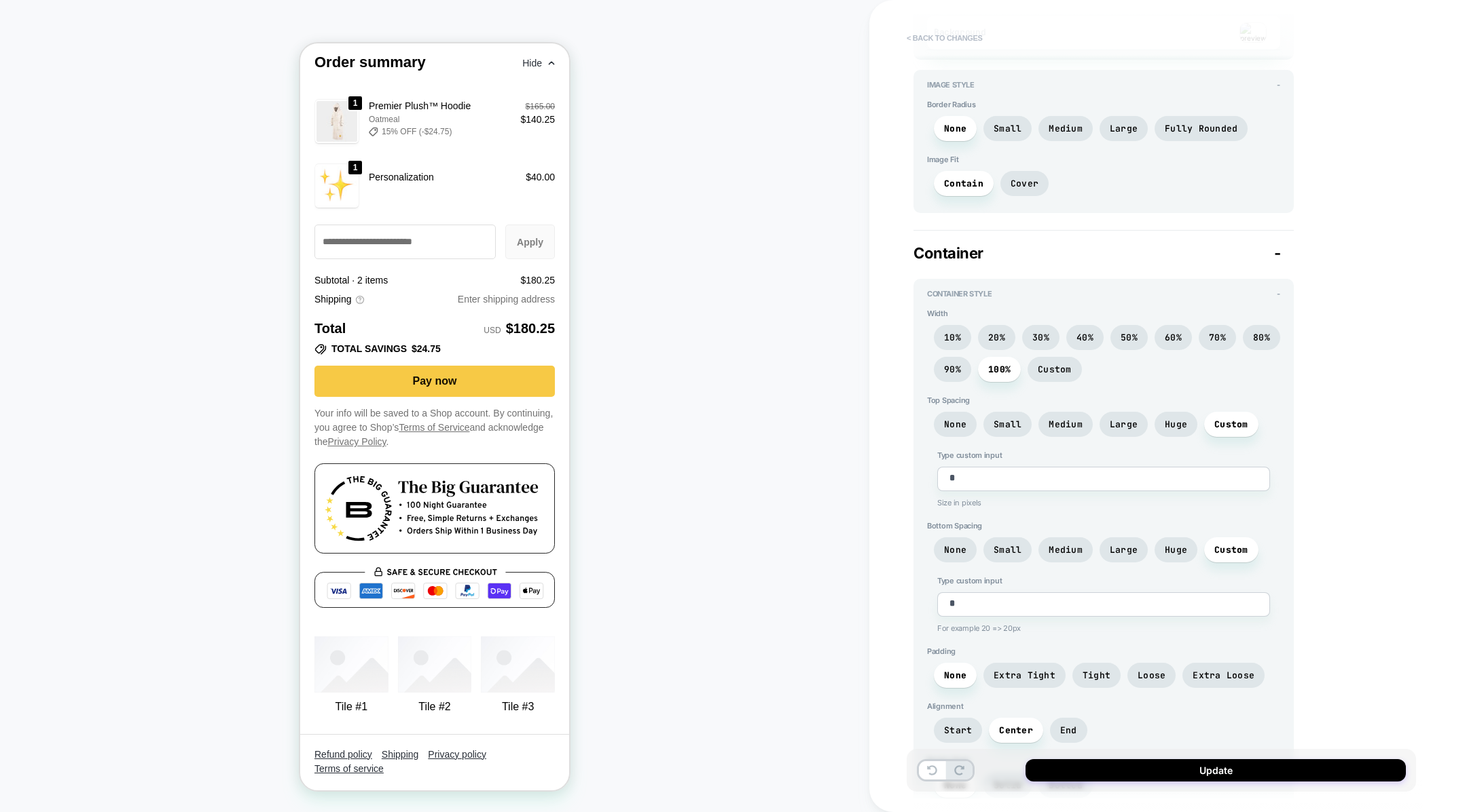
click at [913, 32] on button "< Back to changes" at bounding box center [945, 38] width 89 height 21
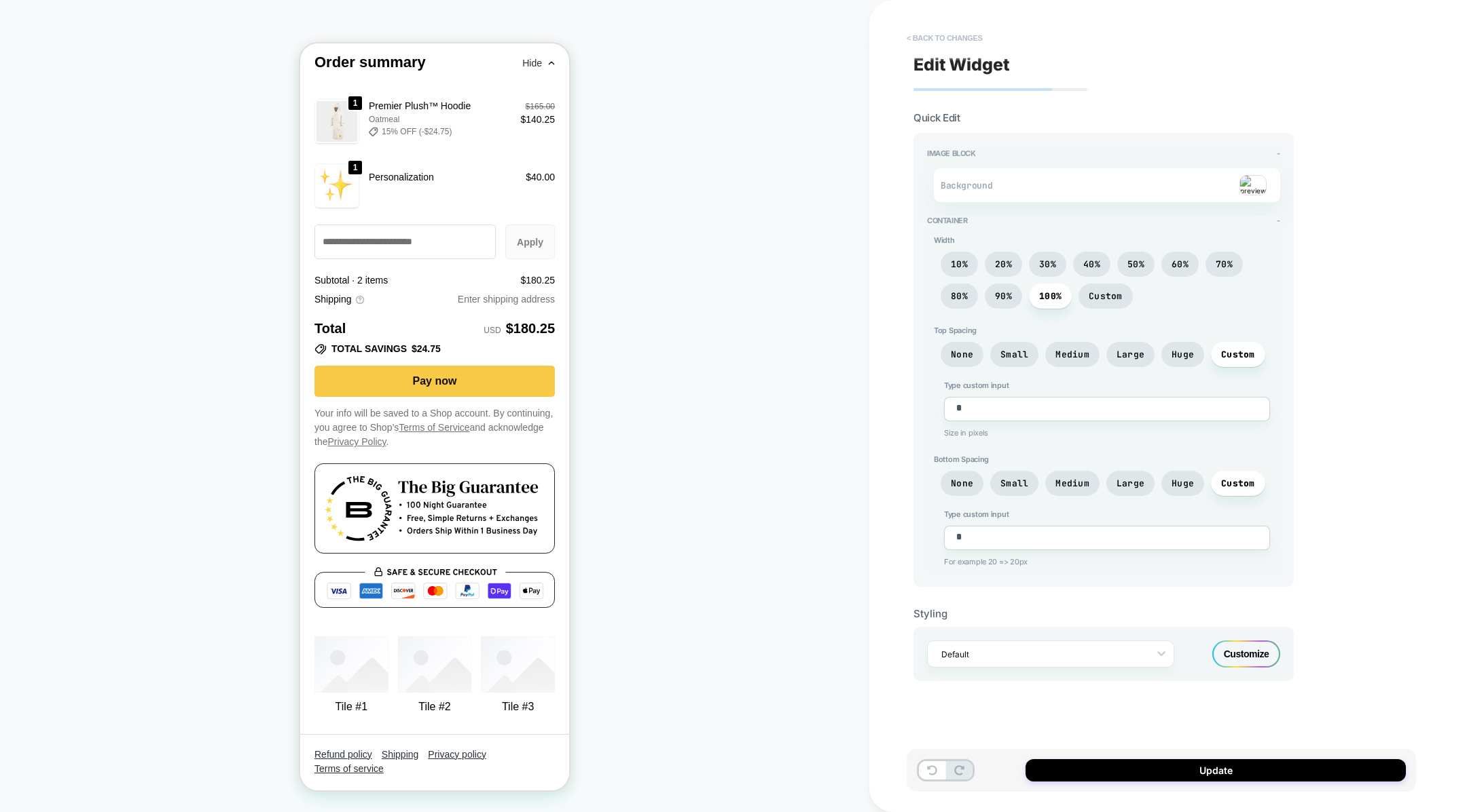
scroll to position [0, 0]
click at [893, 31] on div "< Back to changes Edit Widget Quick Edit Image Block - Background Container - W…" at bounding box center [1168, 406] width 598 height 812
click at [916, 31] on button "< Back to changes" at bounding box center [945, 38] width 89 height 21
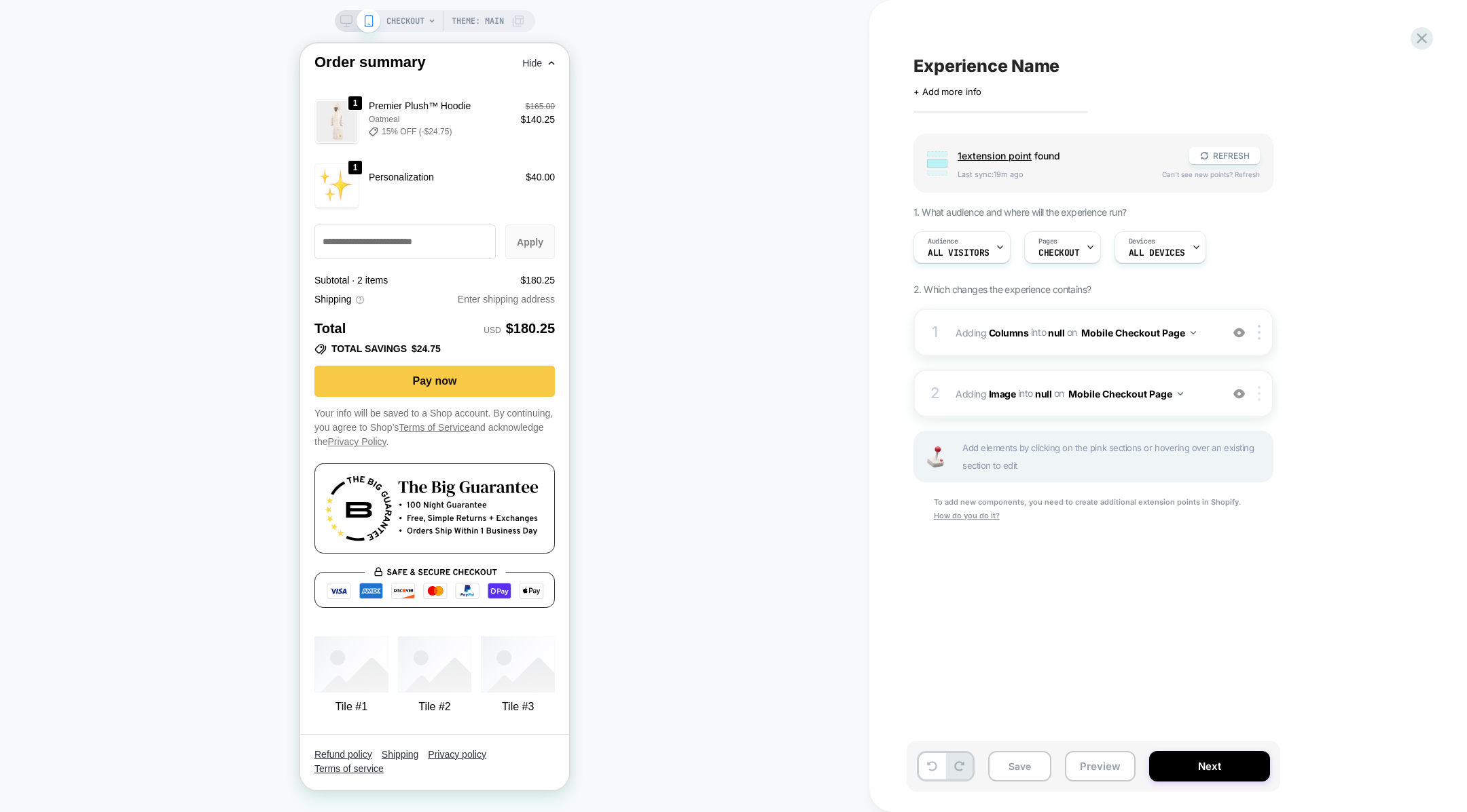
click at [1264, 398] on div at bounding box center [1261, 393] width 22 height 15
click at [1254, 395] on div at bounding box center [1261, 393] width 22 height 15
drag, startPoint x: 1246, startPoint y: 534, endPoint x: 1136, endPoint y: 379, distance: 190.1
click at [1136, 379] on div "2 #_loomi_addon_1759365772493 Adding Image INTO null null on Mobile Checkout Pa…" at bounding box center [1093, 394] width 360 height 48
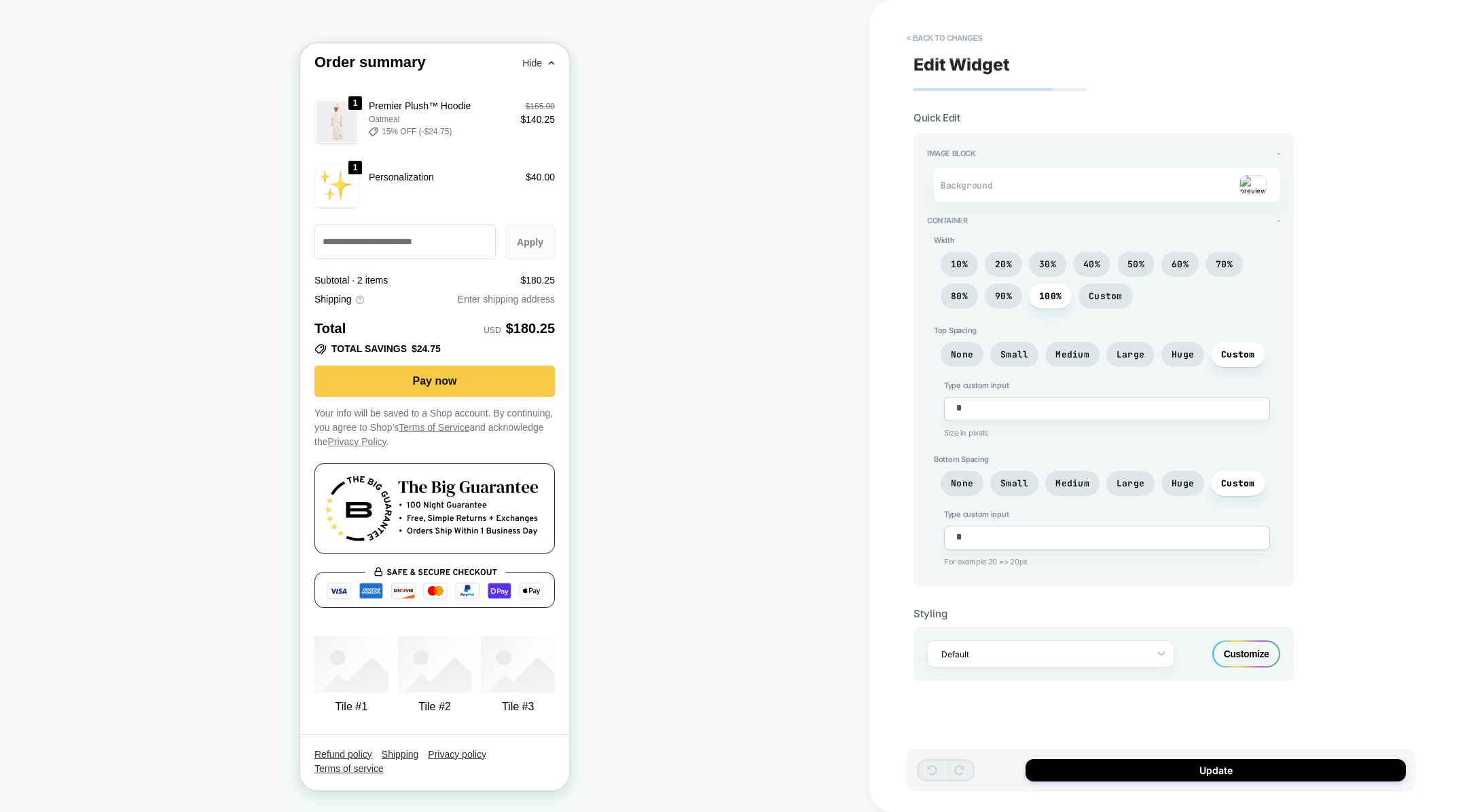
click at [1138, 388] on div "Type custom input * Size in pixels" at bounding box center [1107, 412] width 346 height 64
click at [923, 48] on button "< Back to changes" at bounding box center [945, 38] width 89 height 21
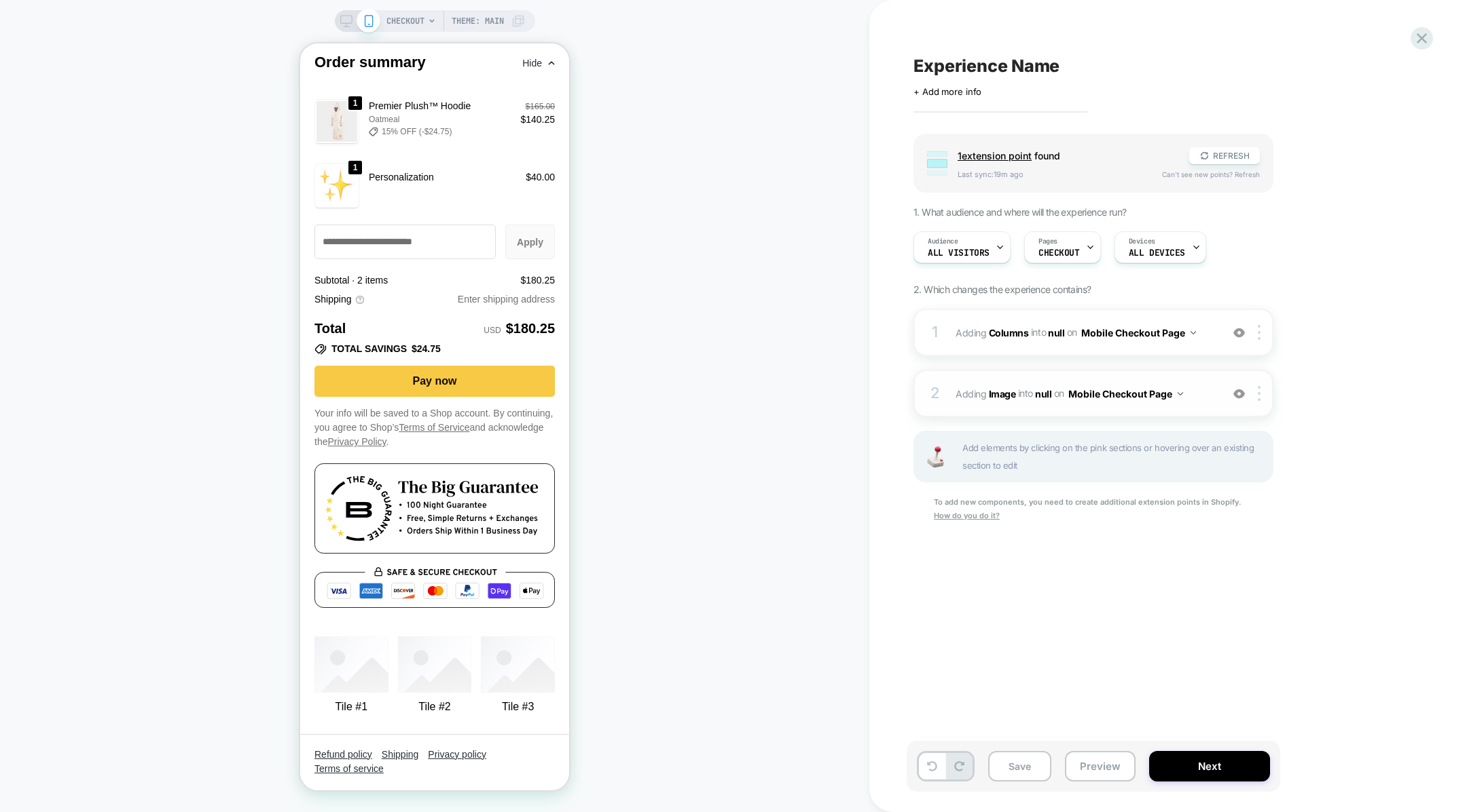
click at [1143, 399] on button "Mobile Checkout Page" at bounding box center [1125, 394] width 115 height 20
click at [1258, 399] on img at bounding box center [1259, 393] width 2 height 15
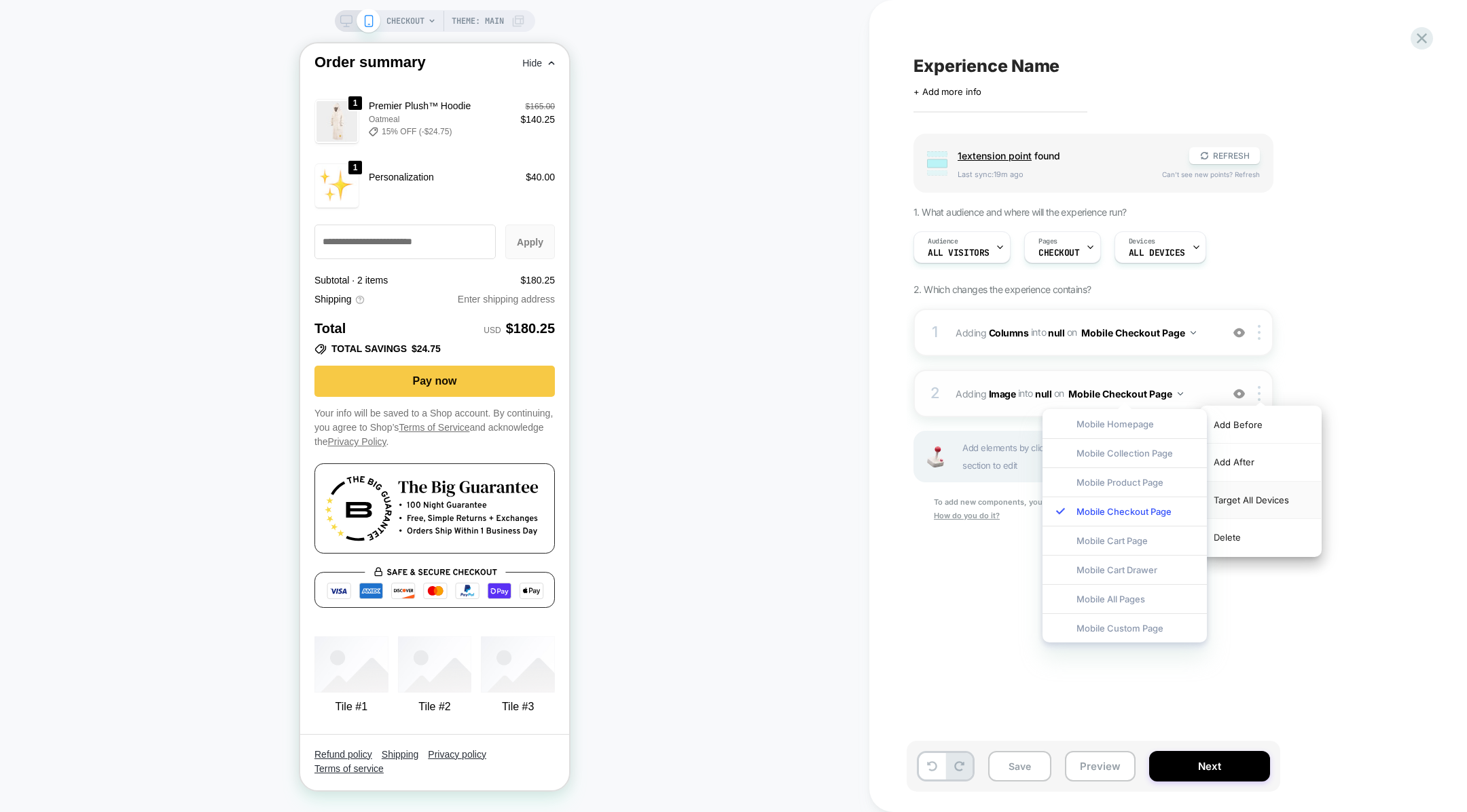
click at [1241, 502] on div "Target All Devices" at bounding box center [1260, 500] width 121 height 37
click at [1212, 393] on span "#_loomi_addon_1759365772493 Adding Image INTO null null on All Devices Checkout…" at bounding box center [1084, 394] width 259 height 20
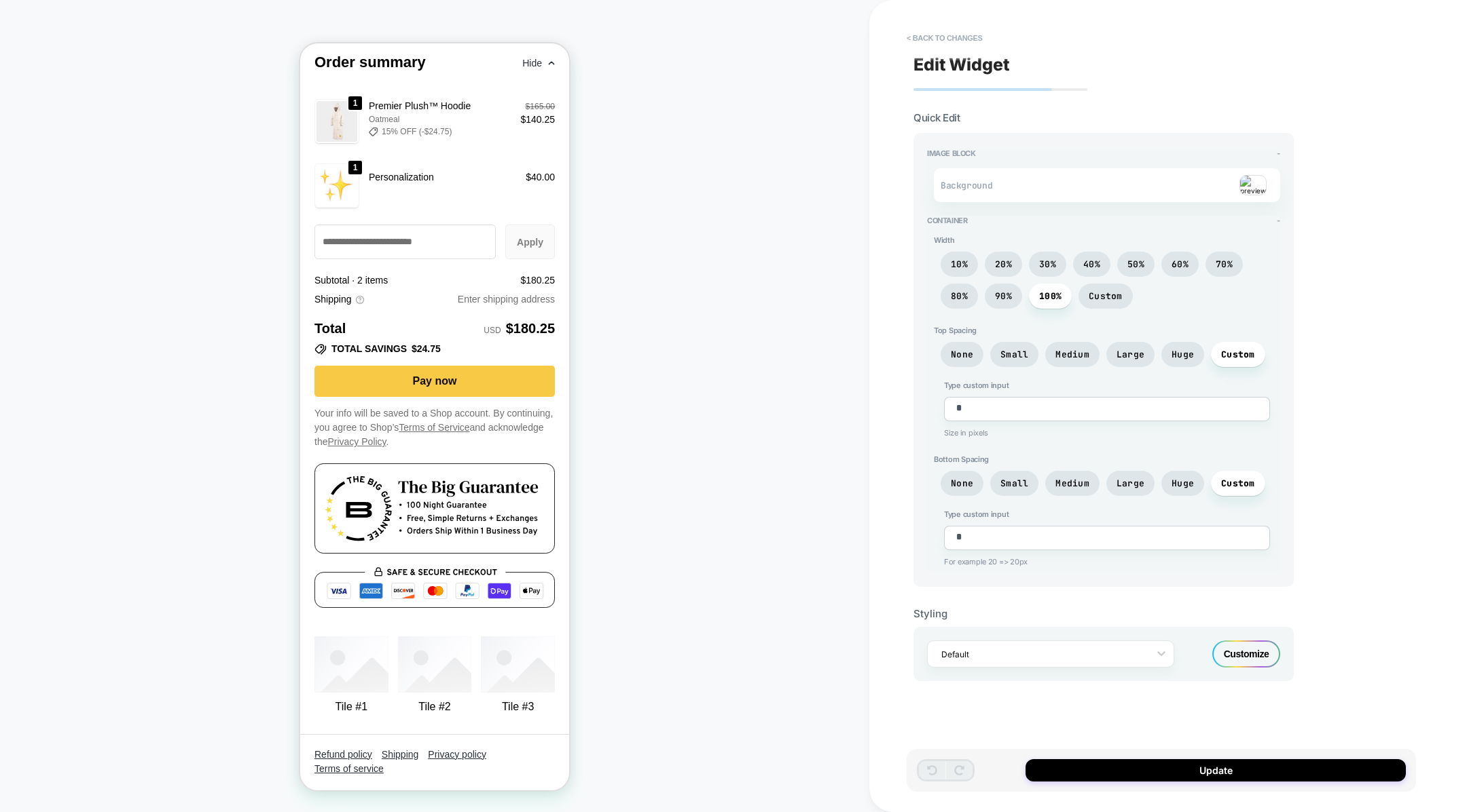
click at [1218, 648] on div "Customize" at bounding box center [1246, 654] width 68 height 27
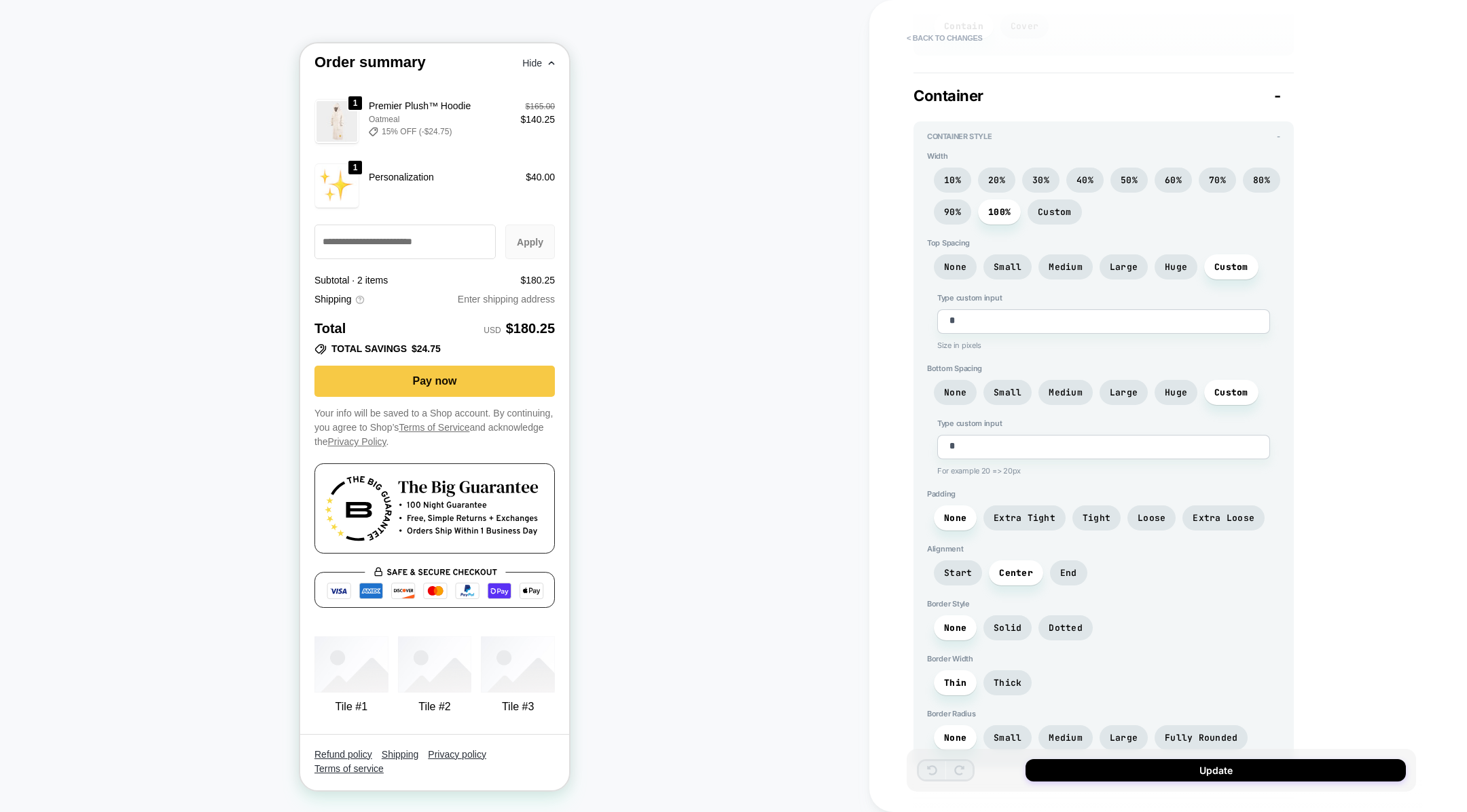
scroll to position [804, 0]
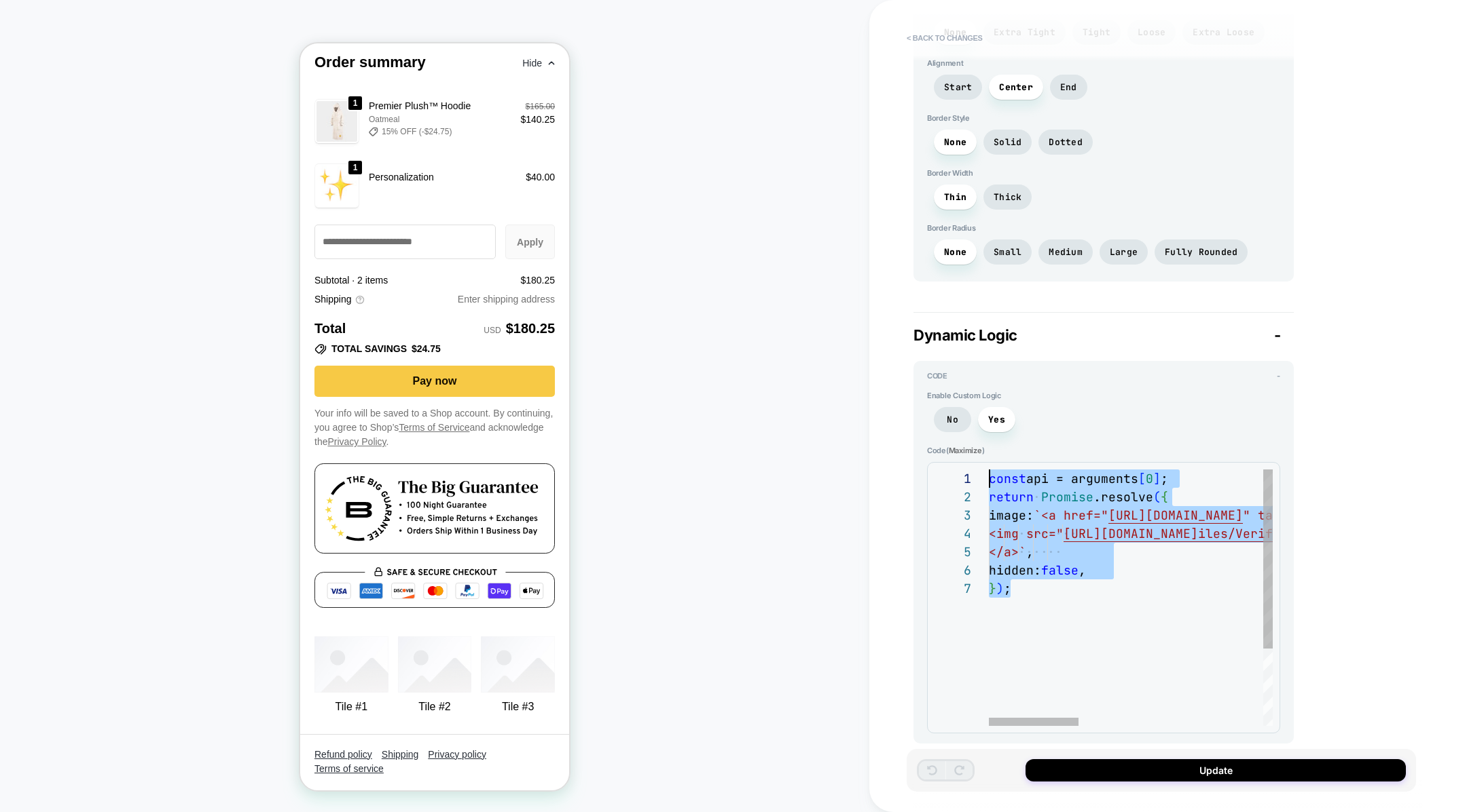
drag, startPoint x: 1098, startPoint y: 653, endPoint x: 960, endPoint y: 316, distance: 364.2
click at [988, 470] on div "const api = arguments [ 0 ] ; return Promise .resolve ( { image: `<a href=" [UR…" at bounding box center [1422, 653] width 867 height 367
type textarea "*"
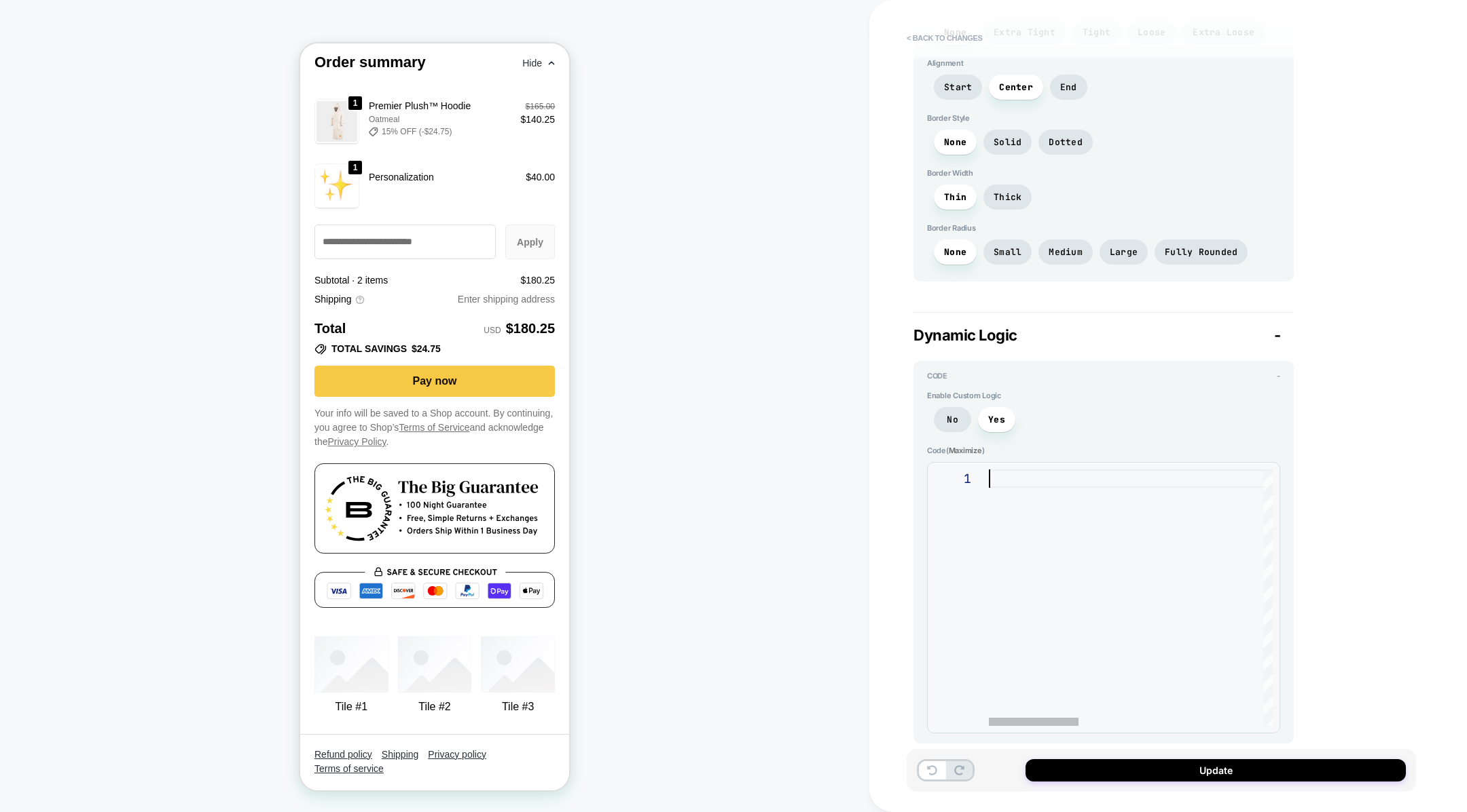
type textarea "*"
type textarea "**********"
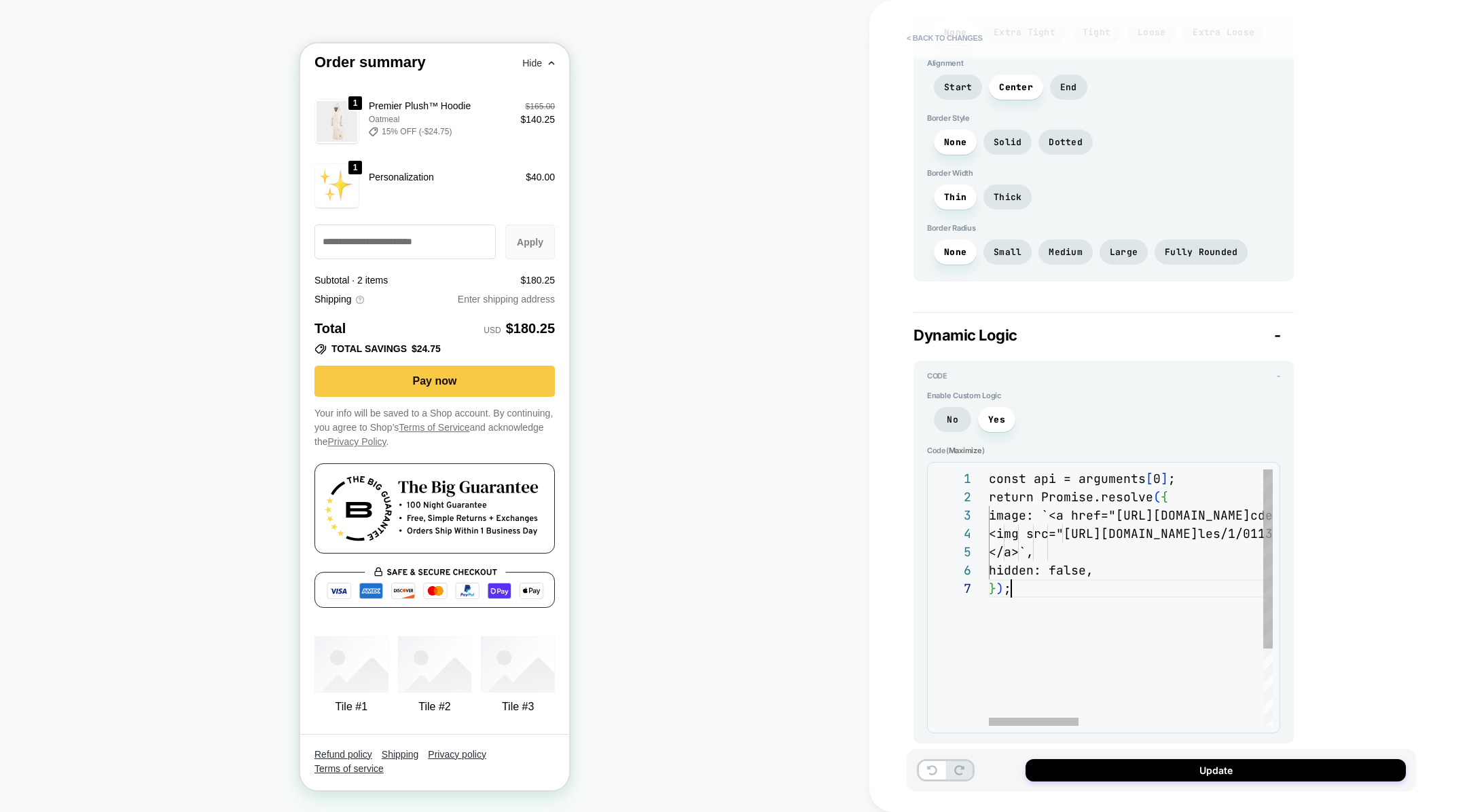
scroll to position [109, 21]
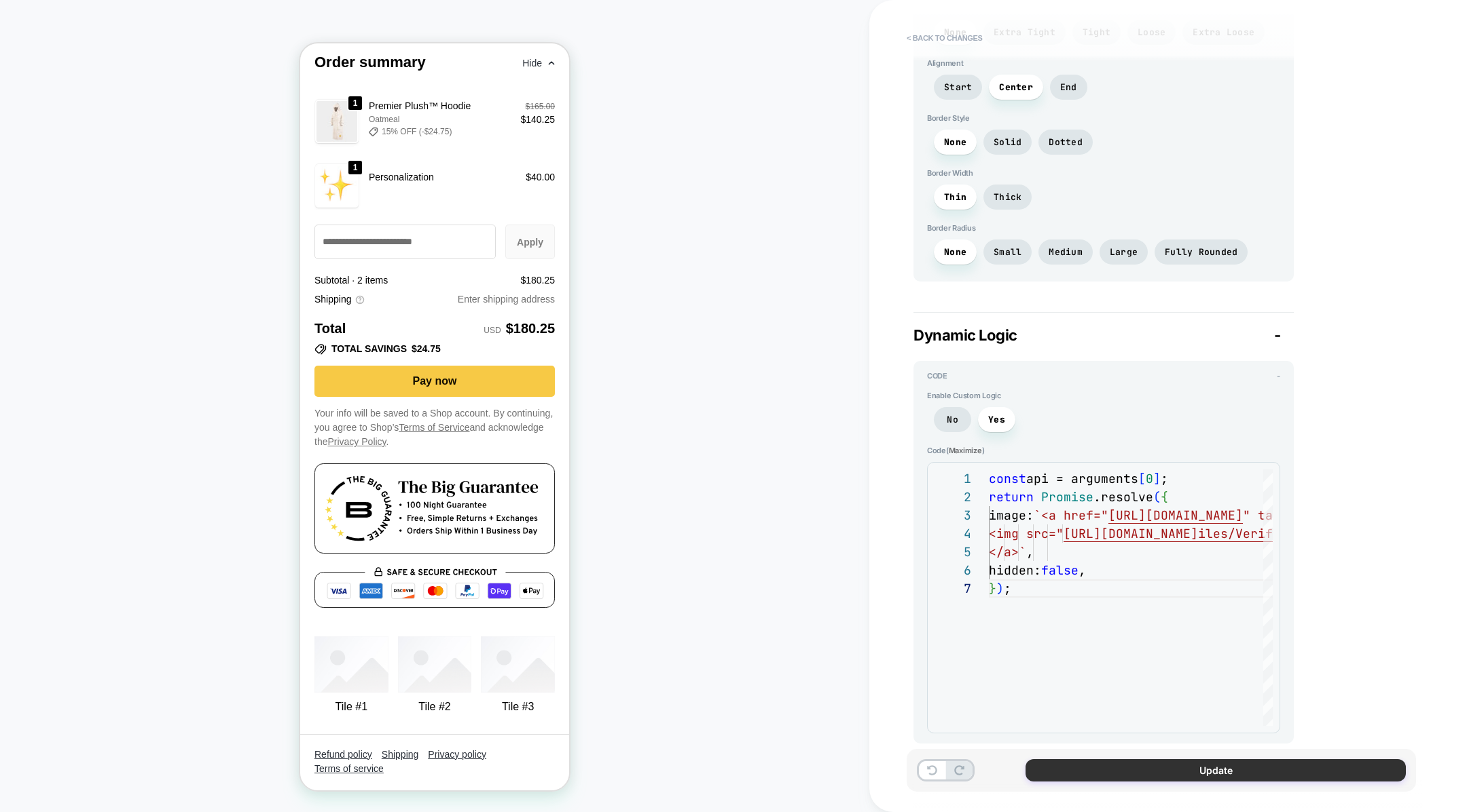
click at [1100, 778] on button "Update" at bounding box center [1216, 770] width 380 height 22
type textarea "*"
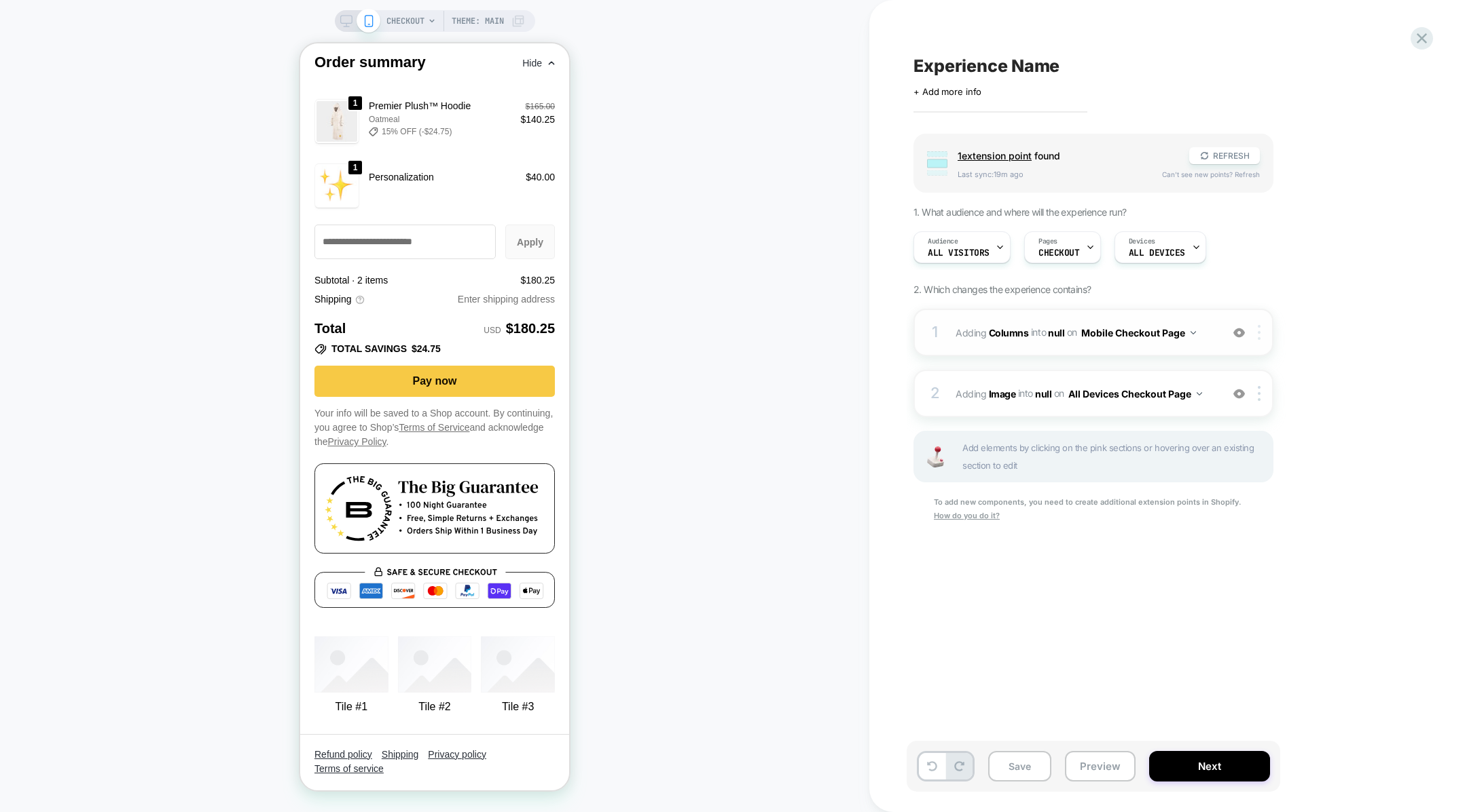
click at [1257, 337] on div at bounding box center [1261, 333] width 22 height 15
click at [1232, 472] on div "Delete" at bounding box center [1260, 477] width 121 height 36
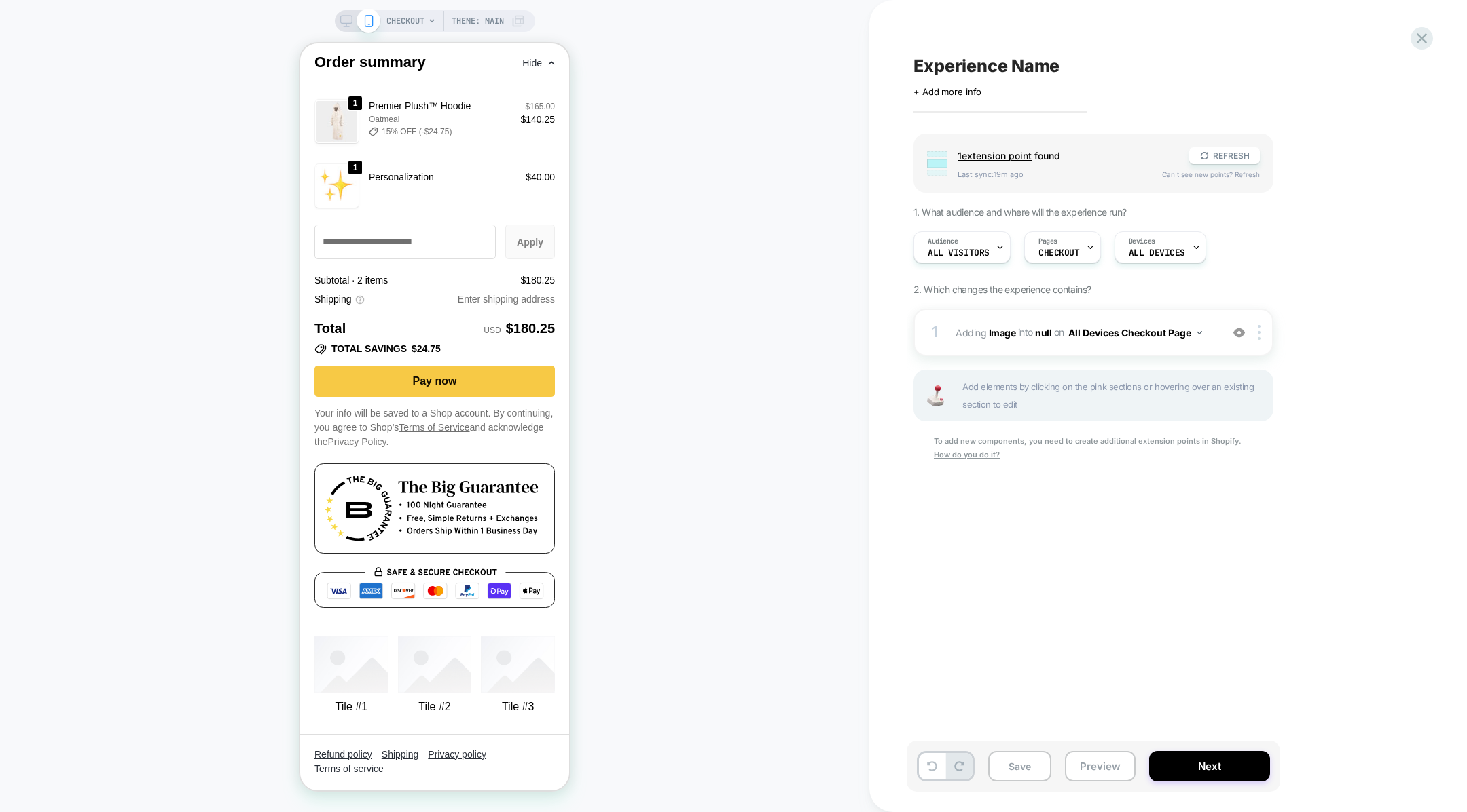
scroll to position [2237, 0]
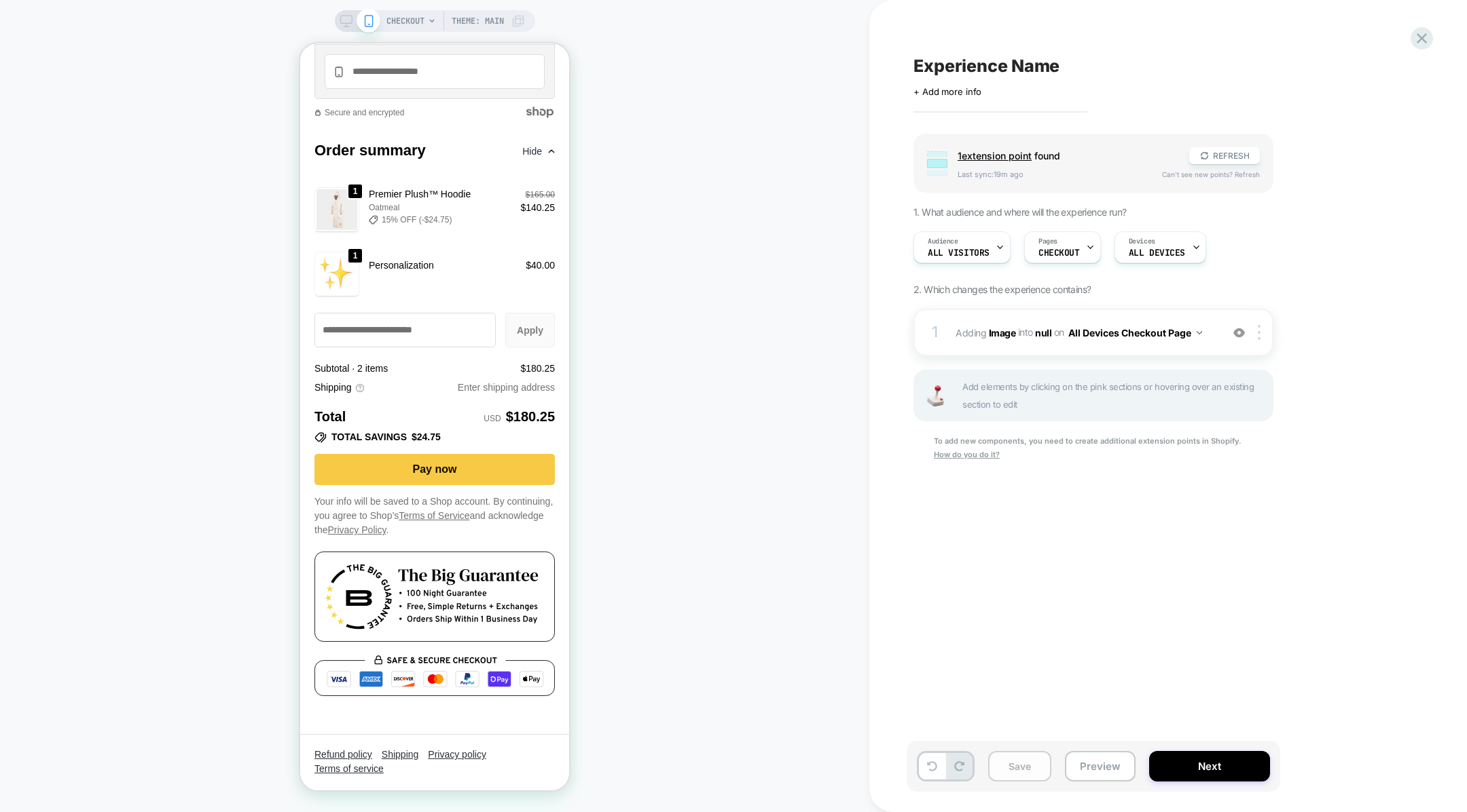
click at [1016, 766] on button "Save" at bounding box center [1019, 767] width 63 height 31
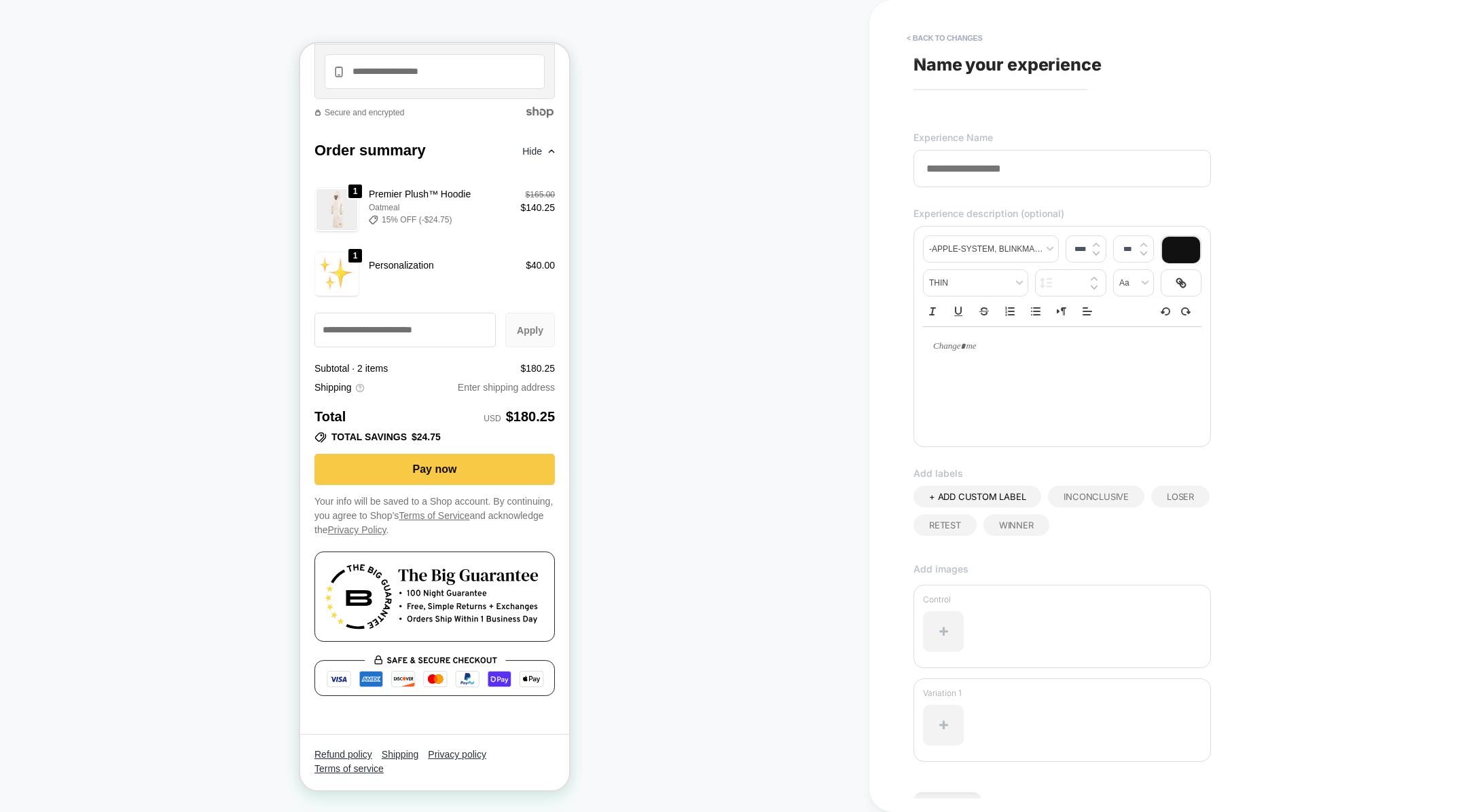
scroll to position [78, 0]
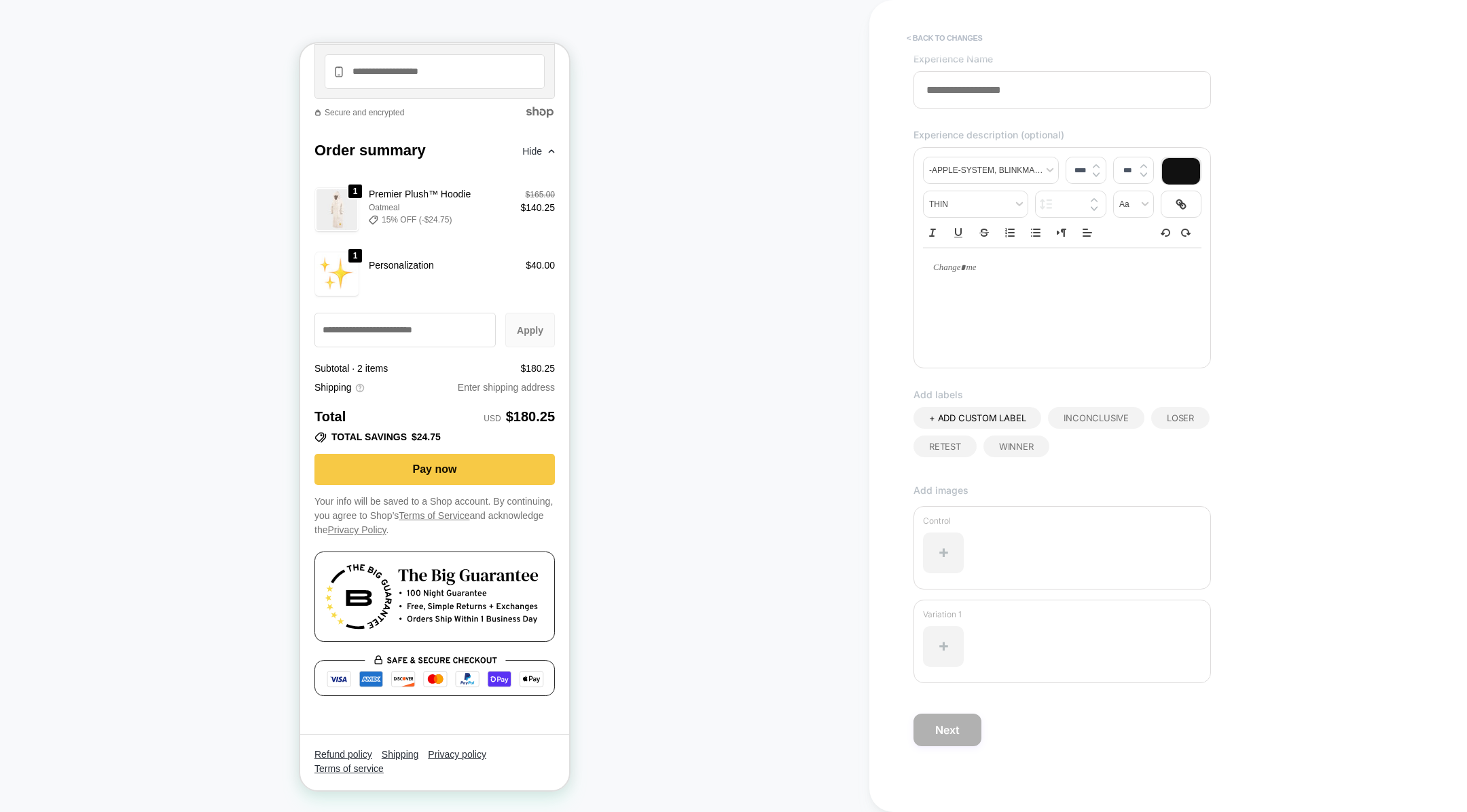
click at [921, 36] on button "< Back to changes" at bounding box center [945, 38] width 89 height 21
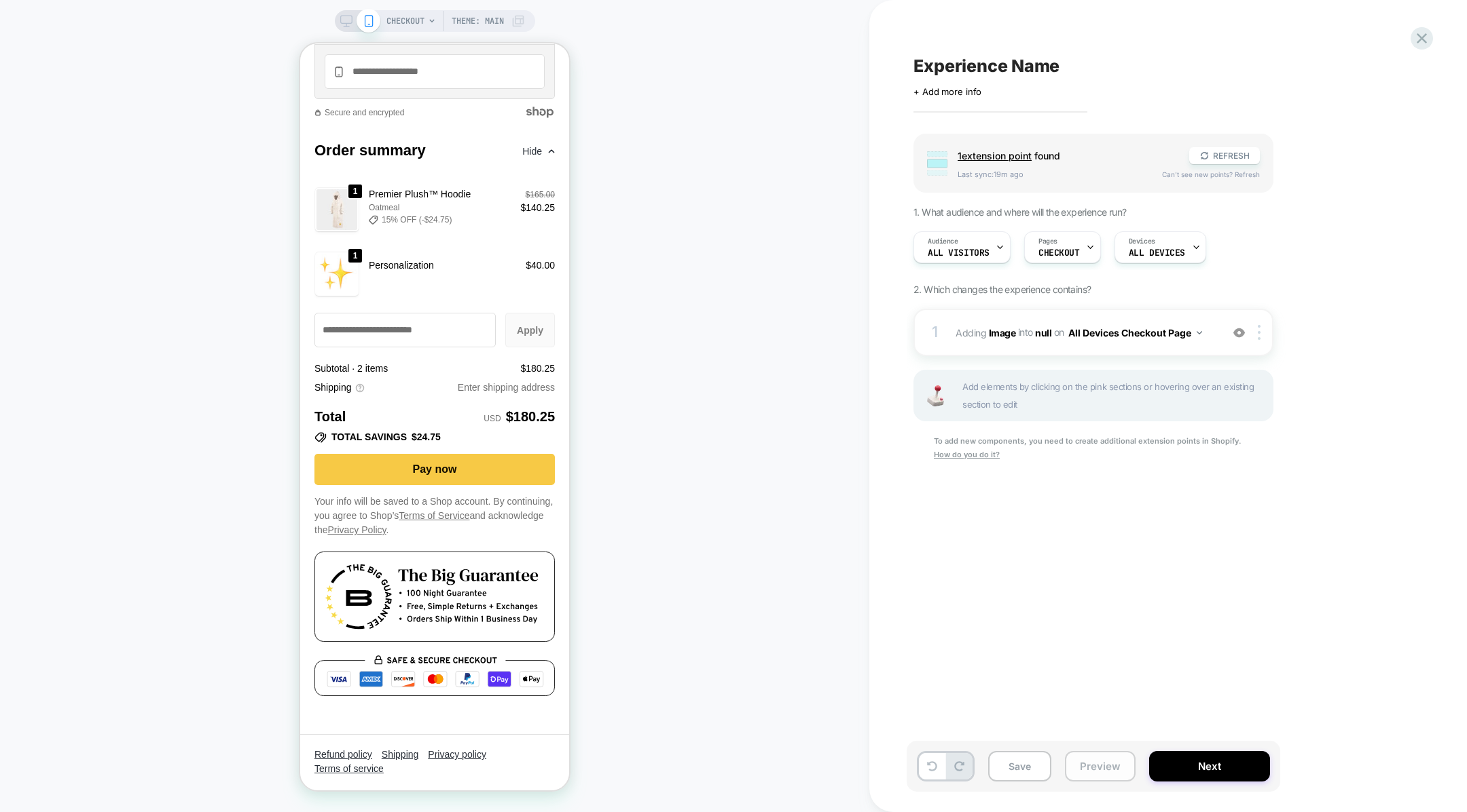
click at [1093, 772] on button "Preview" at bounding box center [1099, 767] width 70 height 31
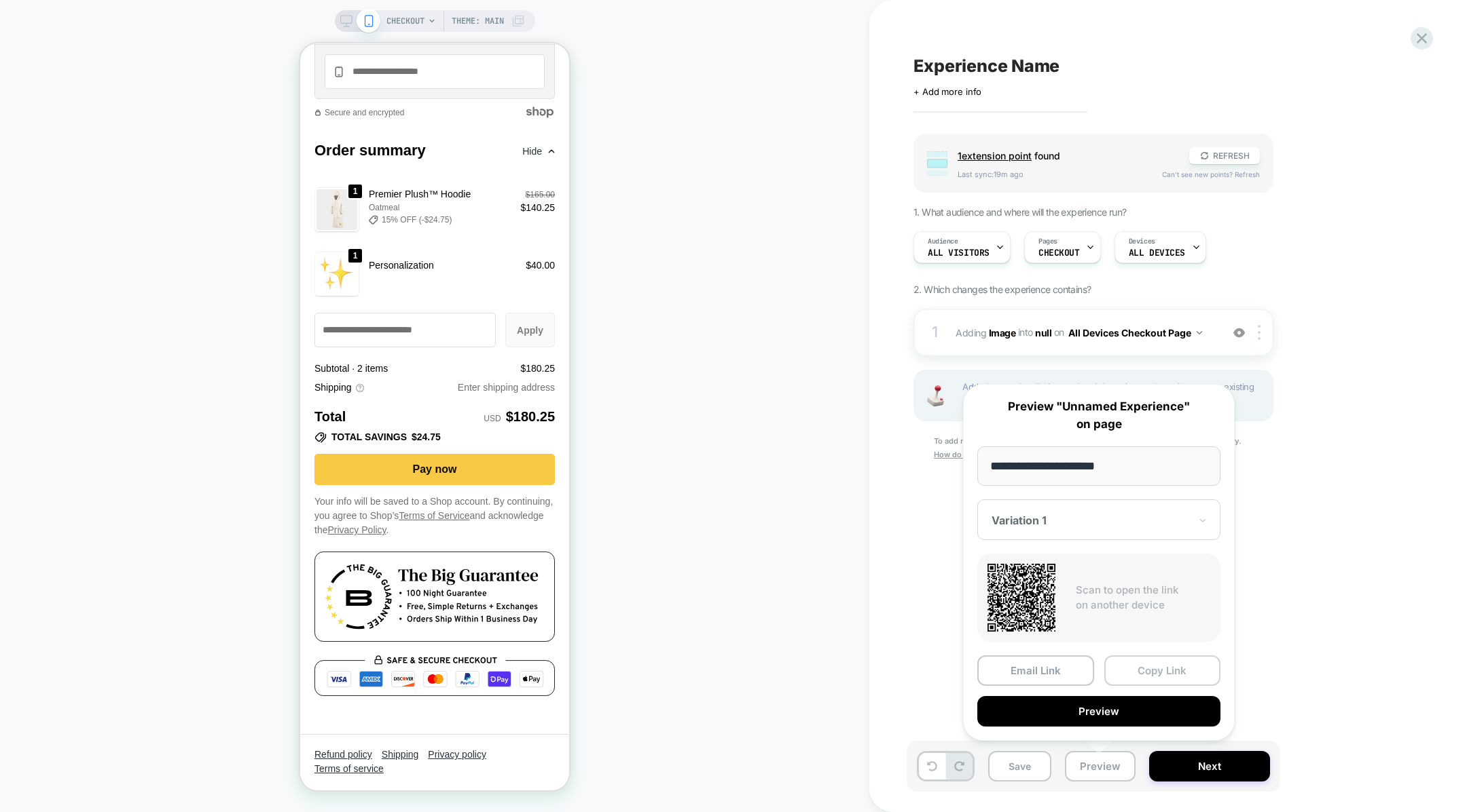
click at [1137, 677] on button "Copy Link" at bounding box center [1162, 671] width 117 height 31
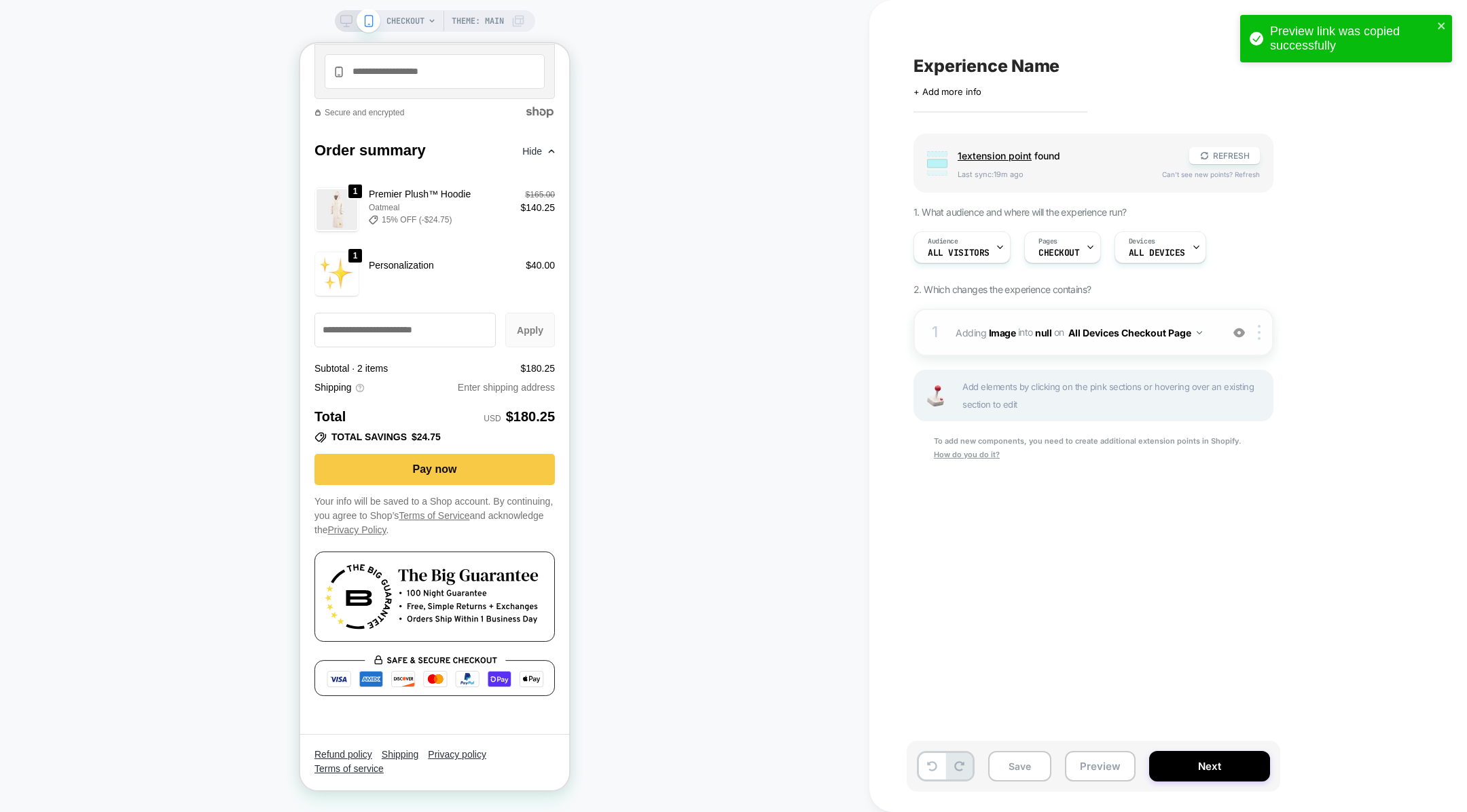
click at [1083, 335] on button "All Devices Checkout Page" at bounding box center [1135, 333] width 134 height 20
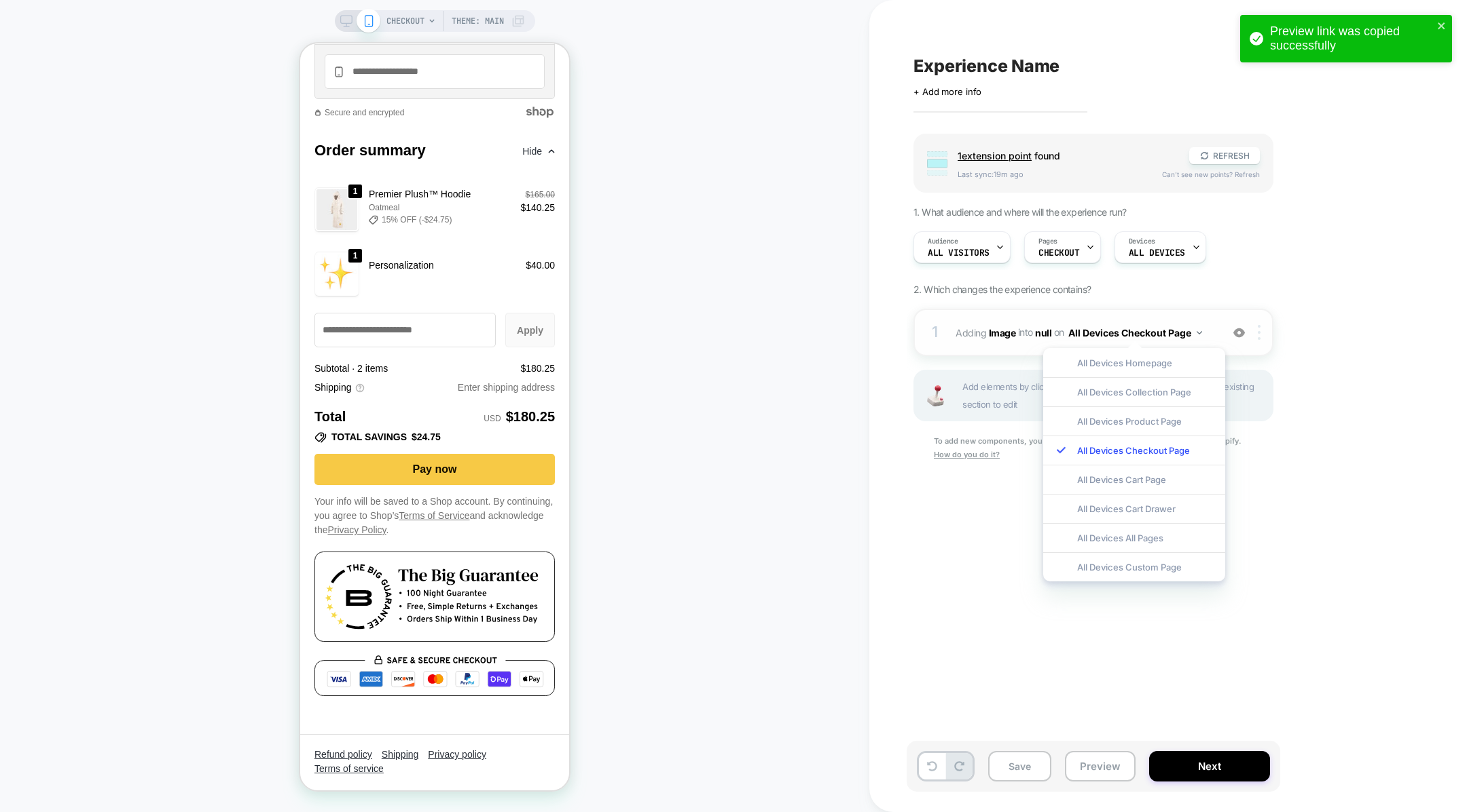
click at [1262, 338] on div at bounding box center [1261, 333] width 22 height 15
click at [993, 334] on b "Image" at bounding box center [1002, 332] width 27 height 12
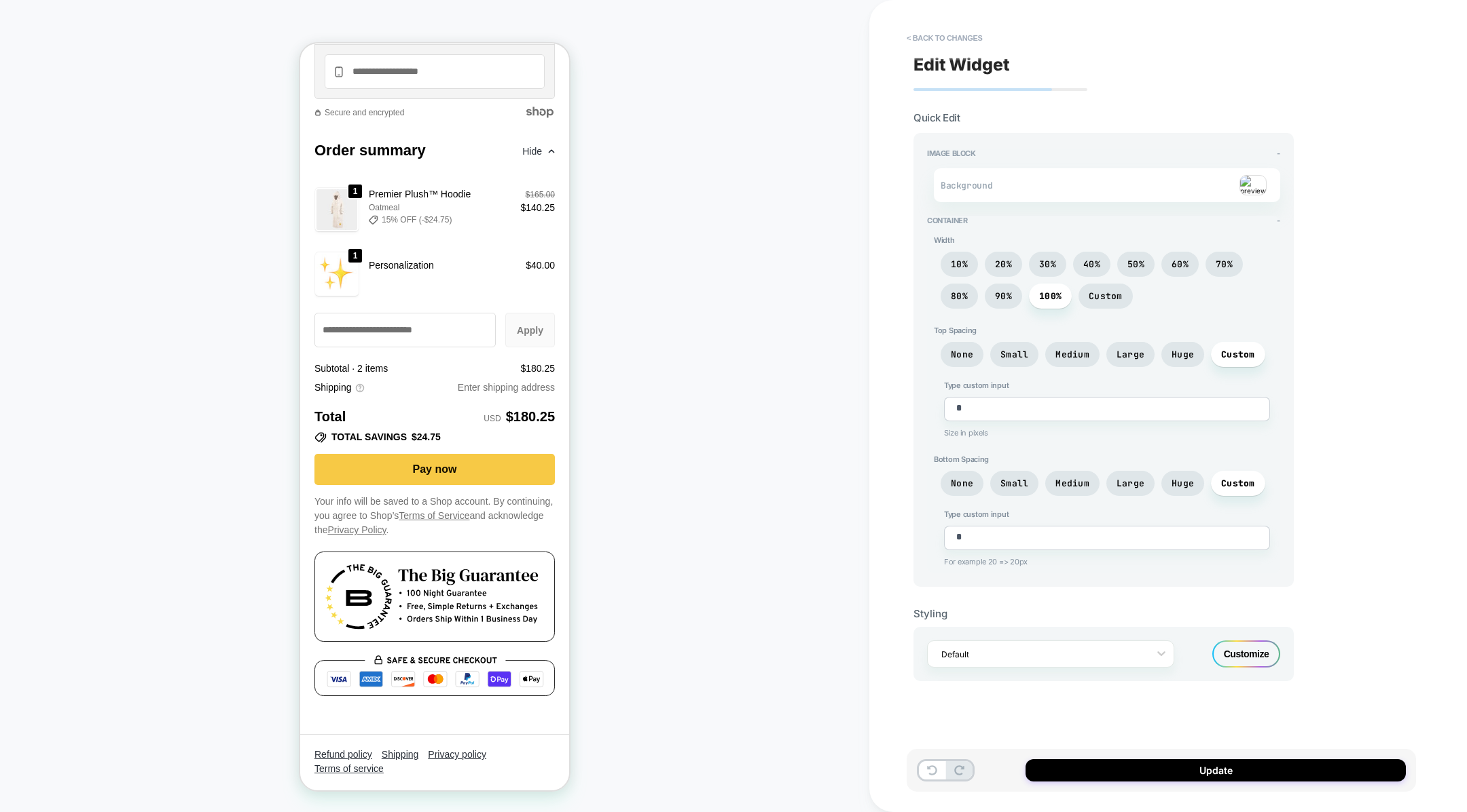
click at [1262, 641] on div "Customize" at bounding box center [1246, 654] width 68 height 27
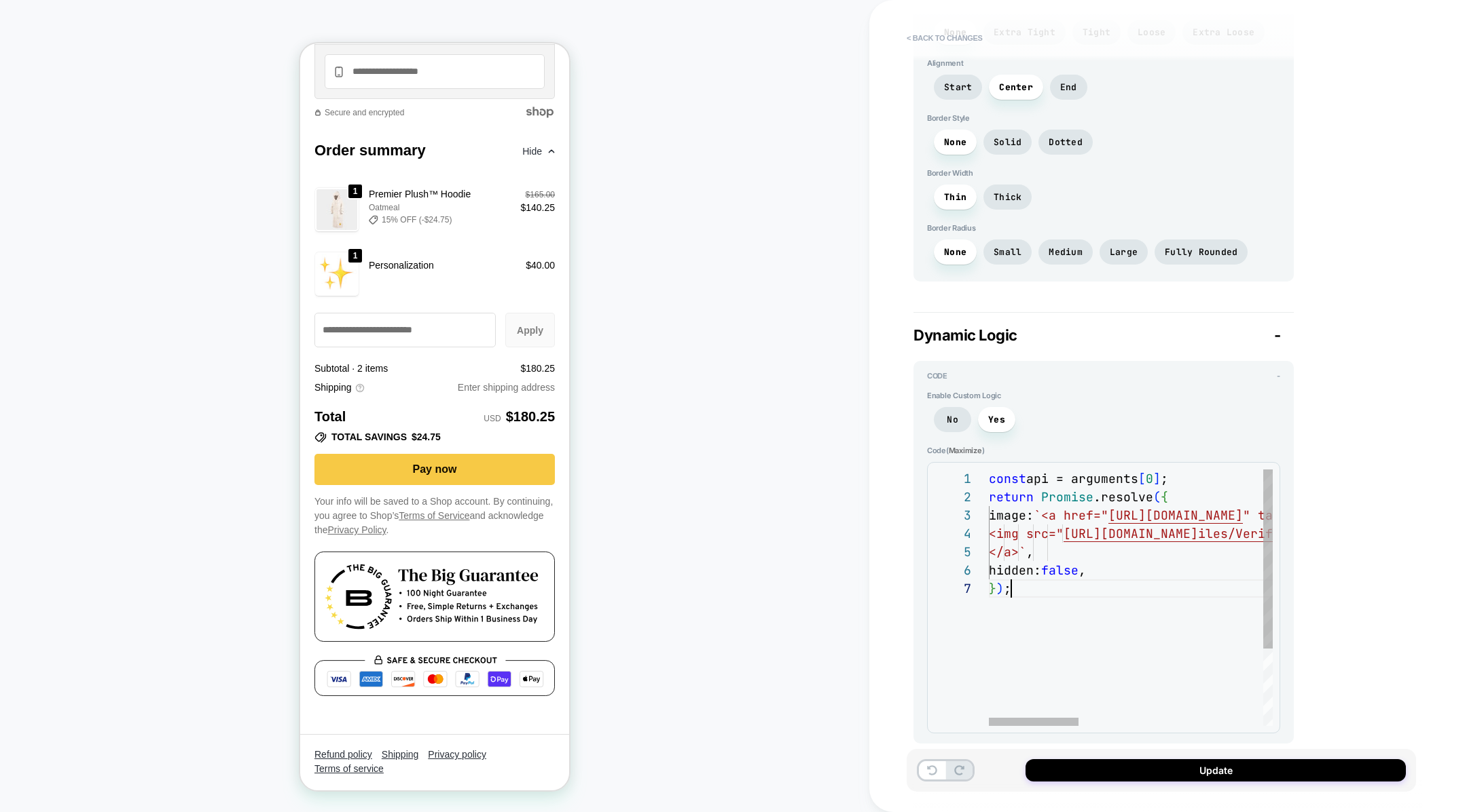
scroll to position [0, 0]
drag, startPoint x: 1078, startPoint y: 596, endPoint x: 895, endPoint y: 319, distance: 332.0
click at [988, 470] on div "const api = arguments [ 0 ] ; return Promise .resolve ( { image: `<a href=" [UR…" at bounding box center [1422, 653] width 867 height 367
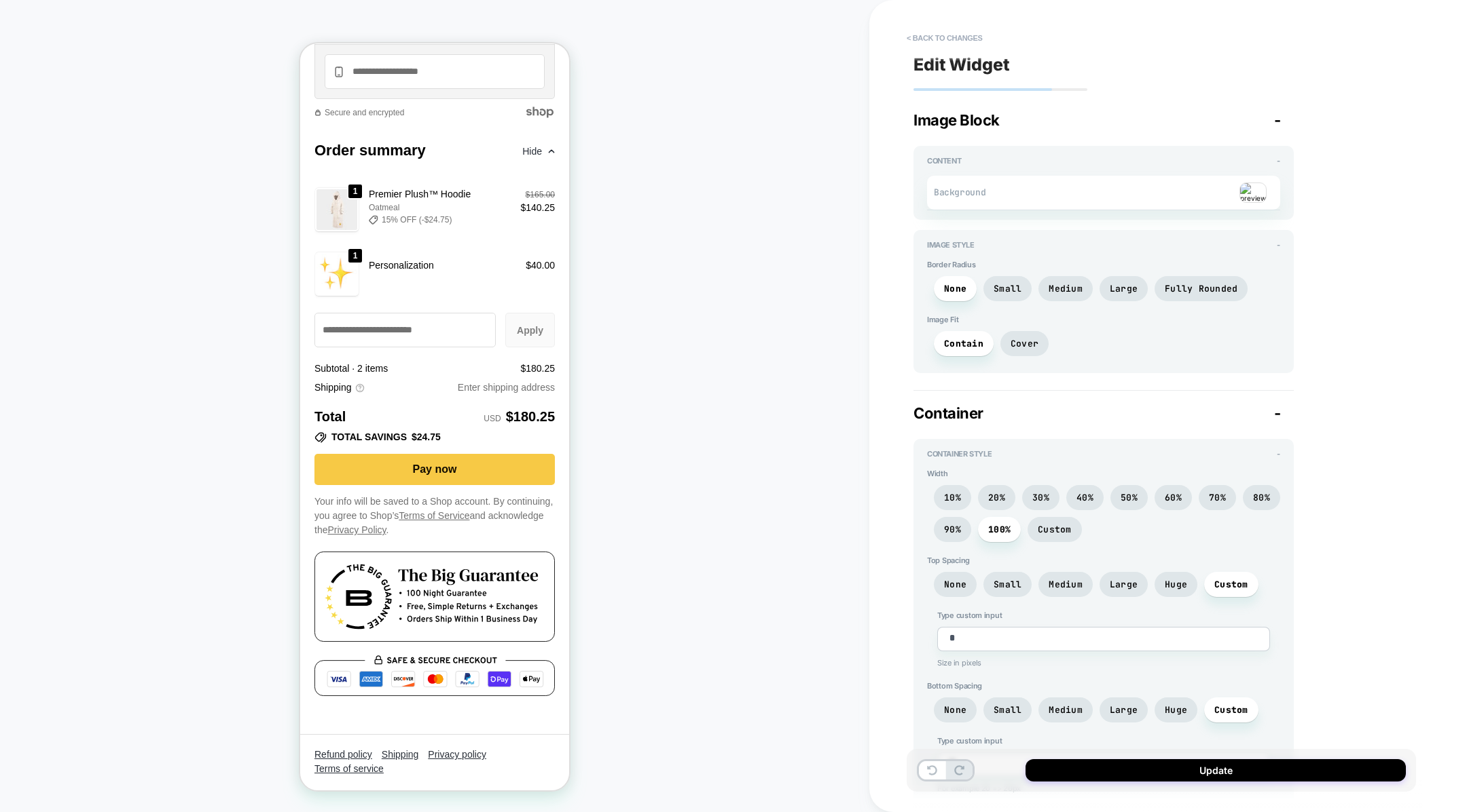
click at [893, 17] on div "< Back to changes Edit Widget Image Block - Content - Background Image Style - …" at bounding box center [1168, 406] width 598 height 812
click at [908, 33] on button "< Back to changes" at bounding box center [945, 38] width 89 height 21
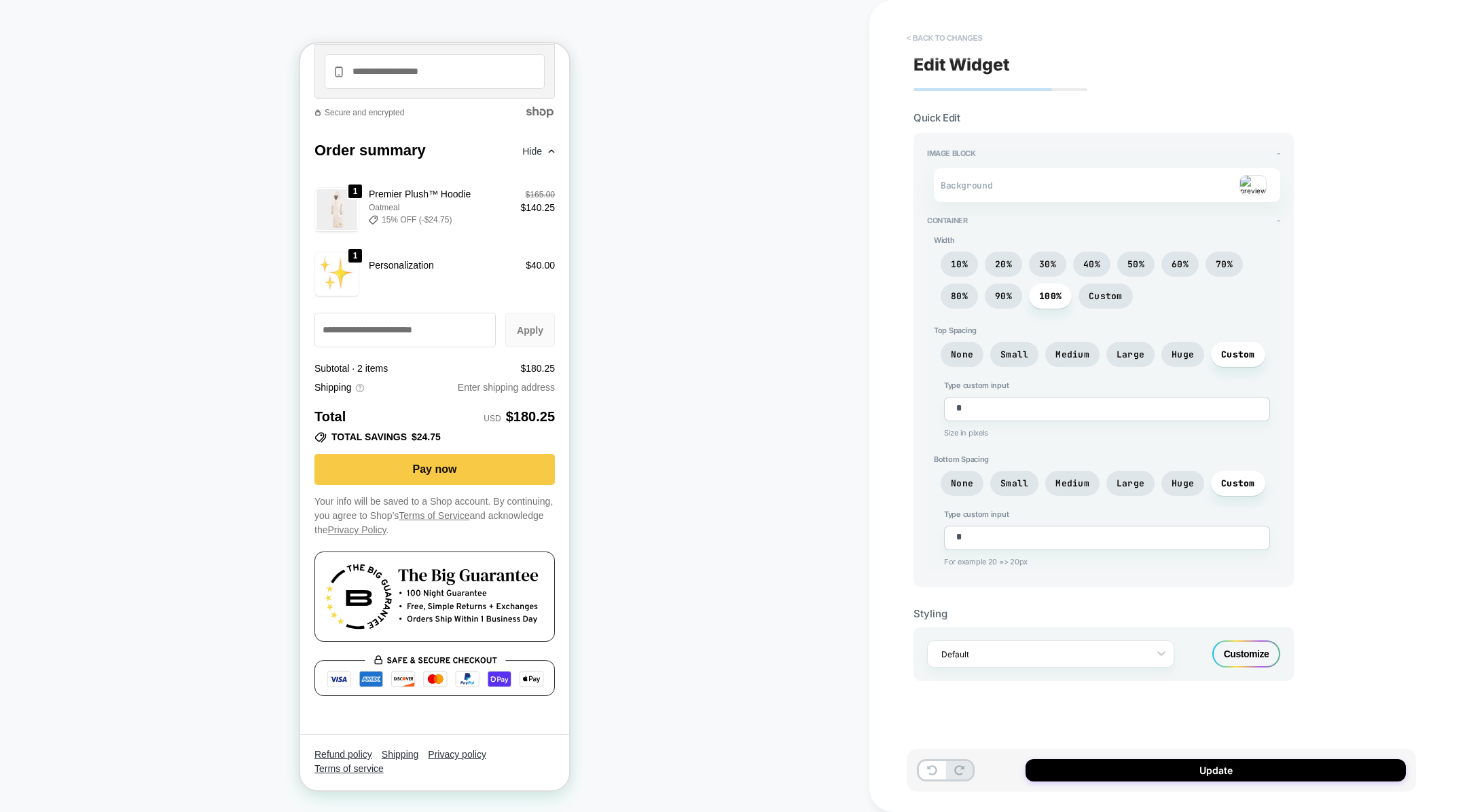
click at [931, 40] on button "< Back to changes" at bounding box center [945, 38] width 89 height 21
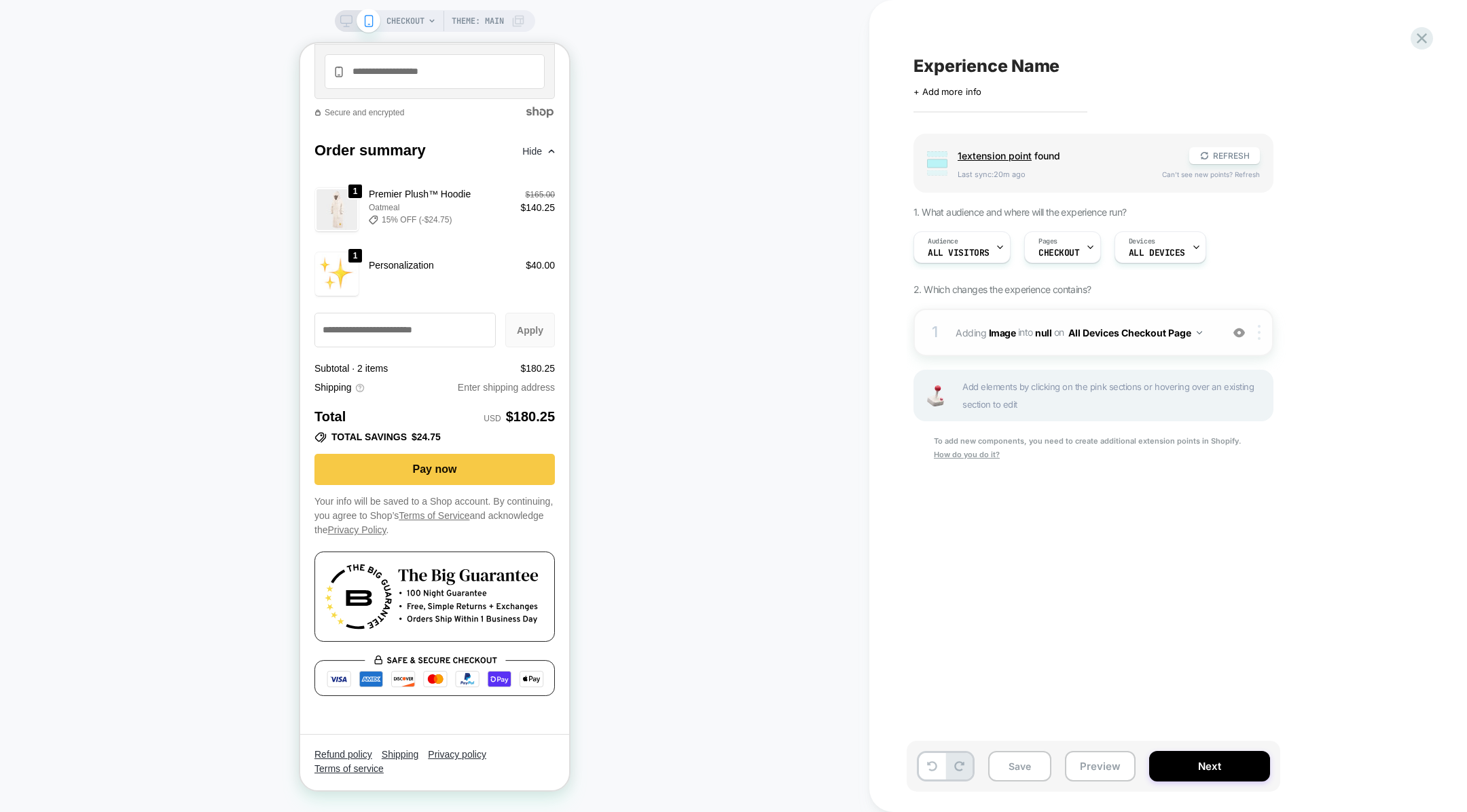
click at [1259, 337] on div "1 #_loomi_addon_1759365772493 Adding Image INTO null null on All Devices Checko…" at bounding box center [1093, 333] width 360 height 48
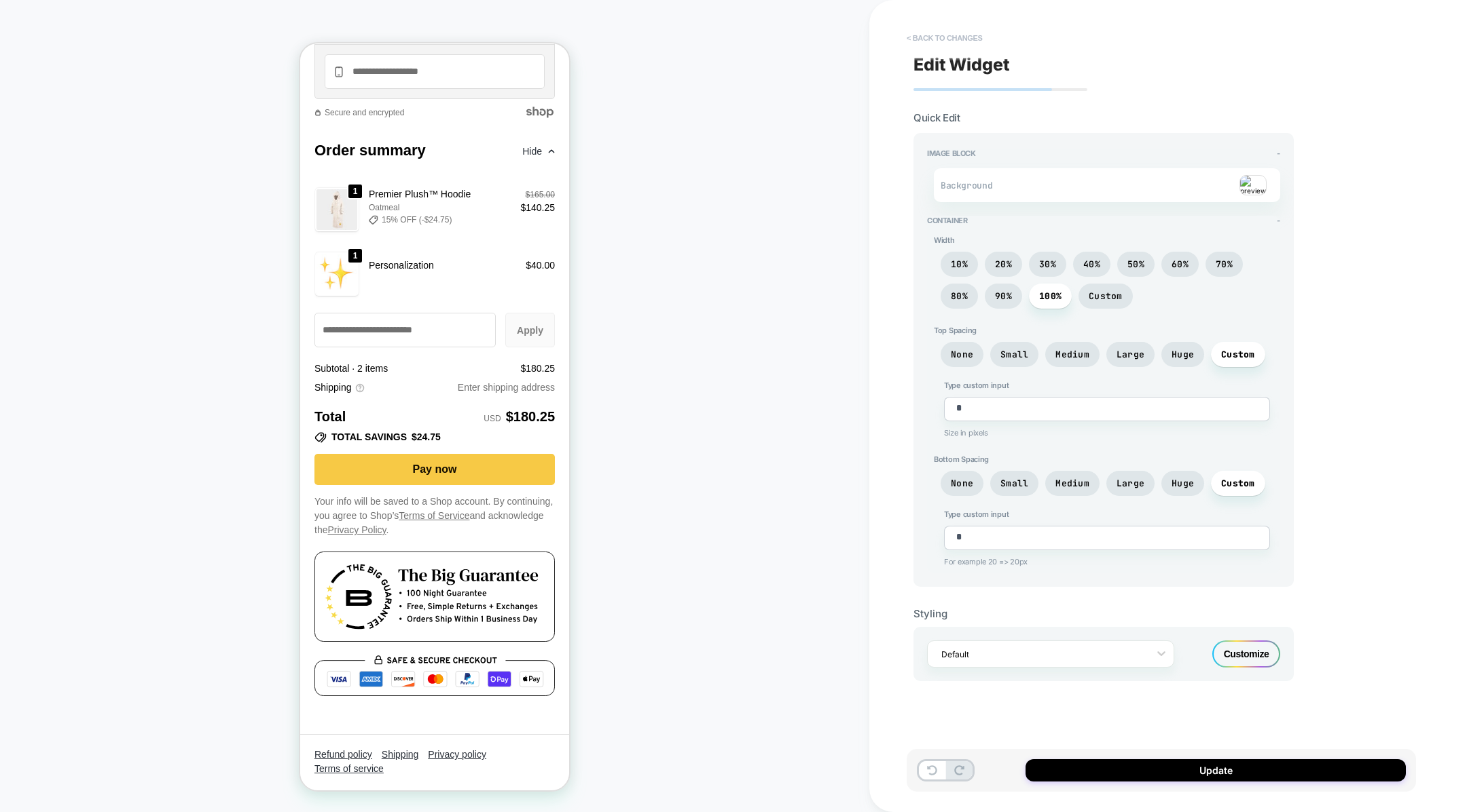
click at [922, 35] on button "< Back to changes" at bounding box center [945, 38] width 89 height 21
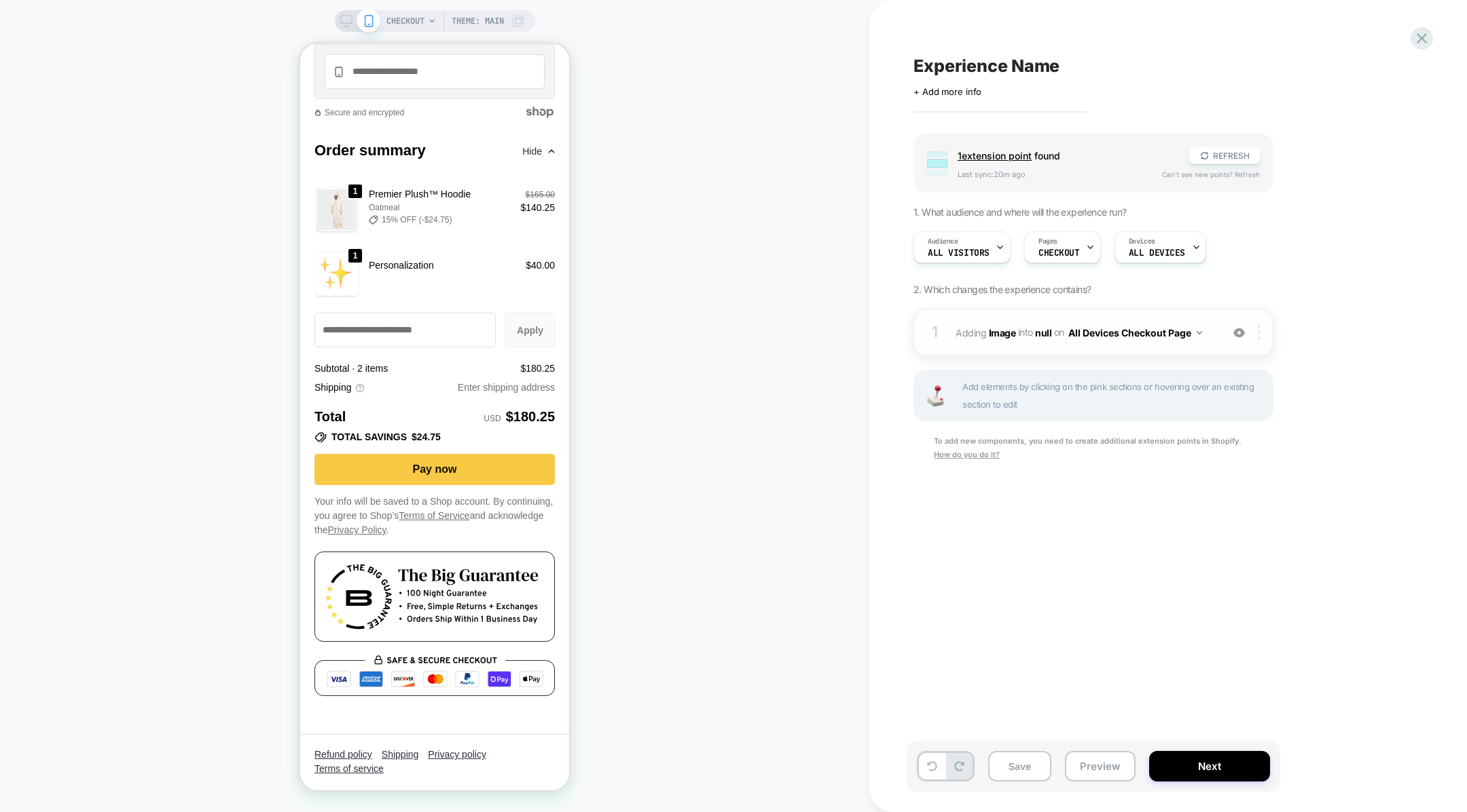
click at [1258, 334] on img at bounding box center [1259, 333] width 2 height 15
click at [1231, 469] on div "Delete" at bounding box center [1260, 477] width 121 height 36
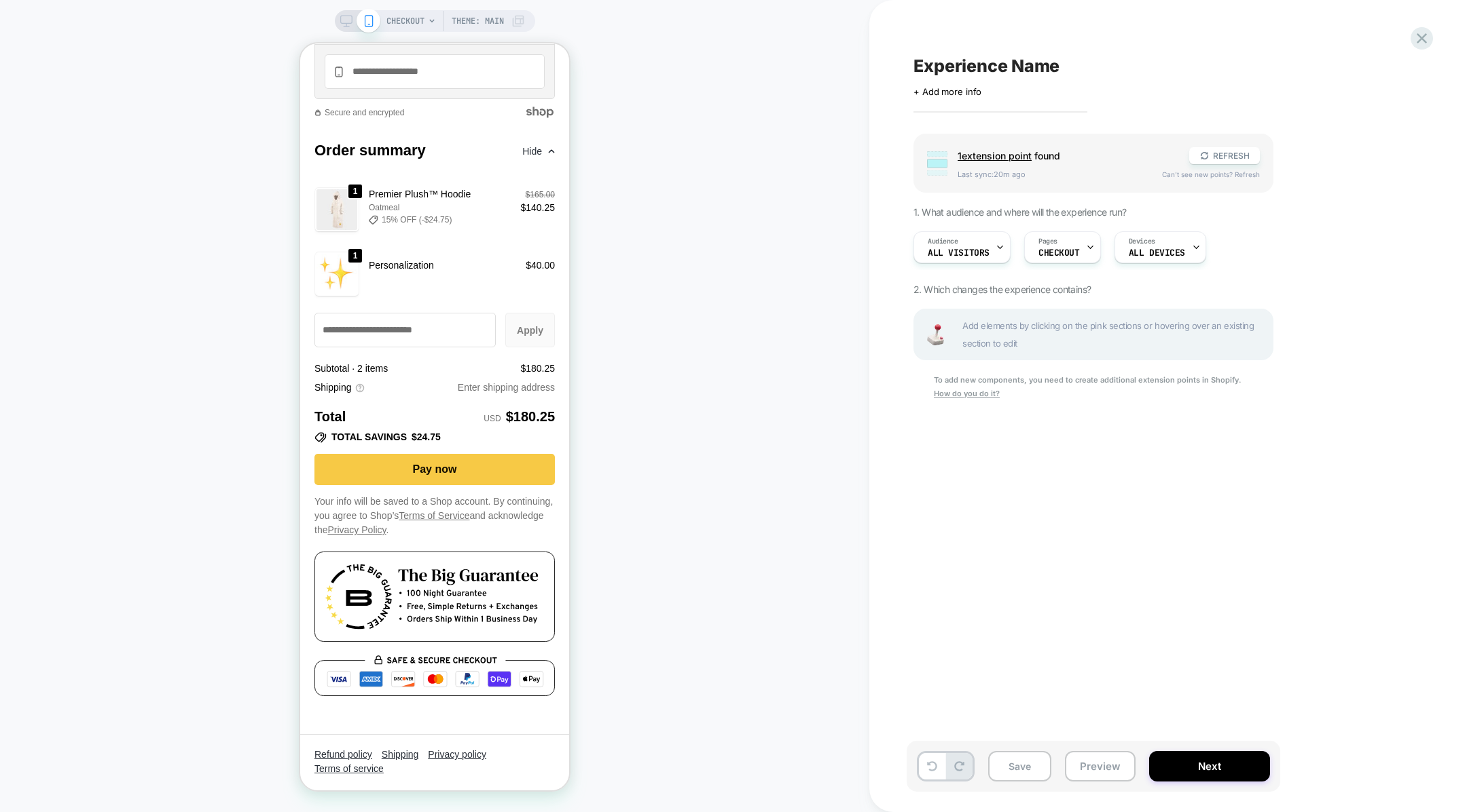
scroll to position [2277, 0]
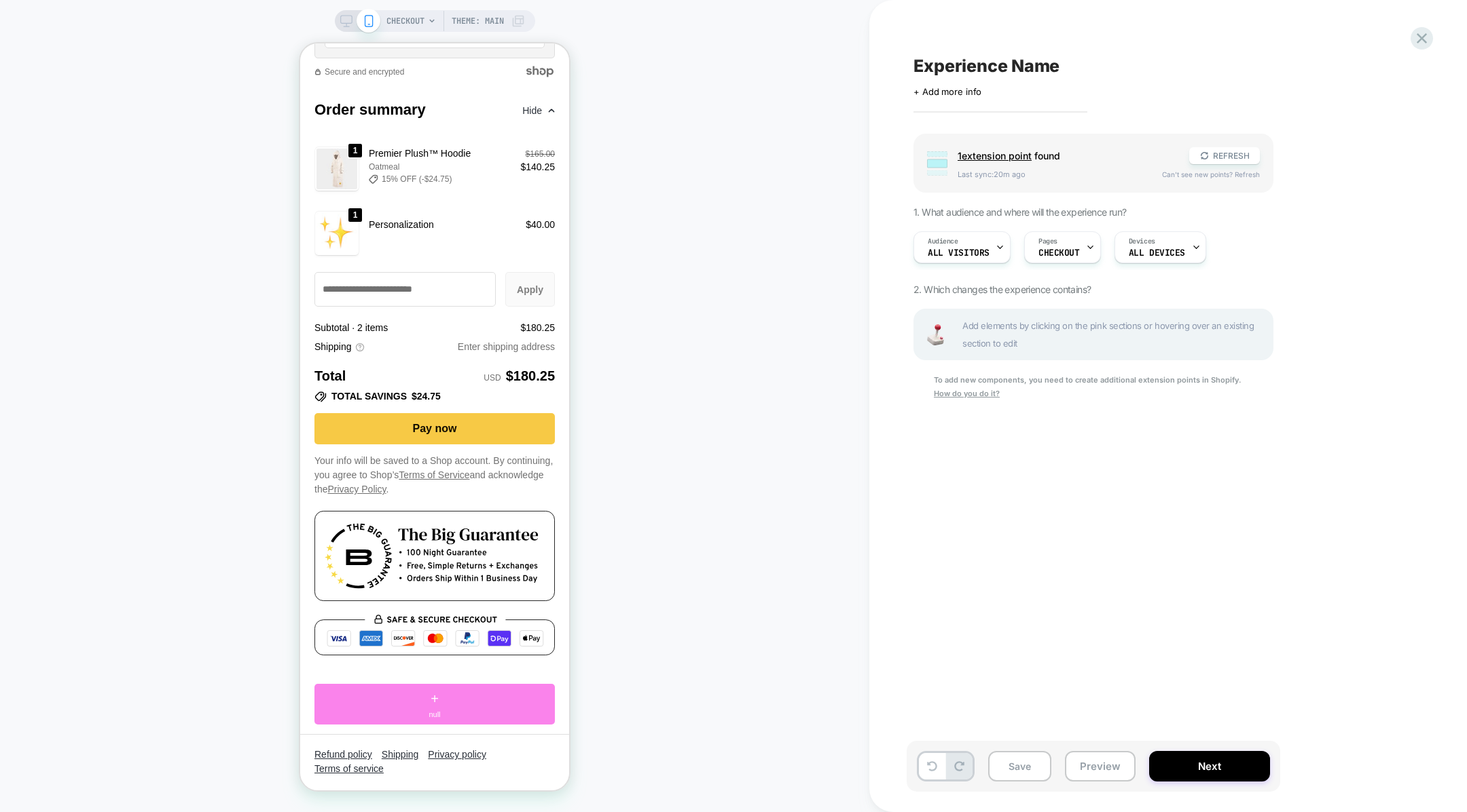
click at [488, 693] on div "+ null" at bounding box center [434, 704] width 241 height 40
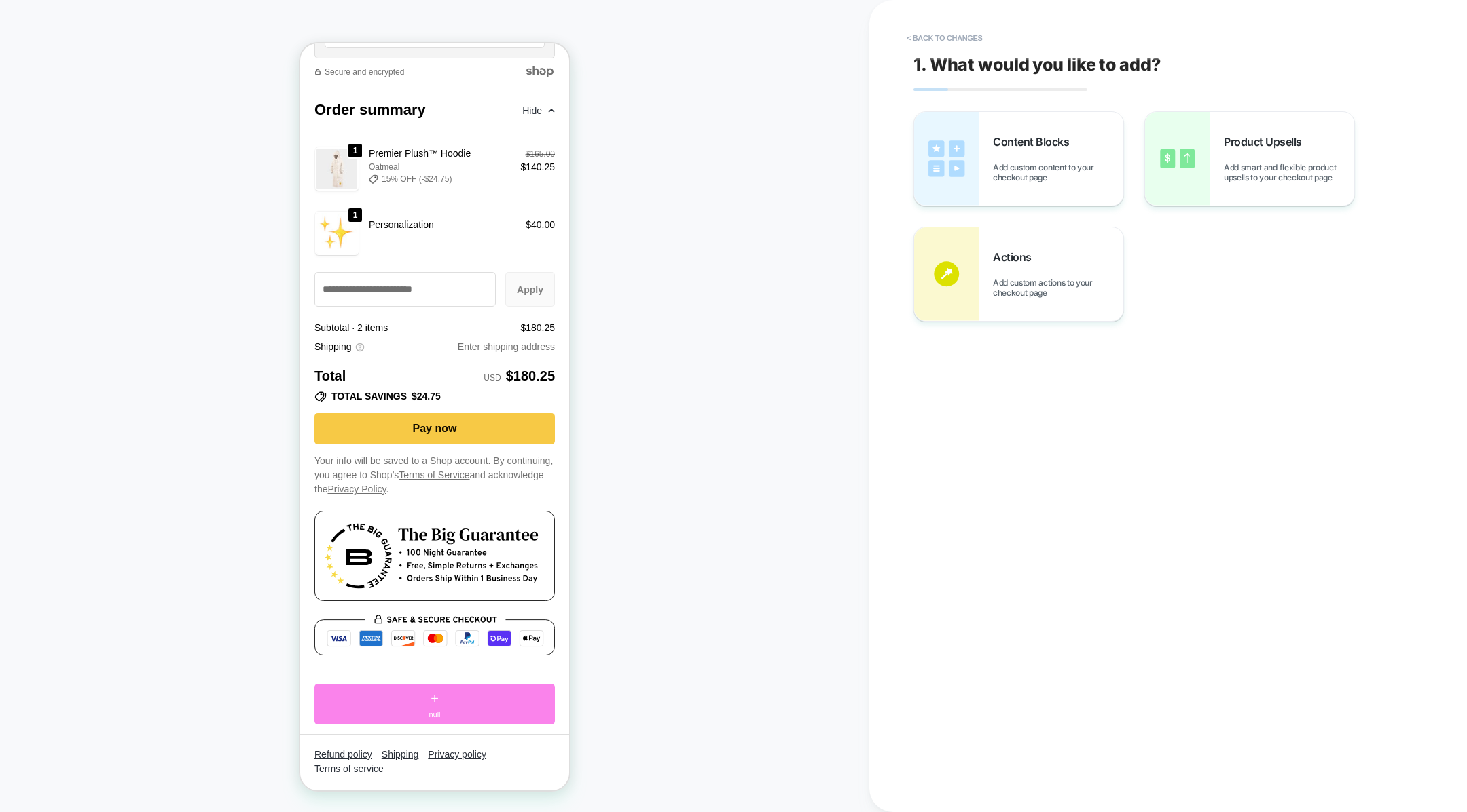
scroll to position [2267, 0]
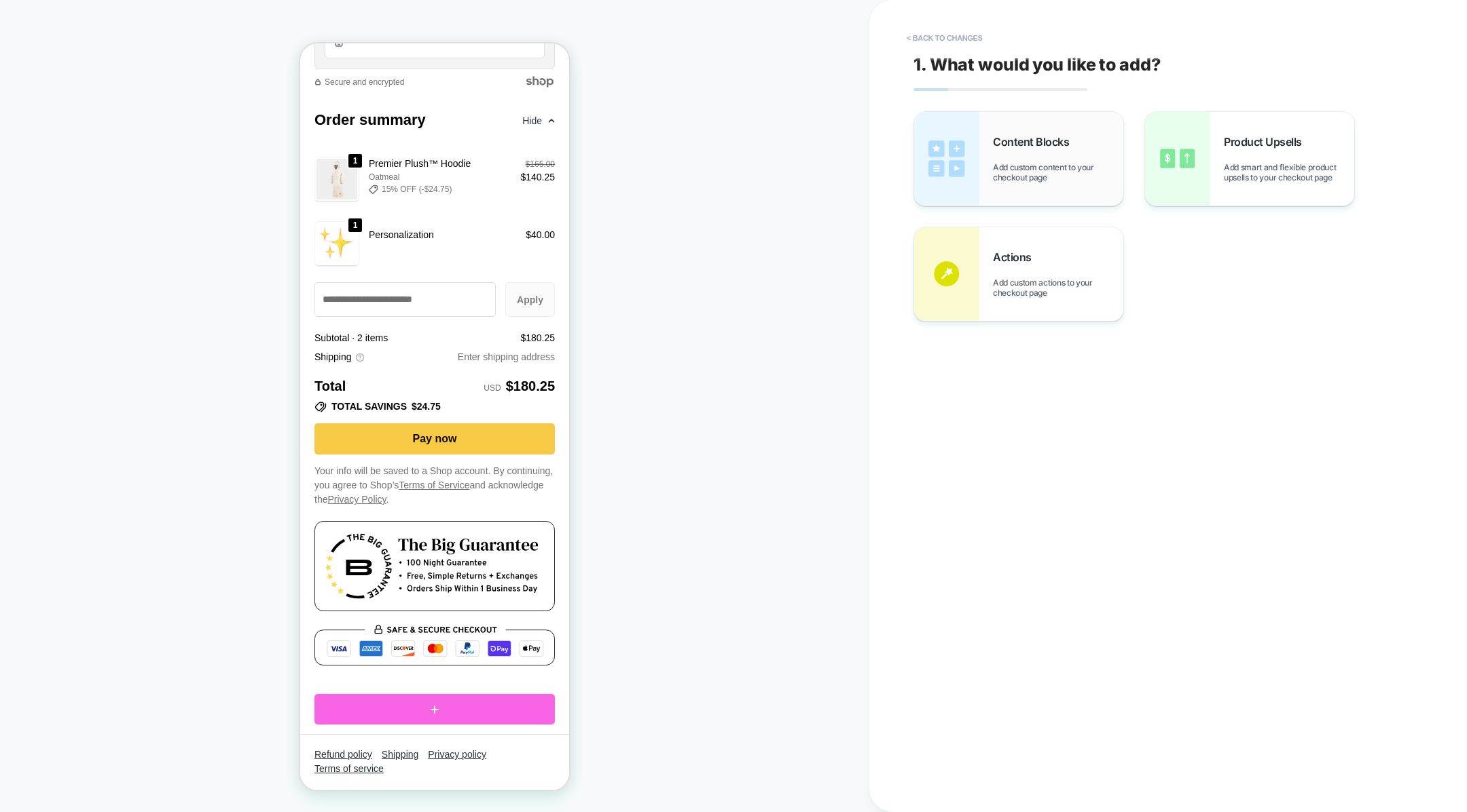
click at [1035, 162] on div "Content Blocks Add custom content to your checkout page" at bounding box center [1058, 159] width 131 height 48
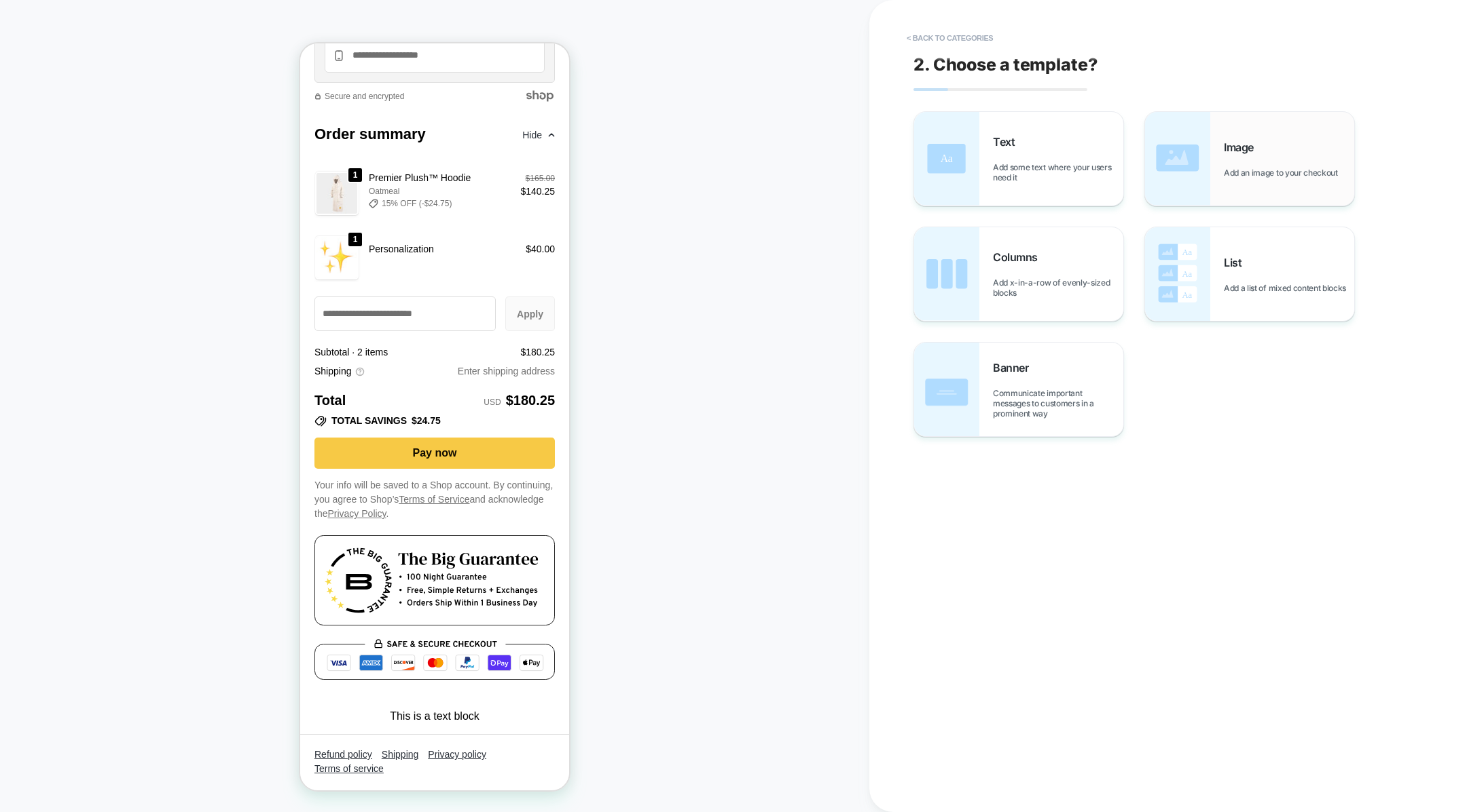
scroll to position [2375, 0]
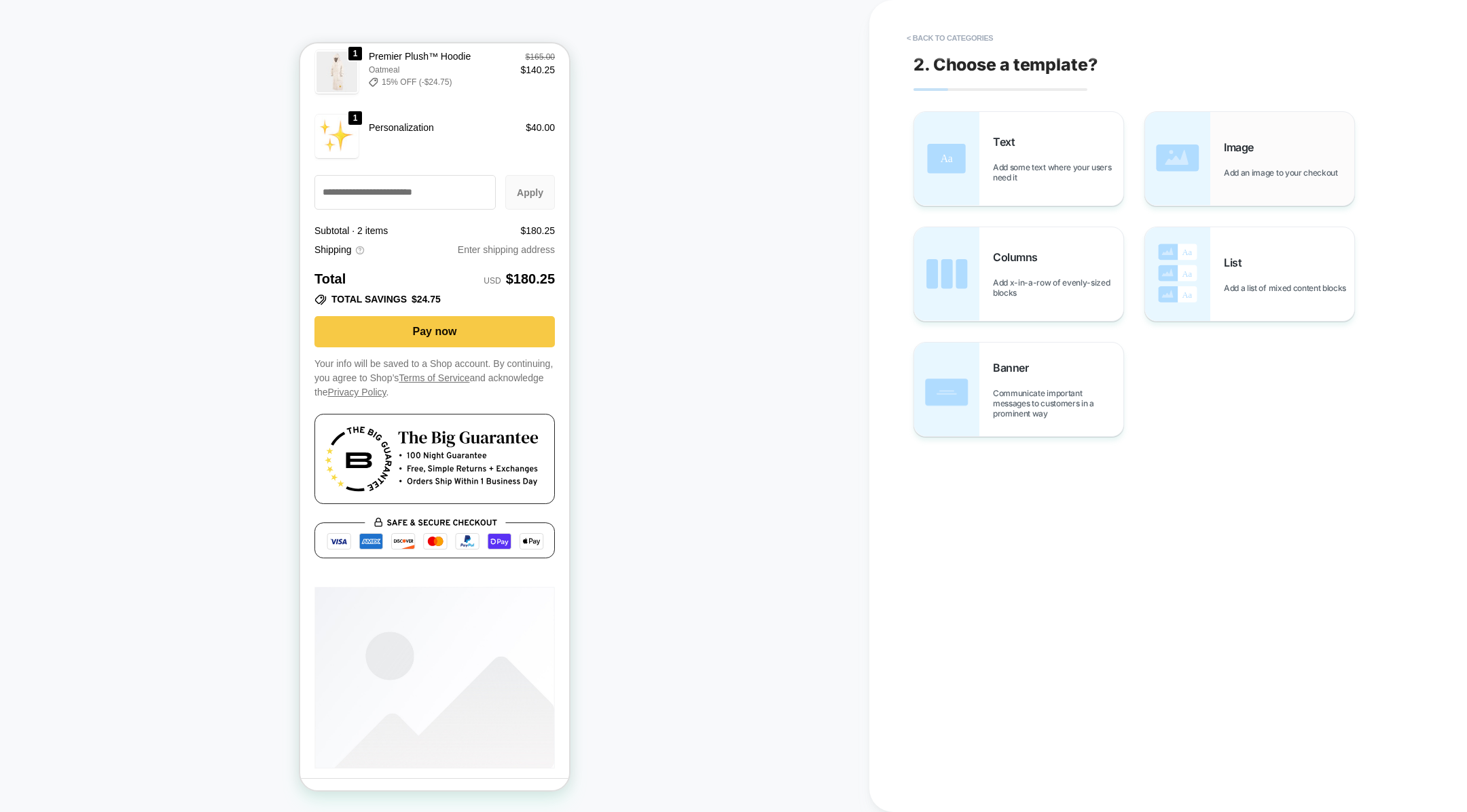
click at [1216, 147] on div "Image Add an image to your checkout" at bounding box center [1249, 159] width 209 height 93
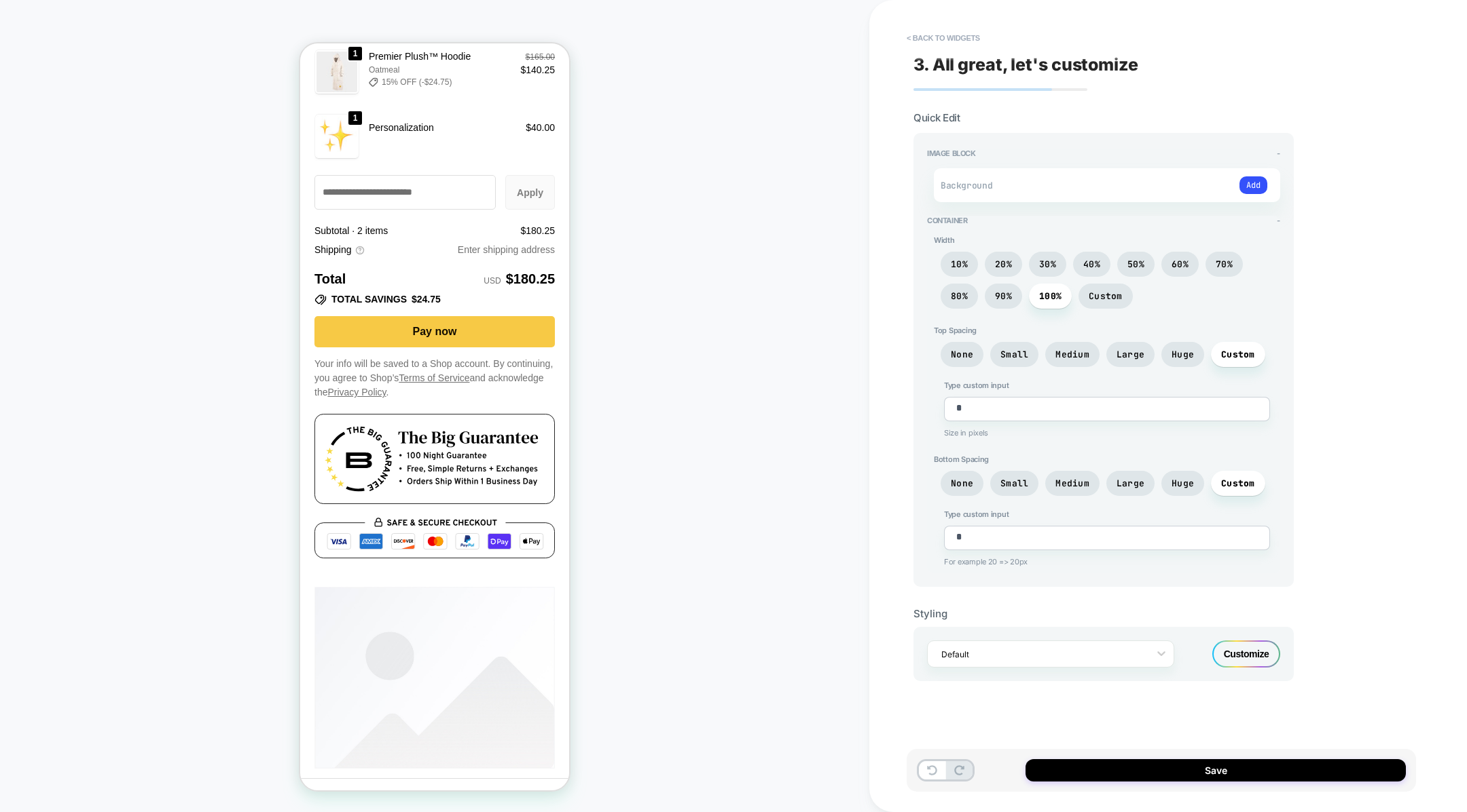
click at [1239, 643] on div "Customize" at bounding box center [1246, 654] width 68 height 27
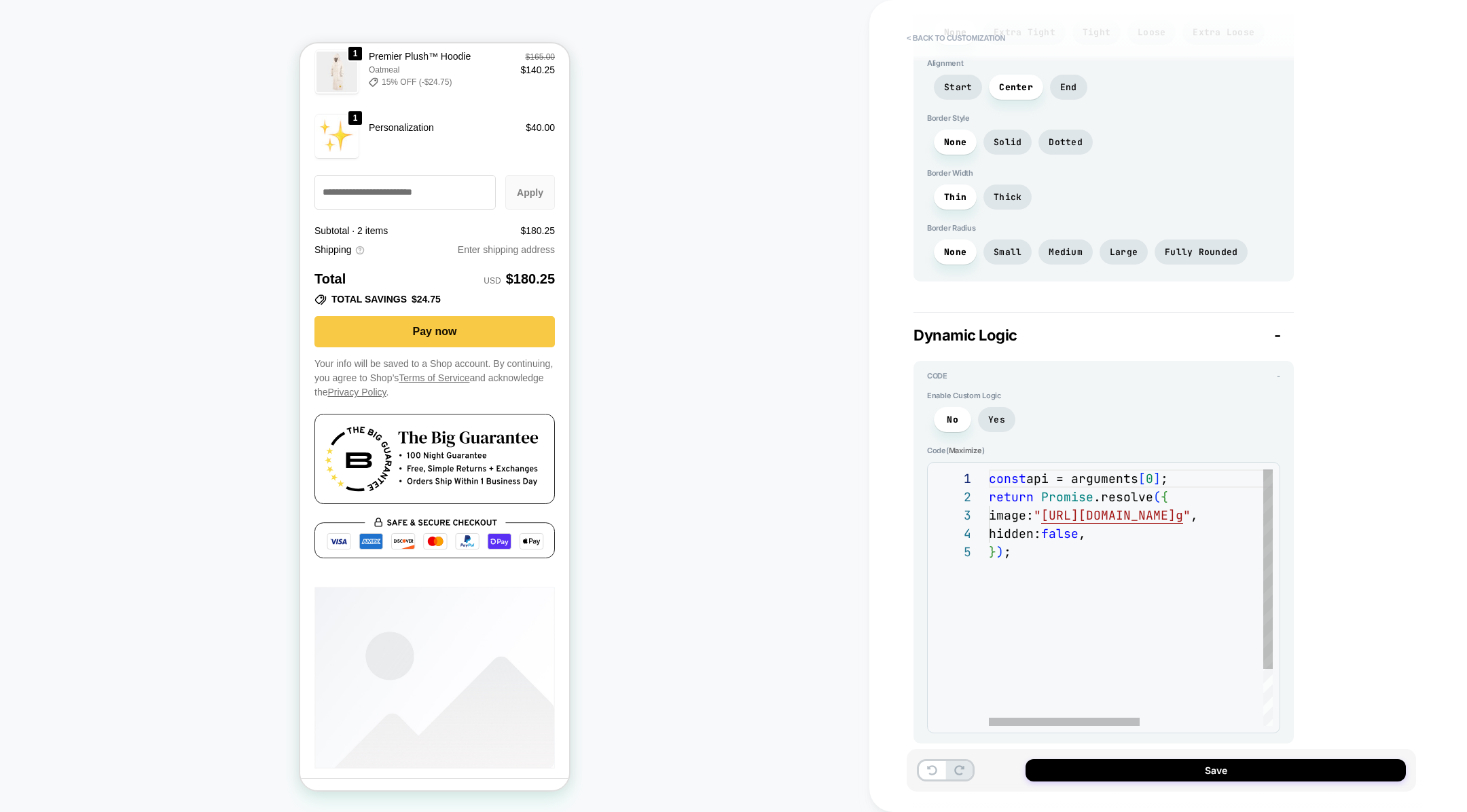
scroll to position [74, 21]
drag, startPoint x: 1060, startPoint y: 596, endPoint x: 1060, endPoint y: 586, distance: 10.0
click at [1060, 590] on div "const api = arguments [ 0 ] ; return Promise .resolve ( { image: " [URL][DOMAIN…" at bounding box center [1246, 634] width 516 height 330
click at [998, 391] on div "Enable Custom Logic No Yes" at bounding box center [1103, 415] width 353 height 48
click at [998, 407] on span "Yes" at bounding box center [996, 420] width 37 height 25
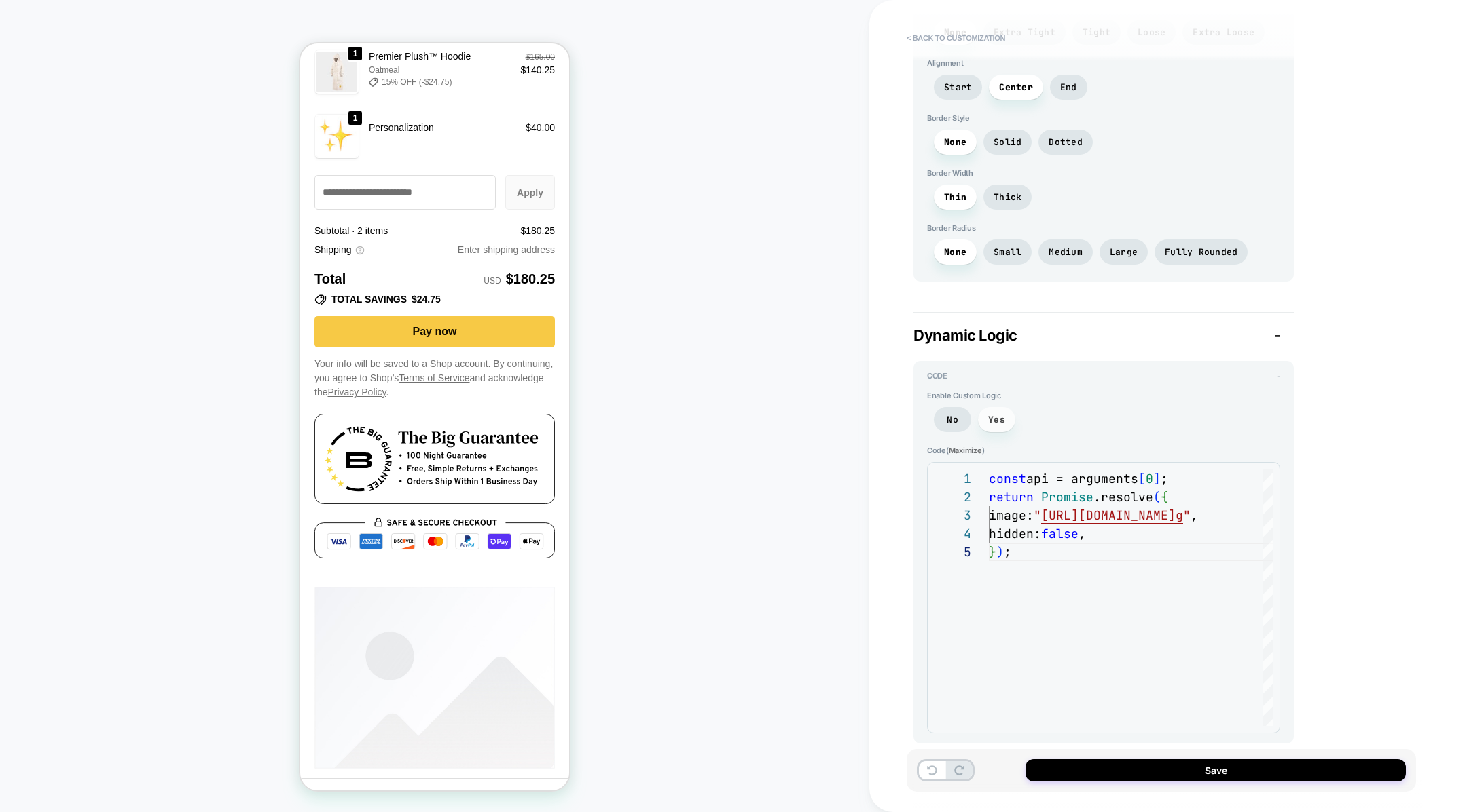
click at [998, 417] on span "Yes" at bounding box center [996, 420] width 37 height 25
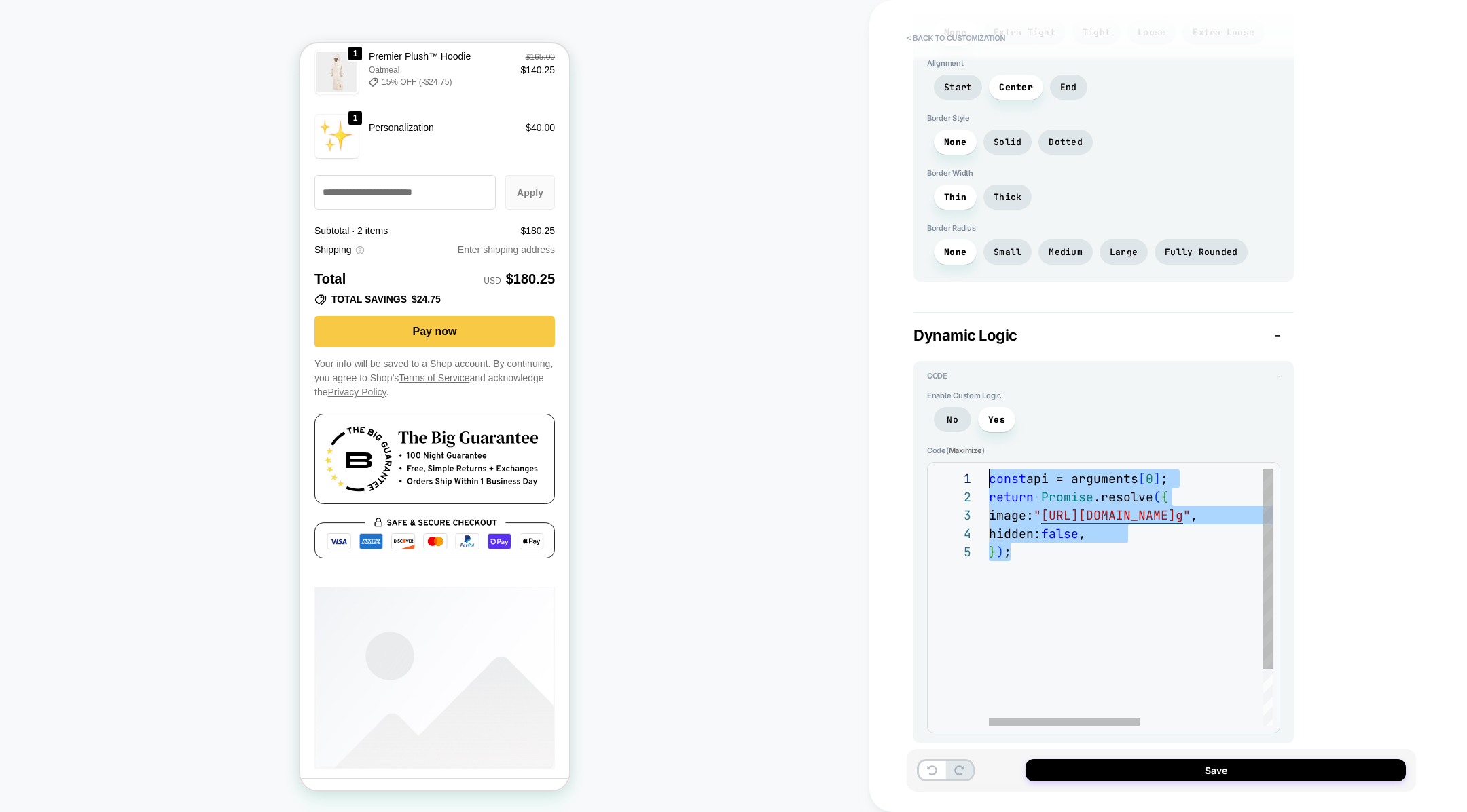
drag, startPoint x: 1046, startPoint y: 577, endPoint x: 948, endPoint y: 378, distance: 221.8
click at [988, 470] on div "const api = arguments [ 0 ] ; return Promise .resolve ( { image: " [URL][DOMAIN…" at bounding box center [1246, 634] width 516 height 330
type textarea "*"
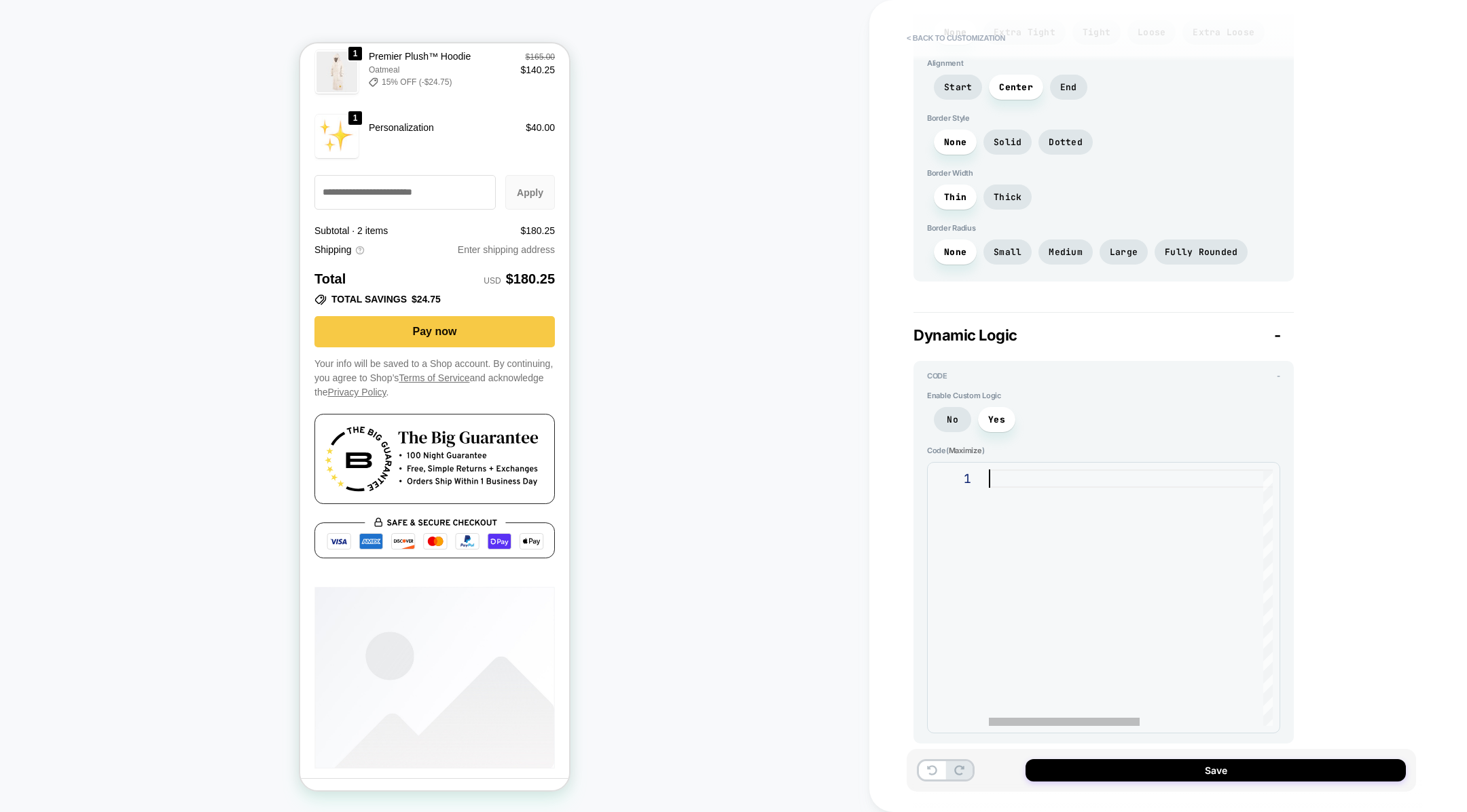
scroll to position [2237, 0]
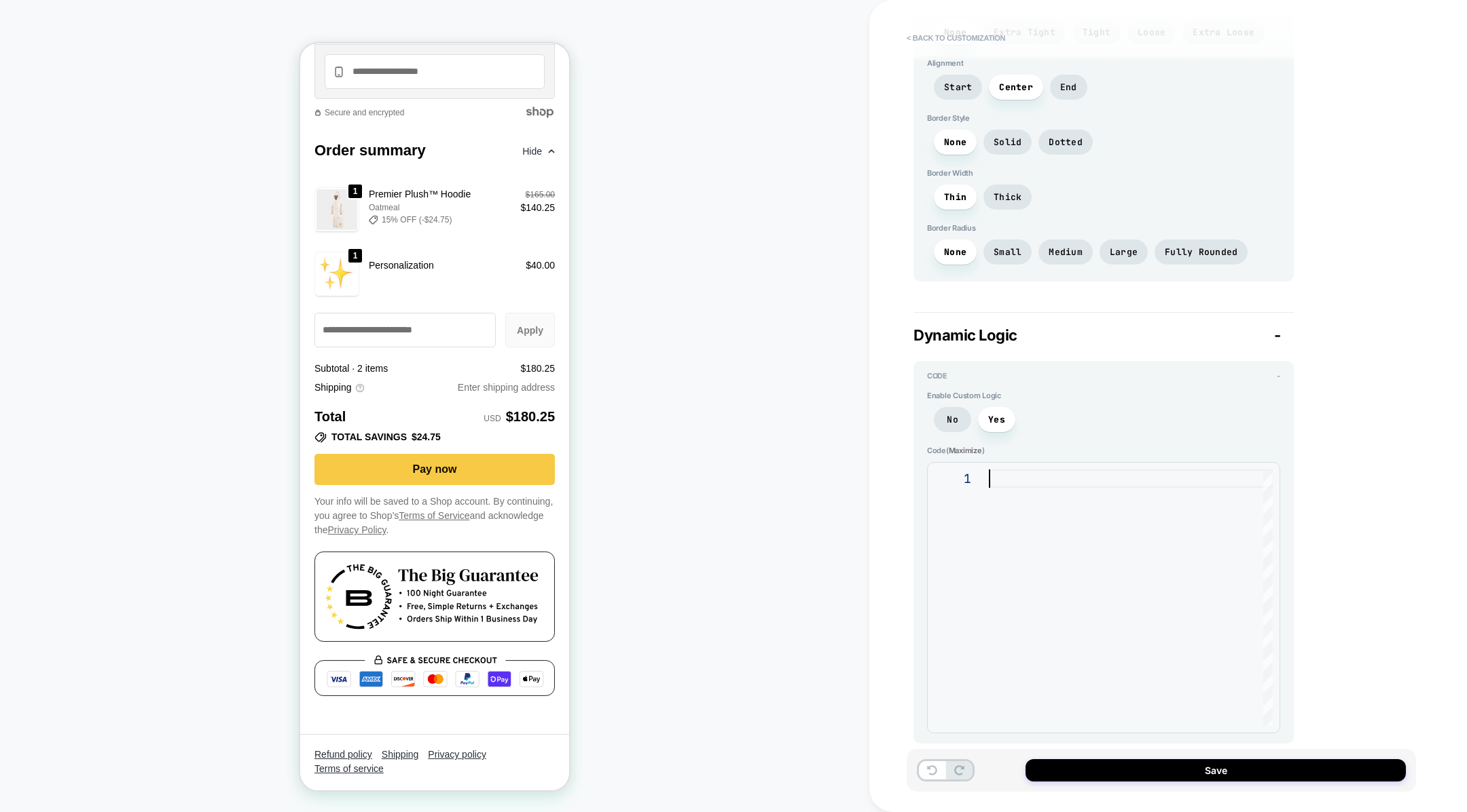
type textarea "*"
type textarea "**********"
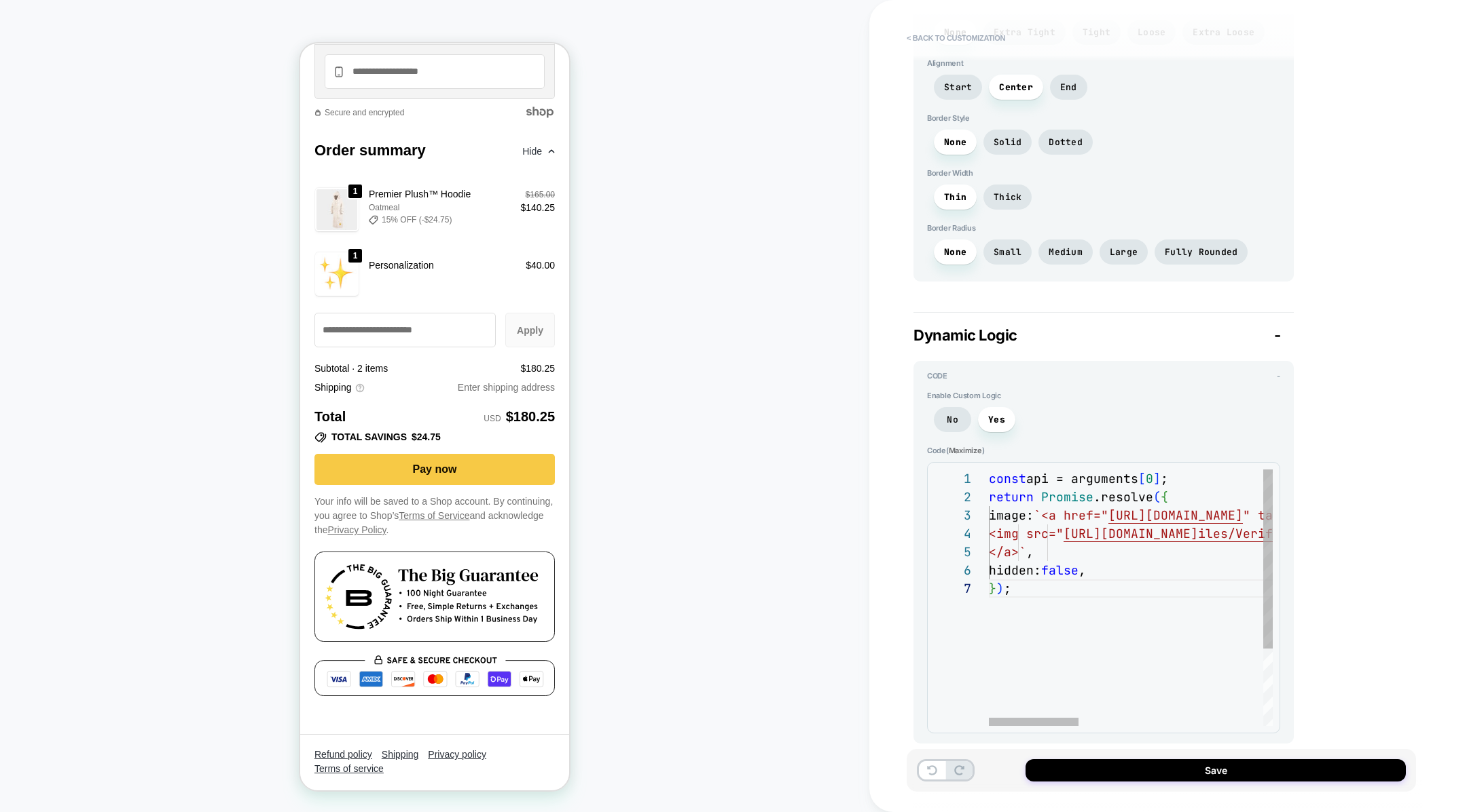
scroll to position [0, 0]
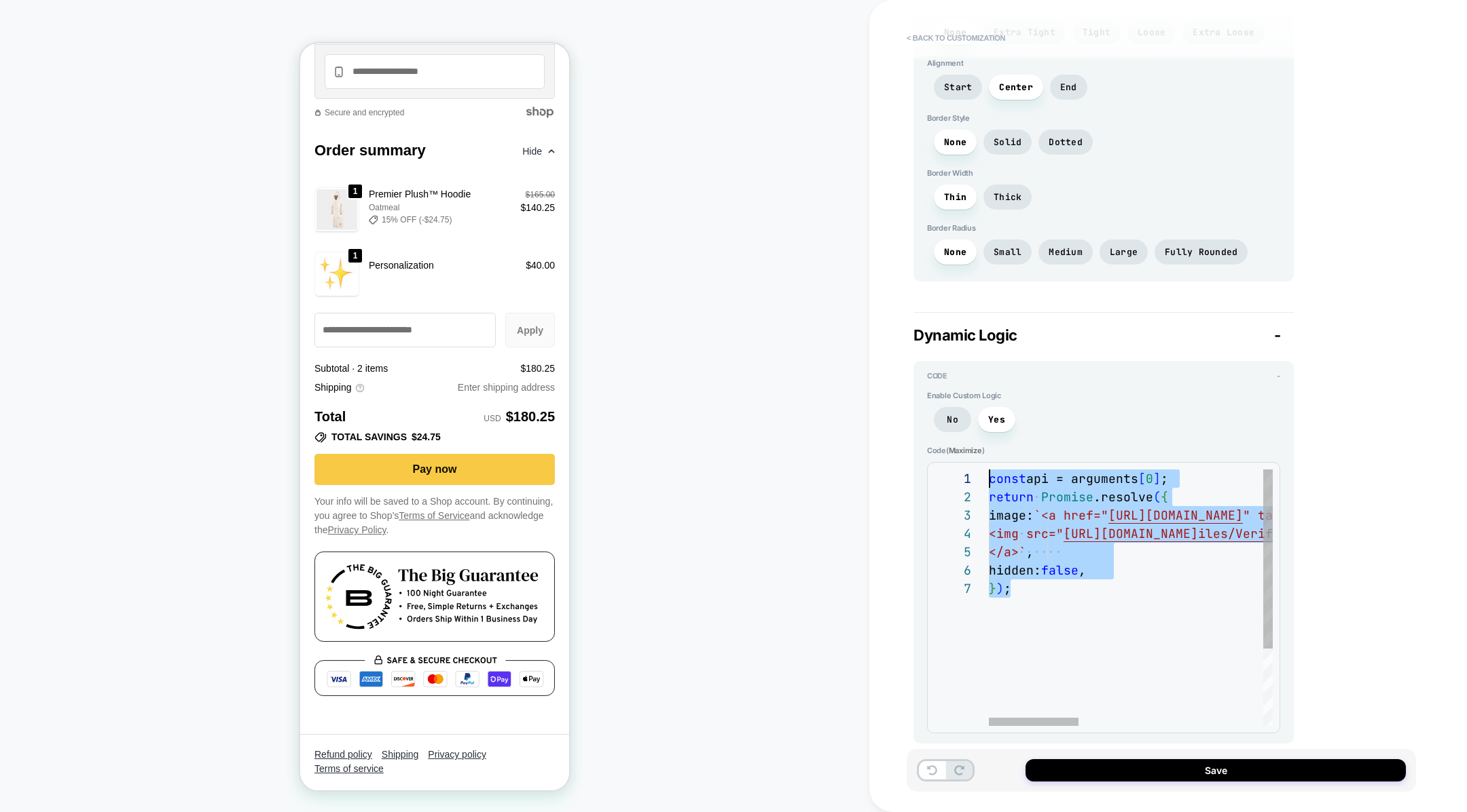
drag, startPoint x: 1112, startPoint y: 654, endPoint x: 938, endPoint y: 330, distance: 367.8
click at [988, 470] on div "const api = arguments [ 0 ] ; return Promise .resolve ( { image: `<a href=" [UR…" at bounding box center [1422, 653] width 867 height 367
click at [1036, 591] on div "const api = arguments [ 0 ] ; return Promise .resolve ( { image: `<a href=" [UR…" at bounding box center [1422, 653] width 867 height 367
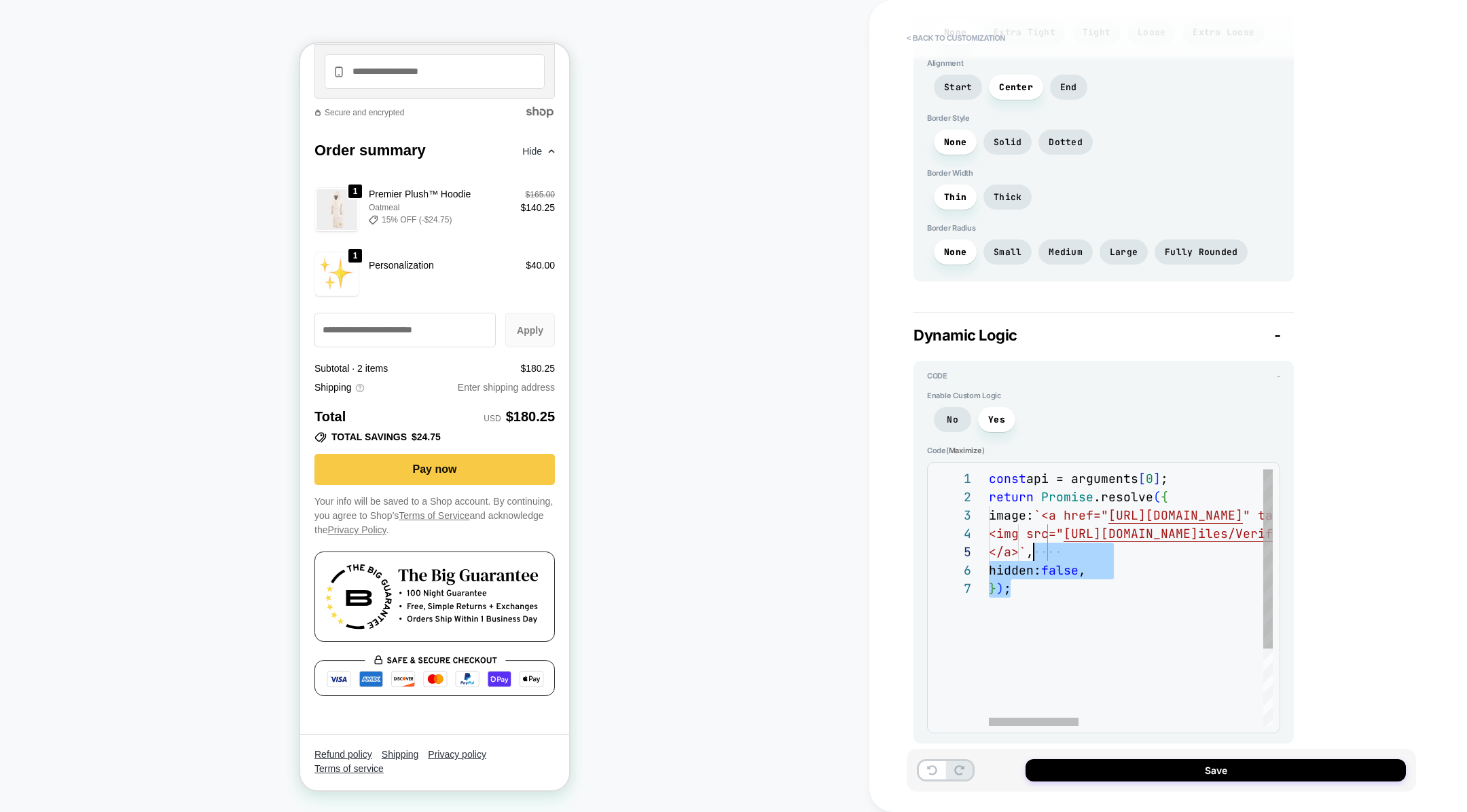
scroll to position [0, 7]
drag, startPoint x: 1036, startPoint y: 605, endPoint x: 971, endPoint y: 430, distance: 186.7
click at [988, 470] on div "const api = arguments [ 0 ] ; return Promise .resolve ( { image: `<a href=" [UR…" at bounding box center [1422, 653] width 867 height 367
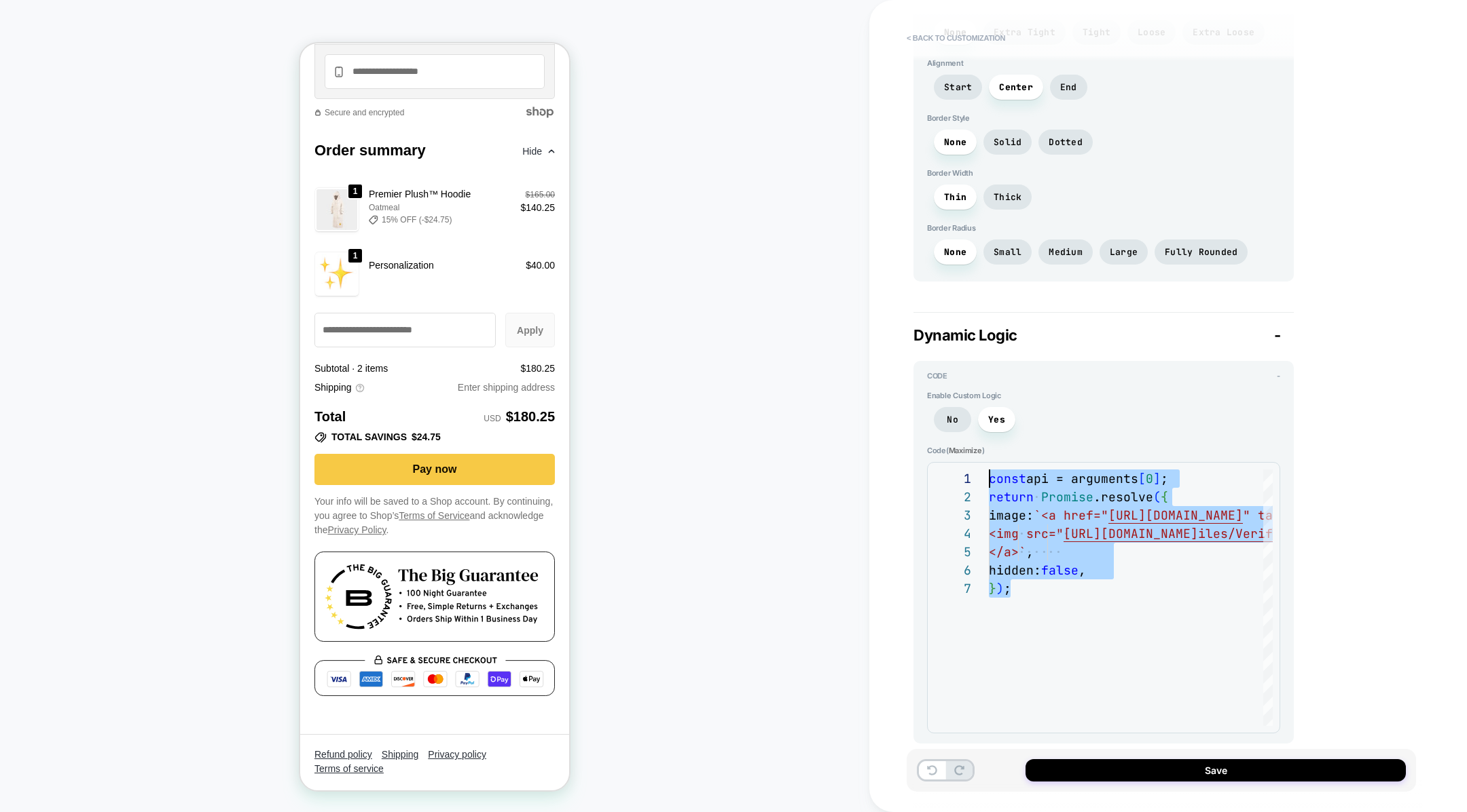
type textarea "*"
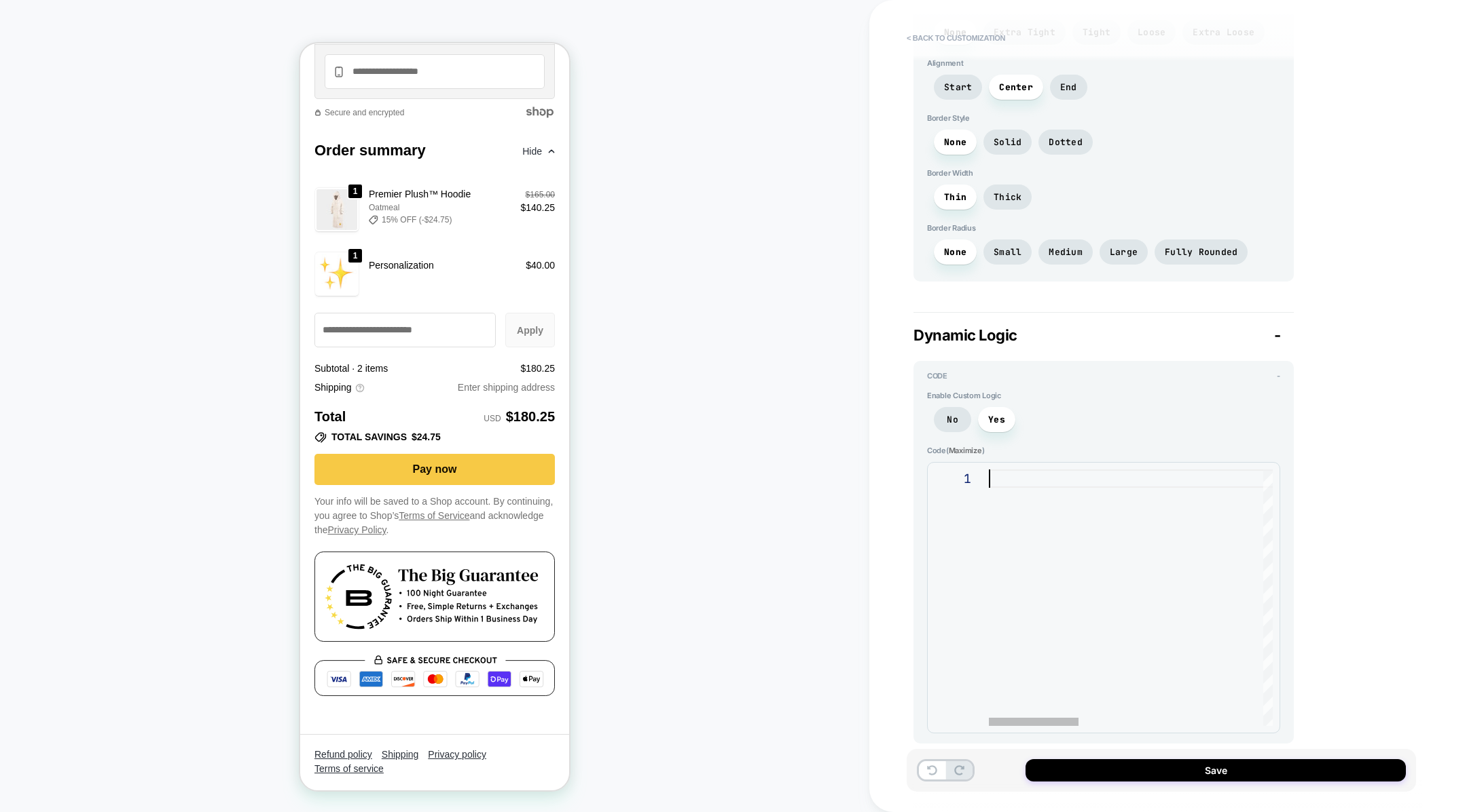
type textarea "*"
type textarea "**********"
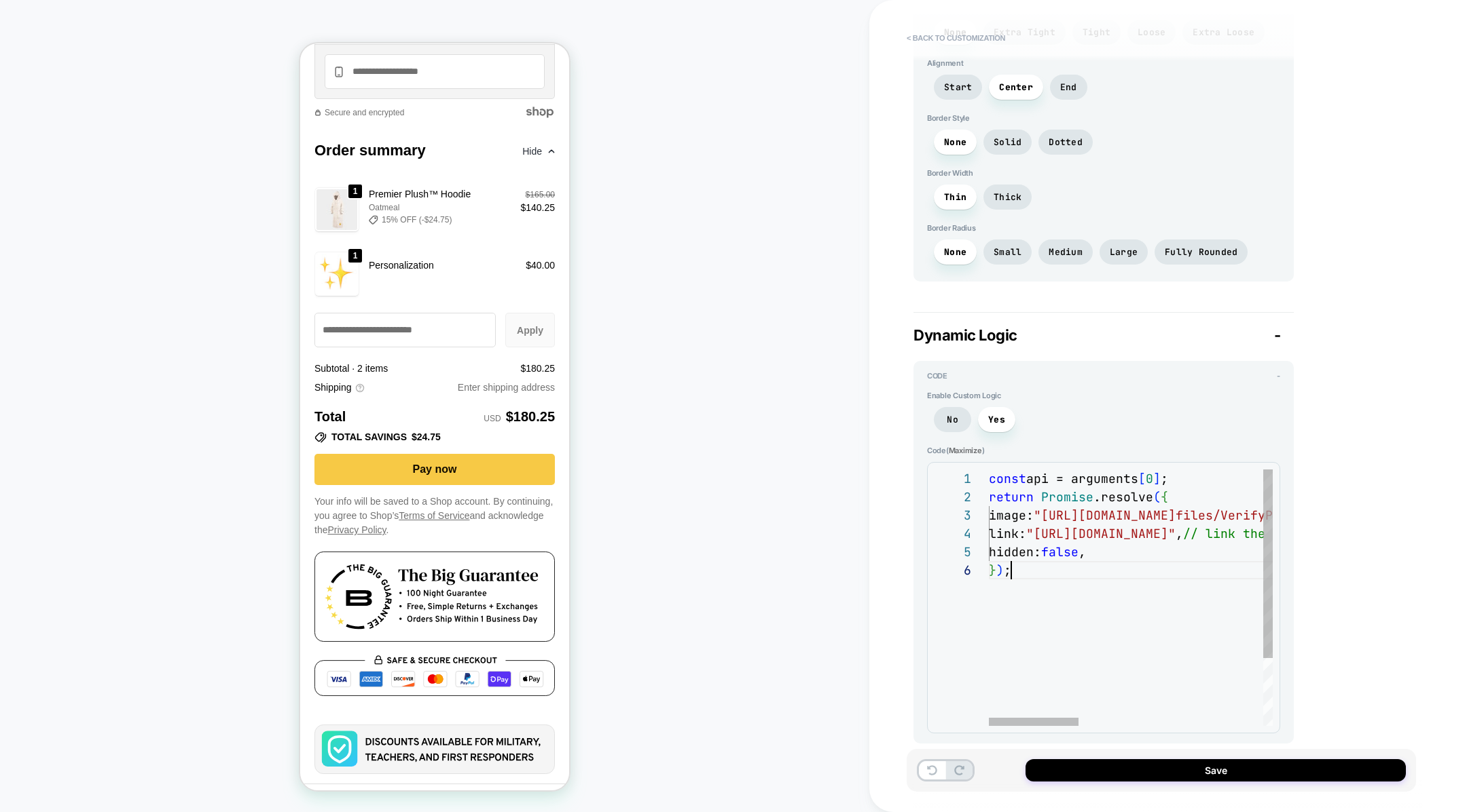
scroll to position [2287, 0]
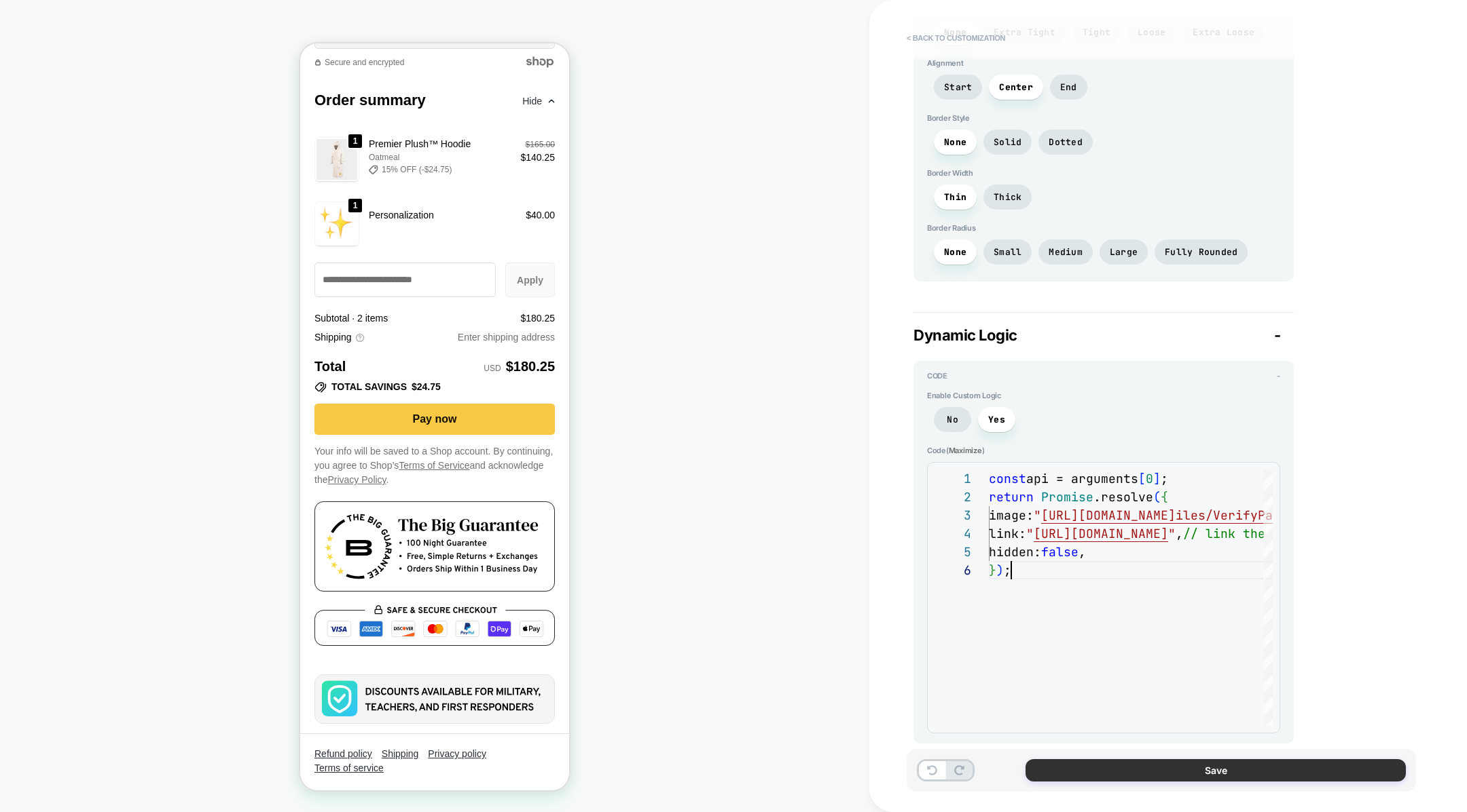
click at [1122, 776] on button "Save" at bounding box center [1216, 770] width 380 height 22
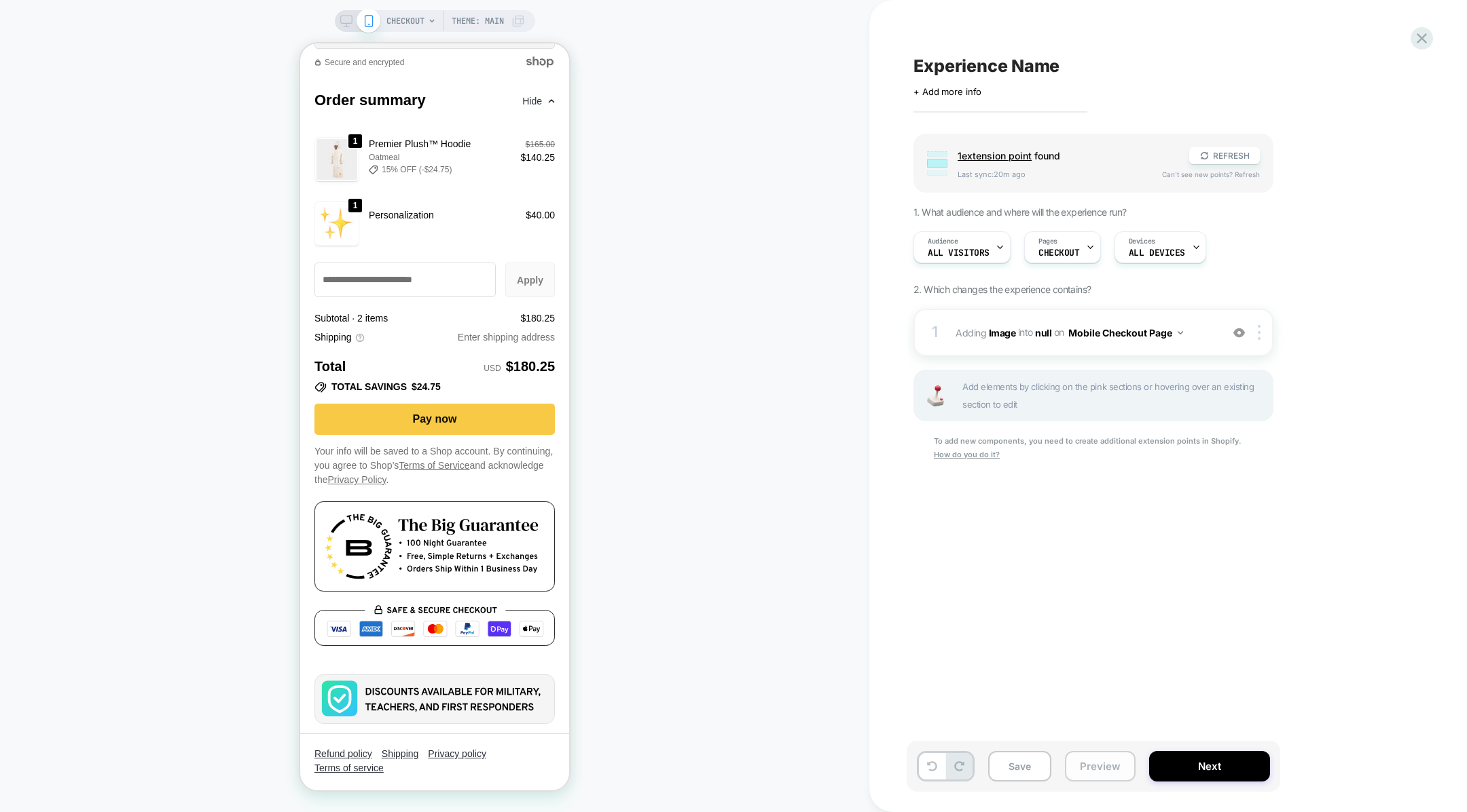
click at [1102, 771] on button "Preview" at bounding box center [1099, 767] width 70 height 31
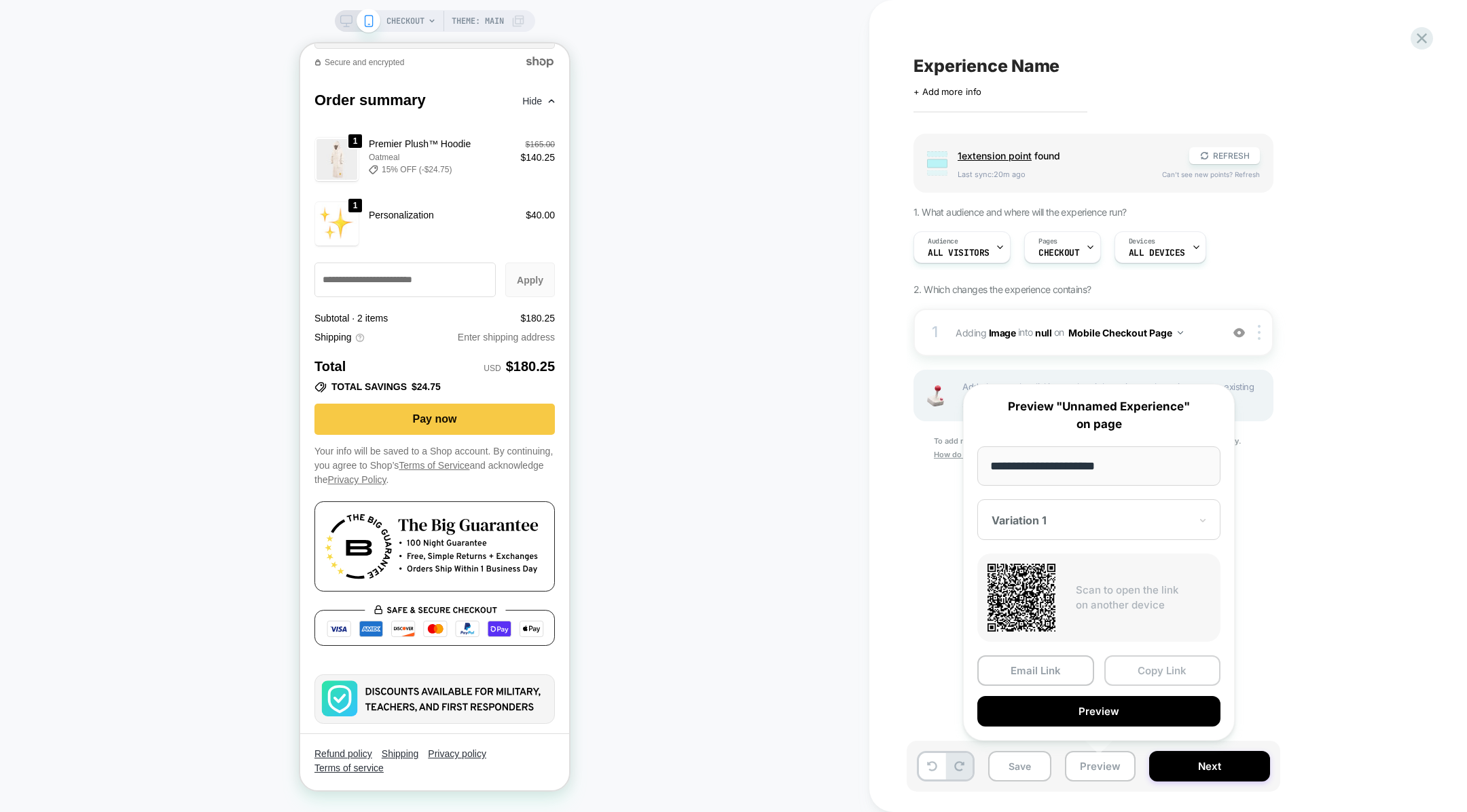
click at [1136, 672] on button "Copy Link" at bounding box center [1162, 671] width 117 height 31
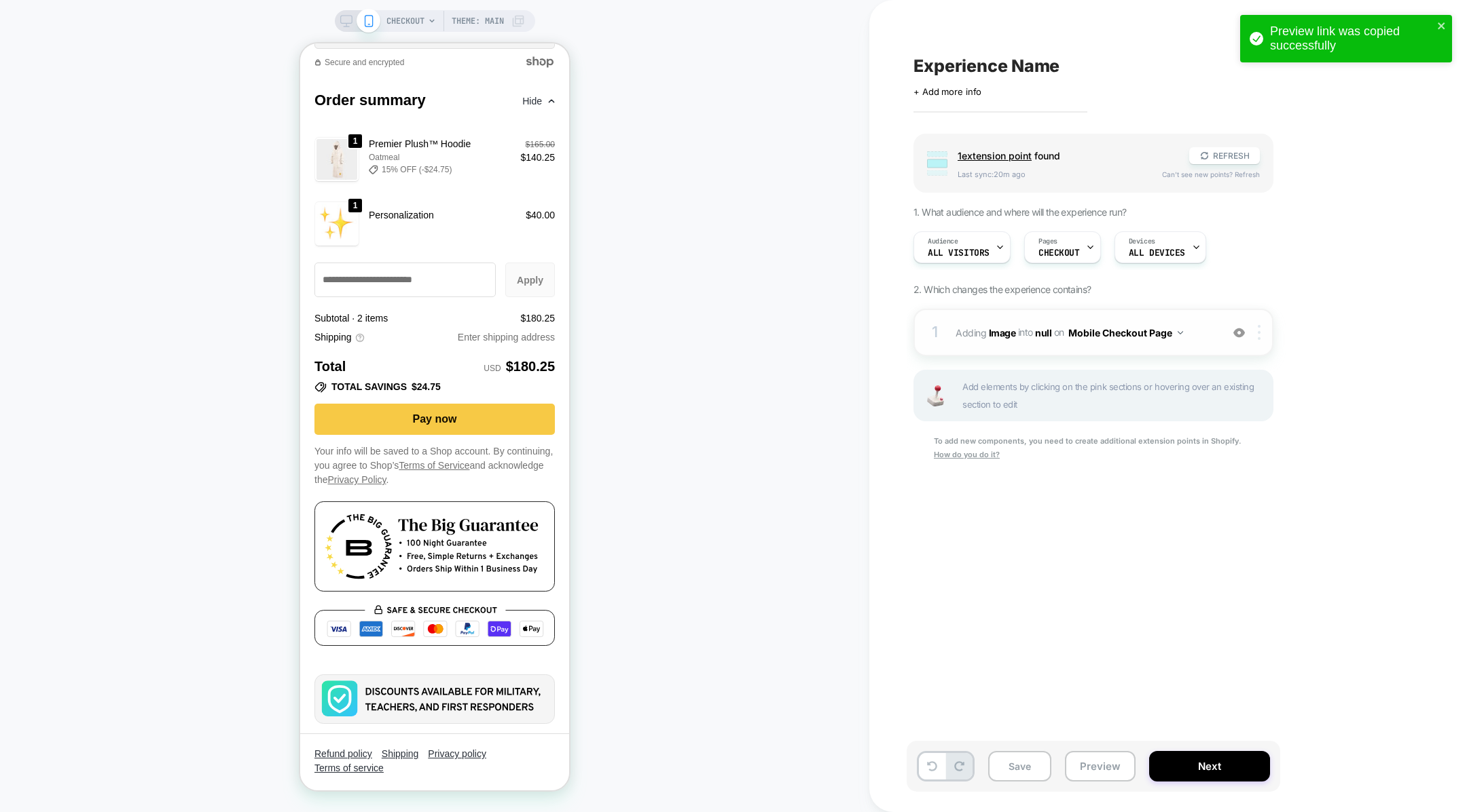
click at [1256, 329] on div at bounding box center [1261, 333] width 22 height 15
click at [1243, 429] on div "Target All Devices" at bounding box center [1260, 439] width 121 height 37
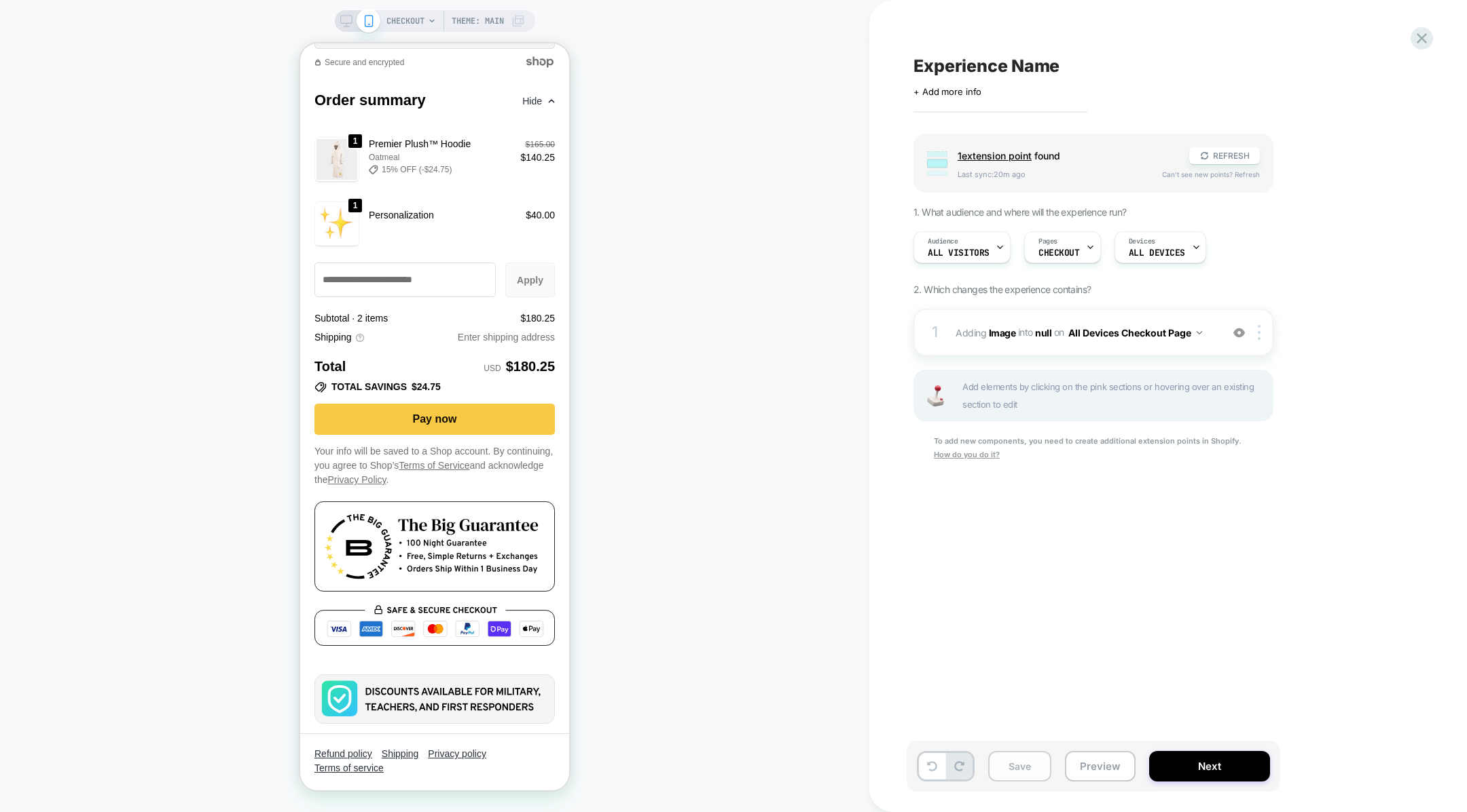
click at [1019, 767] on button "Save" at bounding box center [1019, 767] width 63 height 31
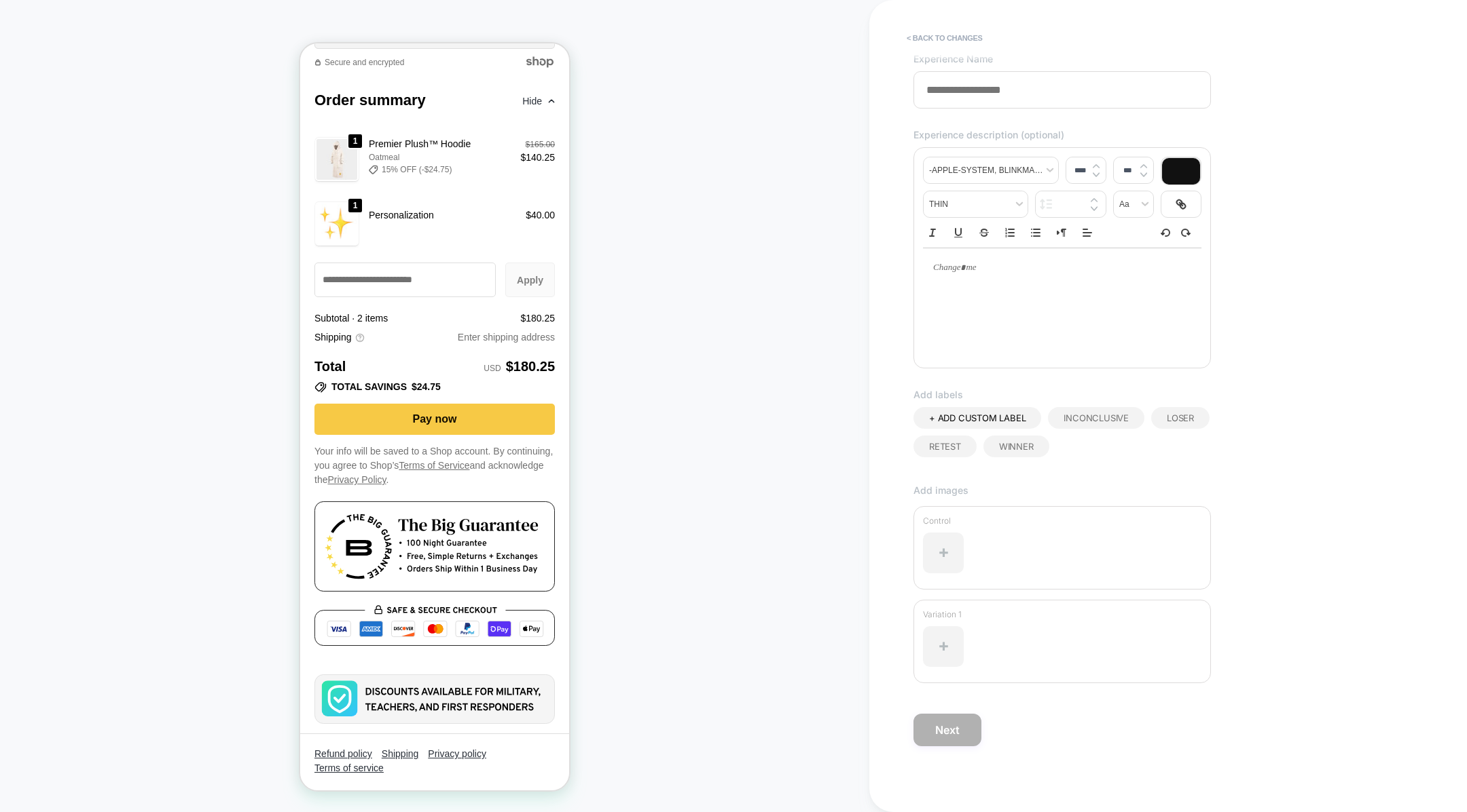
scroll to position [0, 0]
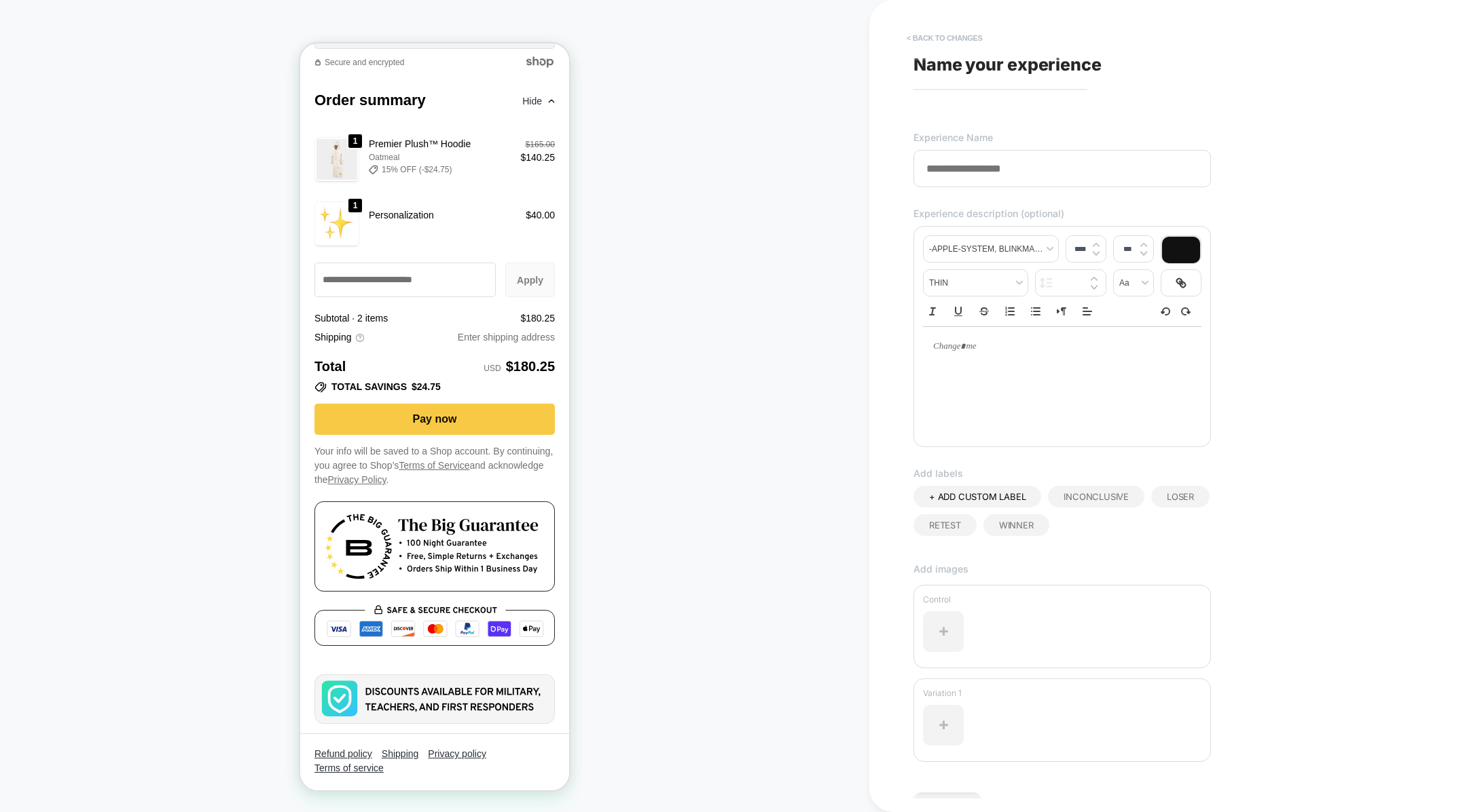
click at [917, 45] on button "< Back to changes" at bounding box center [945, 38] width 89 height 21
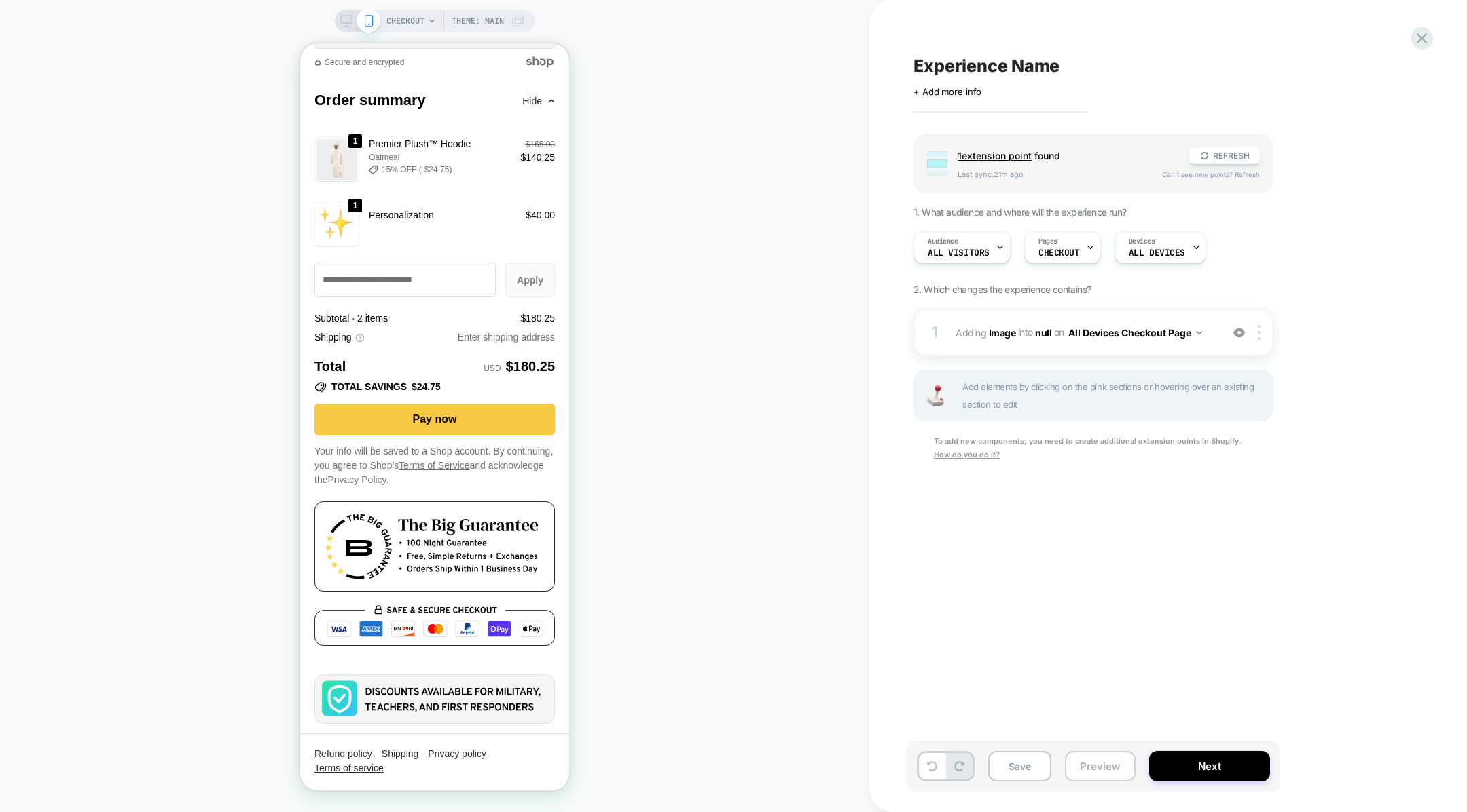
click at [1086, 758] on button "Preview" at bounding box center [1099, 767] width 70 height 31
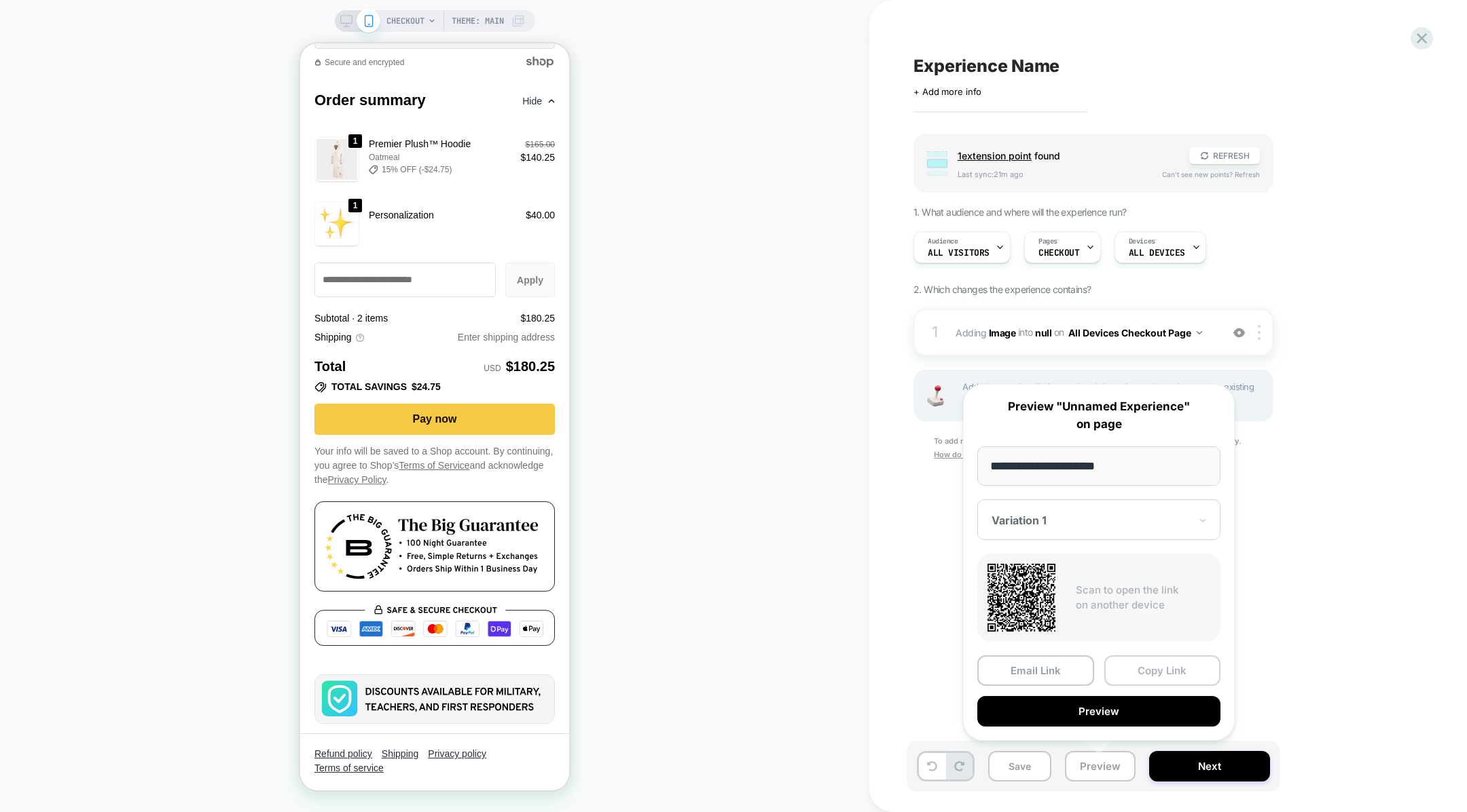
click at [1169, 674] on button "Copy Link" at bounding box center [1162, 671] width 117 height 31
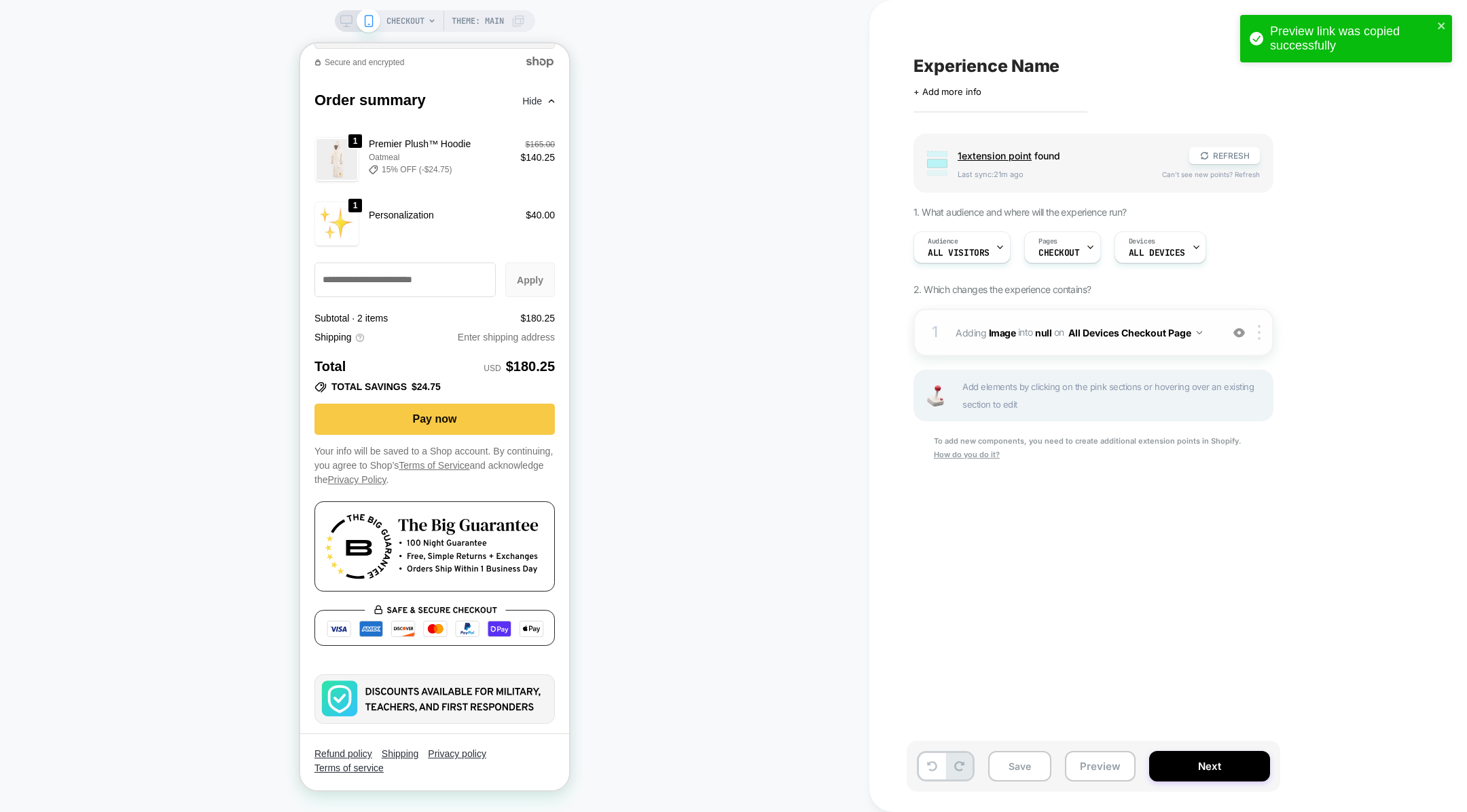
click at [1060, 340] on div "on All Devices Checkout Page" at bounding box center [1127, 333] width 148 height 20
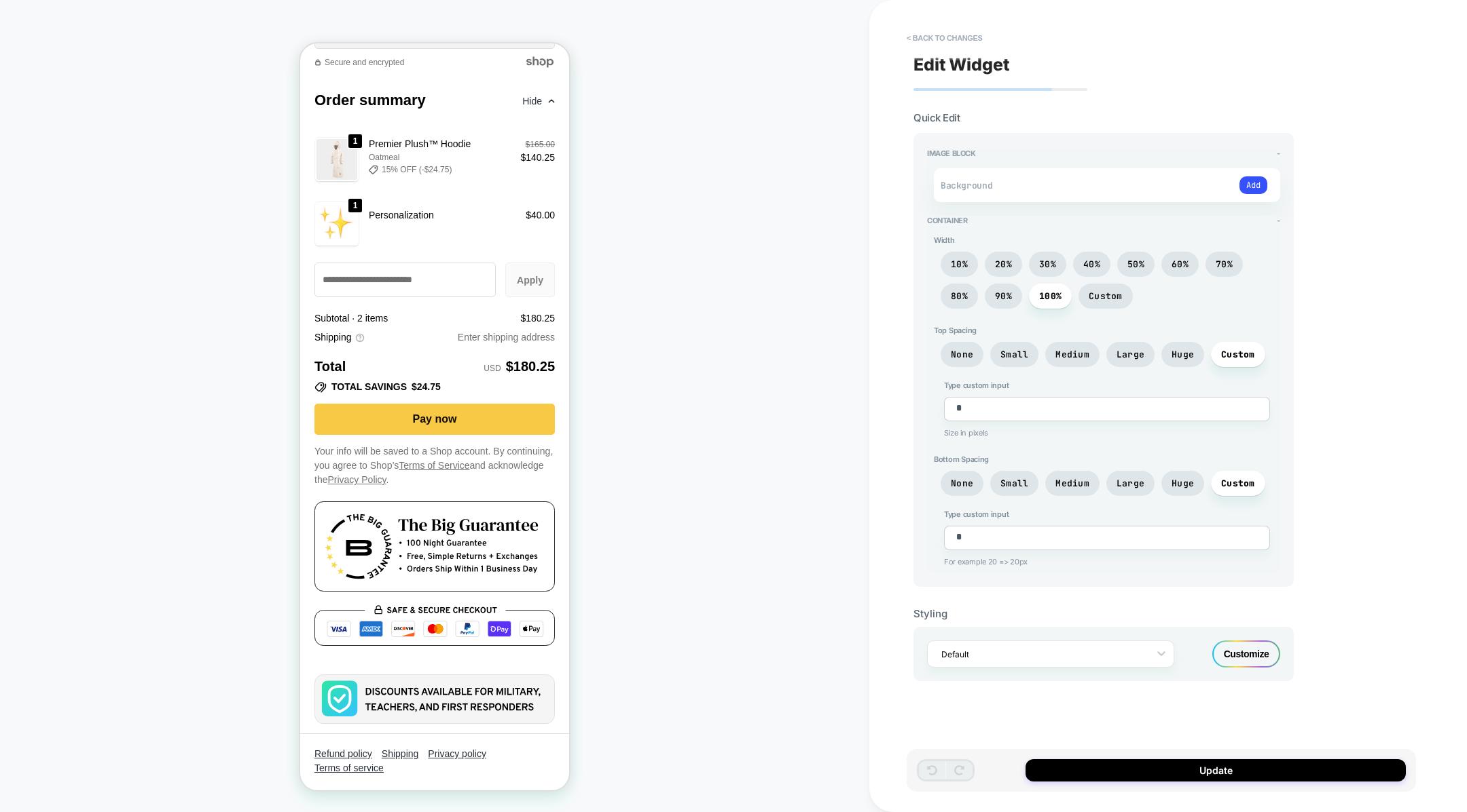
click at [1240, 659] on div "Customize" at bounding box center [1246, 654] width 68 height 27
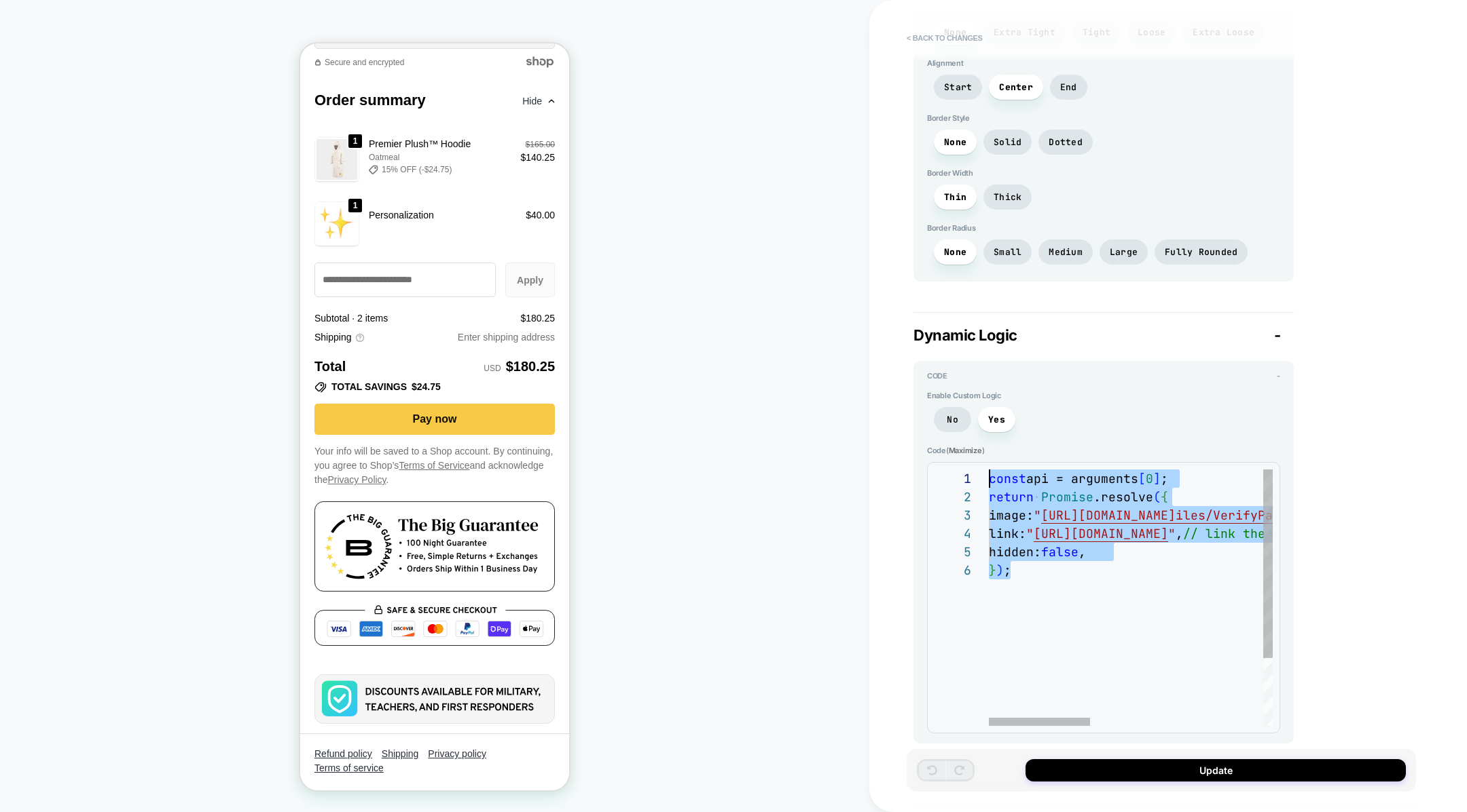
drag, startPoint x: 1061, startPoint y: 615, endPoint x: 925, endPoint y: 356, distance: 292.5
click at [988, 470] on div "const api = arguments [ 0 ] ; return Promise .resolve ( { image: " [URL][DOMAIN…" at bounding box center [1370, 643] width 764 height 348
drag, startPoint x: 1056, startPoint y: 586, endPoint x: 931, endPoint y: 340, distance: 275.9
click at [988, 470] on div "const api = arguments [ 0 ] ; return Promise .resolve ( { image: " [URL][DOMAIN…" at bounding box center [1370, 643] width 764 height 348
type textarea "*"
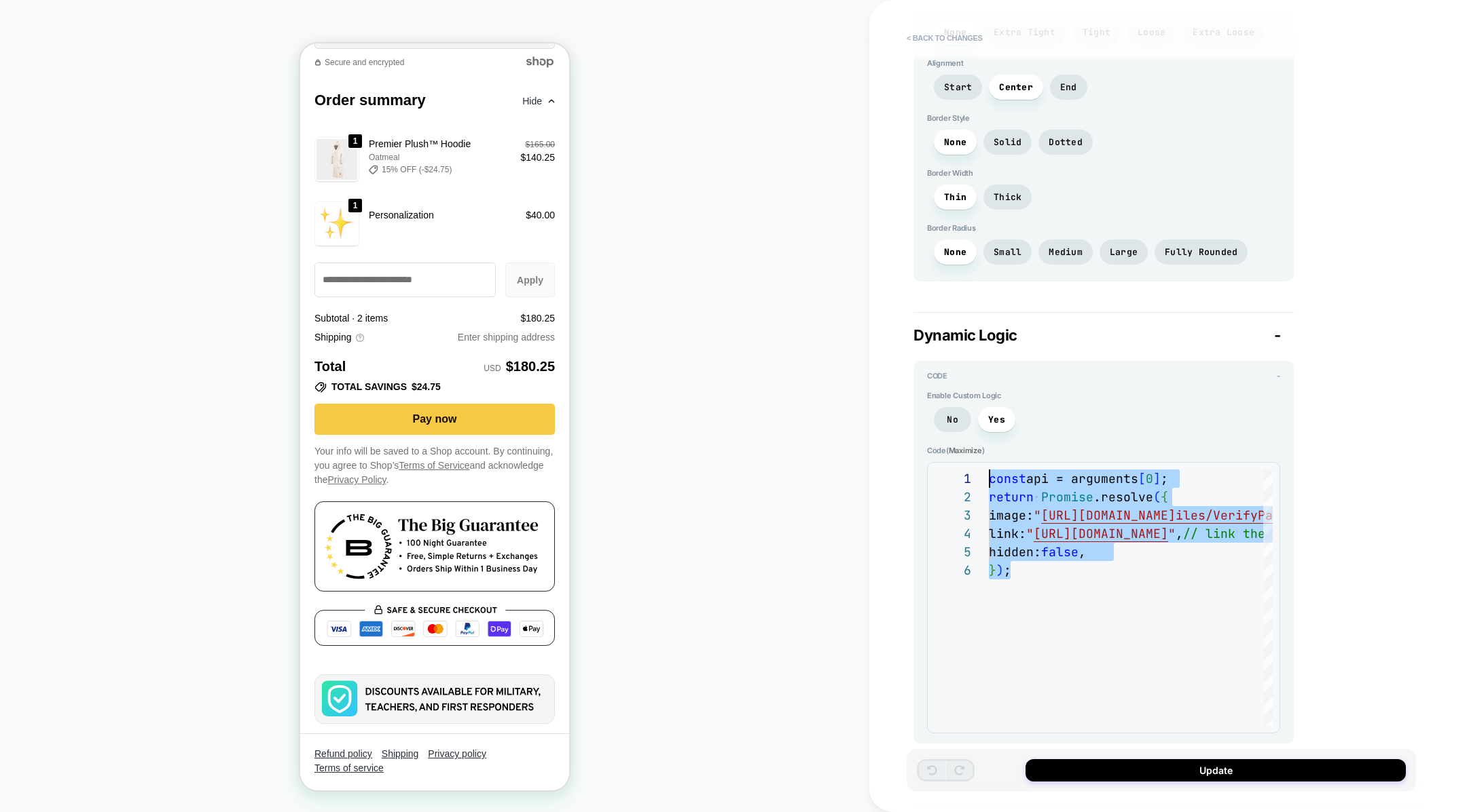
type textarea "**********"
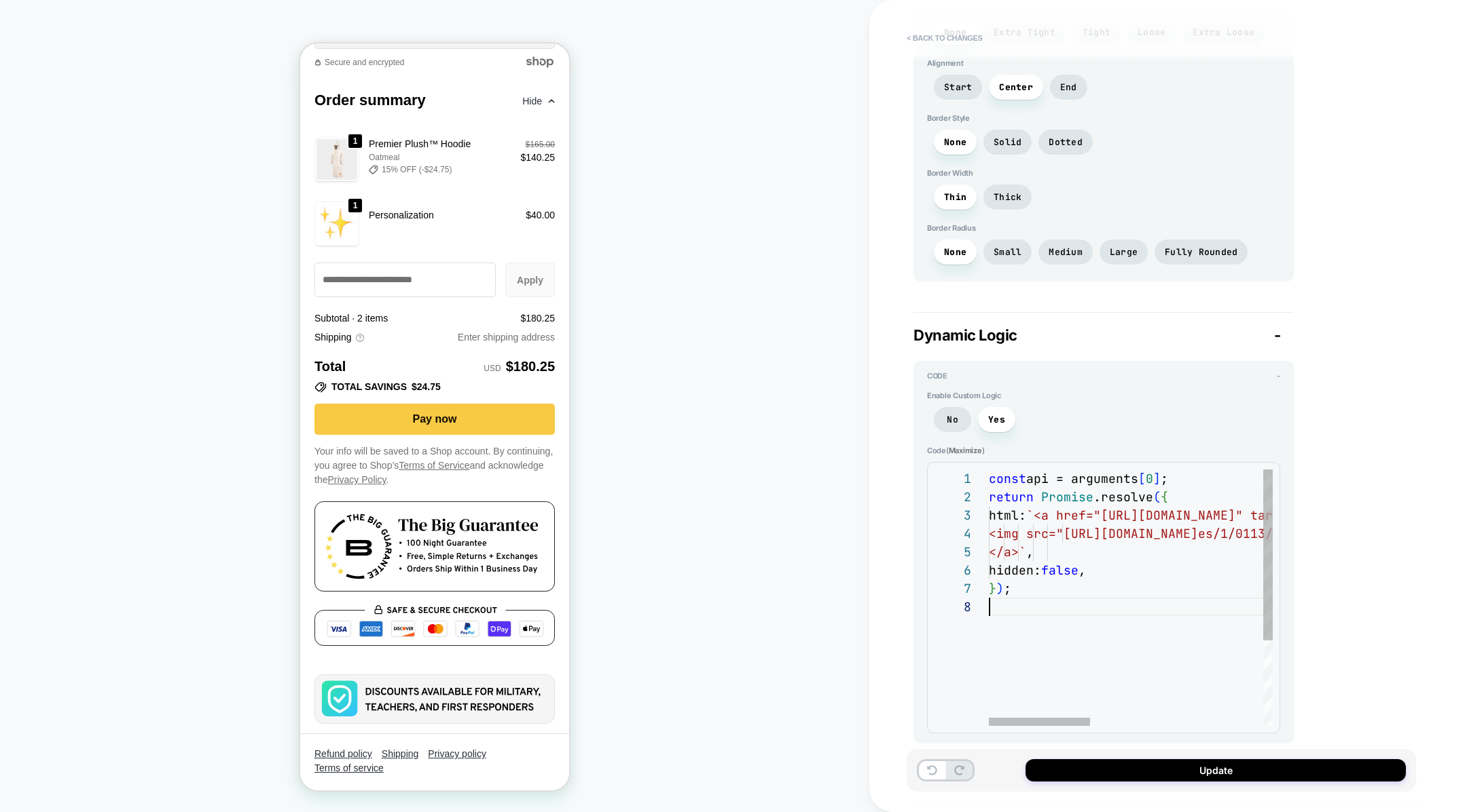
scroll to position [2237, 0]
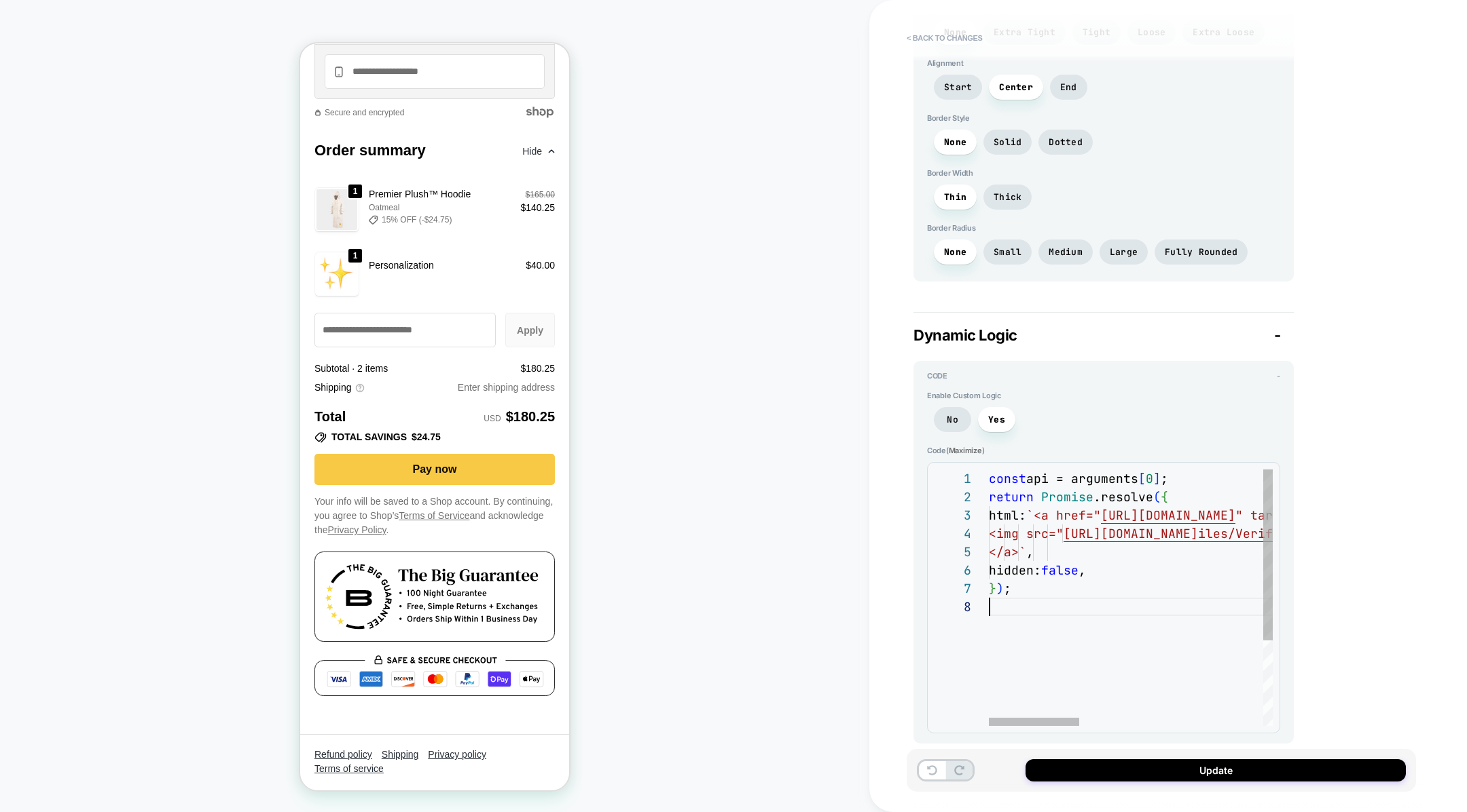
type textarea "*"
type textarea "**********"
click at [998, 414] on span "Yes" at bounding box center [996, 420] width 17 height 12
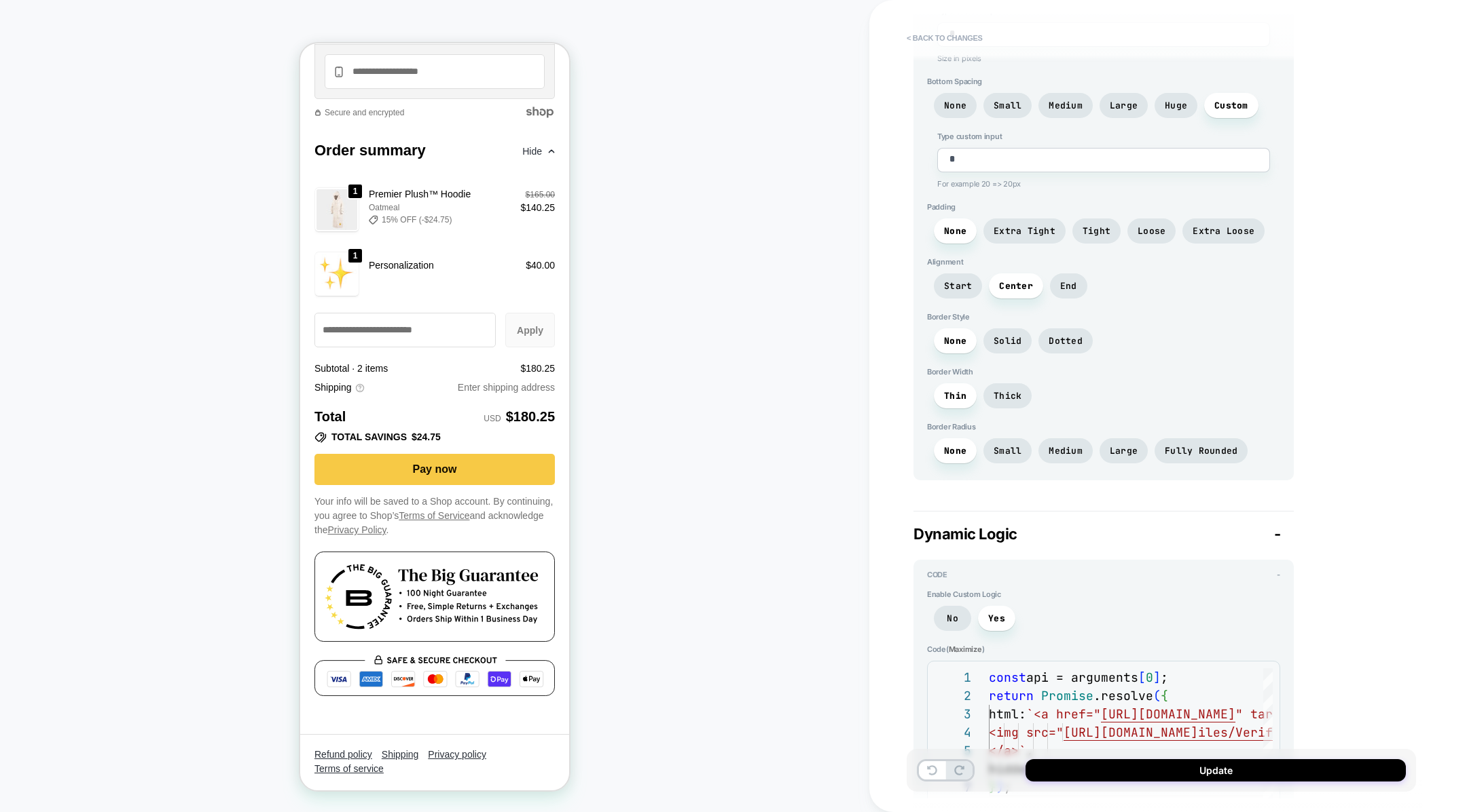
scroll to position [804, 0]
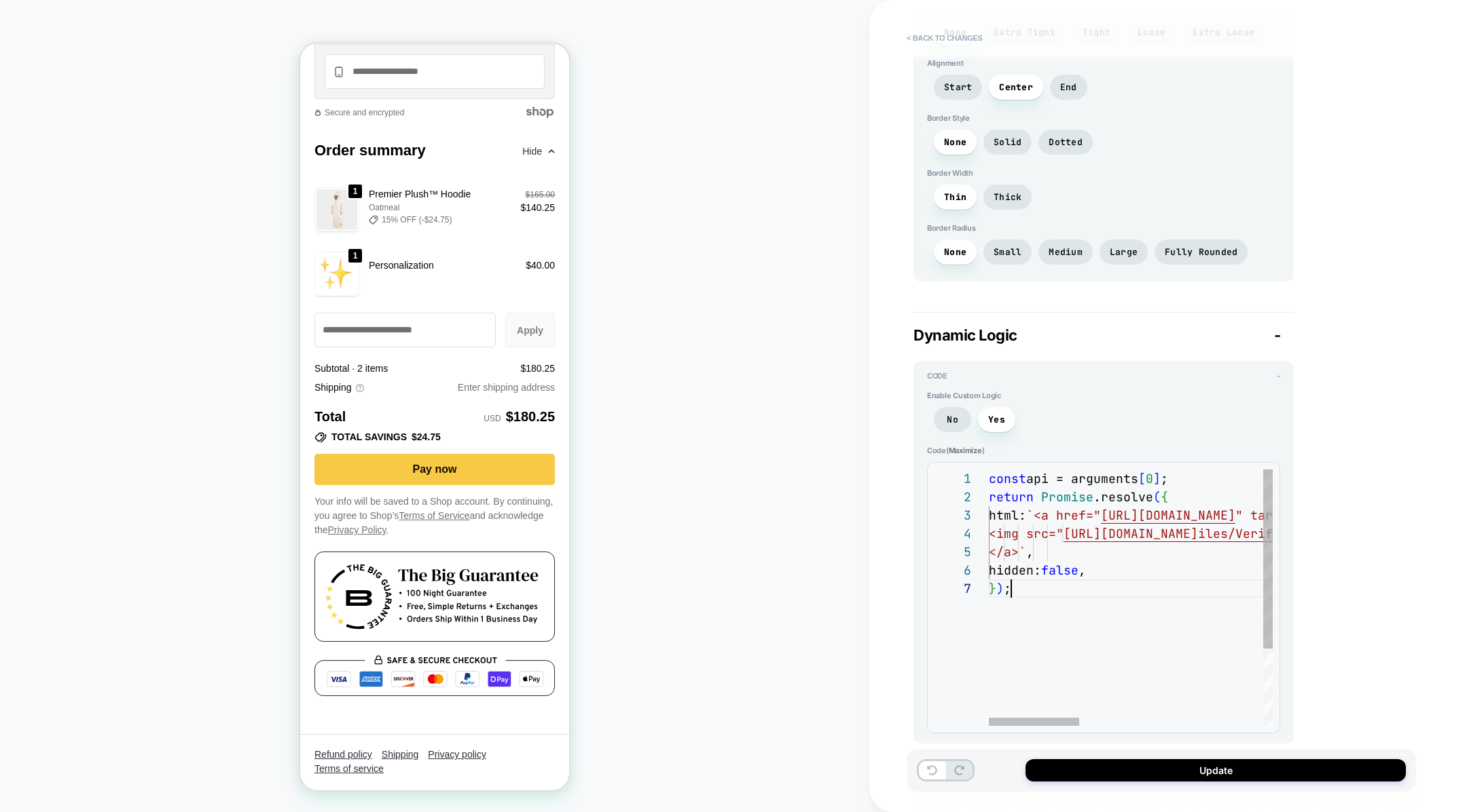
drag, startPoint x: 1071, startPoint y: 594, endPoint x: 950, endPoint y: 398, distance: 230.3
click at [988, 470] on div "const api = arguments [ 0 ] ; return Promise .resolve ( { html: `<a href=" [URL…" at bounding box center [1418, 653] width 860 height 367
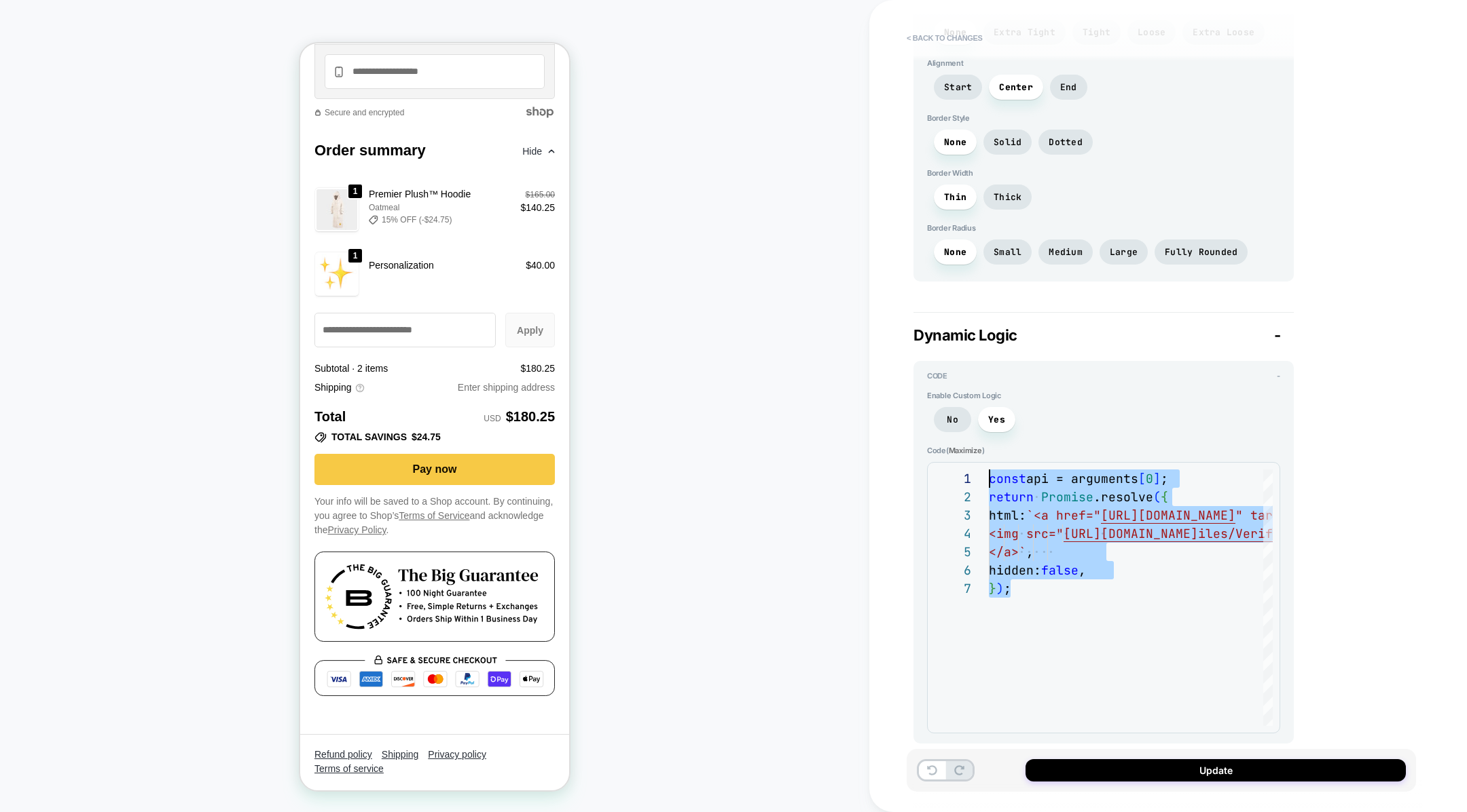
type textarea "*"
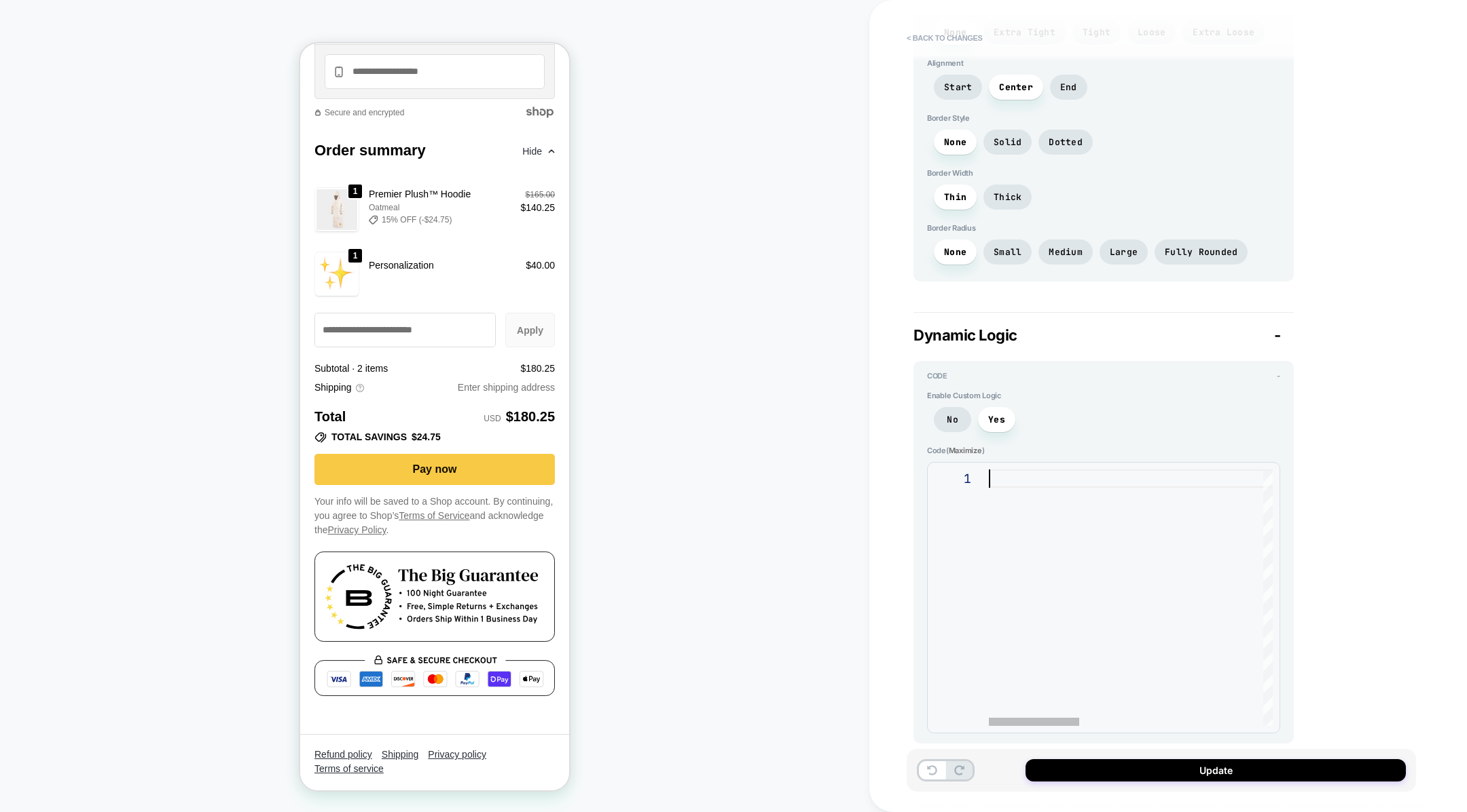
type textarea "*"
type textarea "**********"
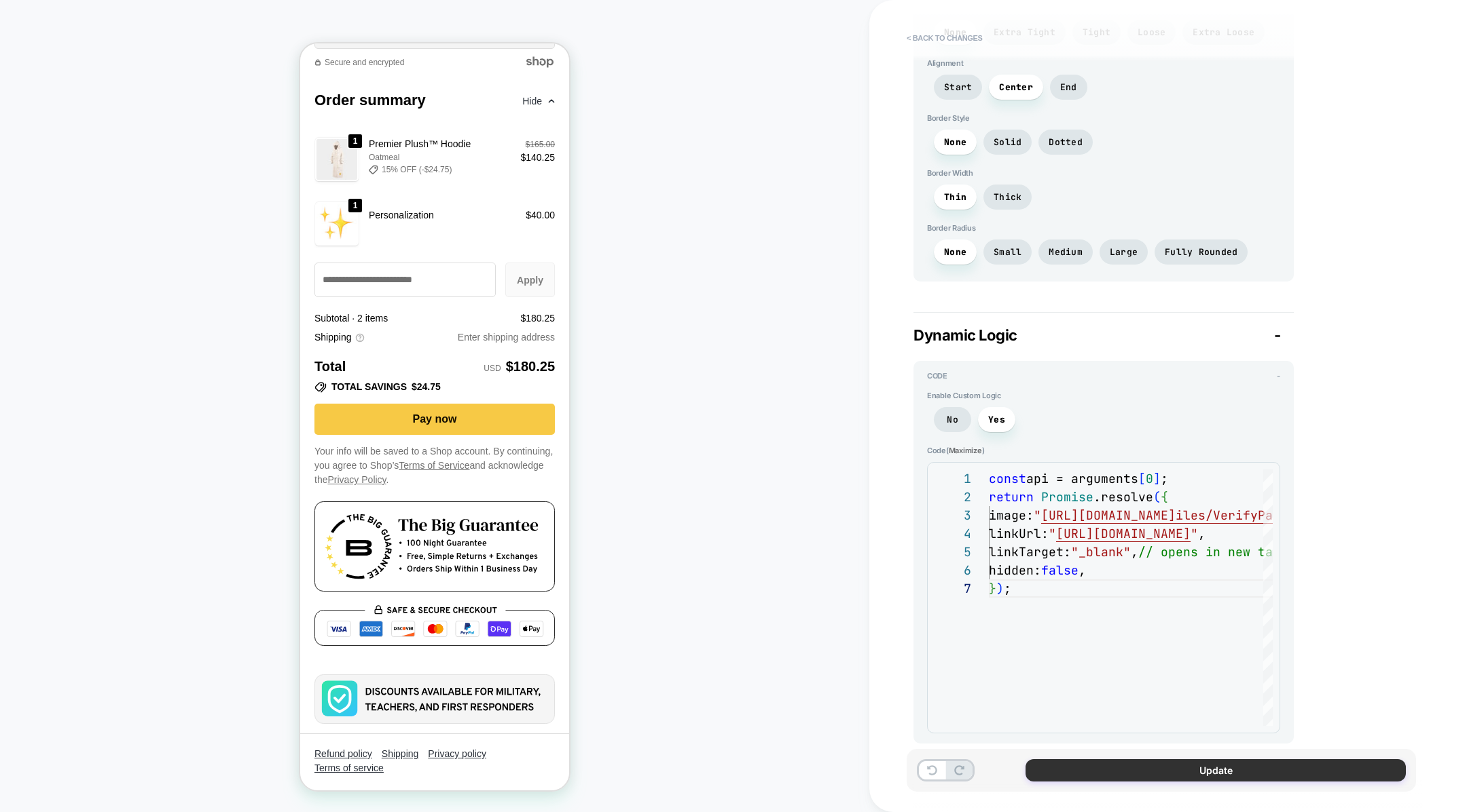
click at [1160, 772] on button "Update" at bounding box center [1216, 770] width 380 height 22
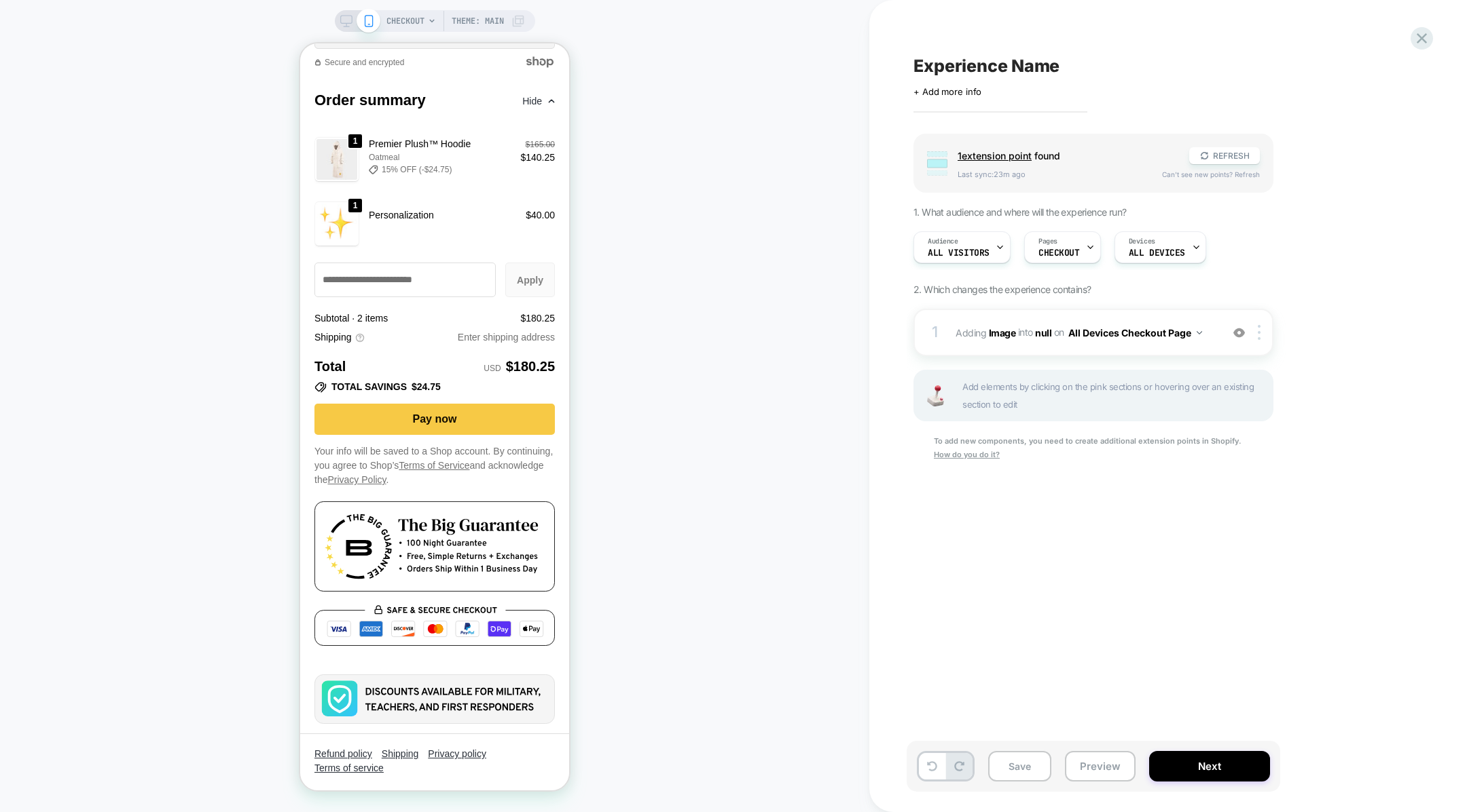
drag, startPoint x: 1104, startPoint y: 771, endPoint x: 1073, endPoint y: 556, distance: 217.2
click at [1071, 556] on div "Experience Name Click to edit experience details + Add more info Group 1 extens…" at bounding box center [1168, 406] width 509 height 812
drag, startPoint x: 1089, startPoint y: 767, endPoint x: 1038, endPoint y: 759, distance: 51.6
click at [1045, 759] on div "Save Preview Next" at bounding box center [1093, 767] width 374 height 51
click at [1031, 759] on button "Save" at bounding box center [1019, 767] width 63 height 31
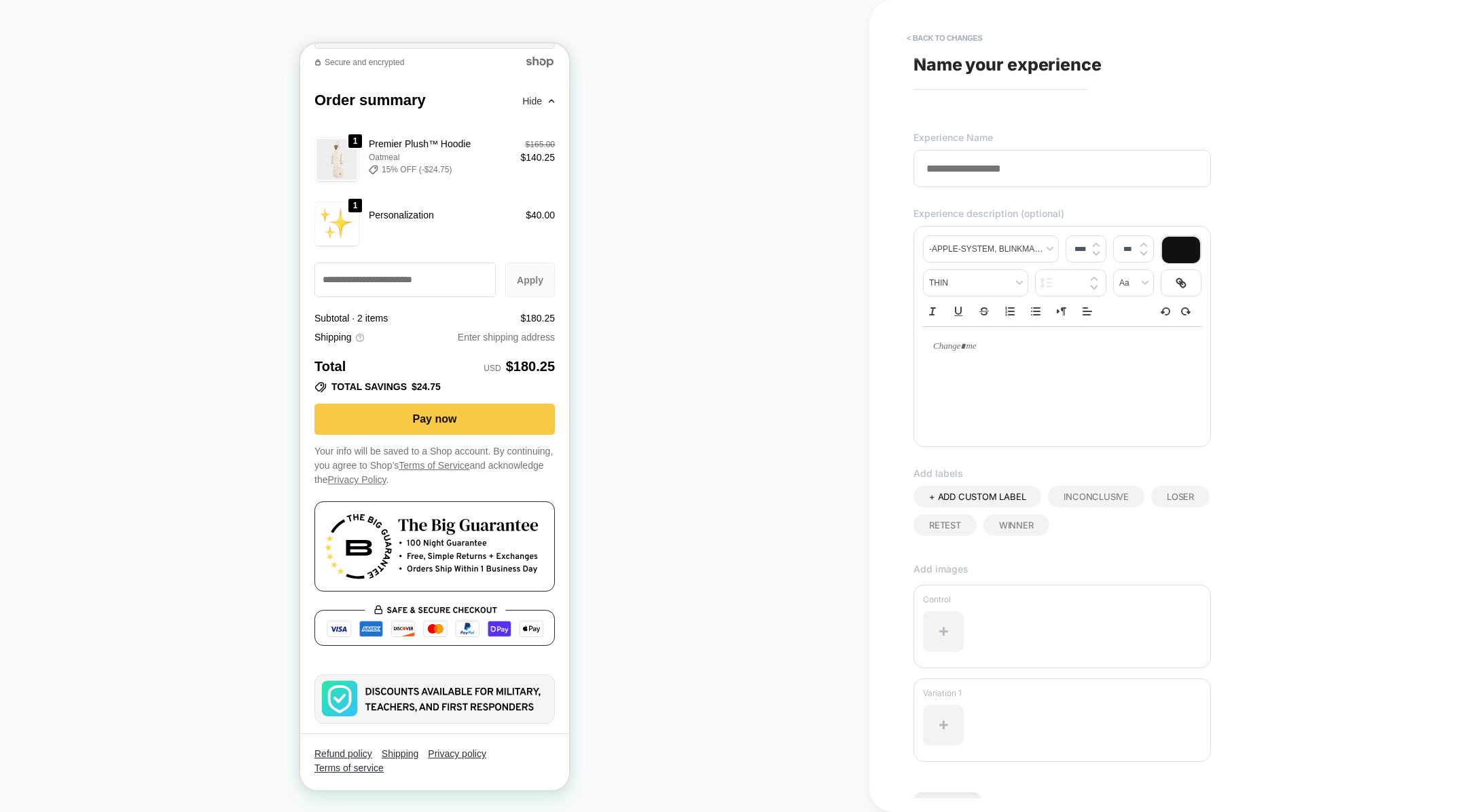
scroll to position [69, 0]
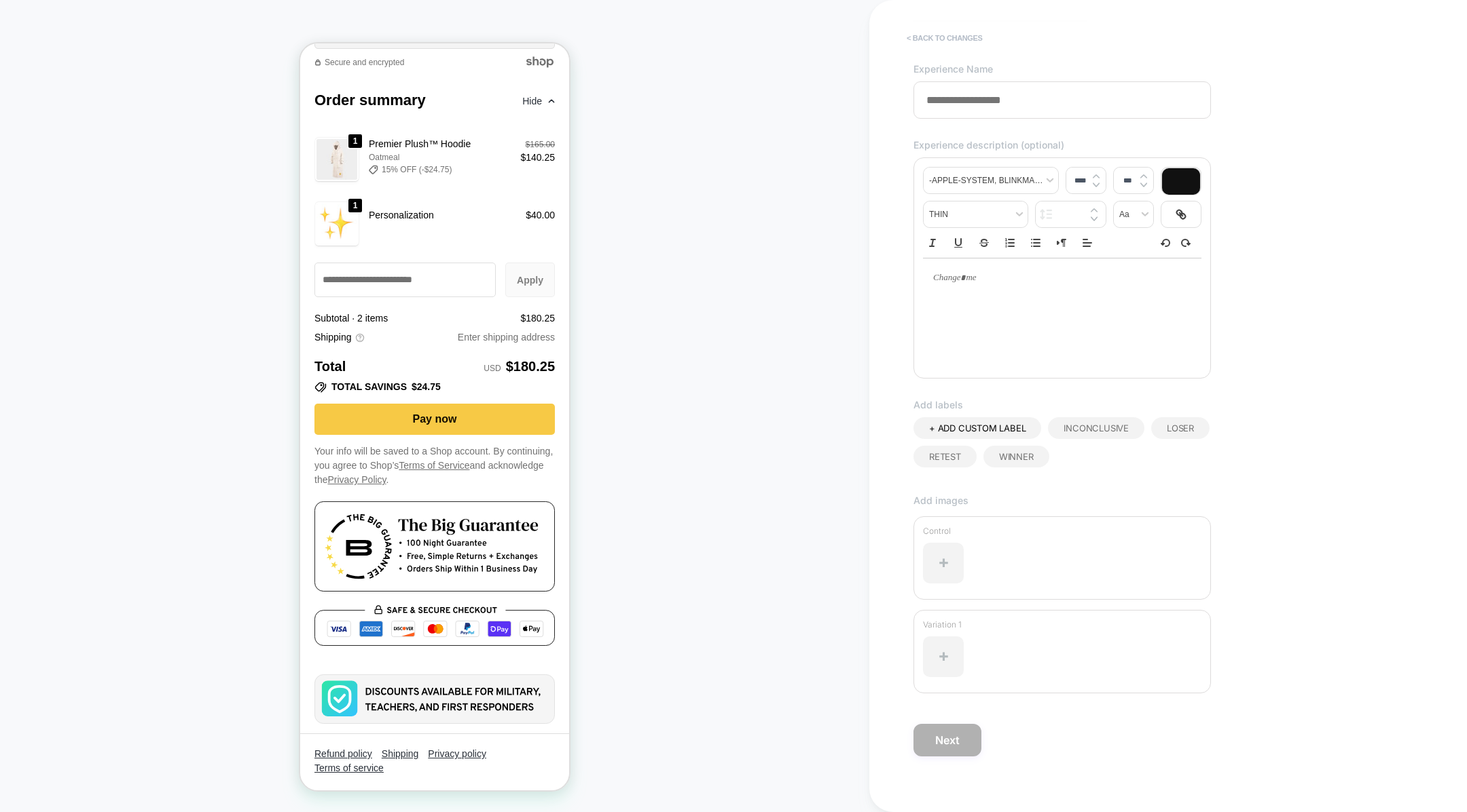
click at [926, 31] on button "< Back to changes" at bounding box center [945, 38] width 89 height 21
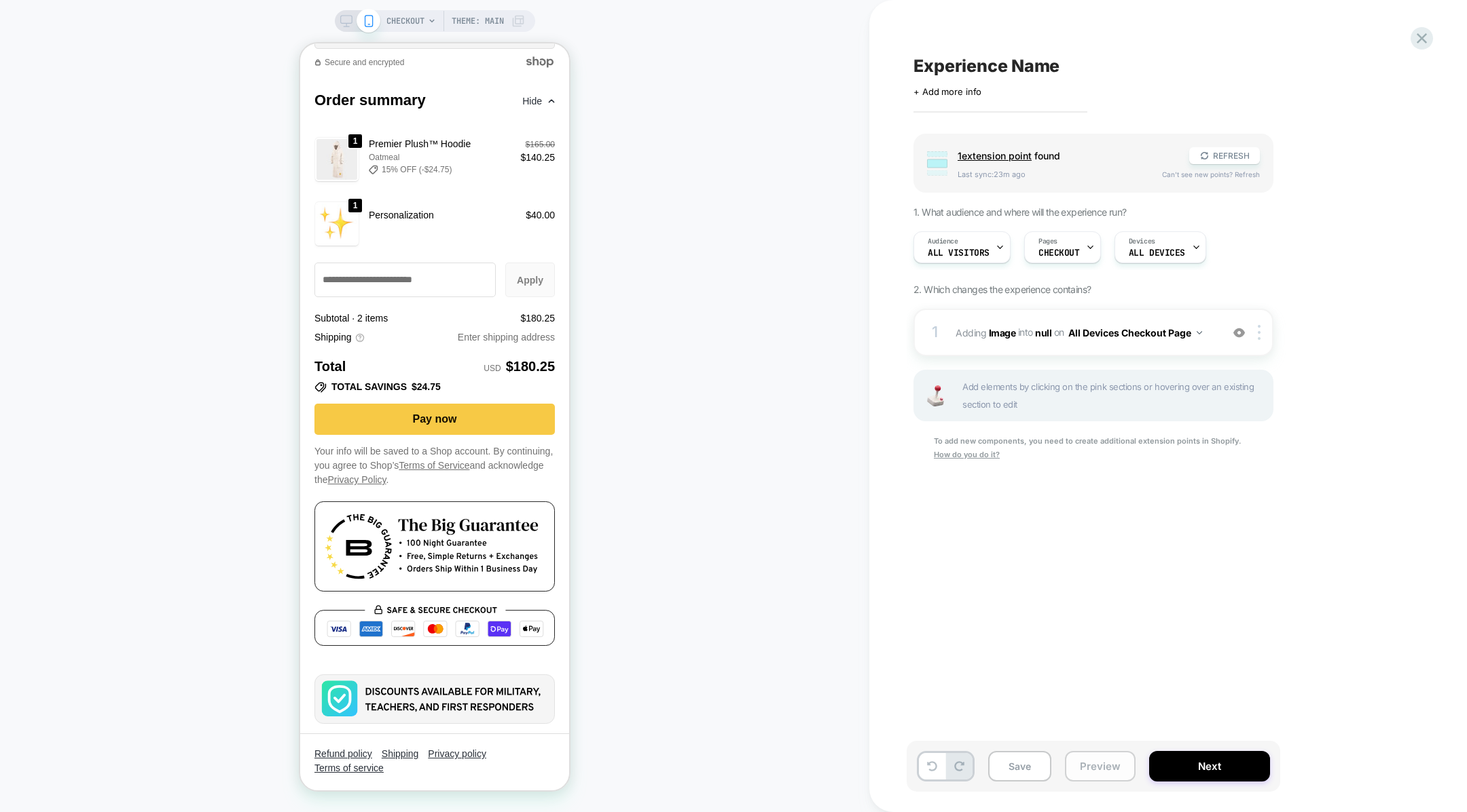
click at [1101, 764] on button "Preview" at bounding box center [1099, 767] width 70 height 31
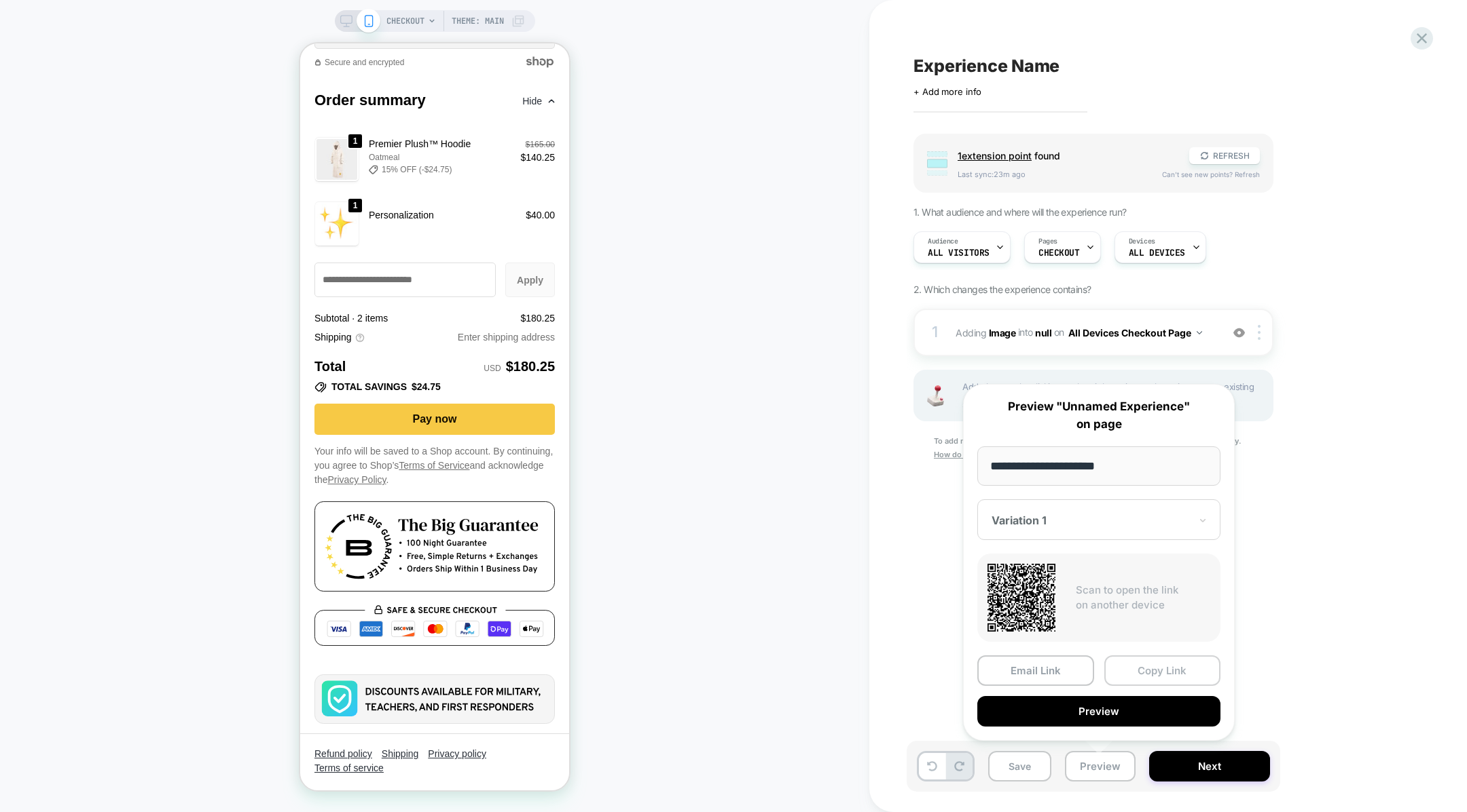
click at [1141, 682] on button "Copy Link" at bounding box center [1162, 671] width 117 height 31
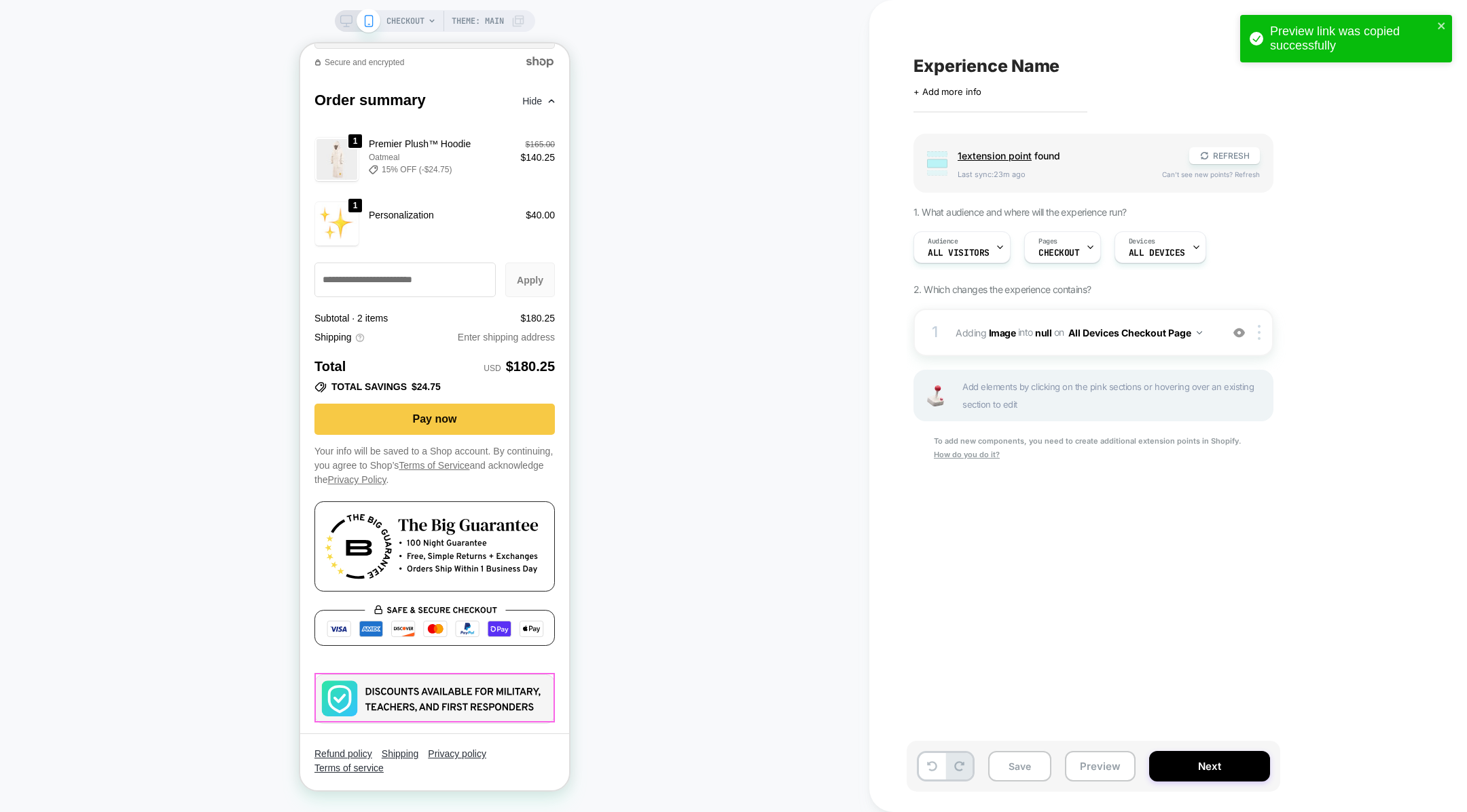
click at [522, 689] on img at bounding box center [434, 700] width 241 height 50
click at [1078, 774] on button "Preview" at bounding box center [1099, 767] width 70 height 31
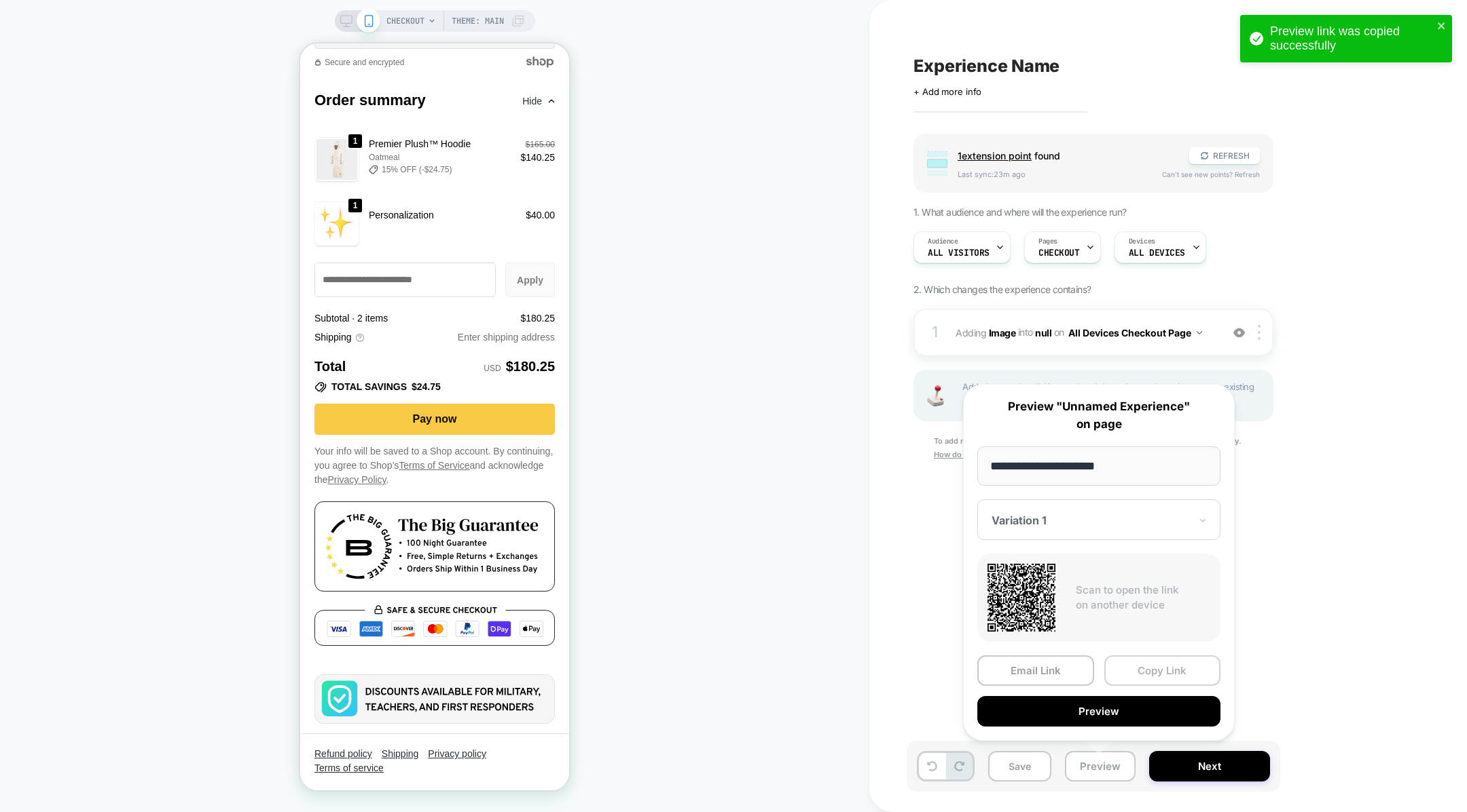
click at [1131, 676] on button "Copy Link" at bounding box center [1162, 671] width 117 height 31
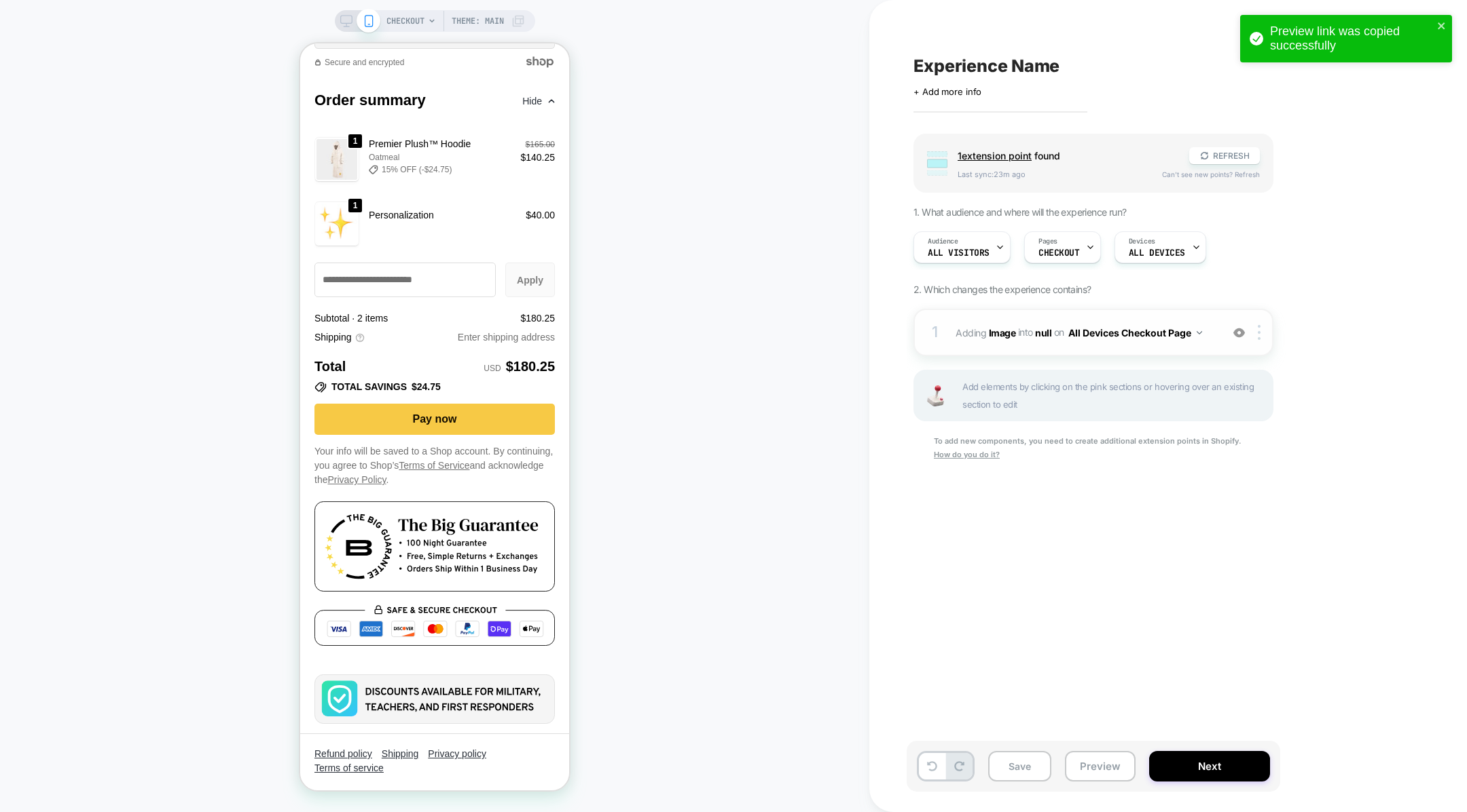
click at [1071, 344] on div "1 #_loomi_addon_1759366644693 Adding Image INTO null null on All Devices Checko…" at bounding box center [1093, 333] width 360 height 48
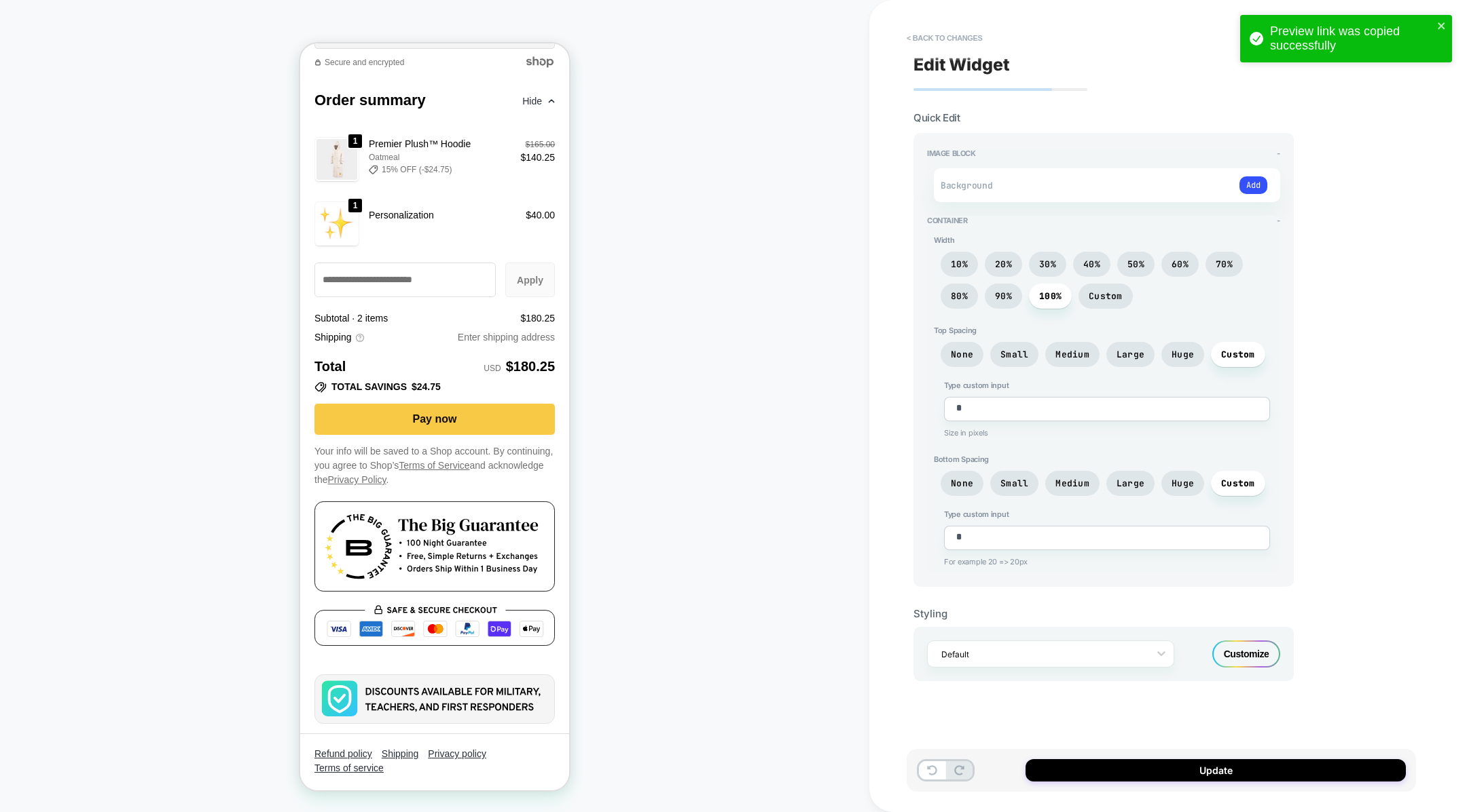
click at [1231, 648] on div "Customize" at bounding box center [1246, 654] width 68 height 27
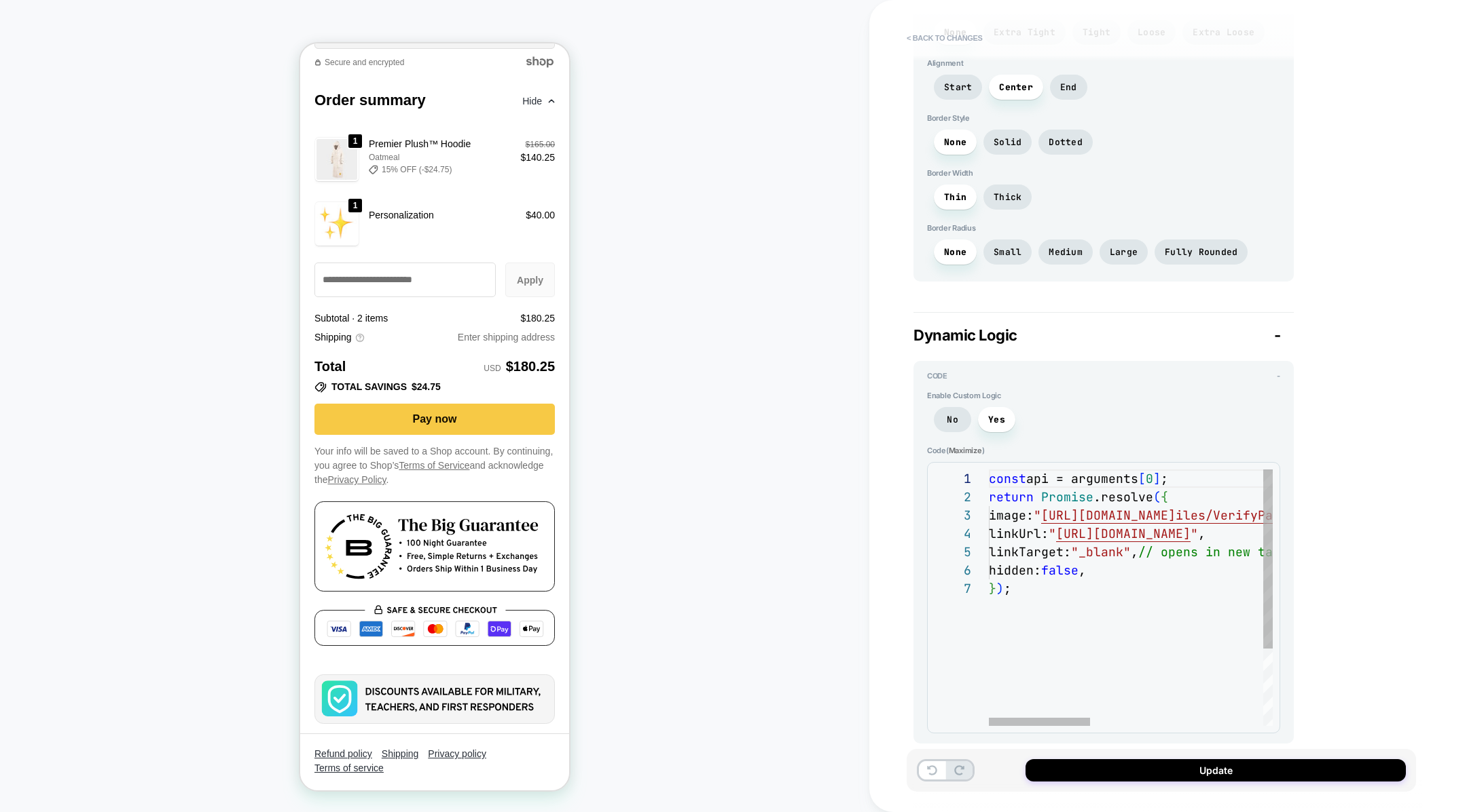
scroll to position [0, 0]
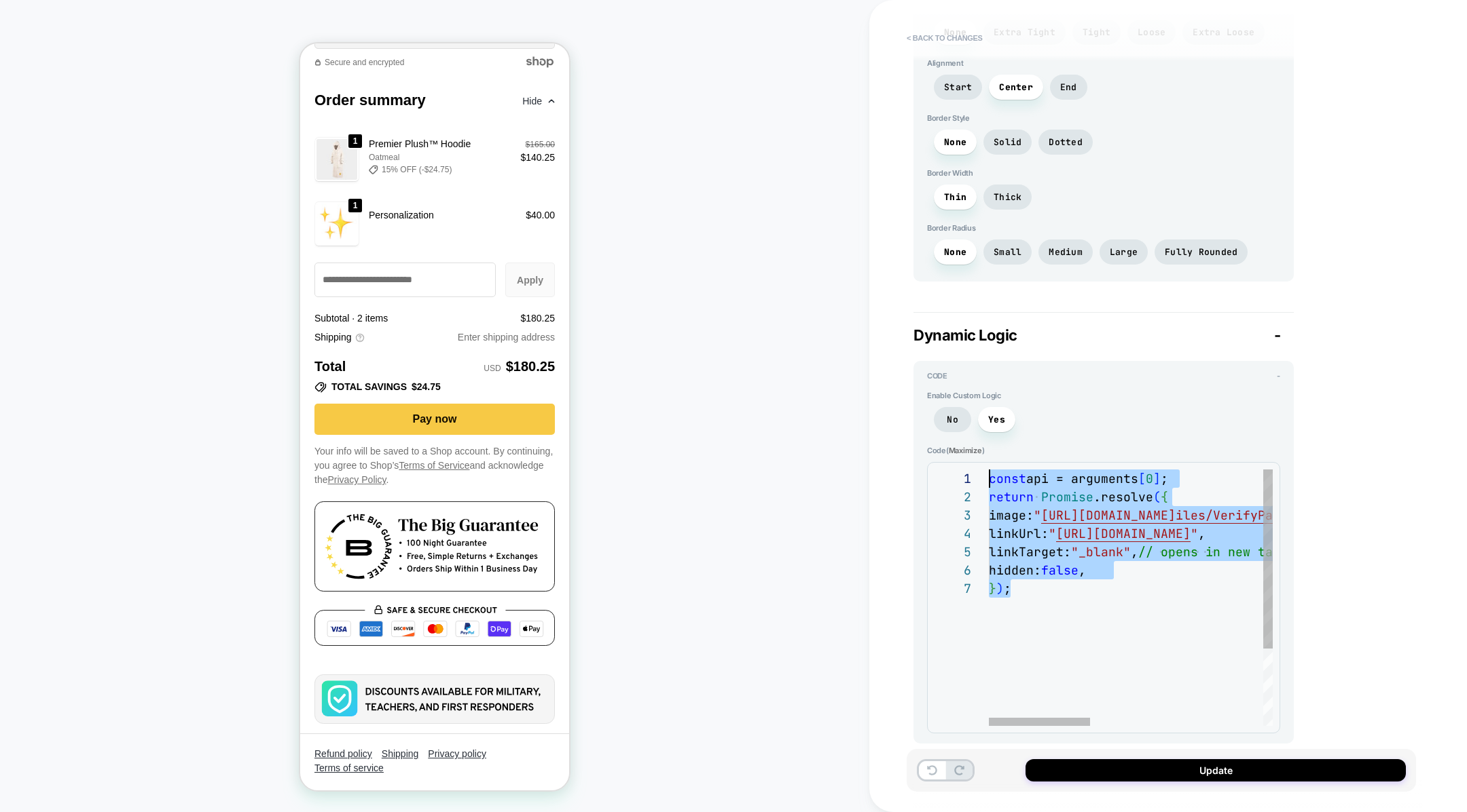
drag, startPoint x: 1079, startPoint y: 601, endPoint x: 942, endPoint y: 340, distance: 294.8
click at [988, 470] on div "const api = arguments [ 0 ] ; return Promise .resolve ( { image: " [URL][DOMAIN…" at bounding box center [1370, 653] width 764 height 367
type textarea "*"
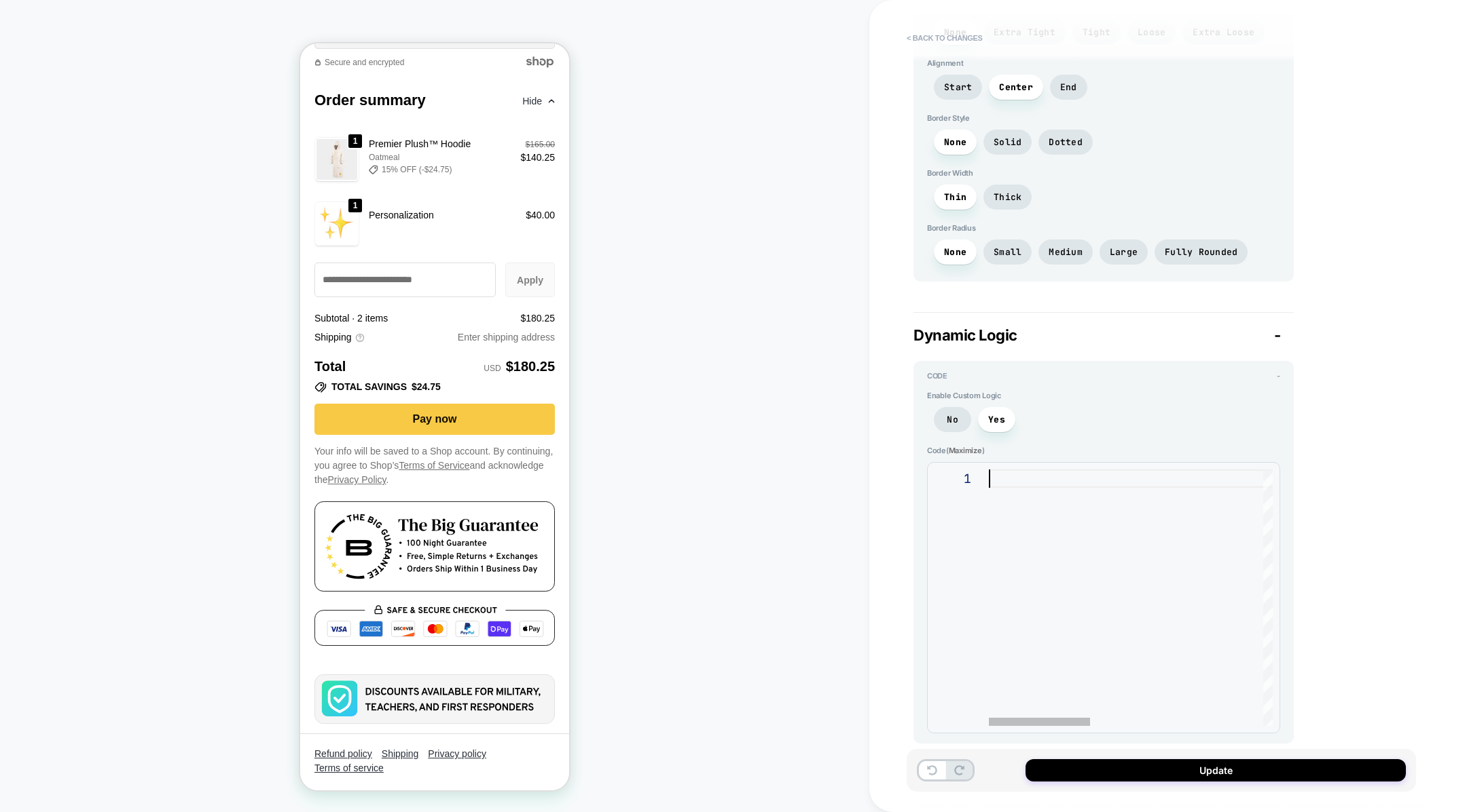
scroll to position [2237, 0]
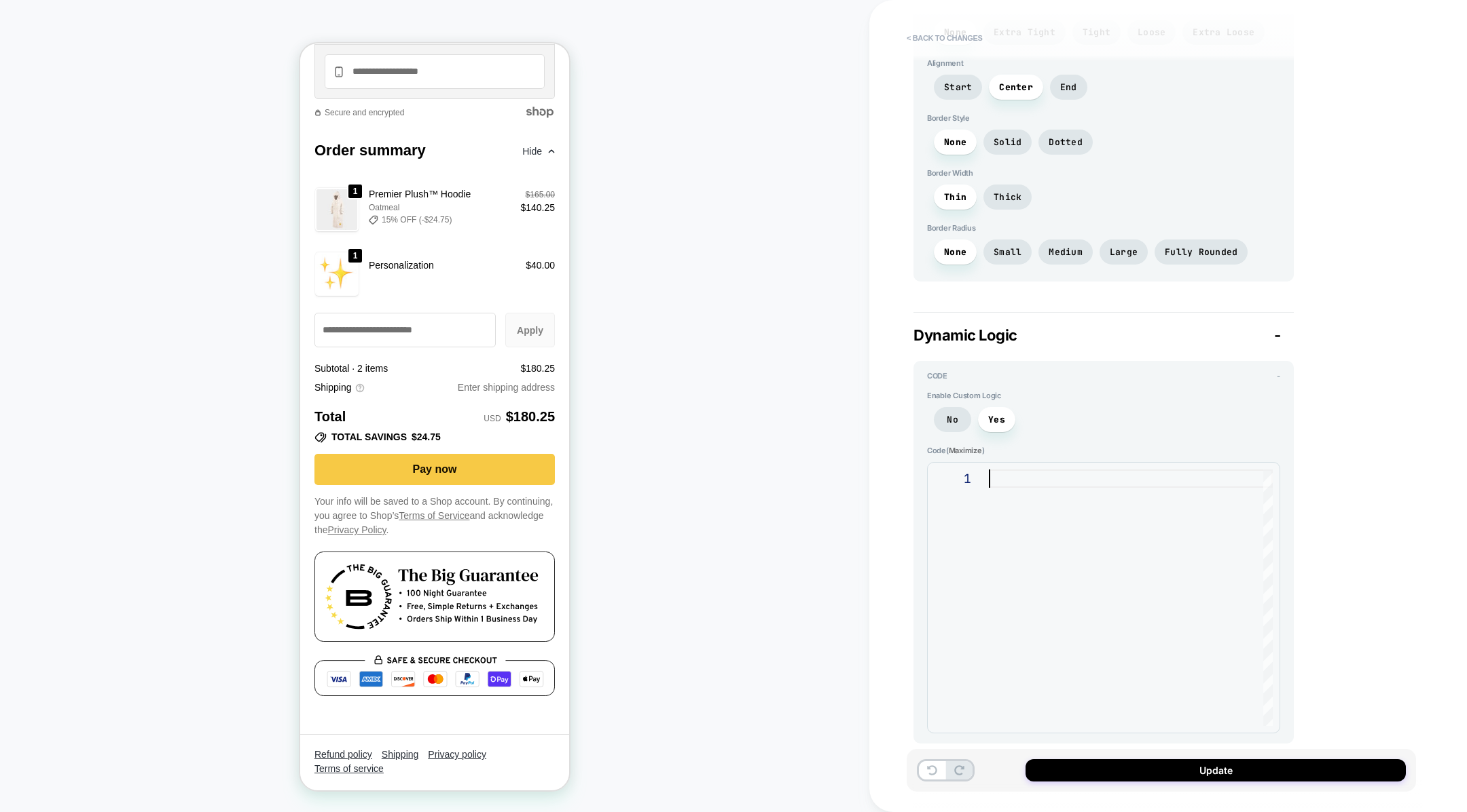
type textarea "*"
type textarea "**********"
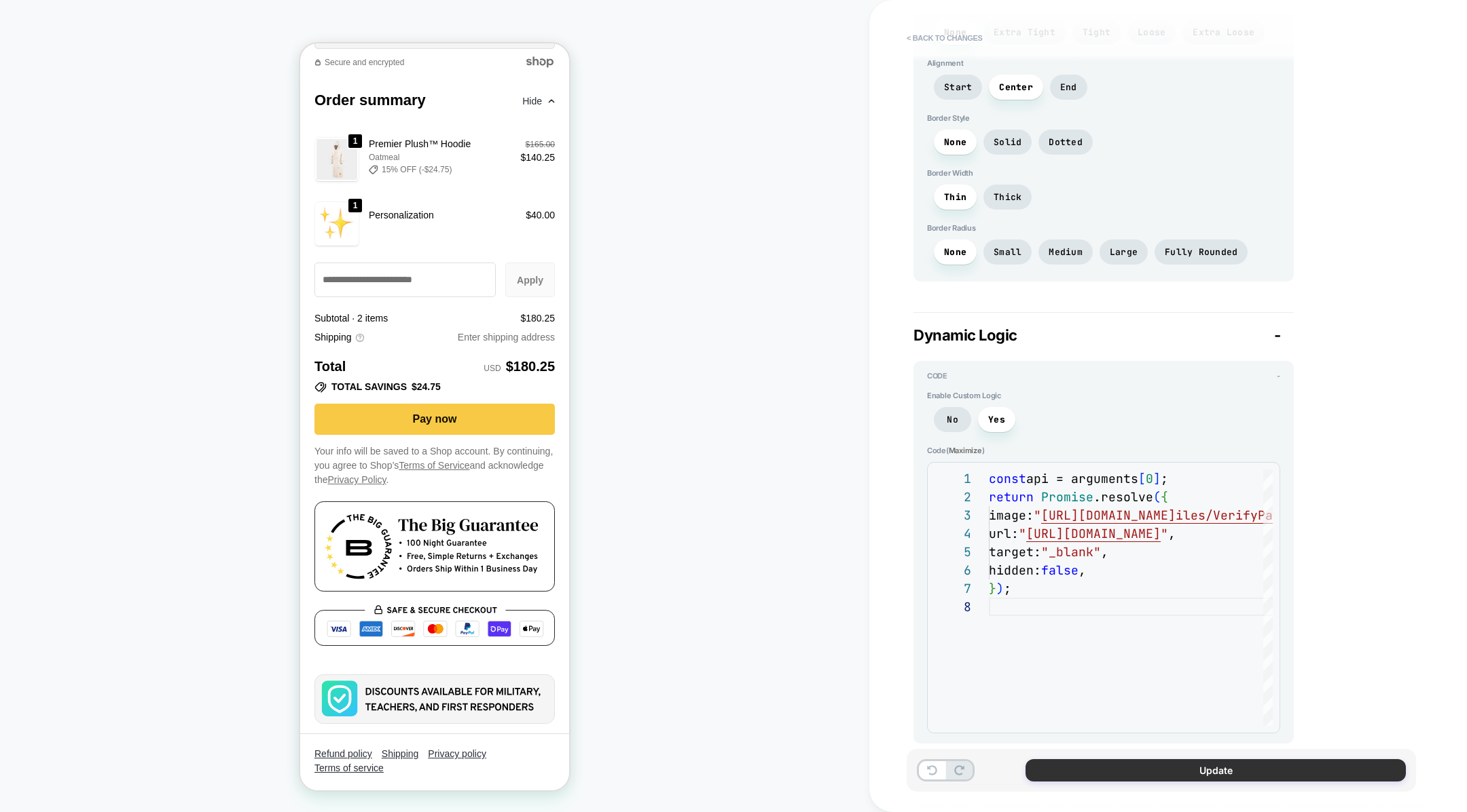
click at [1126, 760] on button "Update" at bounding box center [1216, 770] width 380 height 22
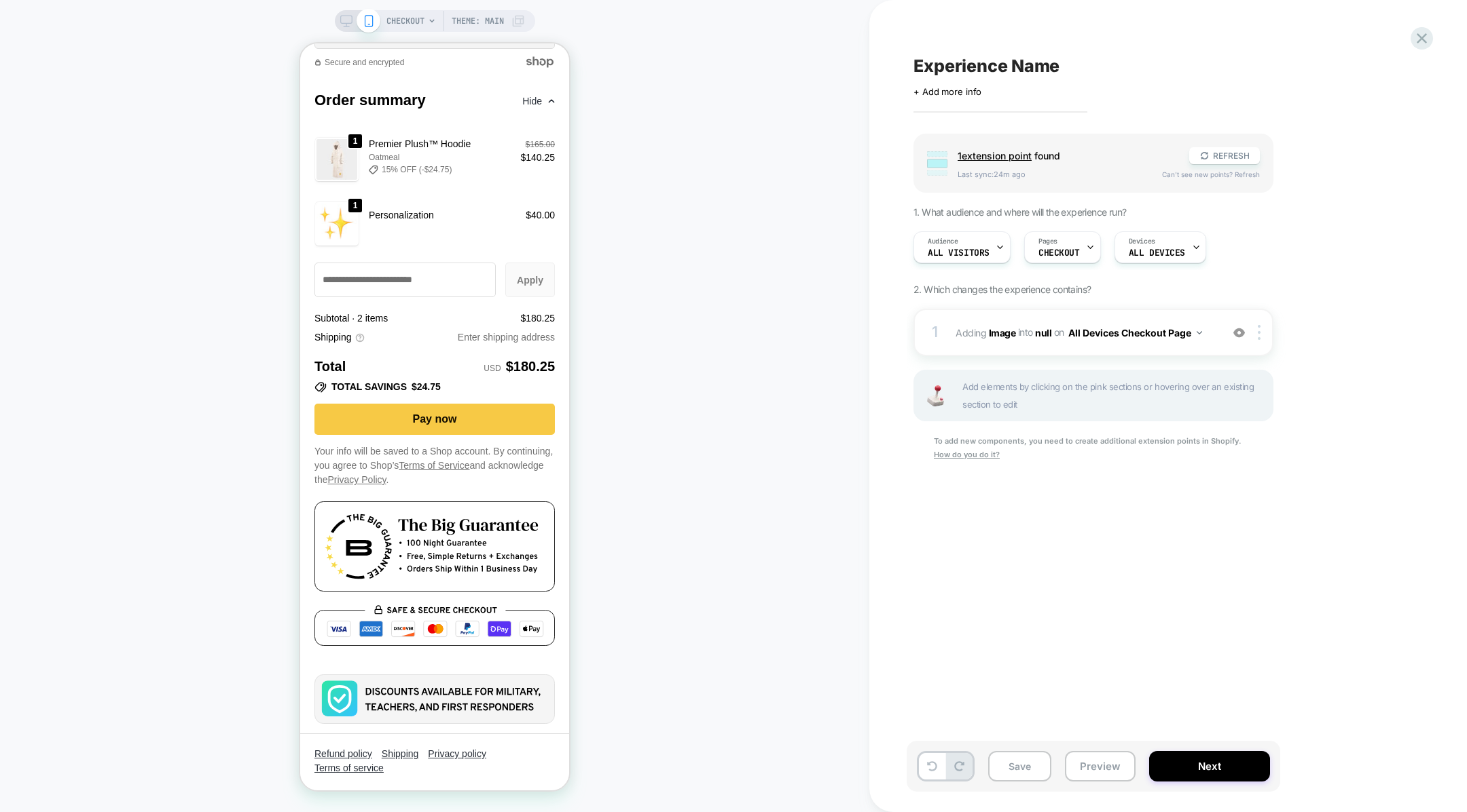
click at [1053, 762] on div "Save Preview Next" at bounding box center [1093, 767] width 374 height 51
click at [1050, 762] on button "Save" at bounding box center [1019, 767] width 63 height 31
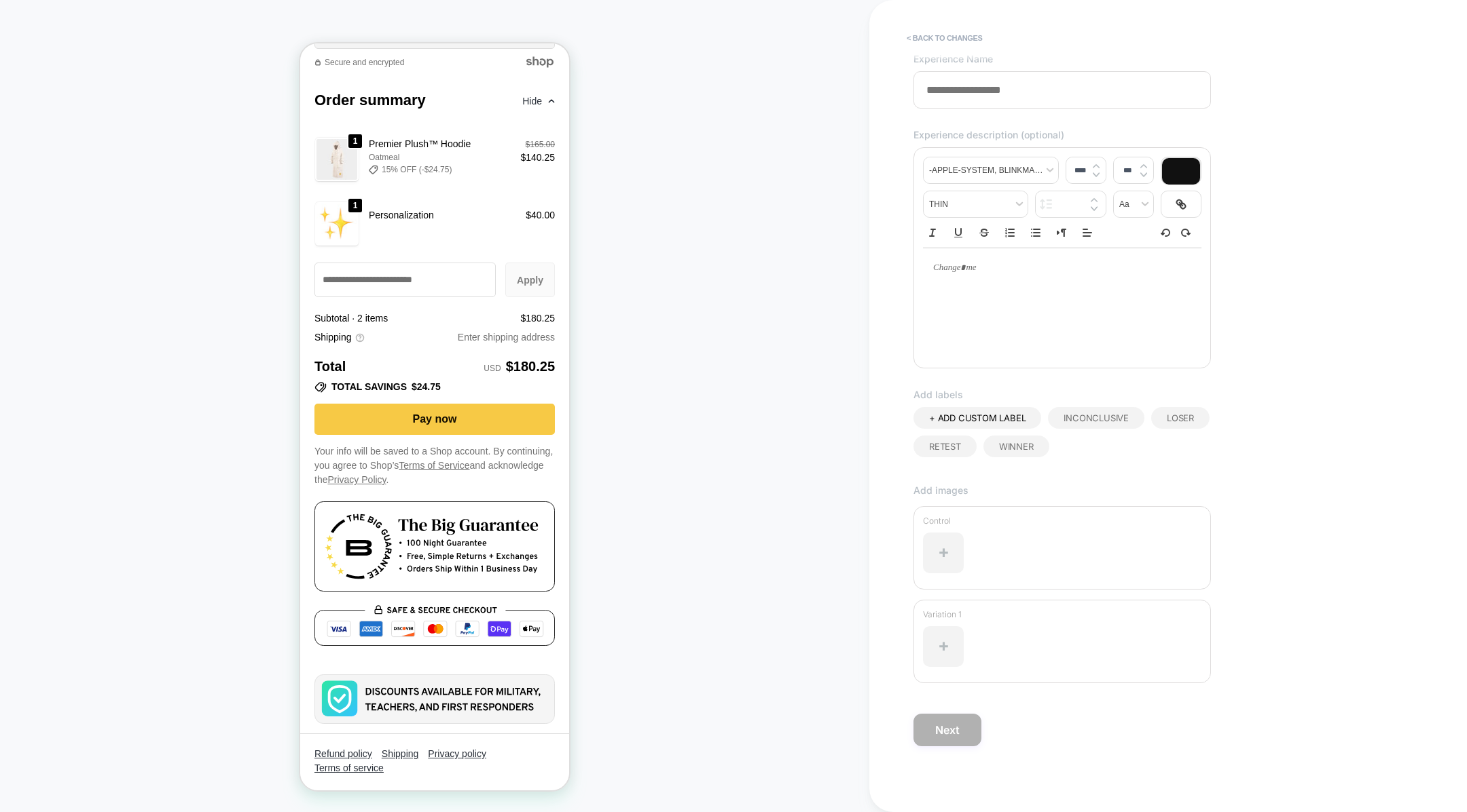
scroll to position [0, 0]
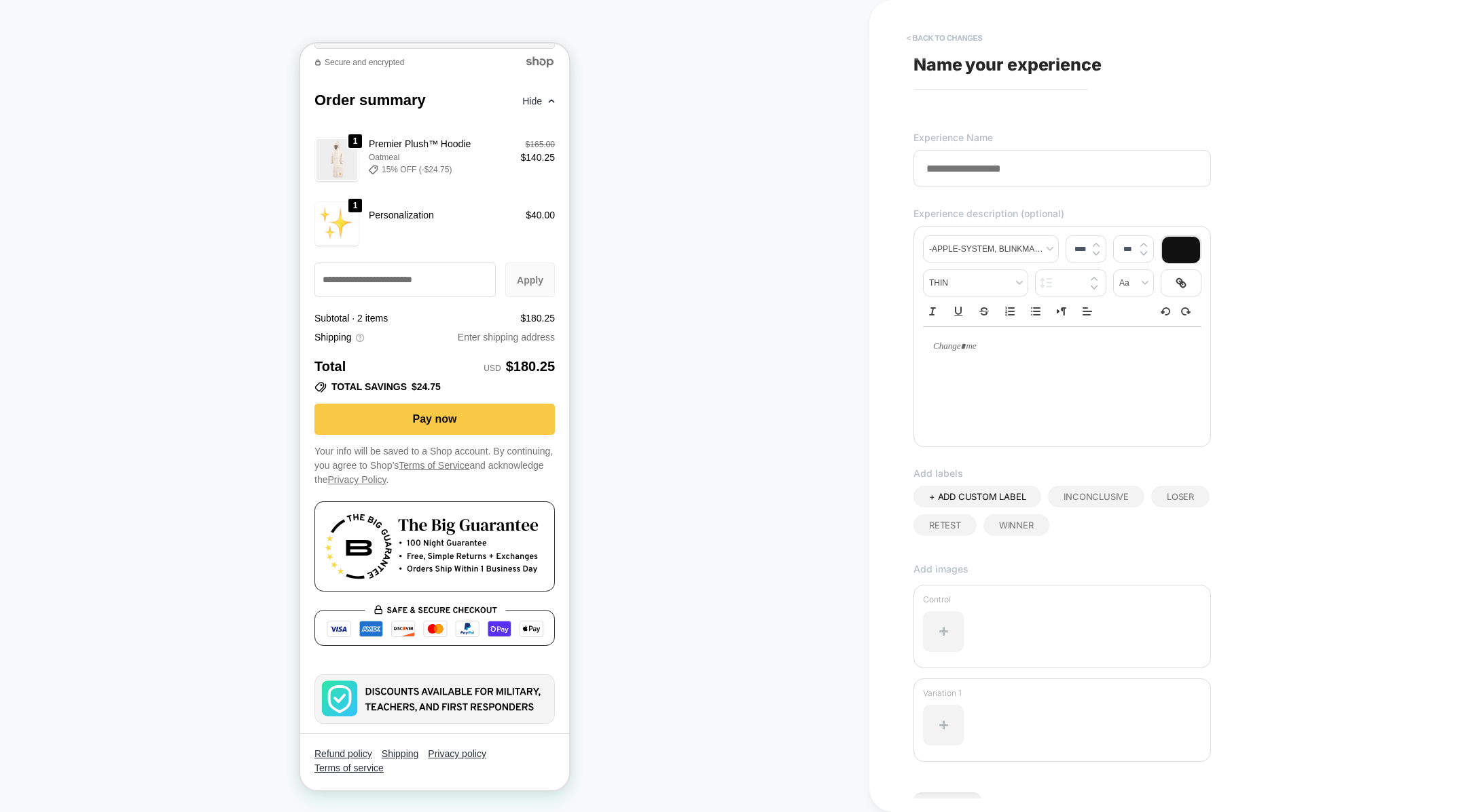
click at [915, 40] on button "< Back to changes" at bounding box center [945, 38] width 89 height 21
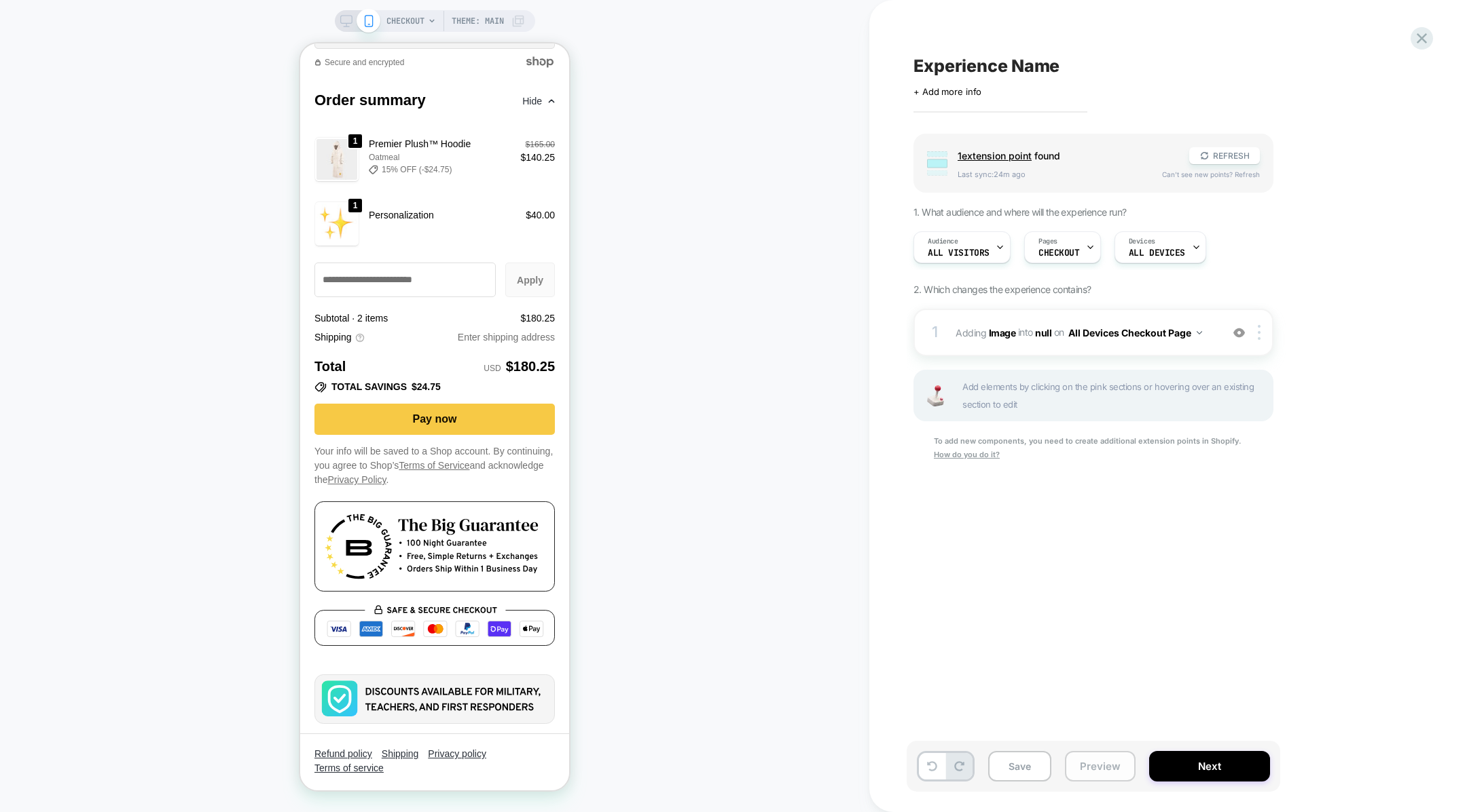
click at [1091, 771] on button "Preview" at bounding box center [1099, 767] width 70 height 31
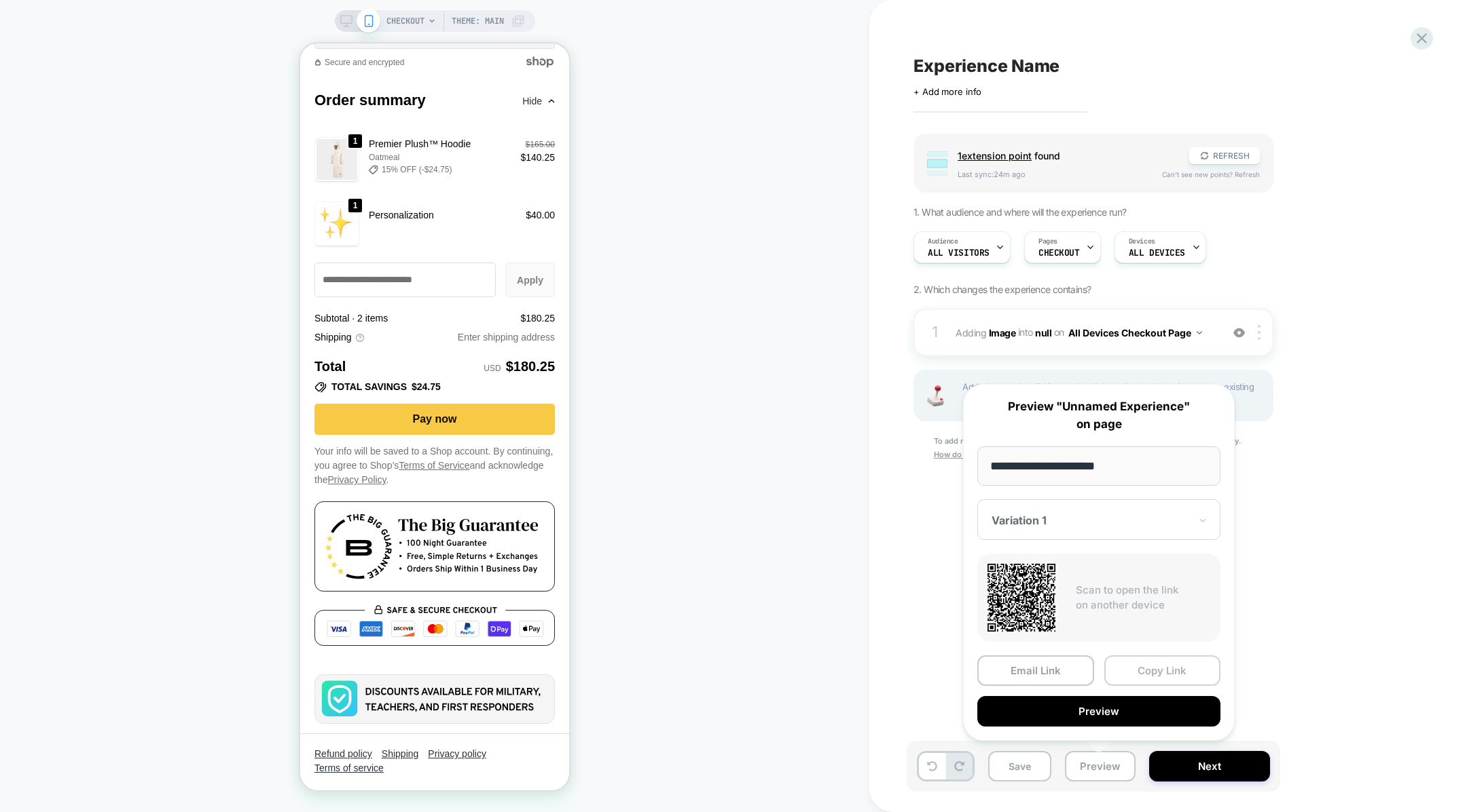
click at [1137, 676] on button "Copy Link" at bounding box center [1162, 671] width 117 height 31
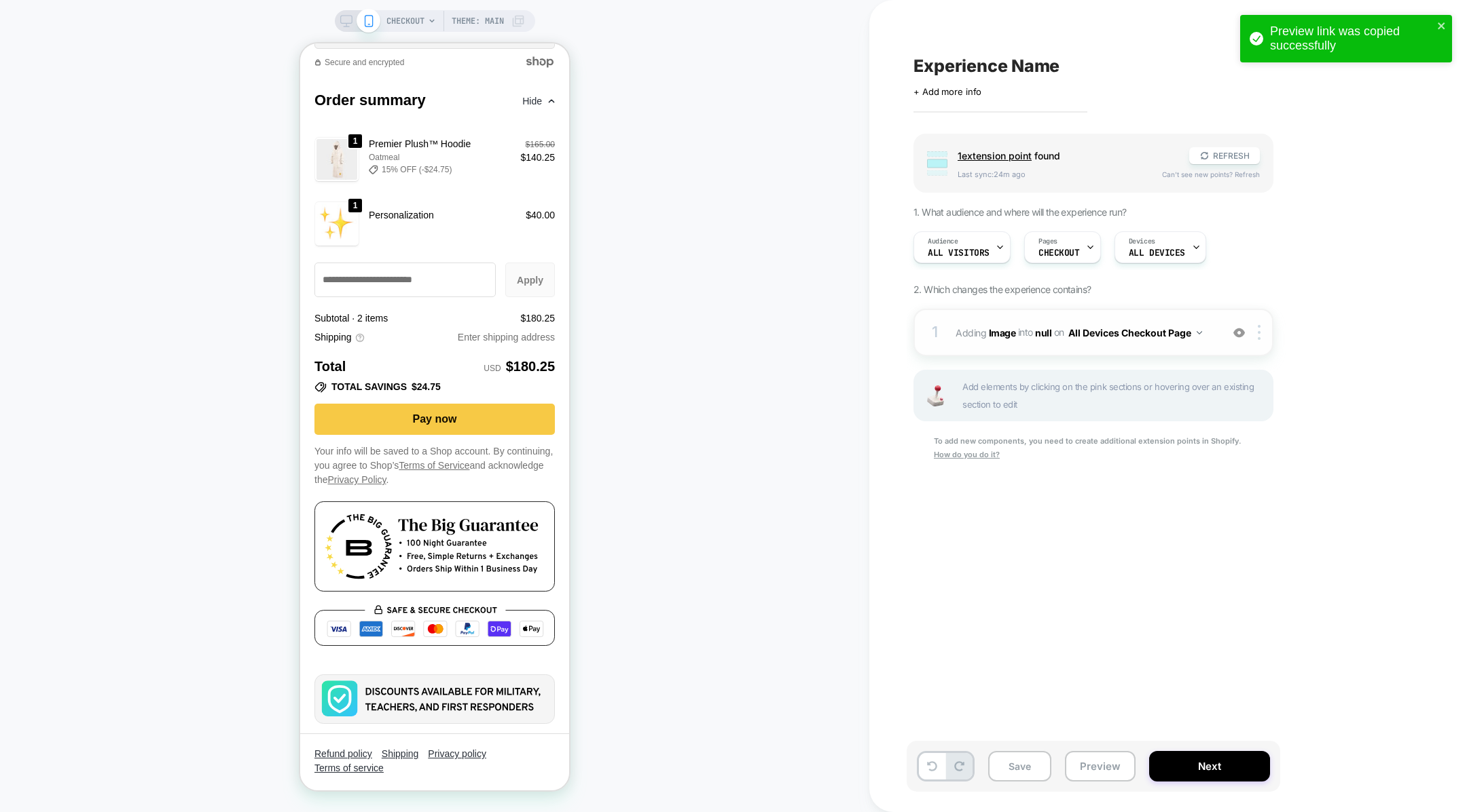
click at [1121, 345] on div "1 #_loomi_addon_1759366644693 Adding Image INTO null null on All Devices Checko…" at bounding box center [1093, 333] width 360 height 48
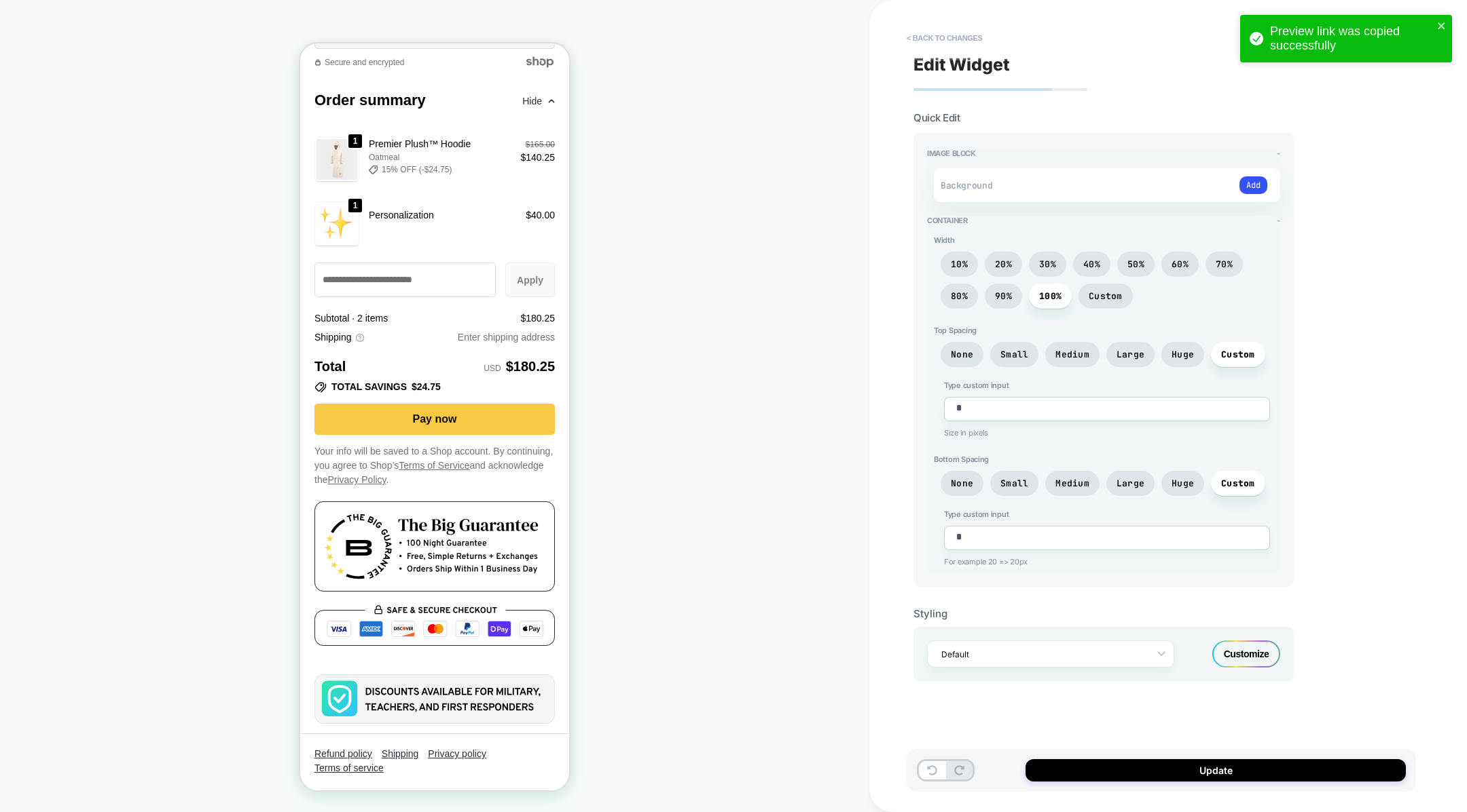
click at [1237, 645] on div "Customize" at bounding box center [1246, 654] width 68 height 27
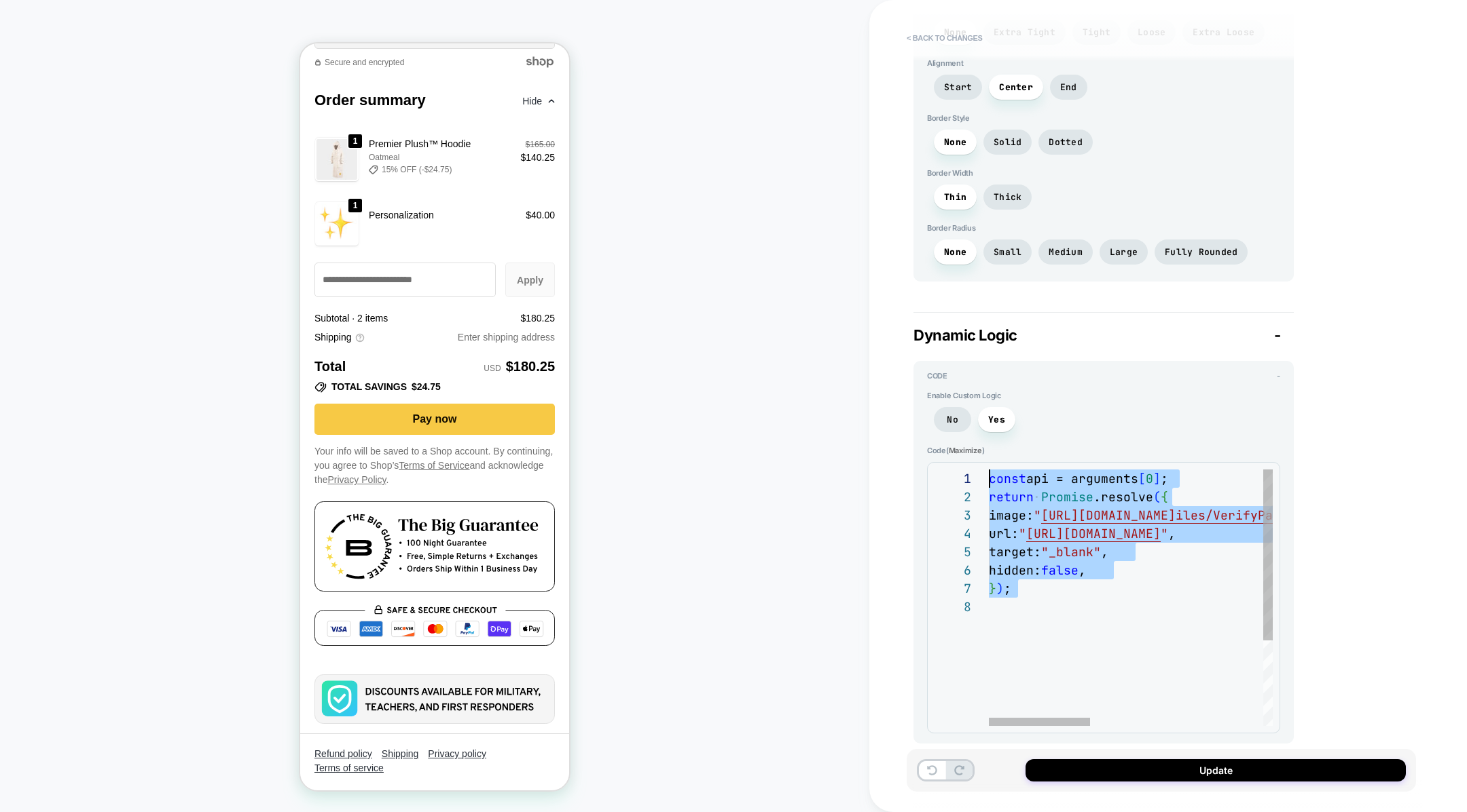
drag, startPoint x: 1089, startPoint y: 657, endPoint x: 1030, endPoint y: 409, distance: 254.9
click at [1030, 470] on div "const api = arguments [ 0 ] ; return Promise .resolve ( { image: " [URL][DOMAIN…" at bounding box center [1370, 662] width 764 height 385
type textarea "*"
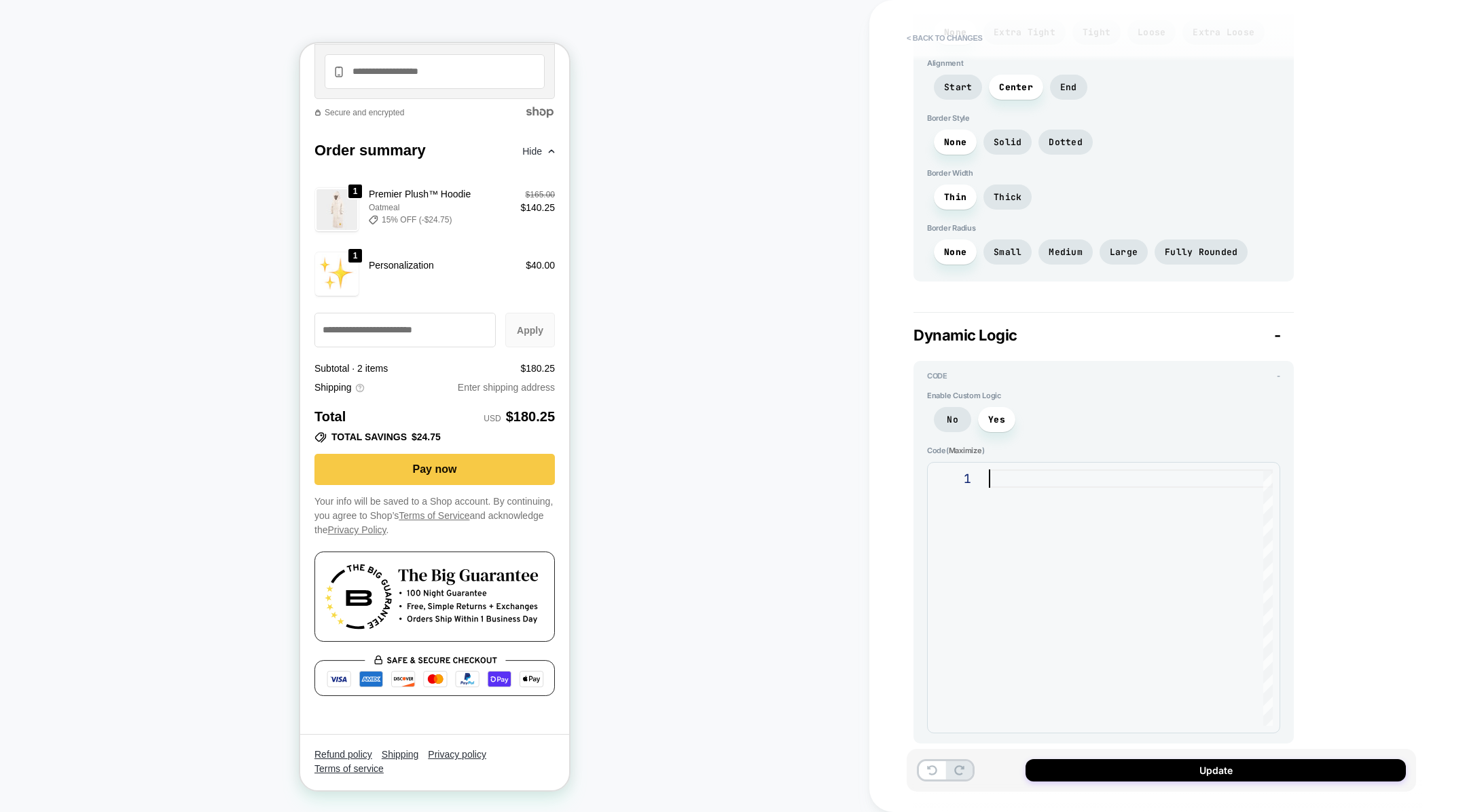
scroll to position [2287, 0]
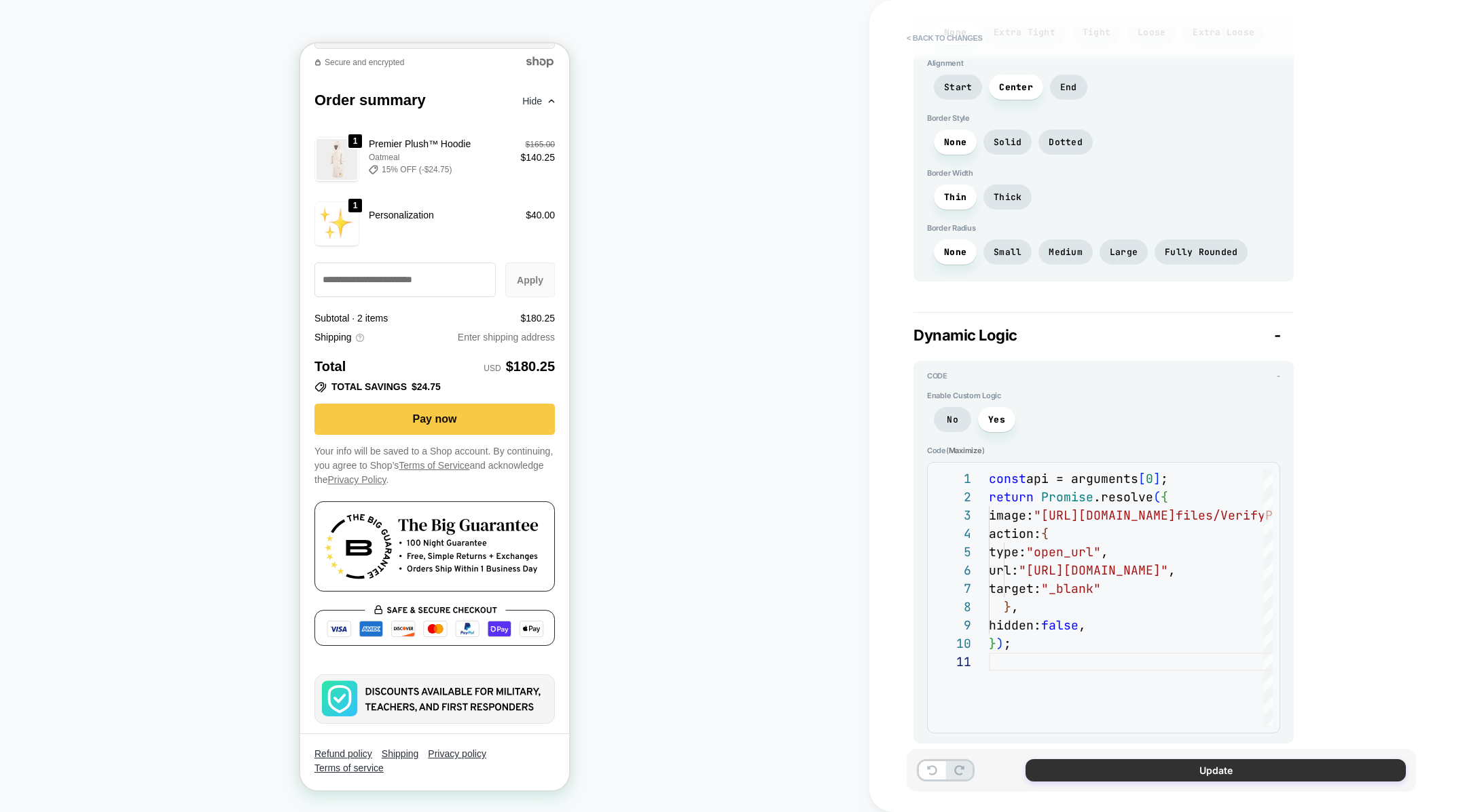
click at [1128, 778] on button "Update" at bounding box center [1216, 770] width 380 height 22
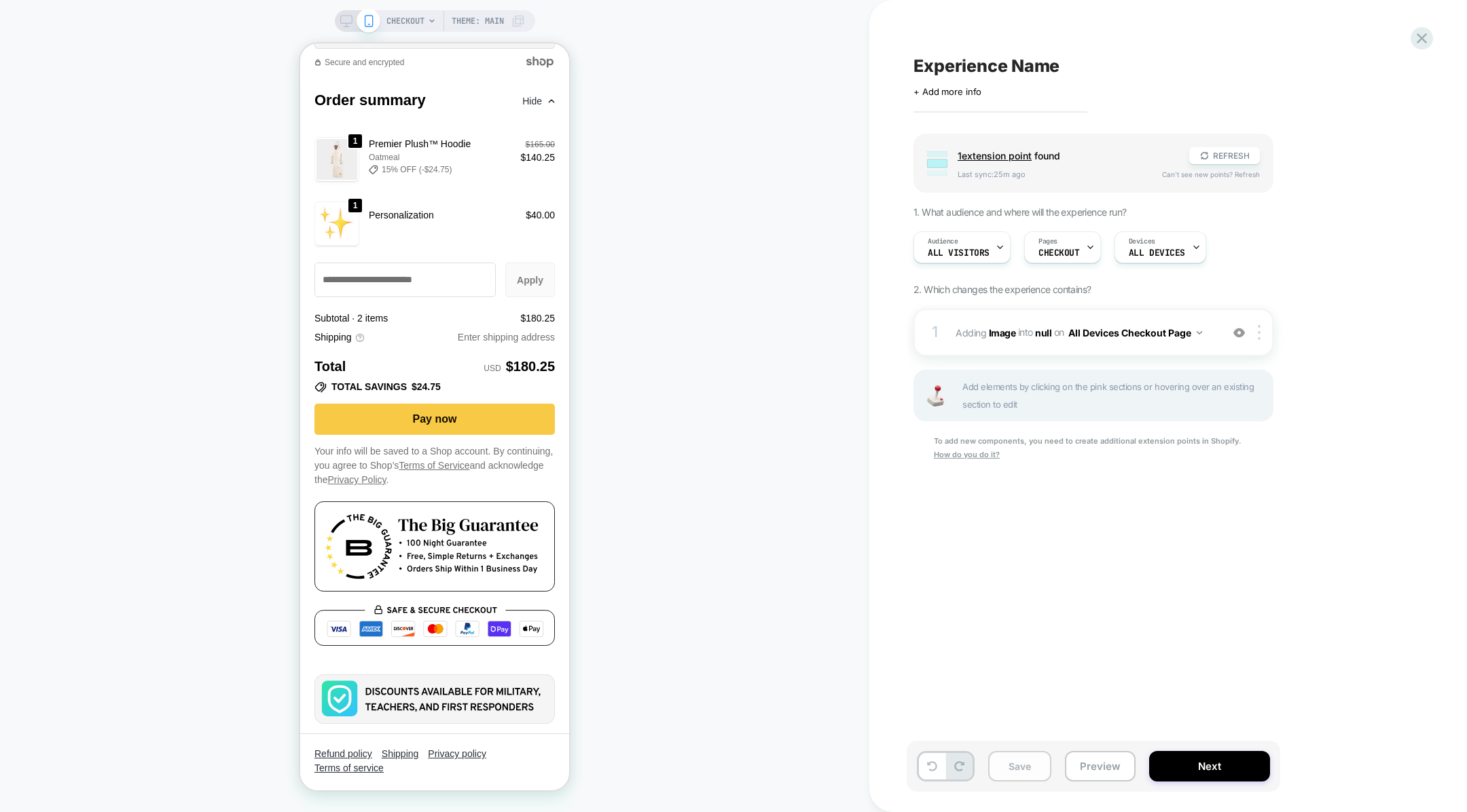
click at [1028, 766] on button "Save" at bounding box center [1019, 767] width 63 height 31
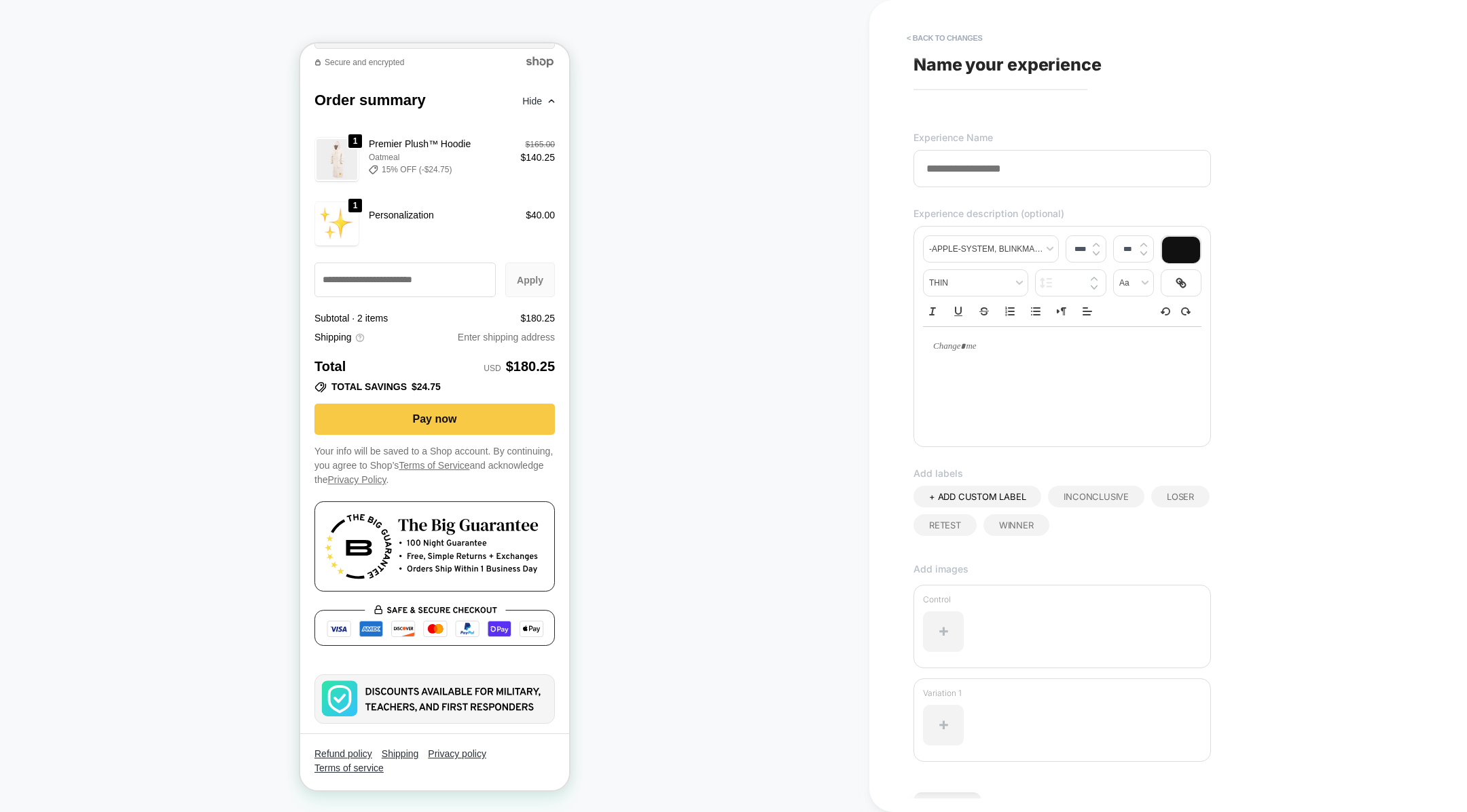
scroll to position [78, 0]
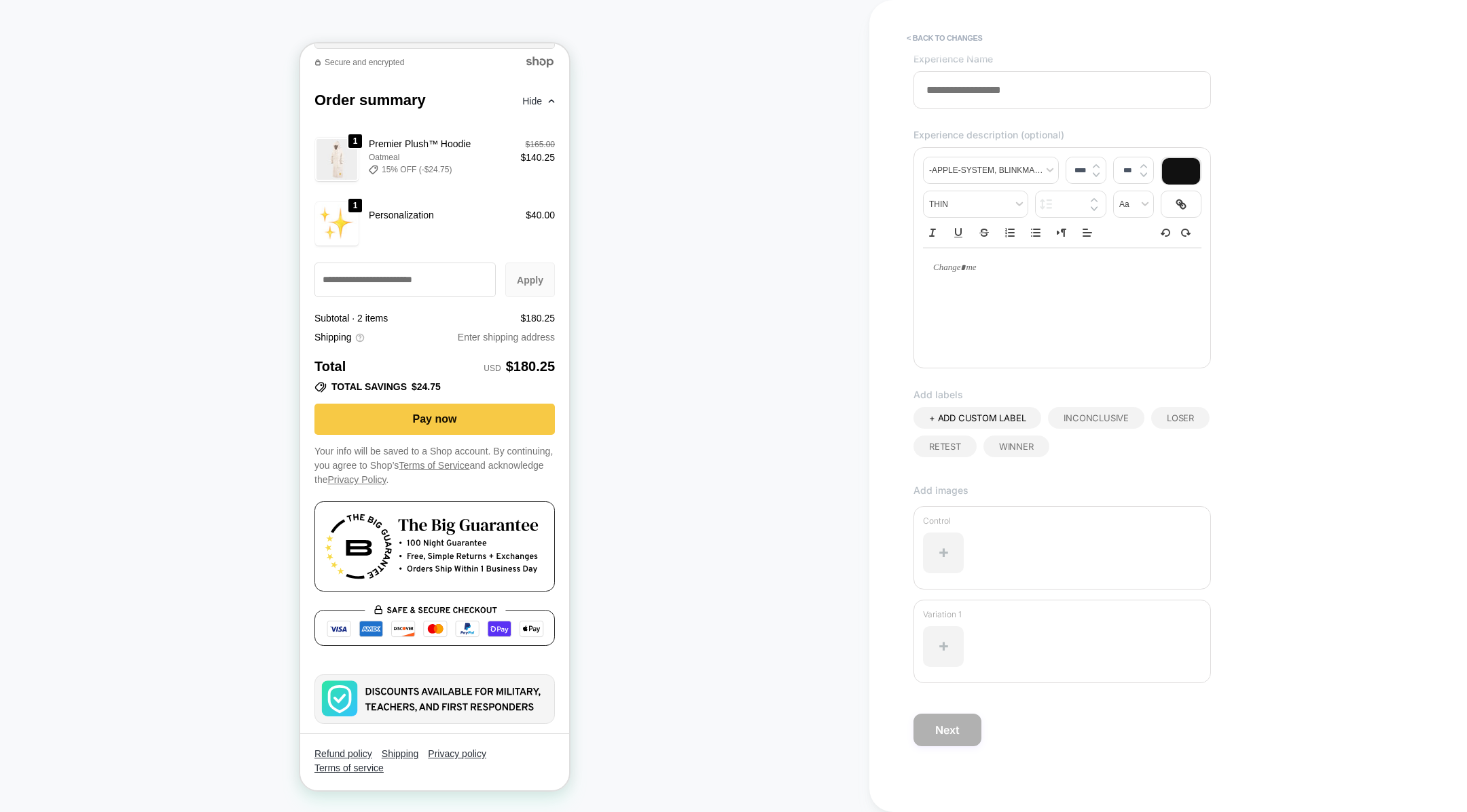
click at [925, 55] on span "Experience Name" at bounding box center [953, 59] width 79 height 12
click at [925, 50] on div "**********" at bounding box center [1168, 406] width 509 height 812
click at [925, 44] on button "< Back to changes" at bounding box center [945, 38] width 89 height 21
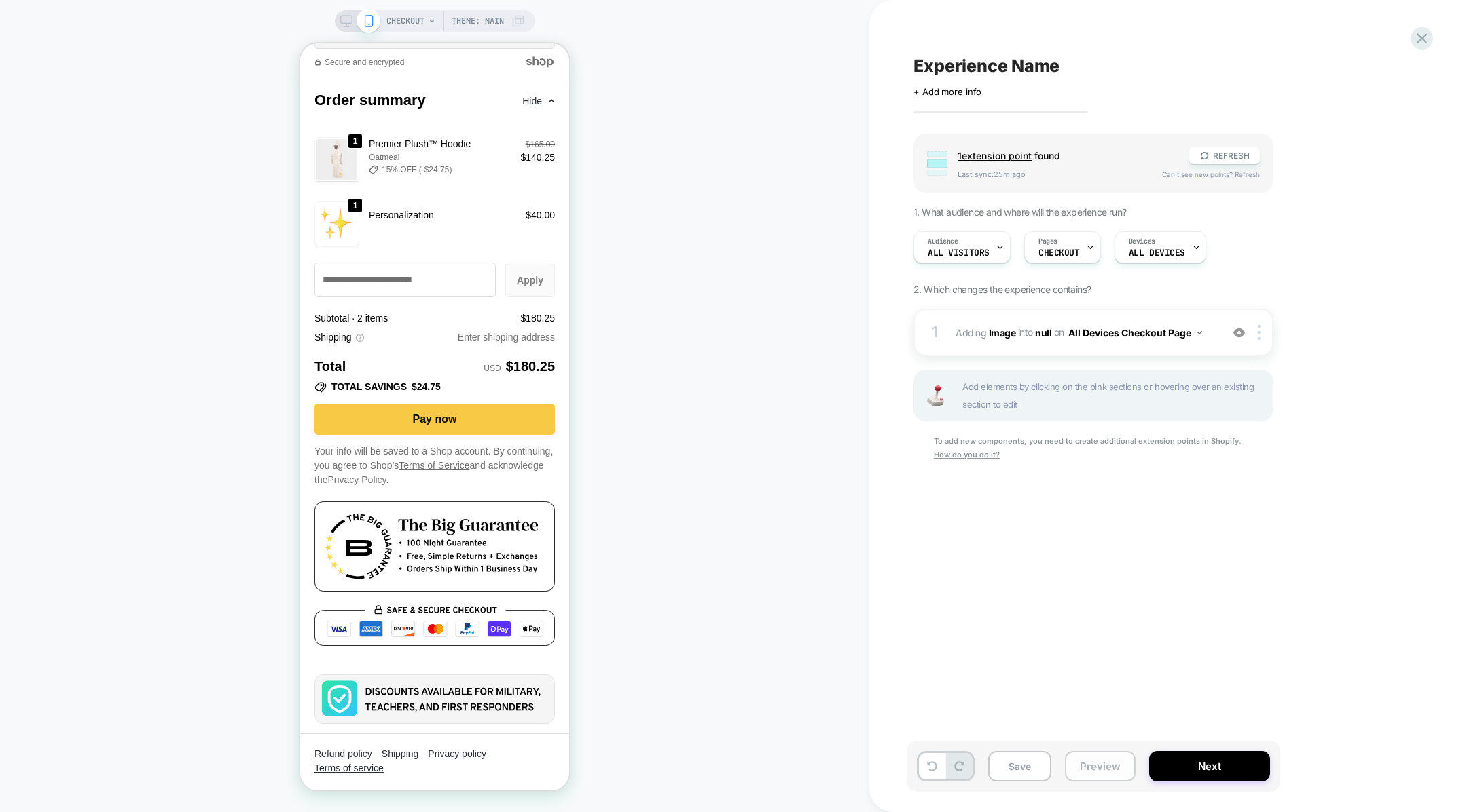
click at [1088, 757] on button "Preview" at bounding box center [1099, 767] width 70 height 31
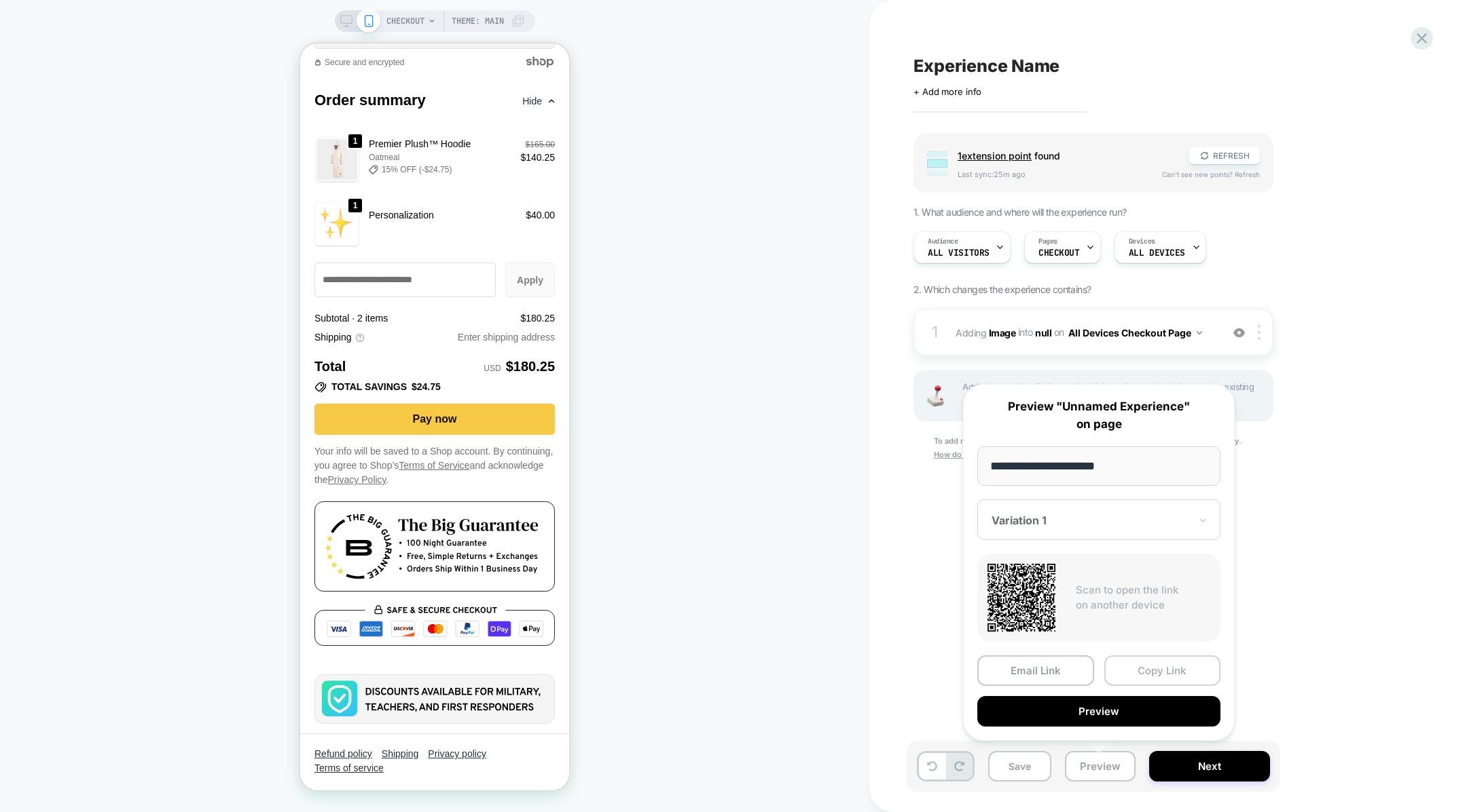
click at [1138, 682] on button "Copy Link" at bounding box center [1162, 671] width 117 height 31
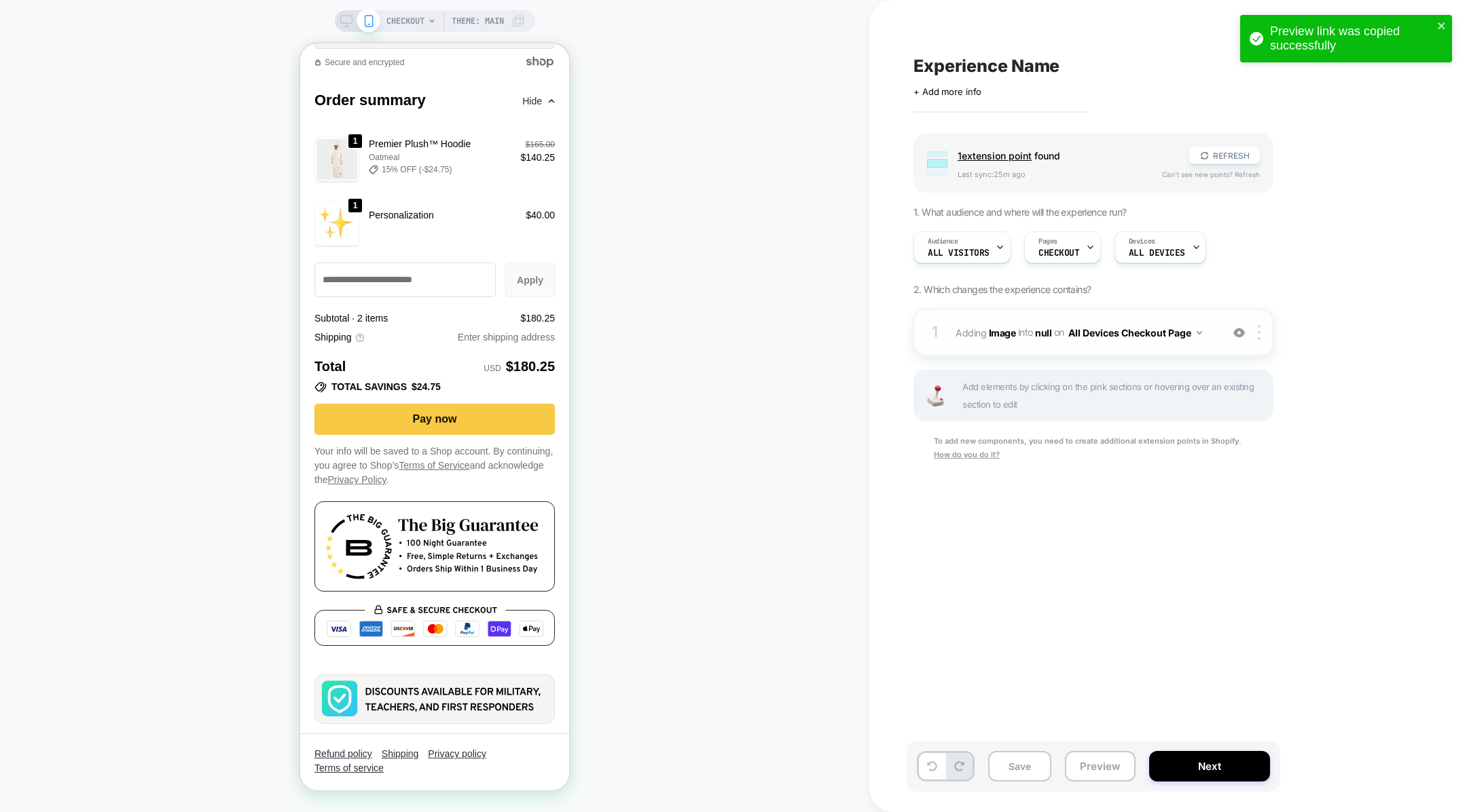
click at [1000, 344] on div "1 #_loomi_addon_1759366644693 Adding Image INTO null null on All Devices Checko…" at bounding box center [1093, 333] width 360 height 48
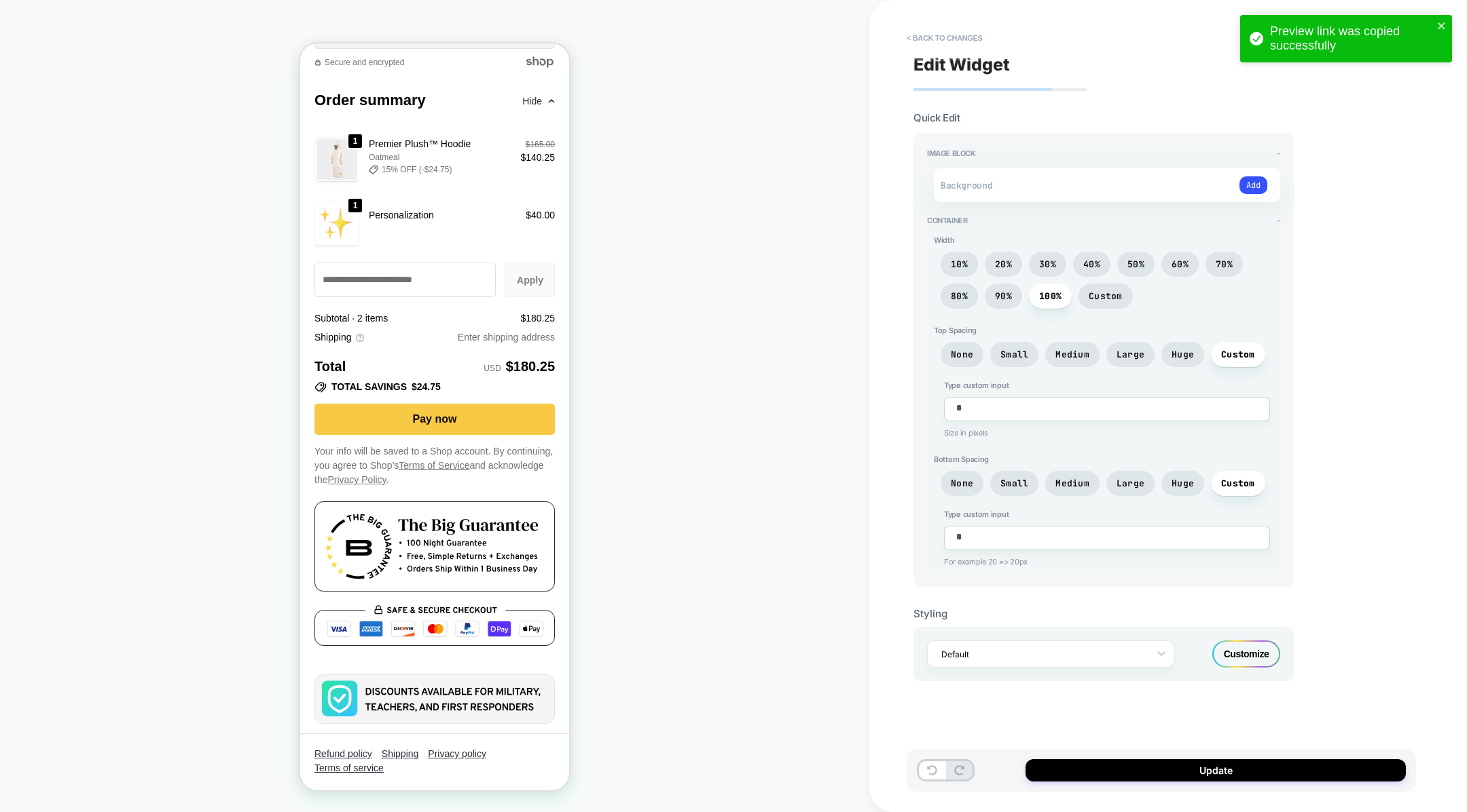
click at [1239, 641] on div "Customize" at bounding box center [1246, 654] width 68 height 27
type textarea "*"
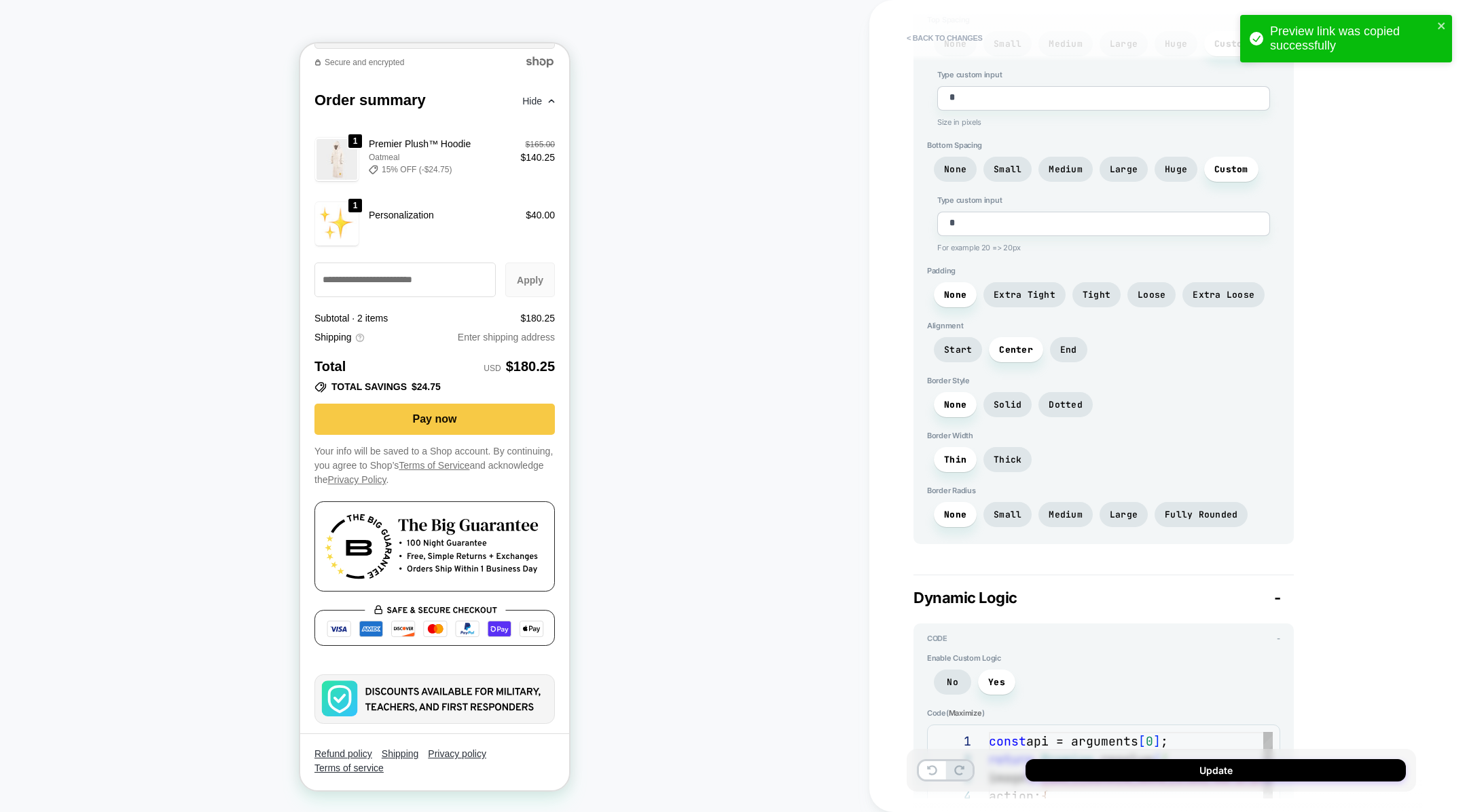
scroll to position [804, 0]
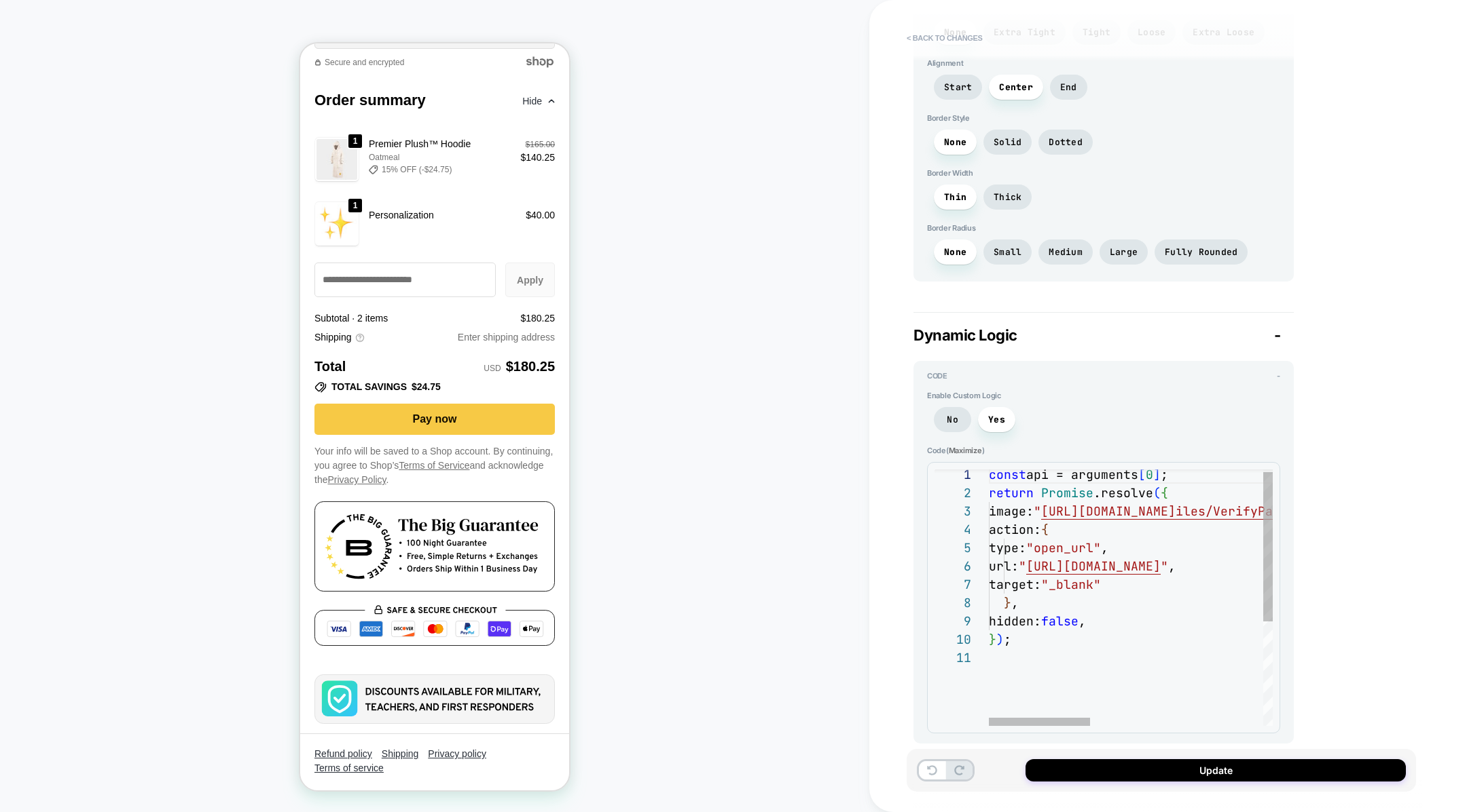
type textarea "**********"
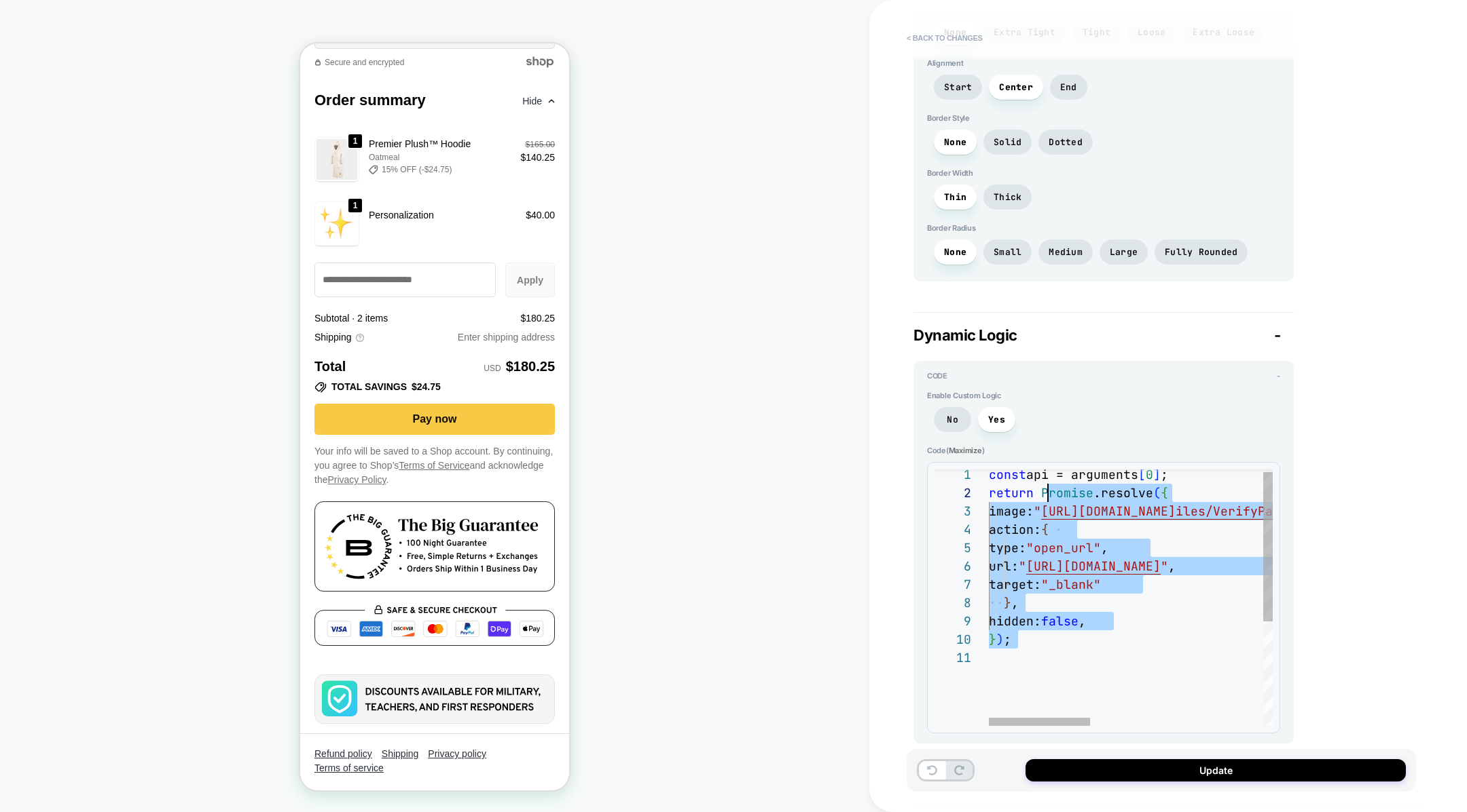
scroll to position [0, 0]
drag, startPoint x: 1089, startPoint y: 671, endPoint x: 976, endPoint y: 383, distance: 309.4
click at [988, 466] on div "const api = arguments [ 0 ] ; return Promise .resolve ( { image: " [URL][DOMAIN…" at bounding box center [1370, 686] width 764 height 439
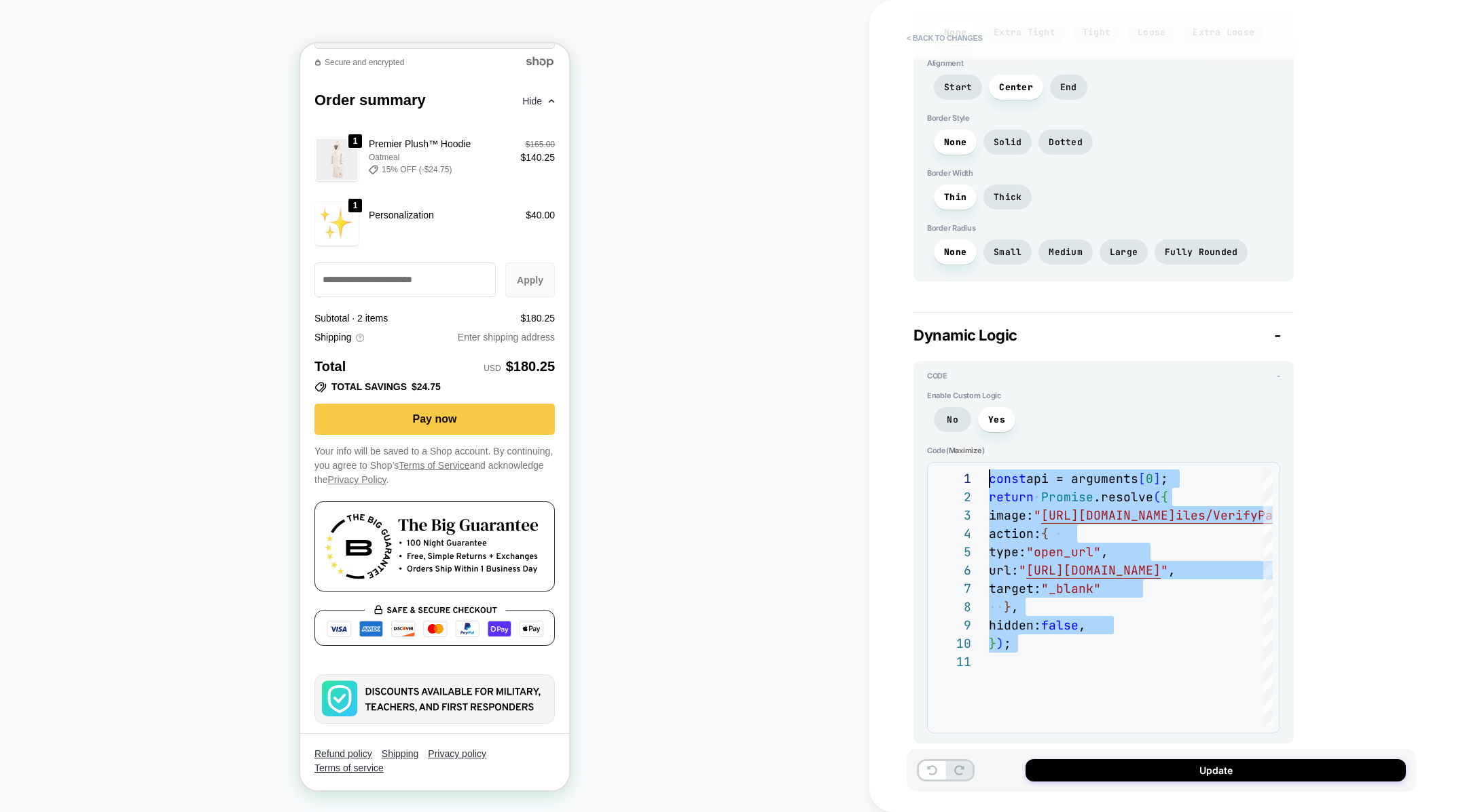
type textarea "*"
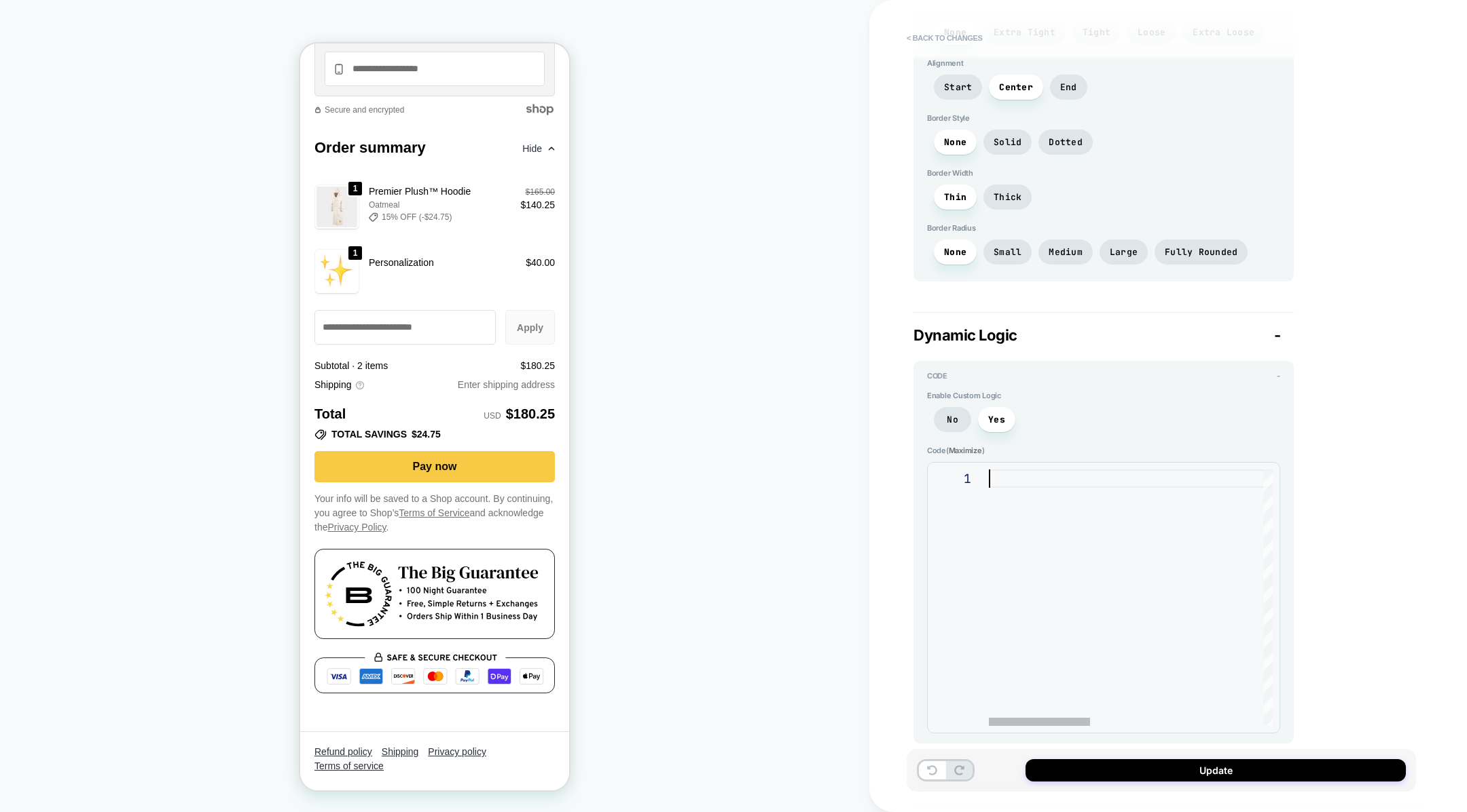
scroll to position [2237, 0]
type textarea "*"
type textarea "**********"
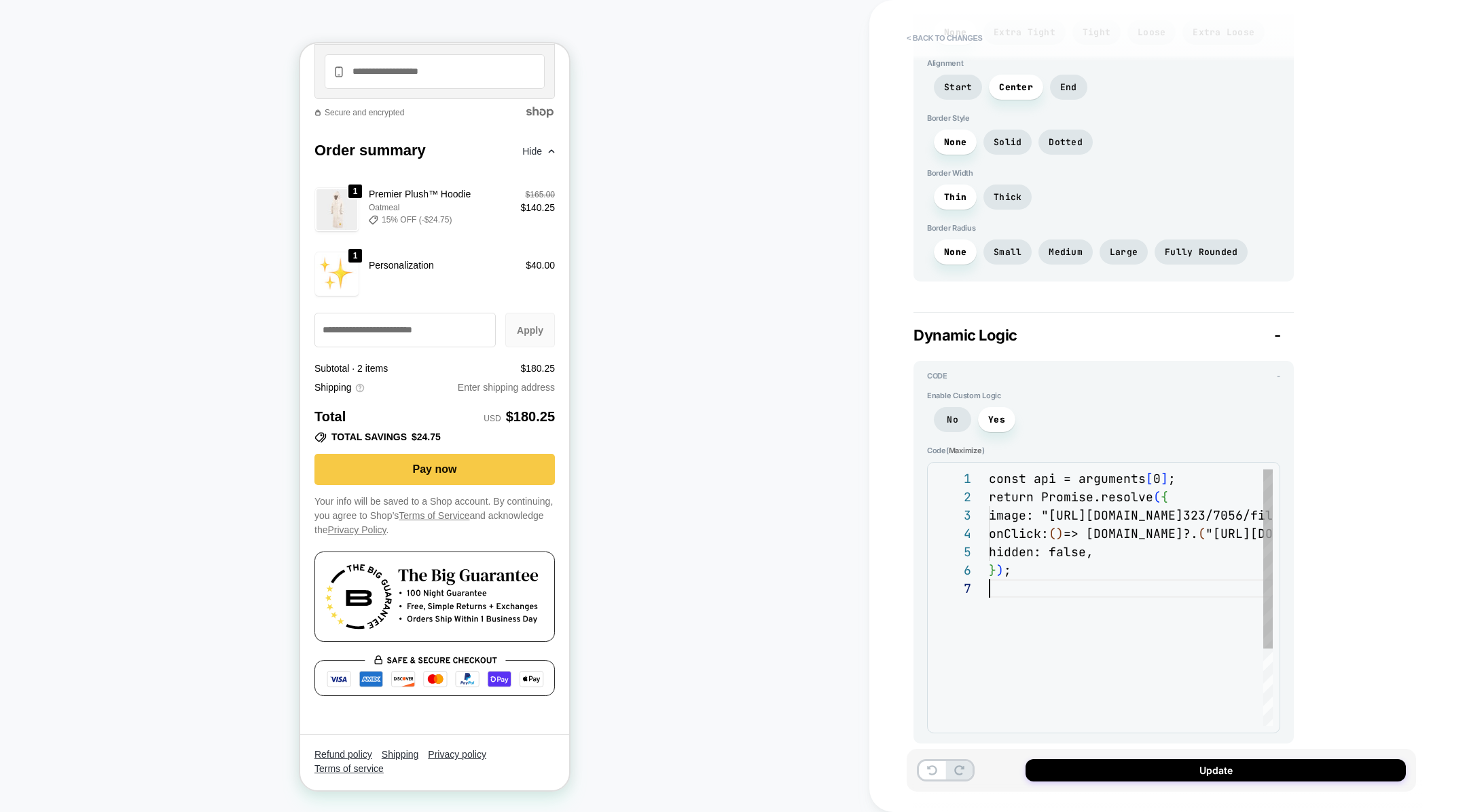
scroll to position [2287, 0]
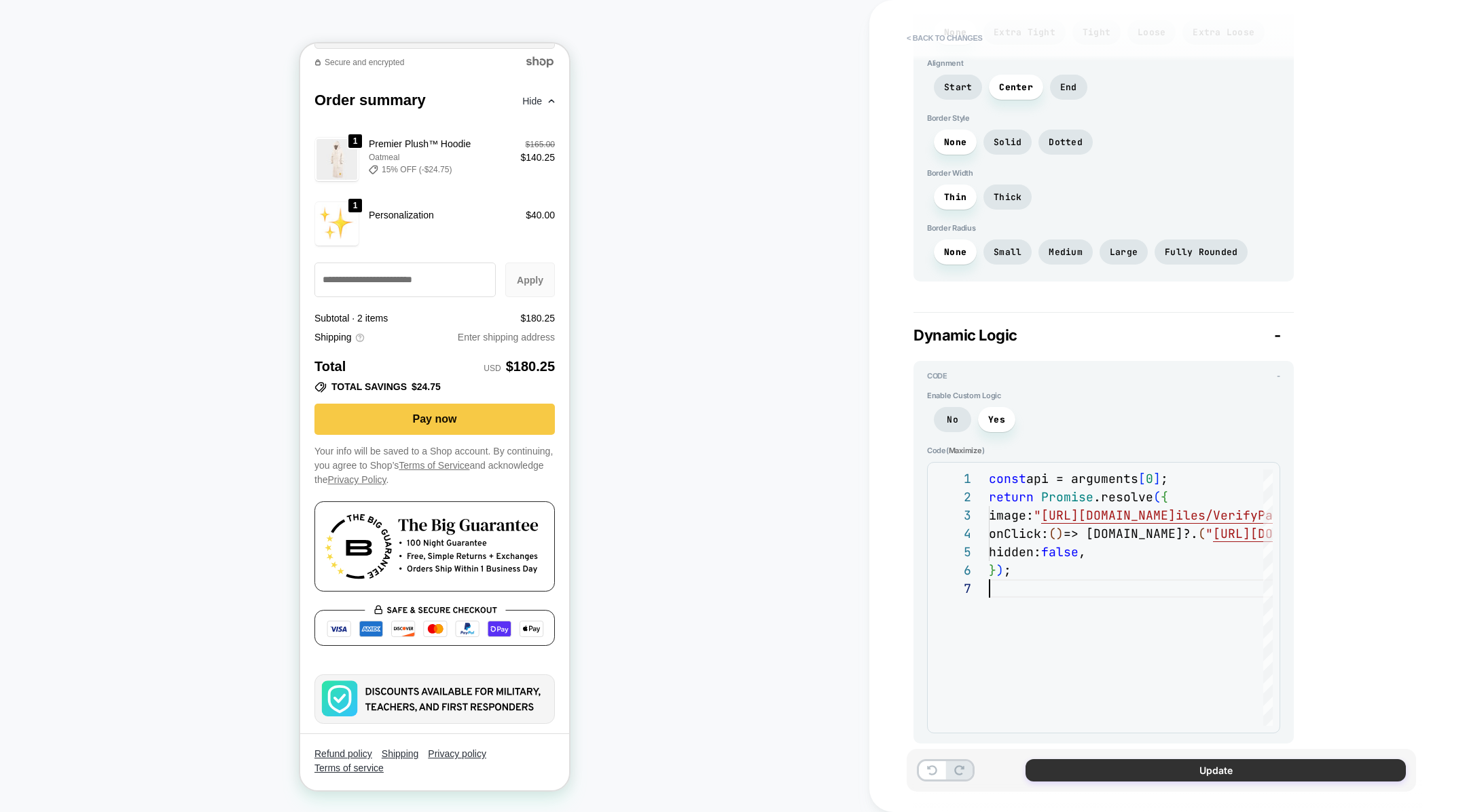
click at [1165, 766] on button "Update" at bounding box center [1216, 770] width 380 height 22
type textarea "*"
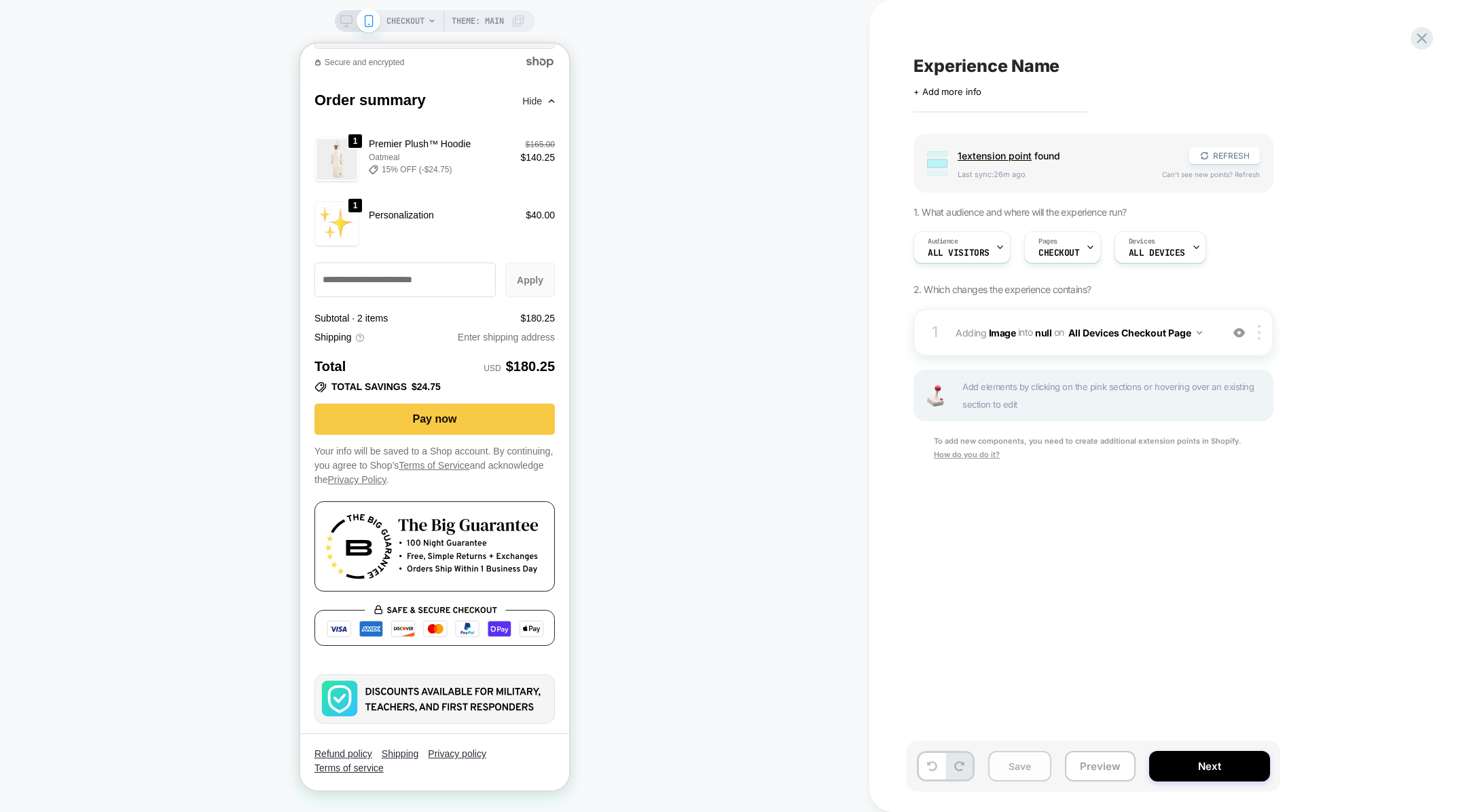
click at [1031, 770] on button "Save" at bounding box center [1019, 767] width 63 height 31
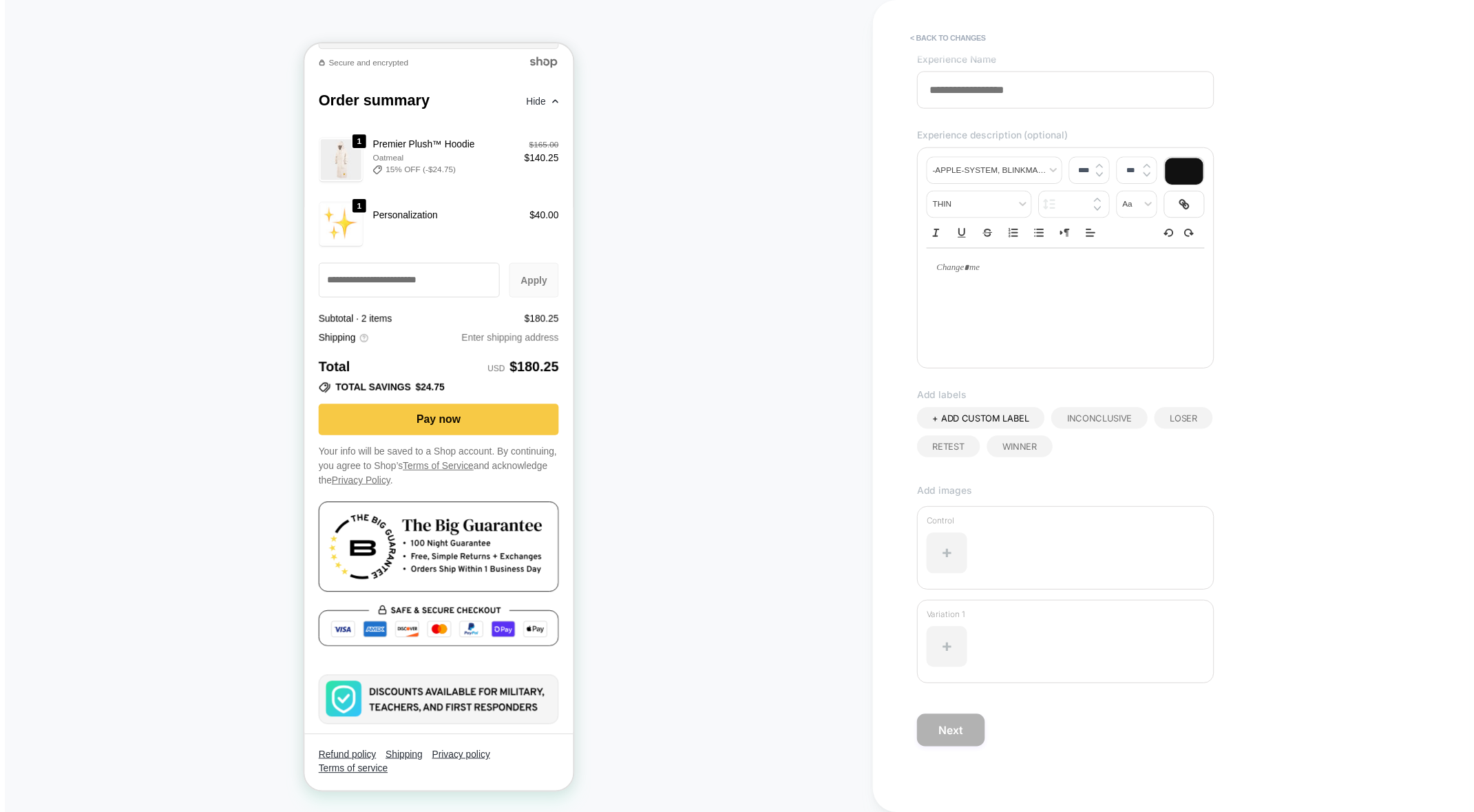
scroll to position [0, 0]
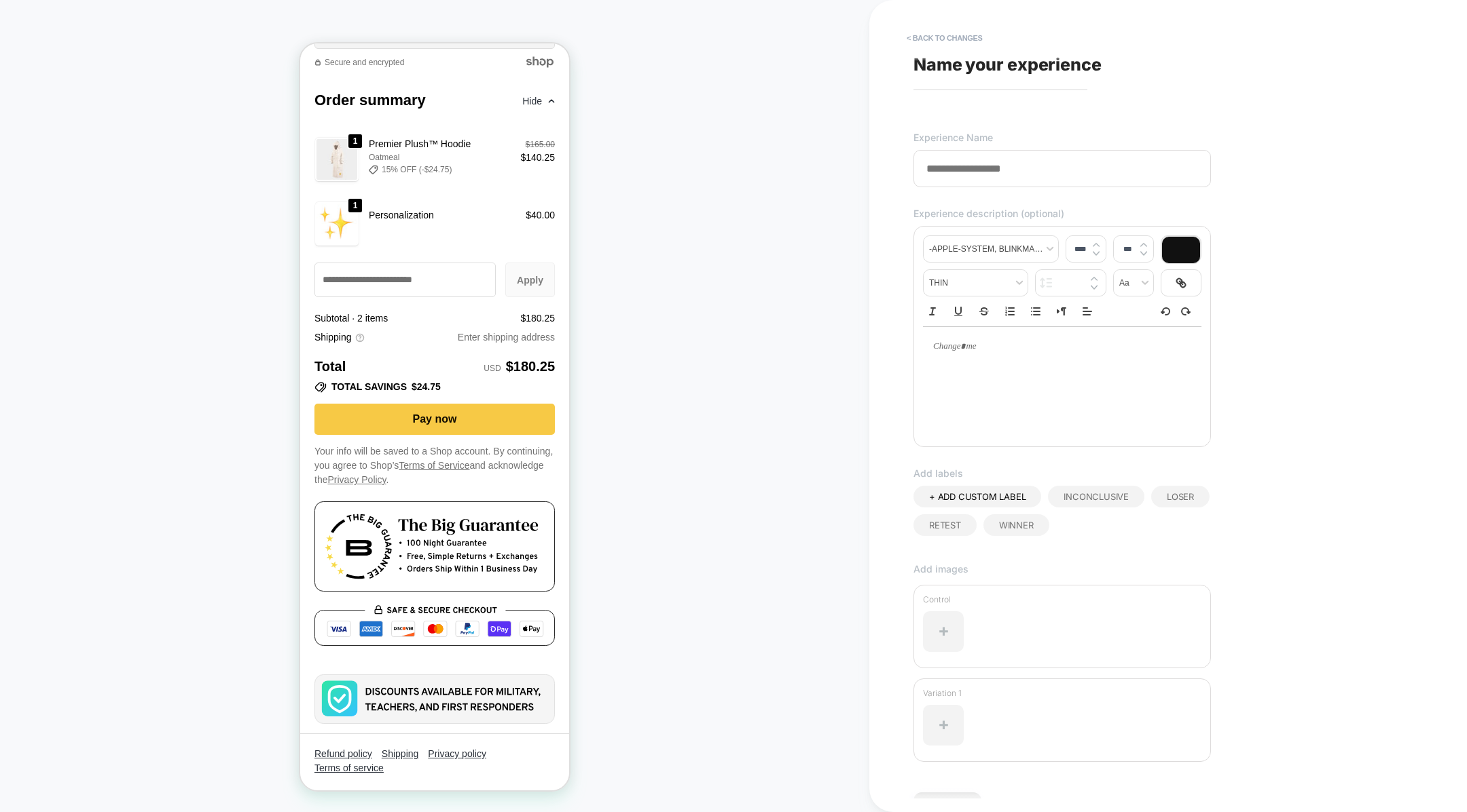
click at [936, 50] on div "**********" at bounding box center [1161, 406] width 509 height 786
click at [936, 36] on button "< Back to changes" at bounding box center [945, 38] width 89 height 21
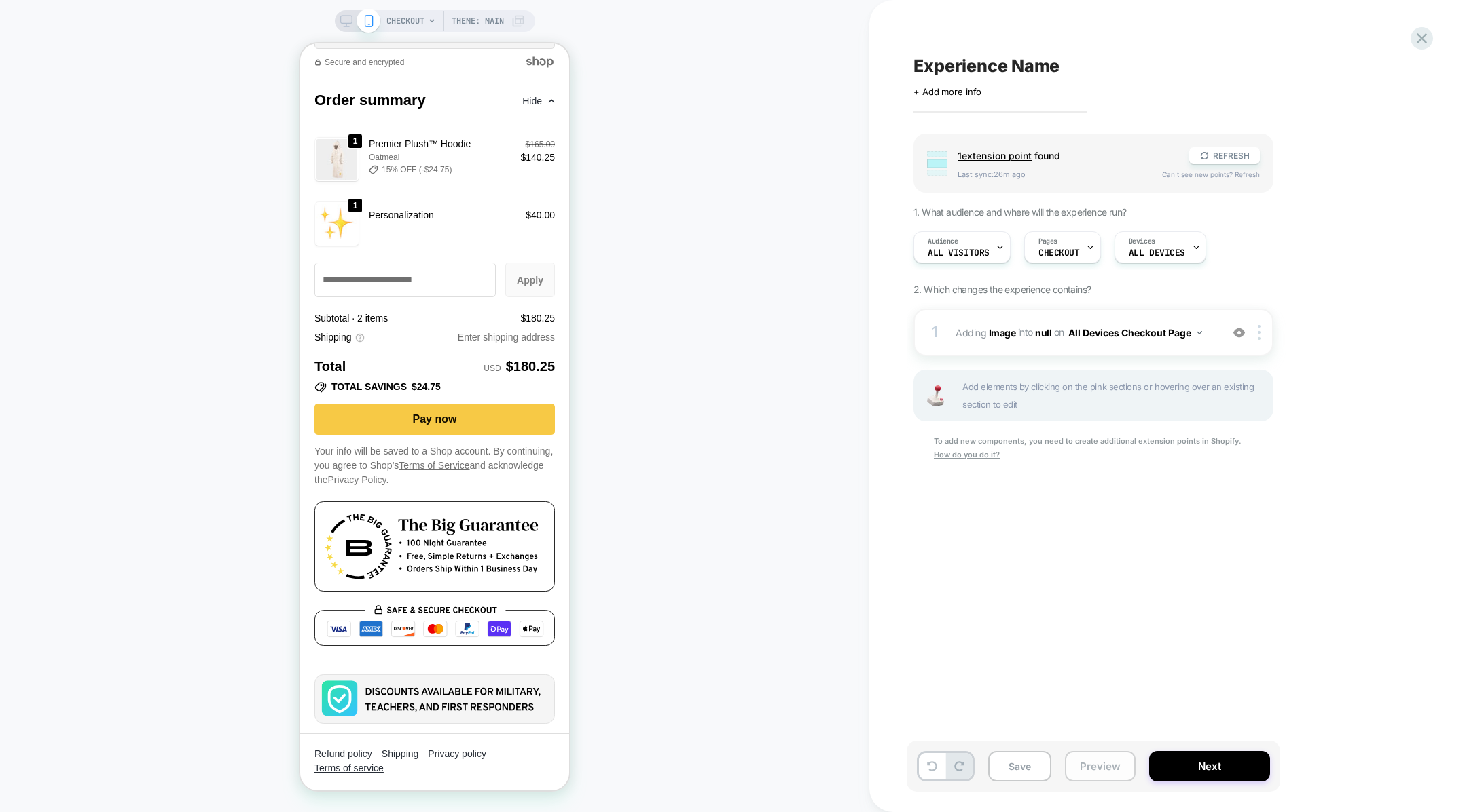
click at [1102, 771] on button "Preview" at bounding box center [1099, 767] width 70 height 31
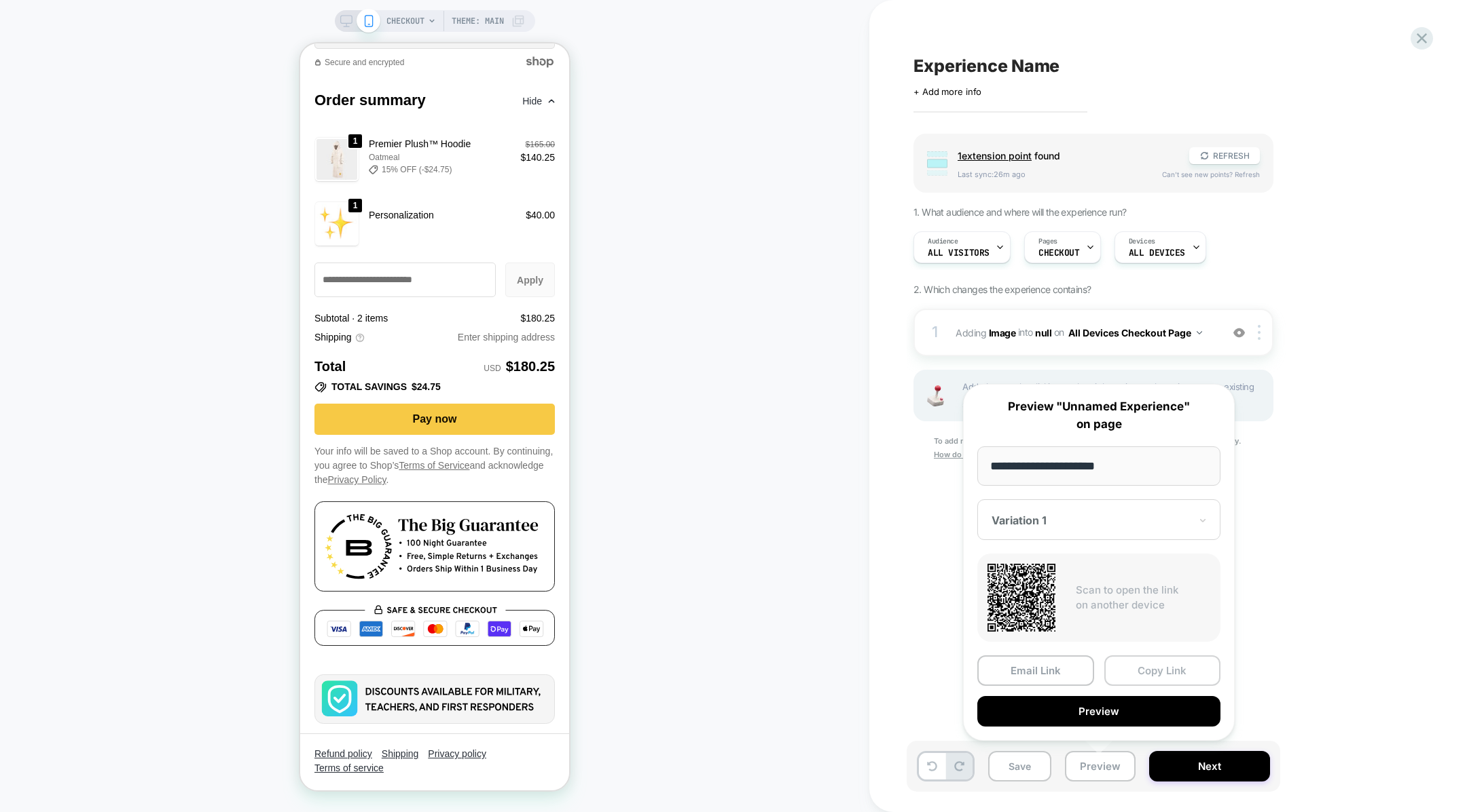
click at [1126, 672] on button "Copy Link" at bounding box center [1162, 671] width 117 height 31
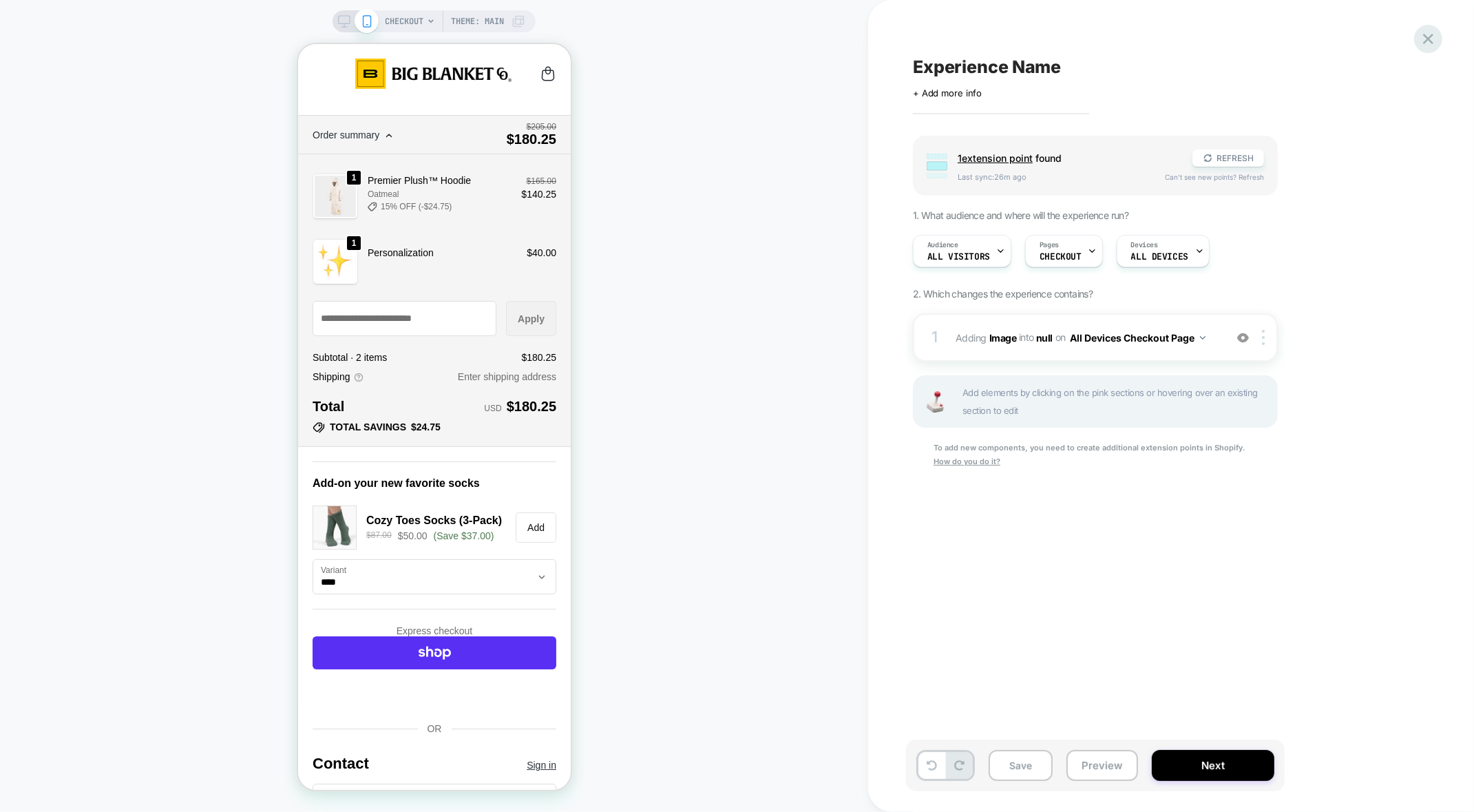
click at [1425, 37] on icon at bounding box center [1428, 39] width 10 height 10
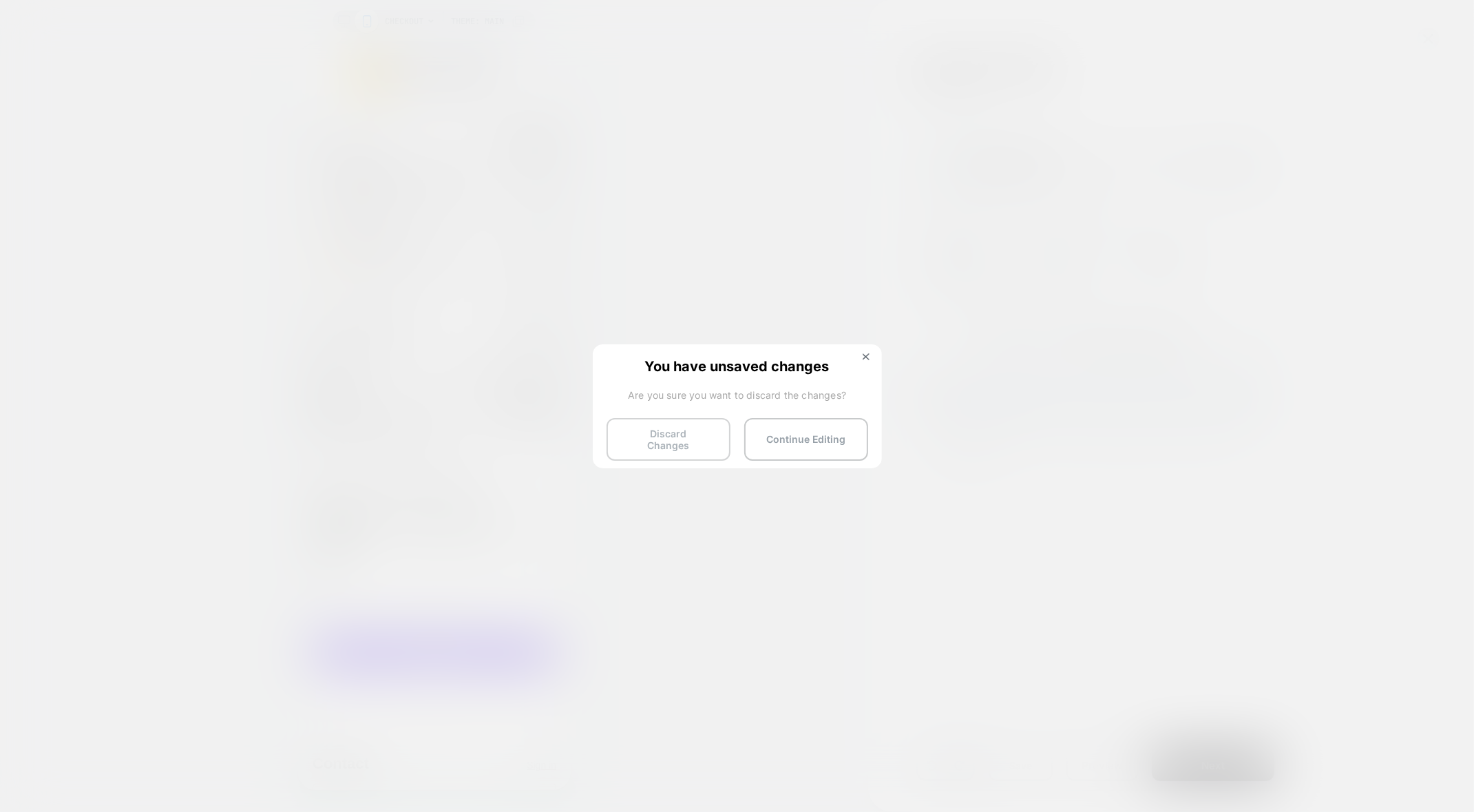
click at [684, 433] on button "Discard Changes" at bounding box center [669, 439] width 124 height 43
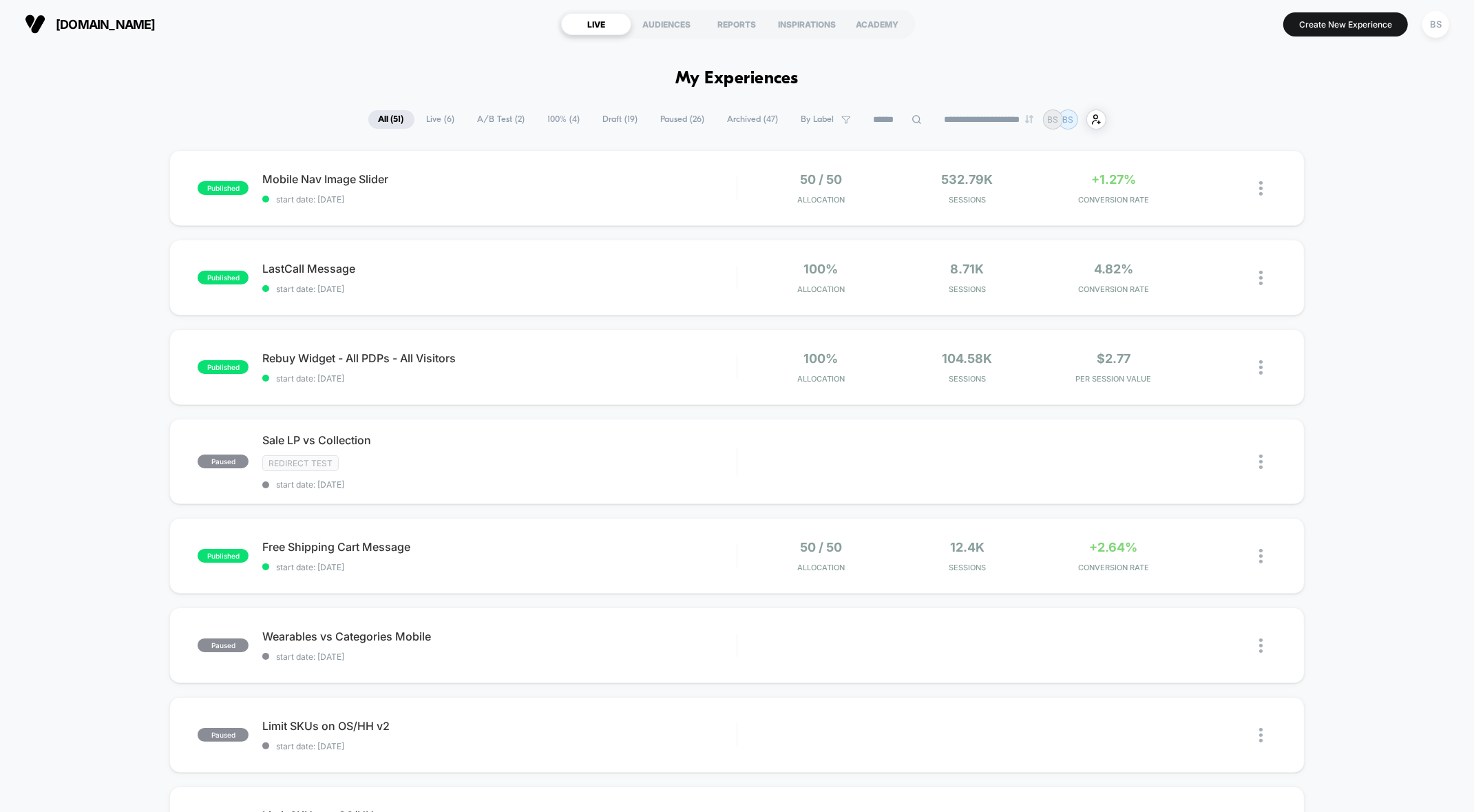
click at [432, 113] on span "Live ( 6 )" at bounding box center [441, 119] width 49 height 18
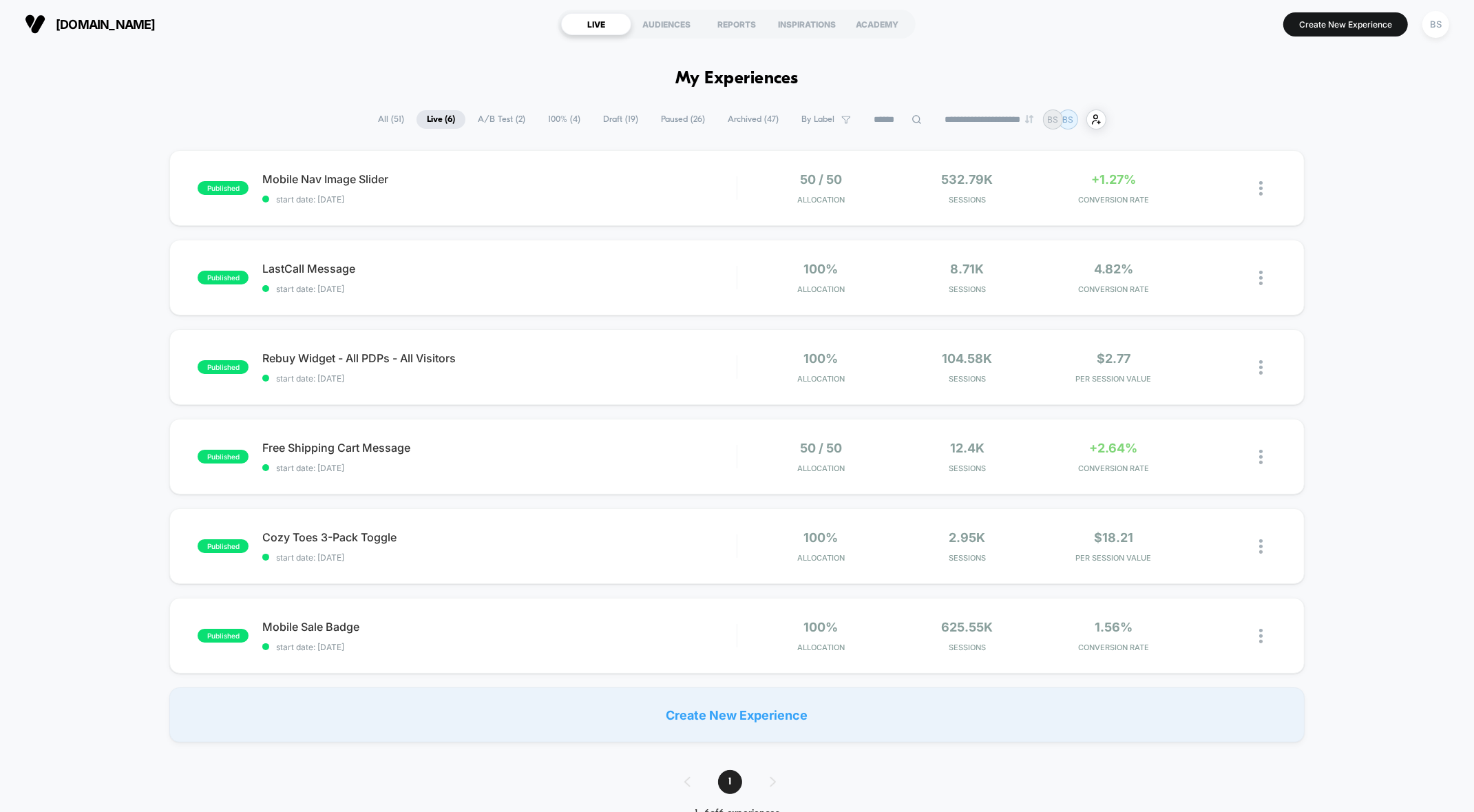
click at [499, 110] on span "A/B Test ( 2 )" at bounding box center [501, 119] width 68 height 18
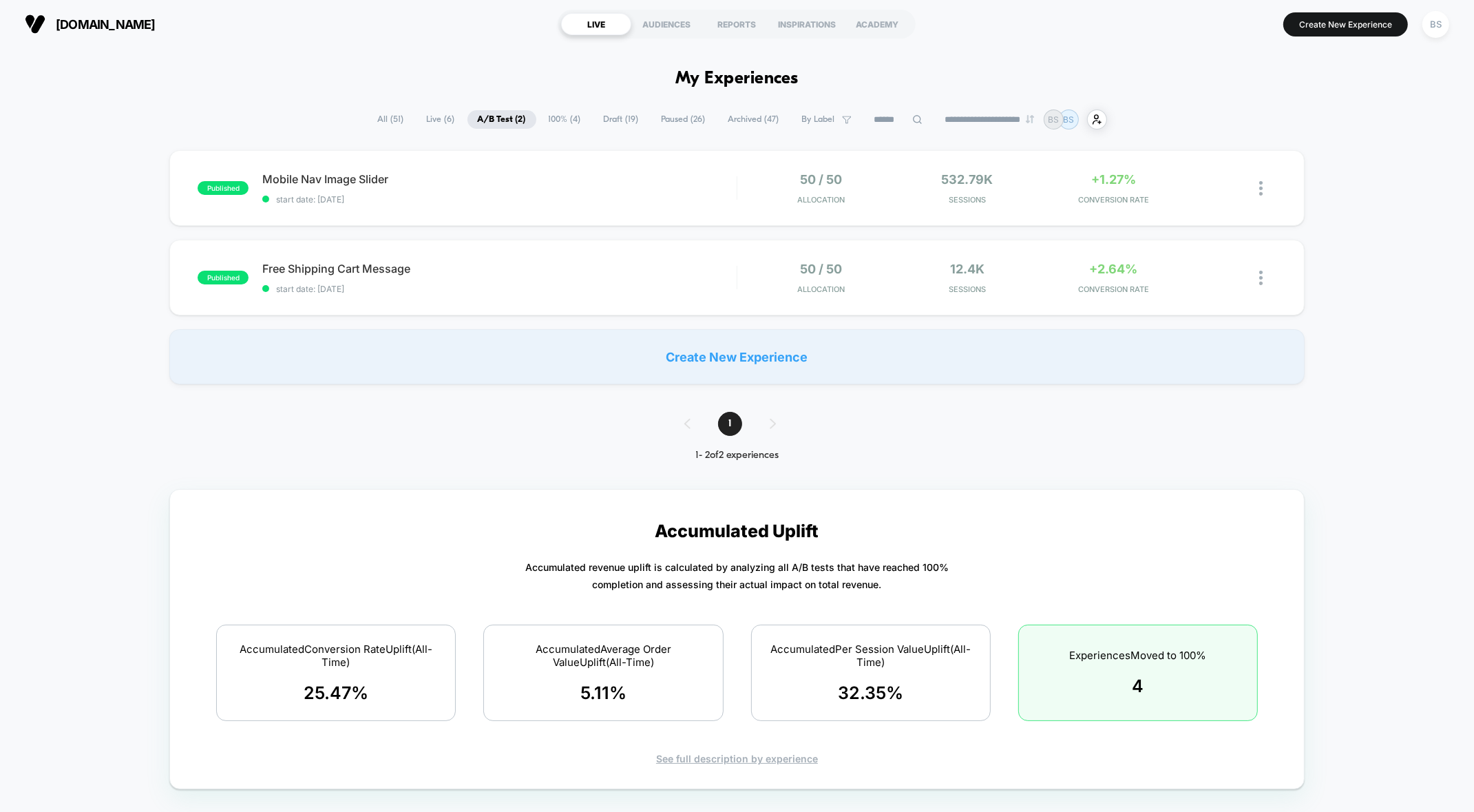
click at [551, 113] on span "100% ( 4 )" at bounding box center [564, 119] width 53 height 18
